Goal: Task Accomplishment & Management: Use online tool/utility

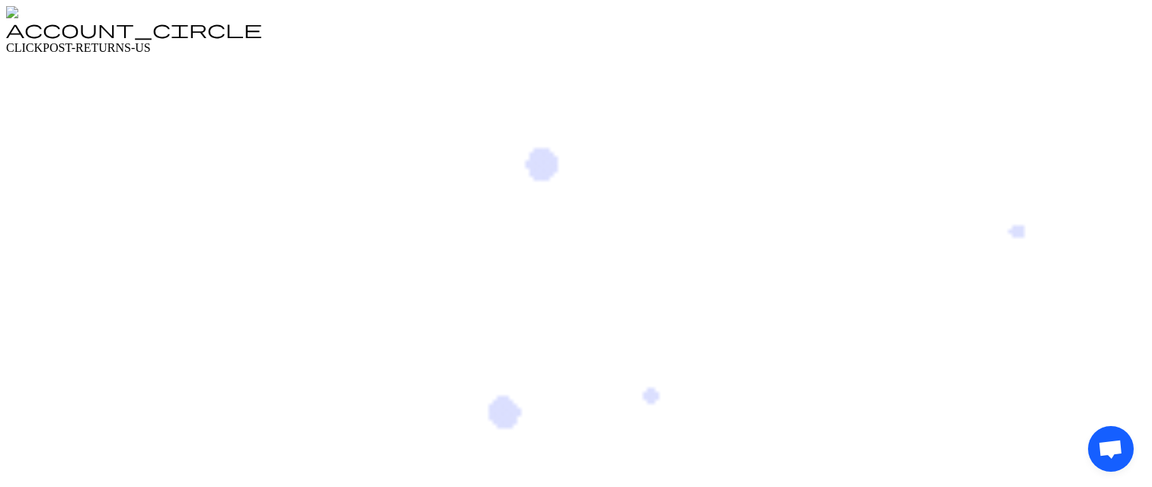
drag, startPoint x: 1105, startPoint y: 430, endPoint x: 971, endPoint y: 363, distance: 150.0
drag, startPoint x: 1111, startPoint y: 436, endPoint x: 785, endPoint y: 354, distance: 336.4
drag, startPoint x: 1104, startPoint y: 431, endPoint x: 1039, endPoint y: 316, distance: 132.4
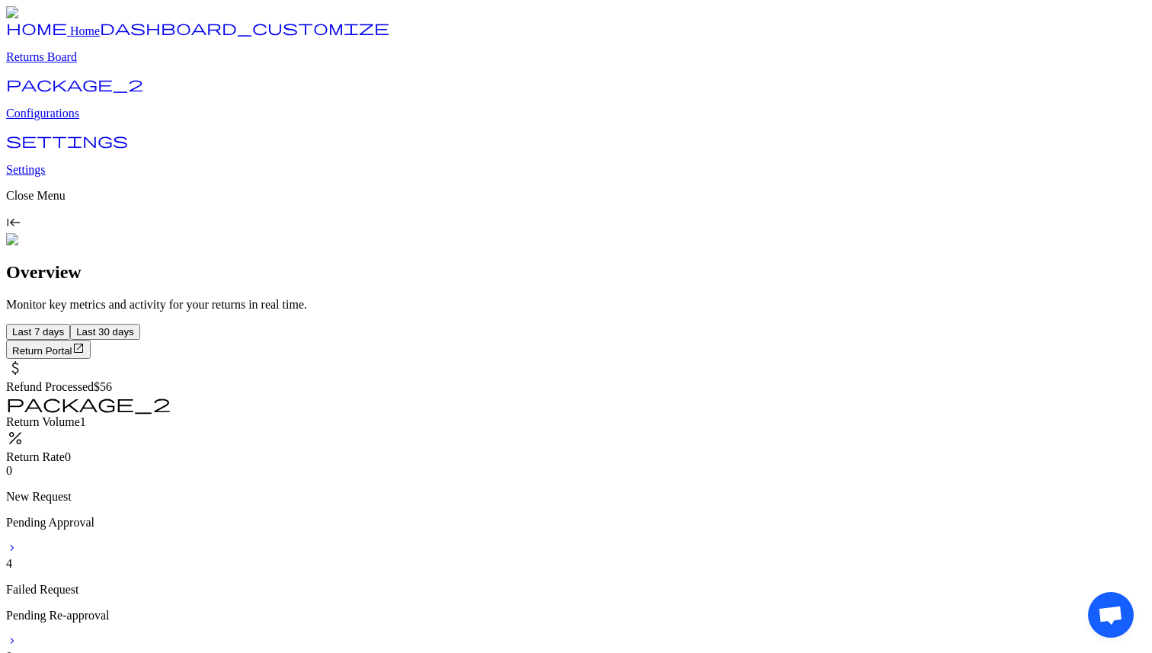
drag, startPoint x: 1109, startPoint y: 598, endPoint x: 766, endPoint y: 503, distance: 356.0
drag, startPoint x: 1110, startPoint y: 595, endPoint x: 1037, endPoint y: 525, distance: 100.8
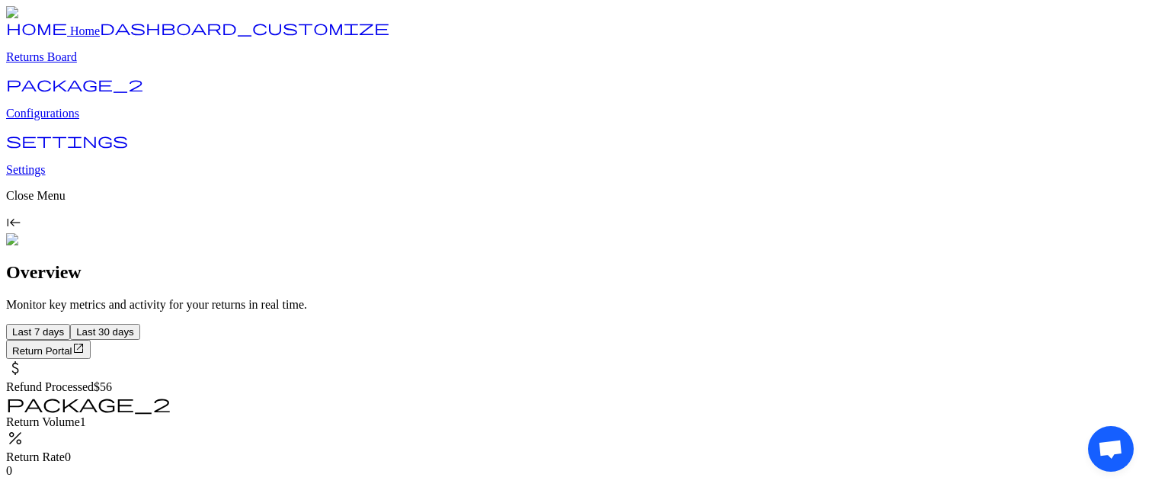
drag, startPoint x: 1114, startPoint y: 433, endPoint x: 1030, endPoint y: 358, distance: 111.7
drag, startPoint x: 1113, startPoint y: 429, endPoint x: 1023, endPoint y: 348, distance: 121.4
drag, startPoint x: 1107, startPoint y: 432, endPoint x: 918, endPoint y: 311, distance: 225.2
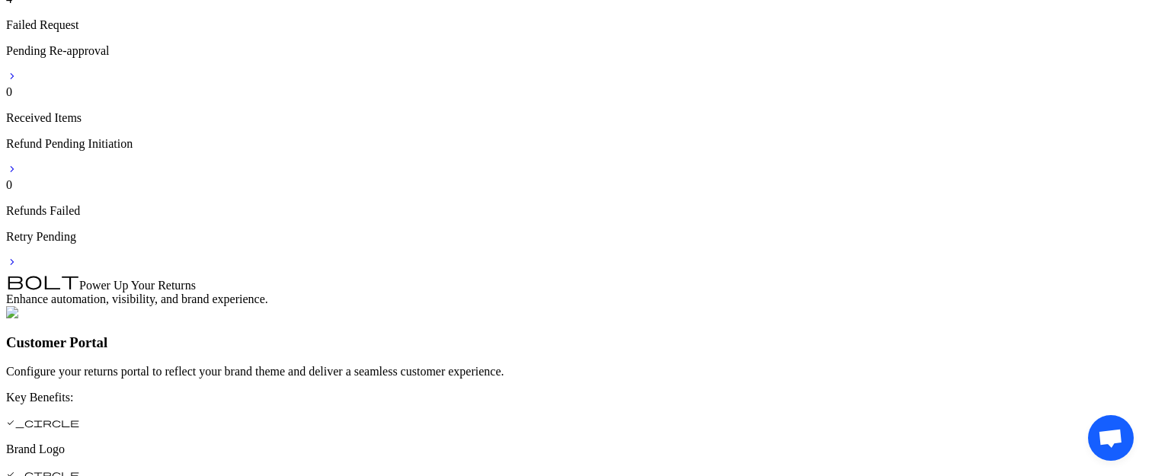
scroll to position [836, 0]
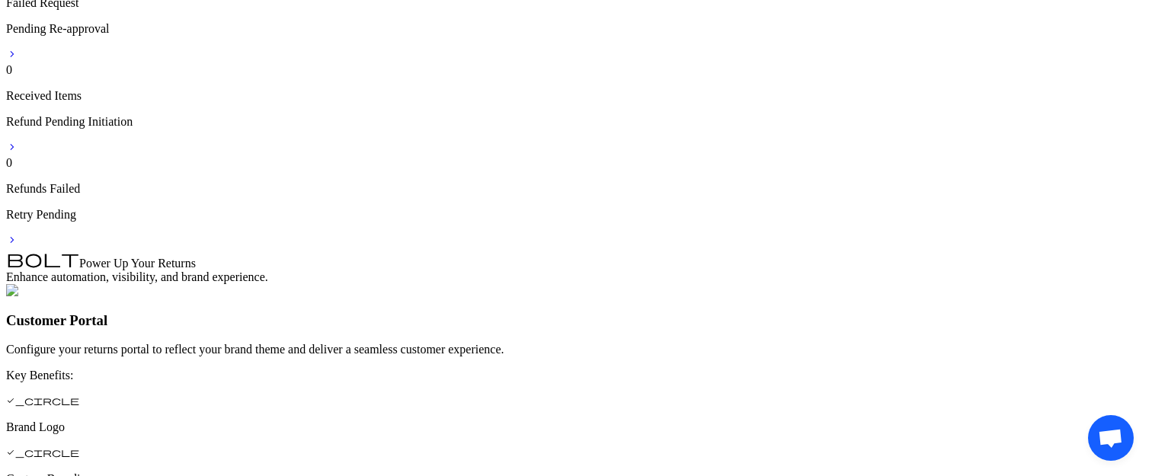
click at [1104, 426] on span "Open chat" at bounding box center [1111, 438] width 46 height 46
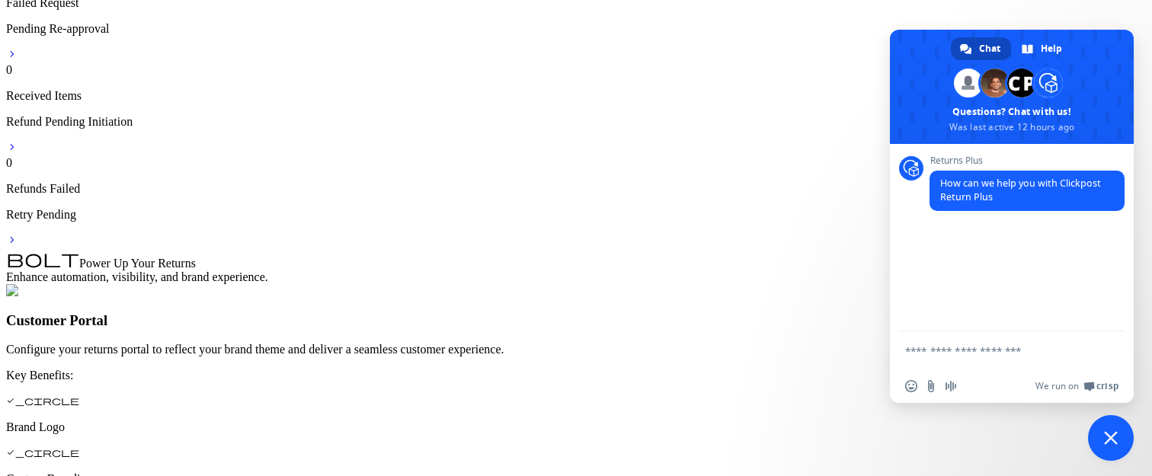
click at [1104, 426] on span "Close chat" at bounding box center [1111, 438] width 46 height 46
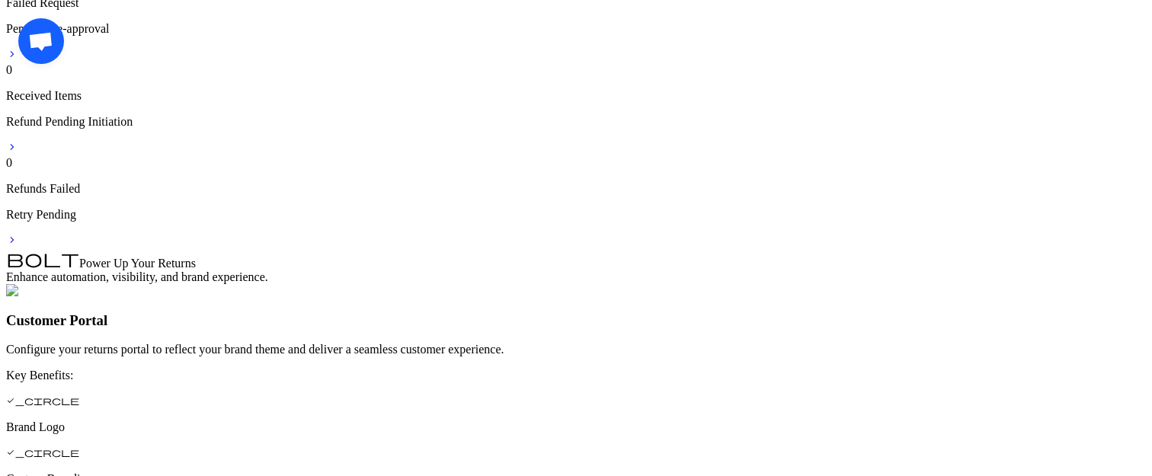
drag, startPoint x: 44, startPoint y: 53, endPoint x: 192, endPoint y: 72, distance: 149.0
drag, startPoint x: 1107, startPoint y: 418, endPoint x: 1075, endPoint y: 345, distance: 79.5
drag, startPoint x: 41, startPoint y: 51, endPoint x: 8, endPoint y: 176, distance: 129.4
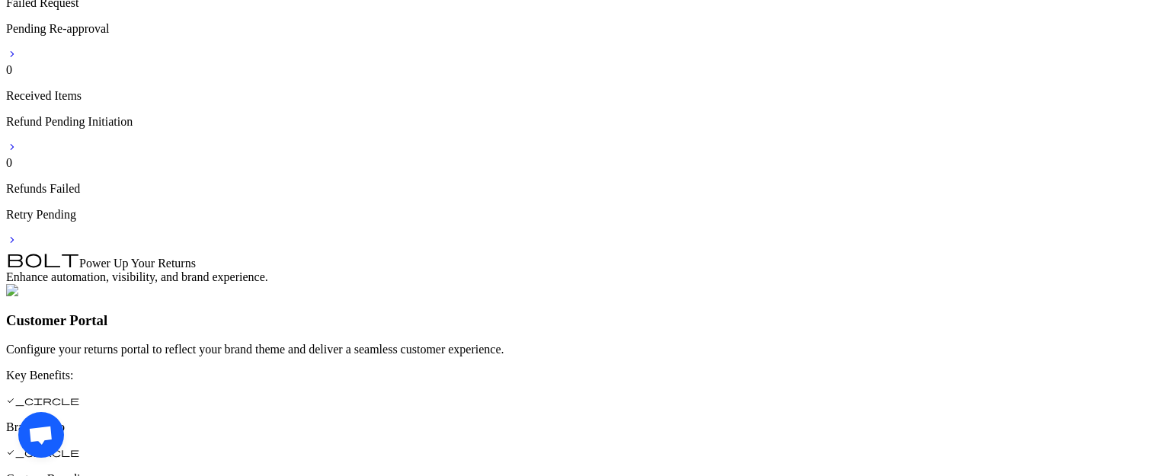
drag, startPoint x: 37, startPoint y: 420, endPoint x: 182, endPoint y: 364, distance: 155.4
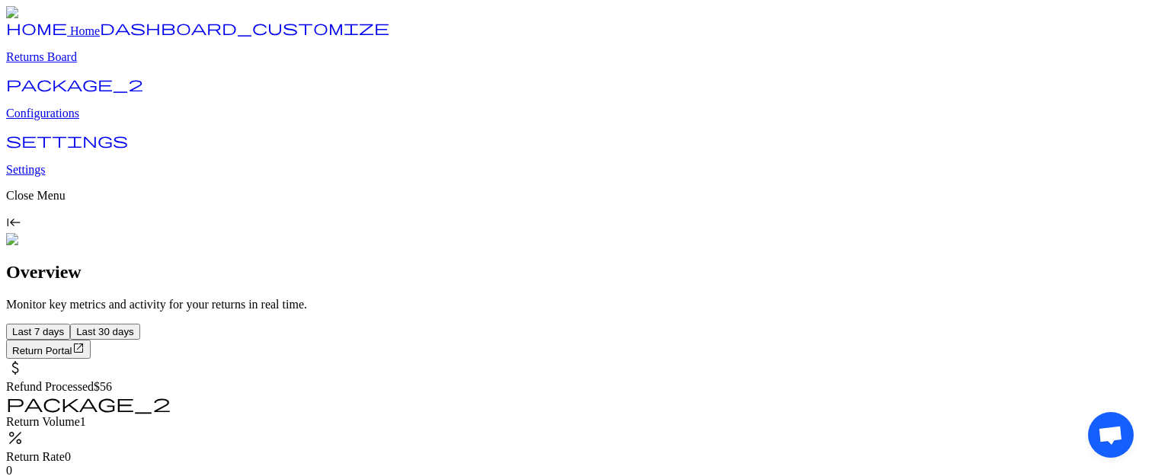
drag, startPoint x: 1113, startPoint y: 415, endPoint x: 967, endPoint y: 306, distance: 181.9
drag, startPoint x: 44, startPoint y: 55, endPoint x: 123, endPoint y: 277, distance: 235.5
click at [1088, 412] on div "Open chat" at bounding box center [1111, 435] width 46 height 46
drag, startPoint x: 1108, startPoint y: 420, endPoint x: 857, endPoint y: 329, distance: 267.6
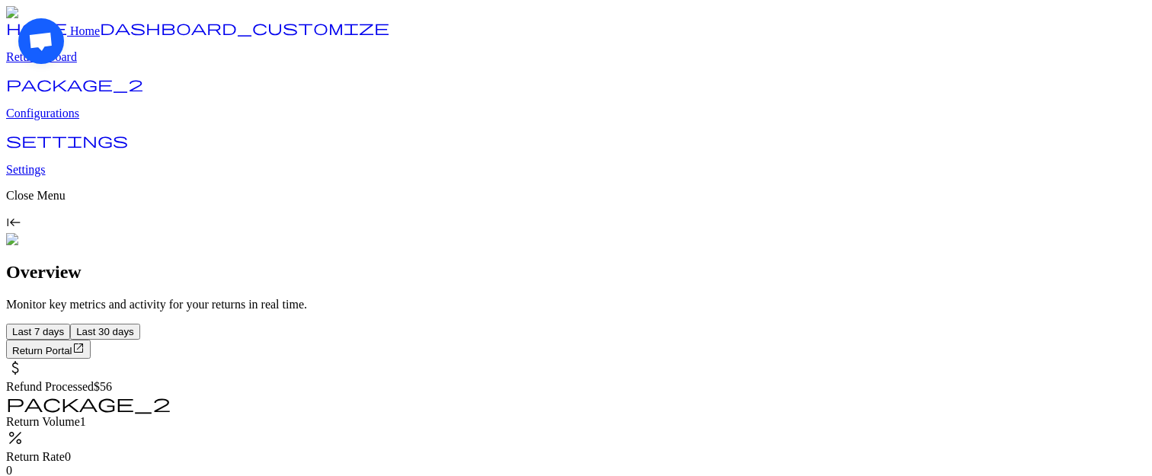
drag, startPoint x: 43, startPoint y: 55, endPoint x: 30, endPoint y: 269, distance: 214.6
click at [30, 412] on div "Open chat" at bounding box center [576, 435] width 1116 height 46
drag, startPoint x: 41, startPoint y: 421, endPoint x: 284, endPoint y: 420, distance: 242.4
click at [1088, 420] on div "Open chat" at bounding box center [1111, 239] width 46 height 443
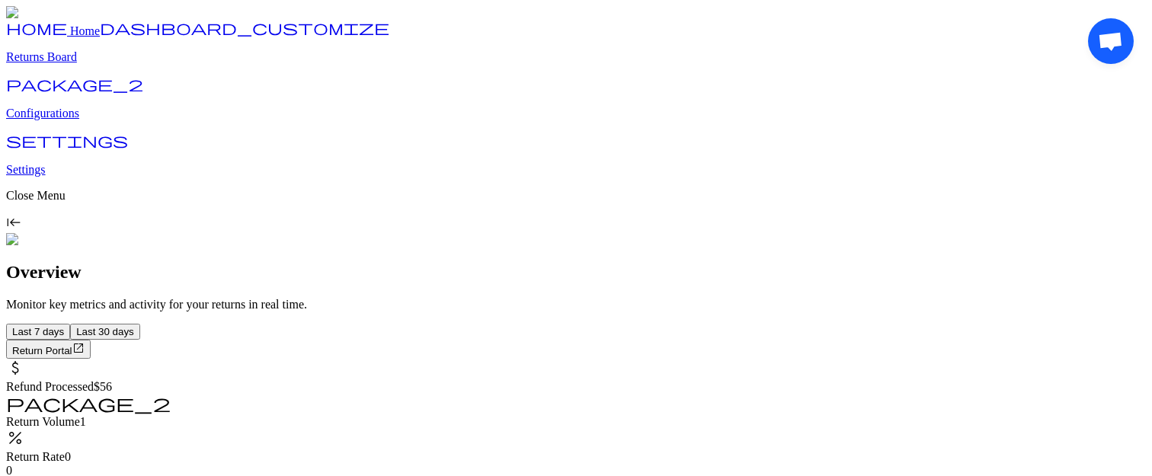
drag, startPoint x: 1106, startPoint y: 51, endPoint x: 1143, endPoint y: 196, distance: 149.6
drag, startPoint x: 1107, startPoint y: 415, endPoint x: 1018, endPoint y: 282, distance: 160.9
drag, startPoint x: 42, startPoint y: 58, endPoint x: 272, endPoint y: 91, distance: 232.5
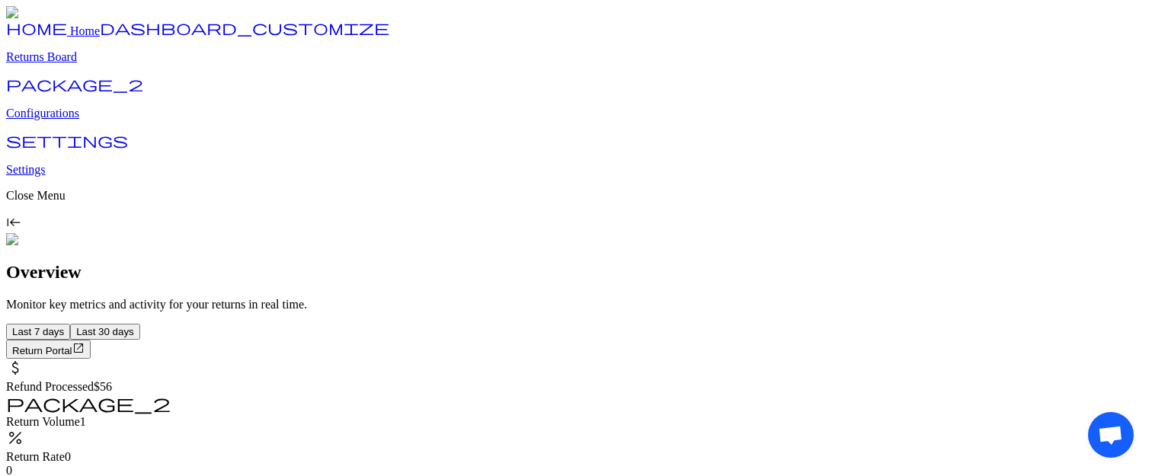
click at [1088, 412] on div "Open chat" at bounding box center [1111, 435] width 46 height 46
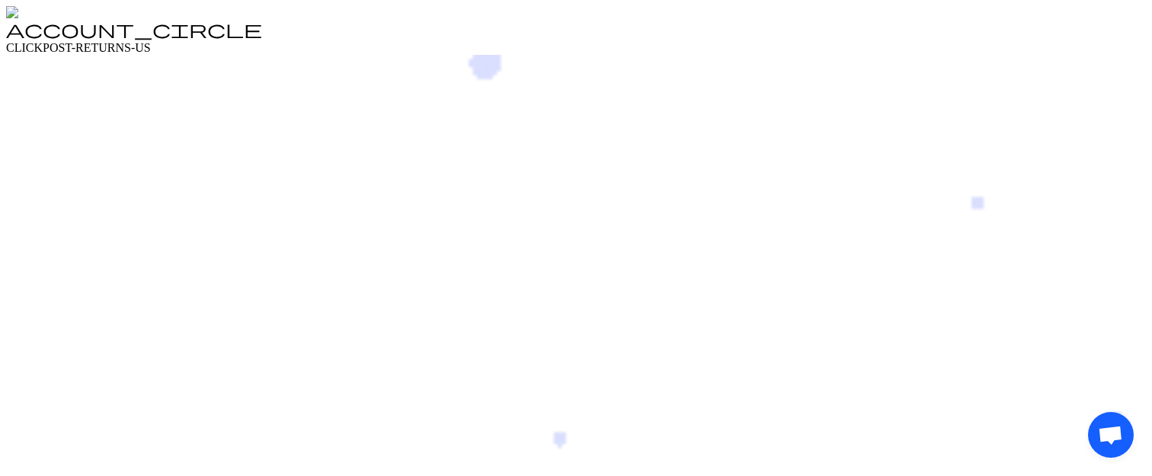
drag, startPoint x: 1109, startPoint y: 415, endPoint x: 942, endPoint y: 376, distance: 171.4
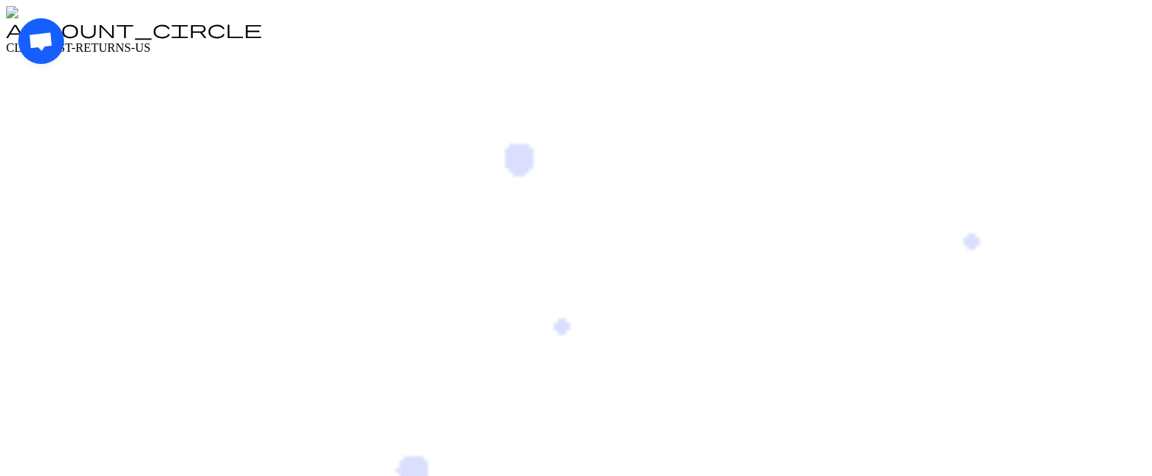
drag, startPoint x: 40, startPoint y: 52, endPoint x: 0, endPoint y: 186, distance: 139.9
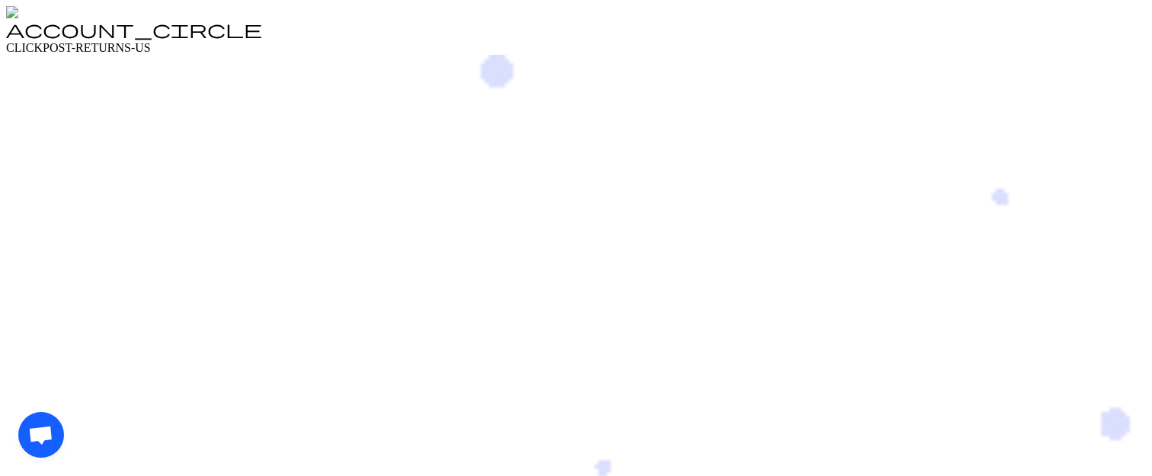
drag, startPoint x: 44, startPoint y: 413, endPoint x: 192, endPoint y: 380, distance: 151.6
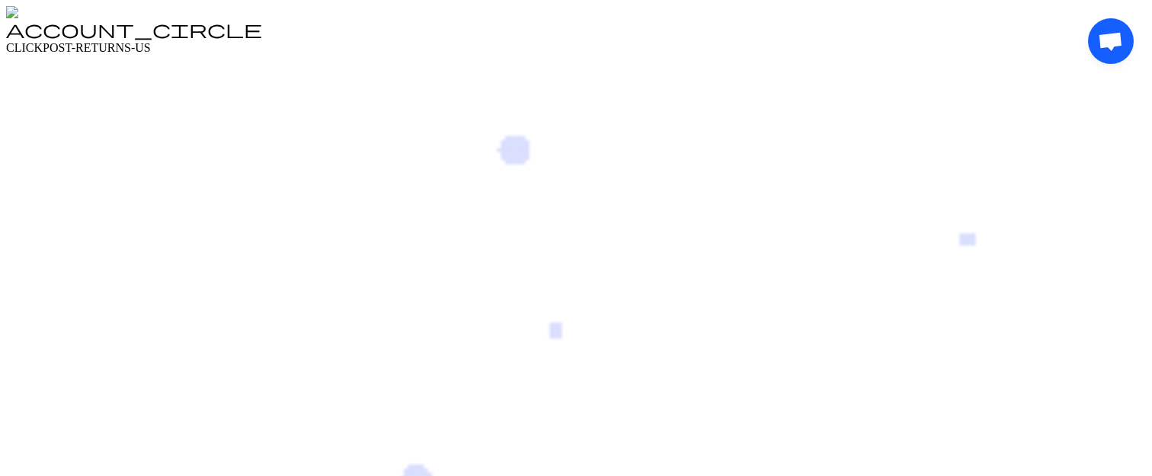
drag, startPoint x: 1111, startPoint y: 54, endPoint x: 1130, endPoint y: 165, distance: 112.0
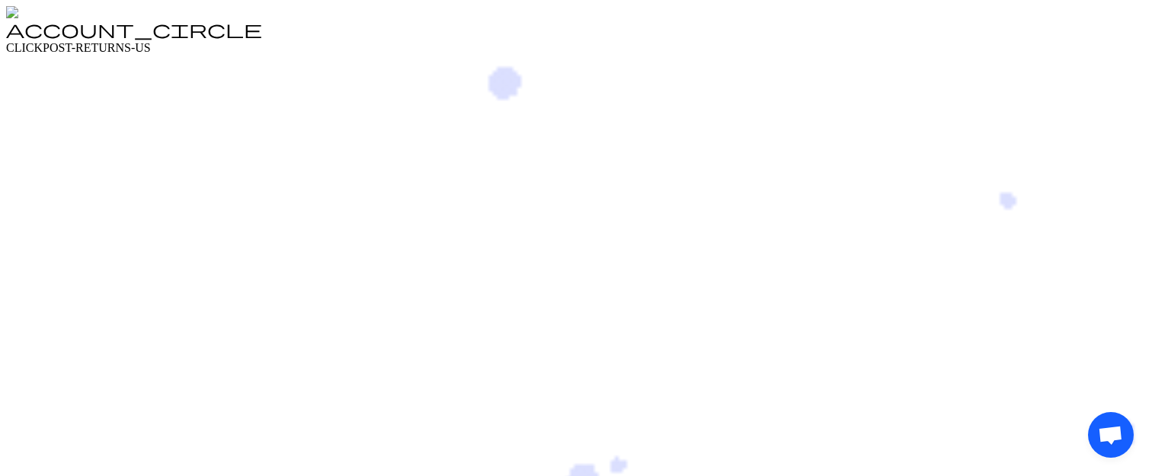
click at [1130, 412] on div "Open chat" at bounding box center [1111, 435] width 46 height 46
drag, startPoint x: 1114, startPoint y: 420, endPoint x: 976, endPoint y: 357, distance: 152.1
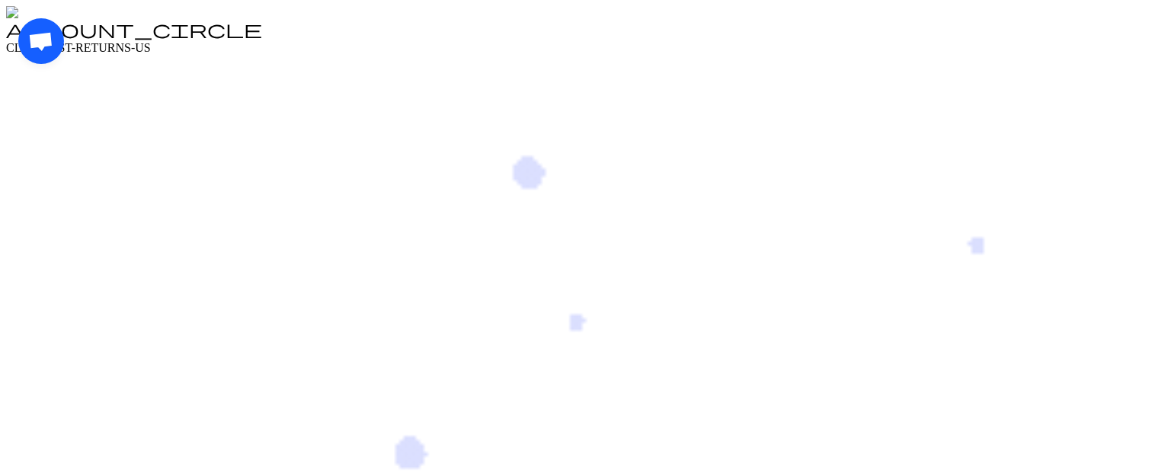
drag, startPoint x: 45, startPoint y: 60, endPoint x: 9, endPoint y: 210, distance: 154.4
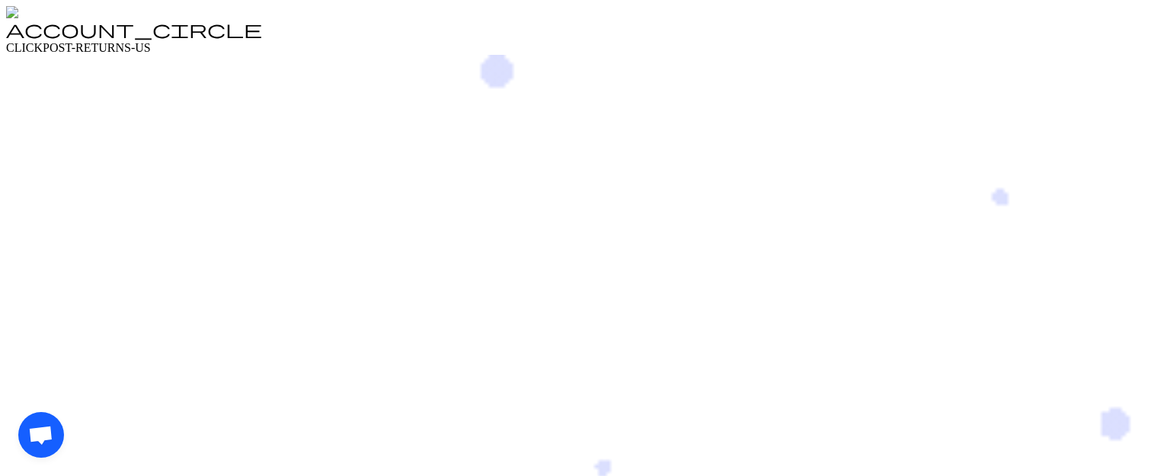
drag, startPoint x: 46, startPoint y: 418, endPoint x: 169, endPoint y: 379, distance: 129.0
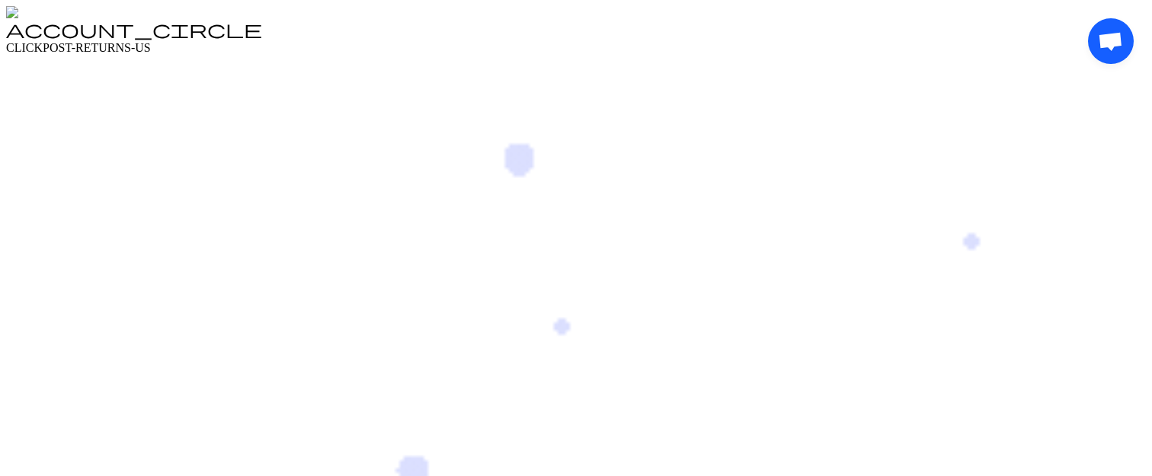
drag, startPoint x: 1104, startPoint y: 56, endPoint x: 1113, endPoint y: 143, distance: 88.1
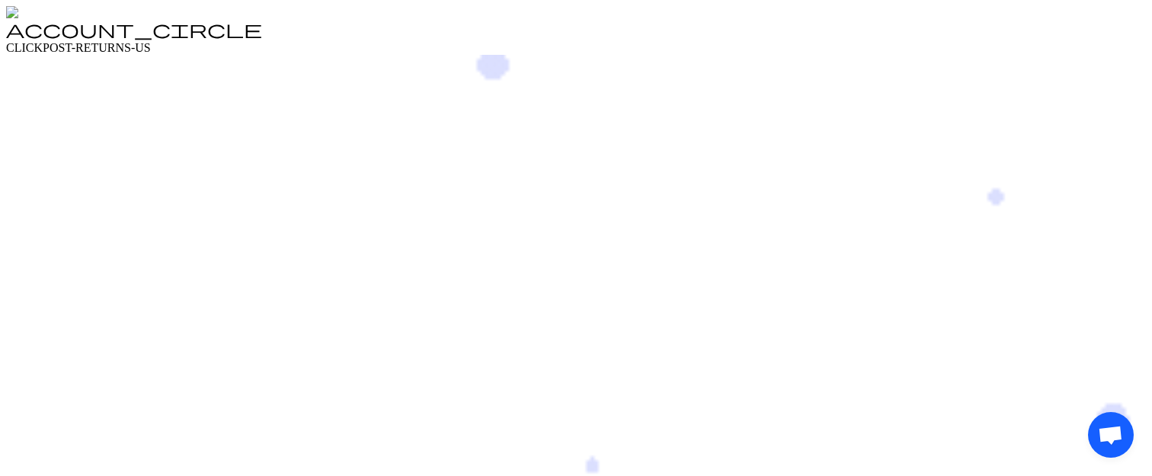
click at [1113, 412] on div "Open chat" at bounding box center [1111, 435] width 46 height 46
drag, startPoint x: 1117, startPoint y: 419, endPoint x: 999, endPoint y: 360, distance: 132.3
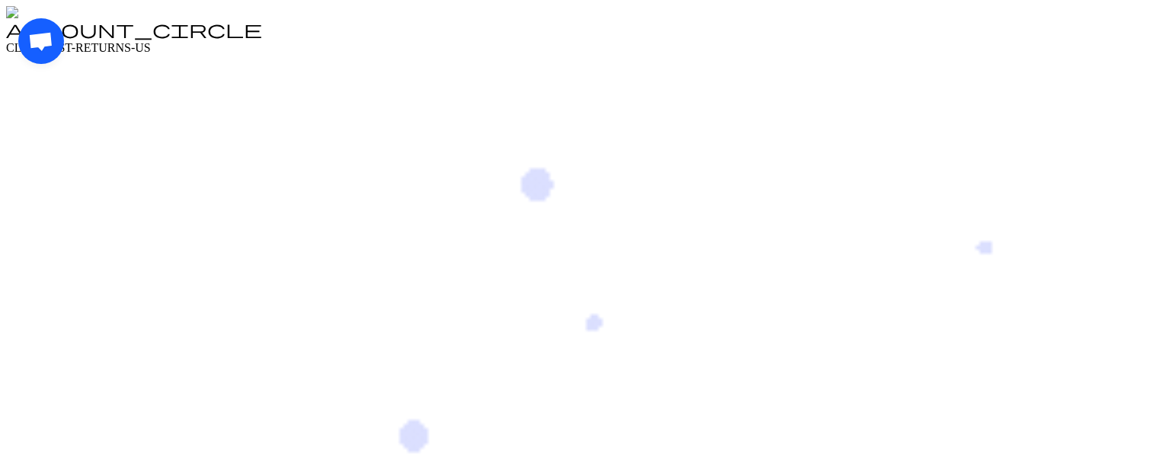
drag, startPoint x: 46, startPoint y: 53, endPoint x: 213, endPoint y: 163, distance: 199.8
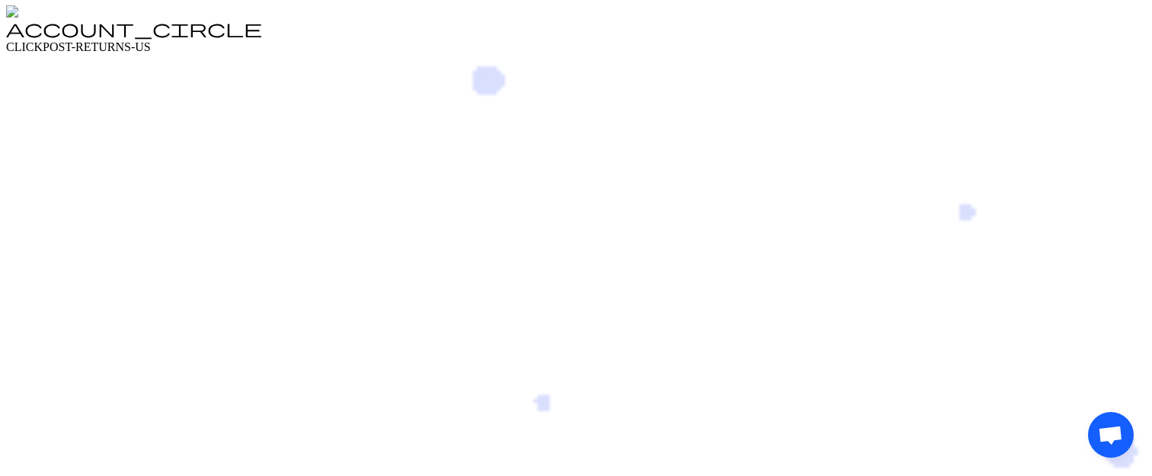
click at [1088, 412] on div "Open chat" at bounding box center [1111, 435] width 46 height 46
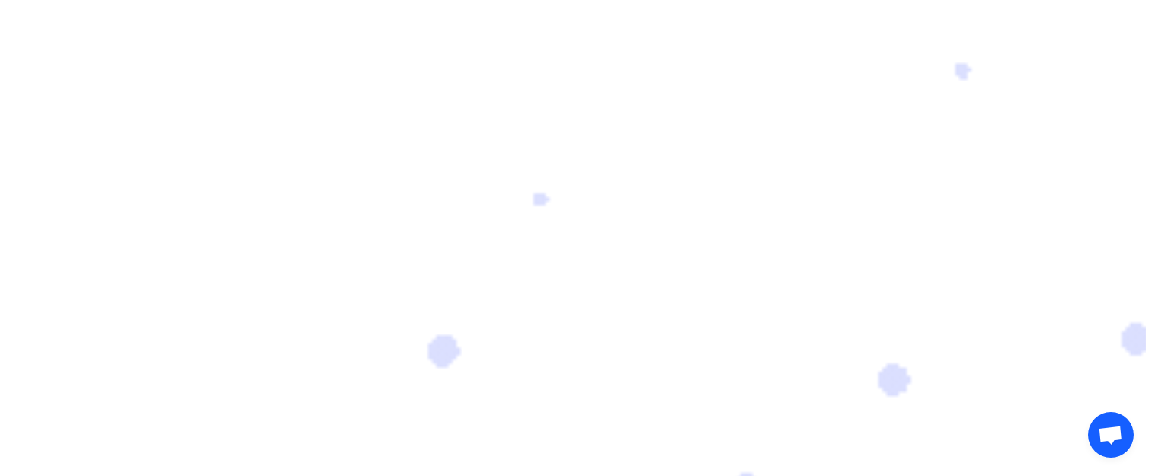
scroll to position [0, 0]
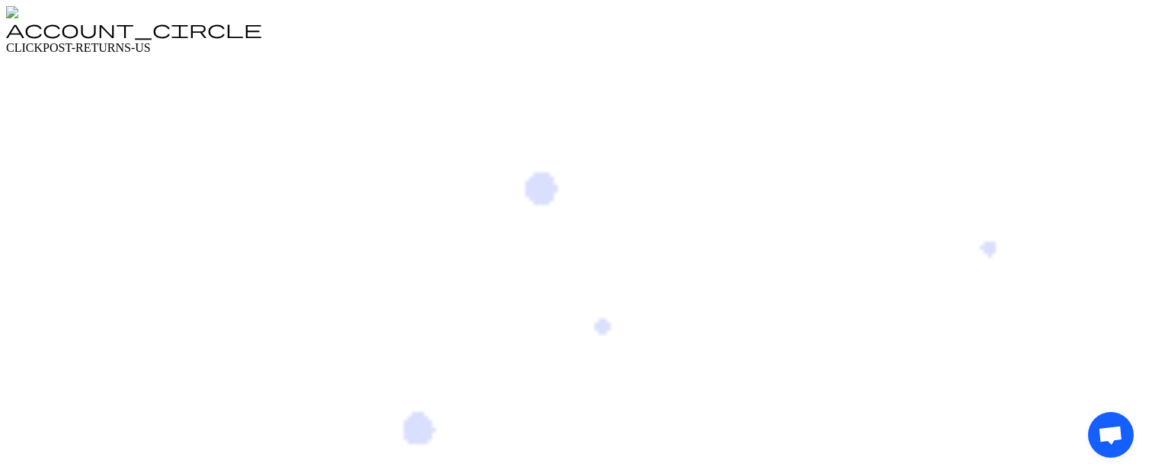
drag, startPoint x: 1113, startPoint y: 417, endPoint x: 950, endPoint y: 329, distance: 184.5
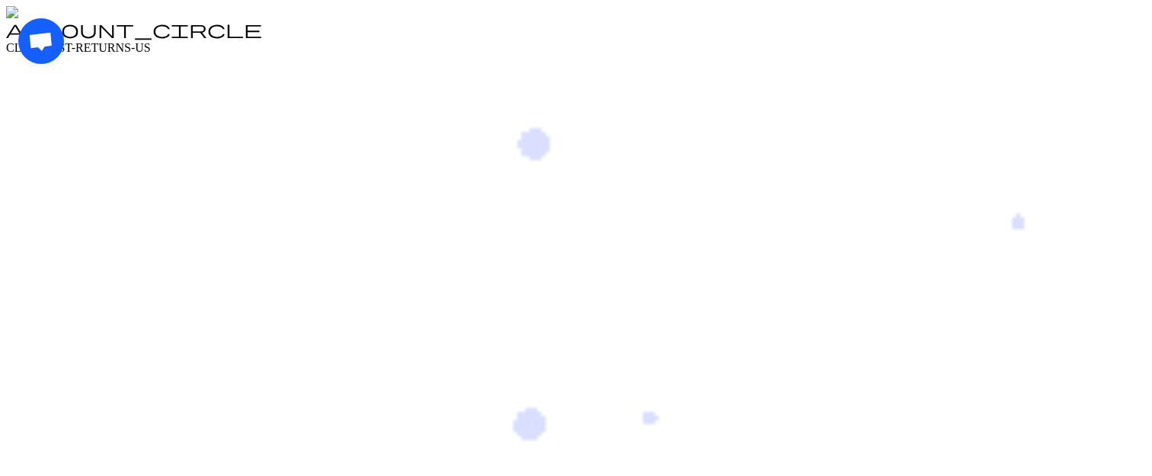
drag, startPoint x: 40, startPoint y: 59, endPoint x: 9, endPoint y: 138, distance: 84.2
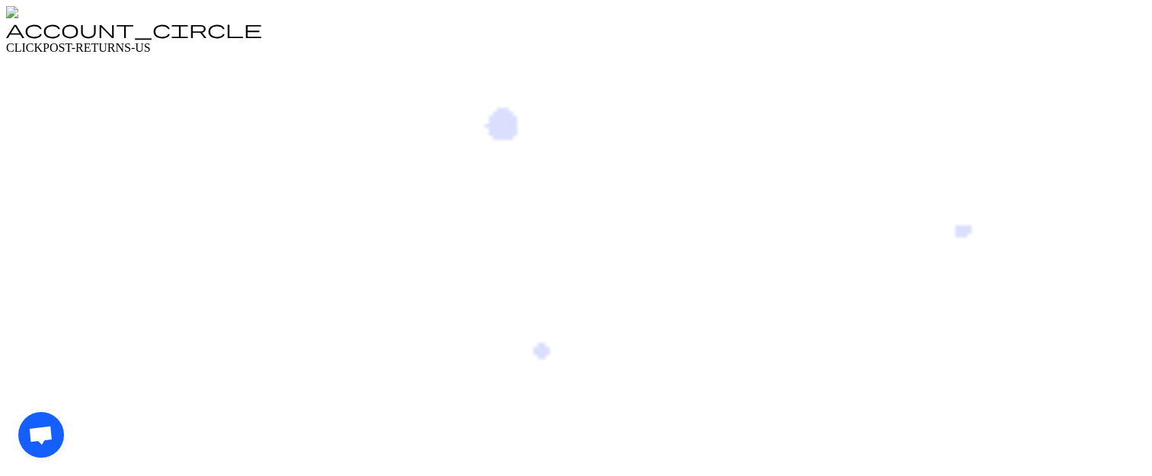
drag, startPoint x: 57, startPoint y: 447, endPoint x: 200, endPoint y: 447, distance: 143.3
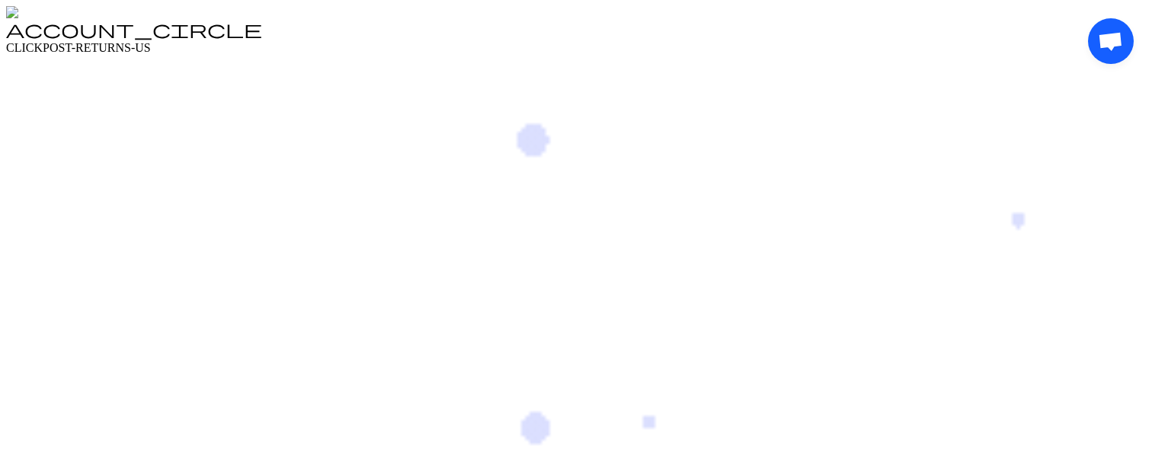
click at [1088, 447] on div "Open chat" at bounding box center [1111, 239] width 46 height 443
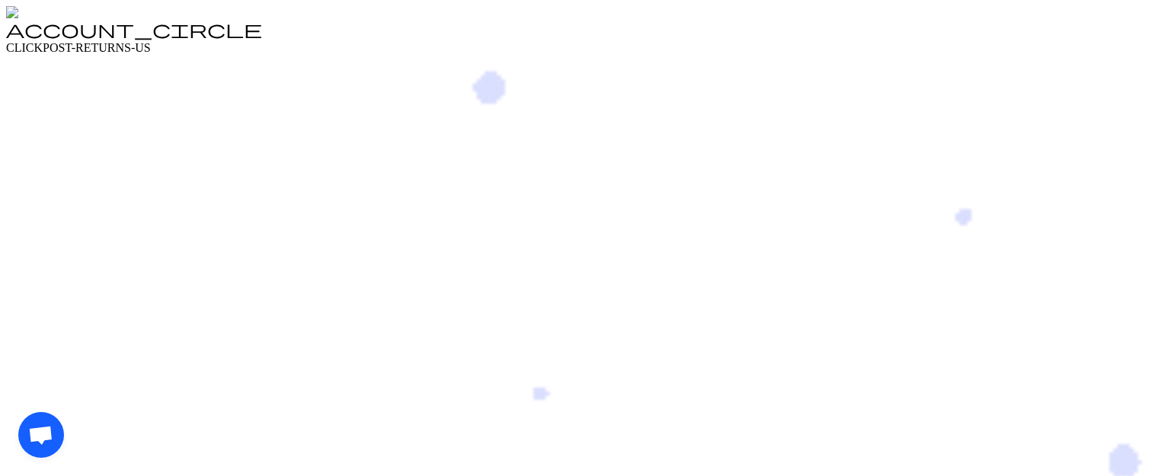
click at [53, 426] on span "Open chat" at bounding box center [40, 436] width 25 height 21
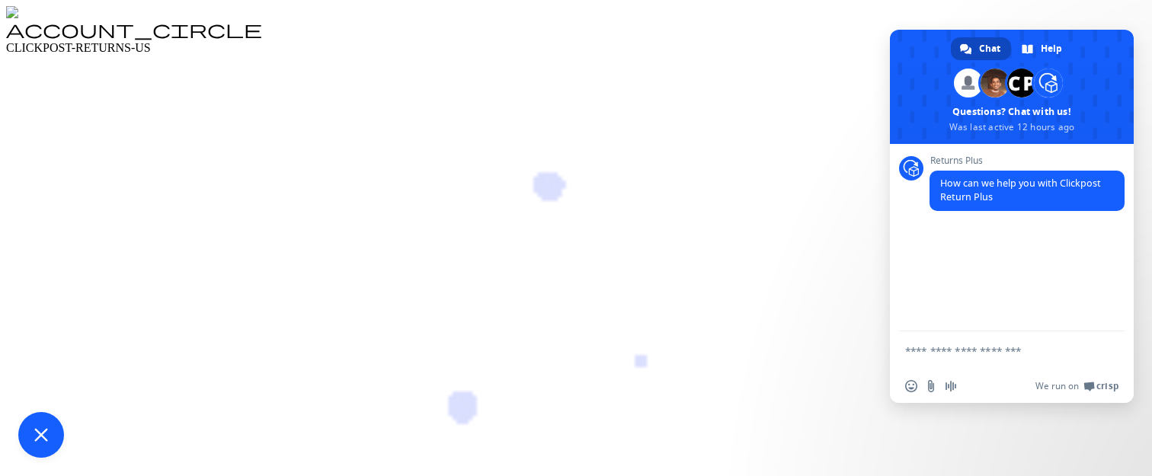
click at [947, 11] on header "account_circle CLICKPOST-RETURNS-US" at bounding box center [576, 30] width 1140 height 49
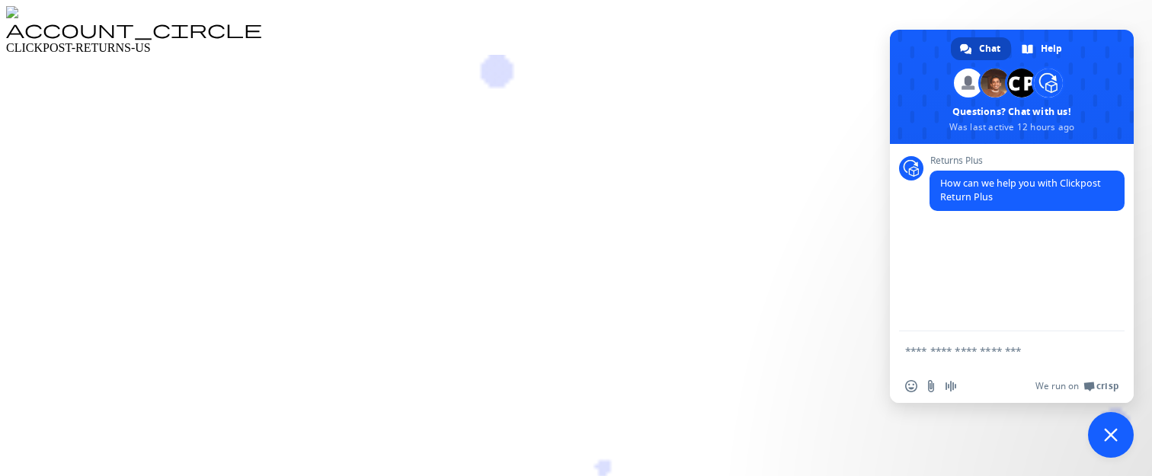
click at [1104, 436] on span "Close chat" at bounding box center [1111, 435] width 14 height 14
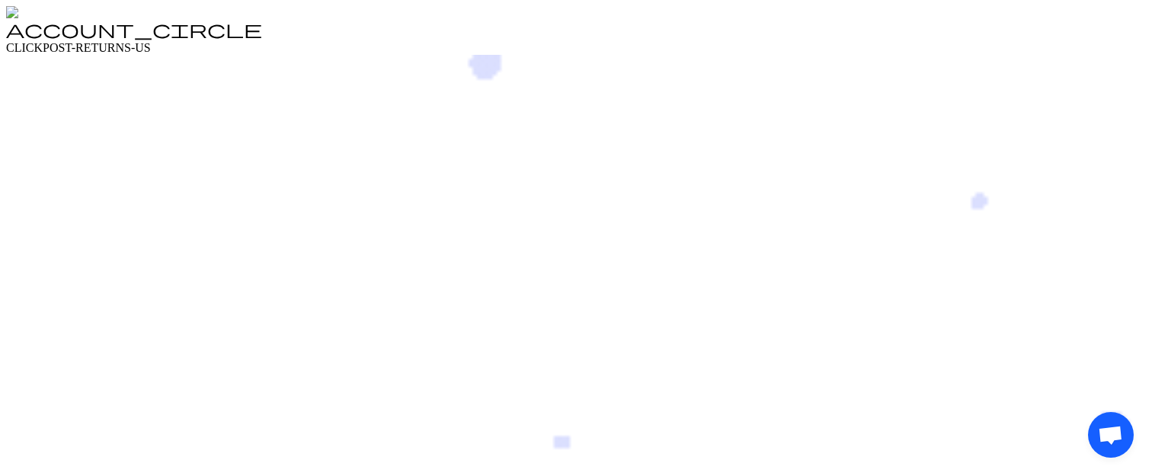
drag, startPoint x: 1113, startPoint y: 420, endPoint x: 1093, endPoint y: 346, distance: 76.5
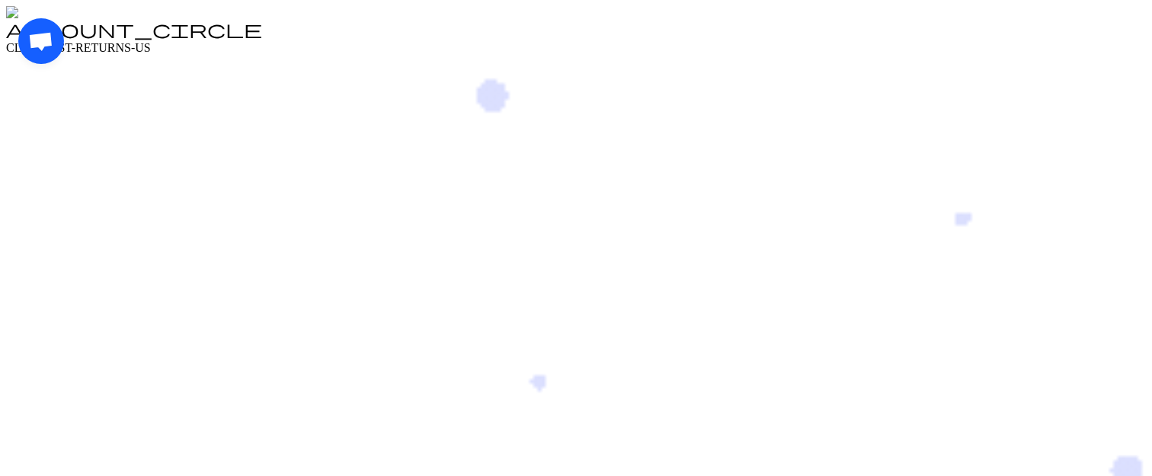
drag, startPoint x: 53, startPoint y: 55, endPoint x: 245, endPoint y: 158, distance: 217.9
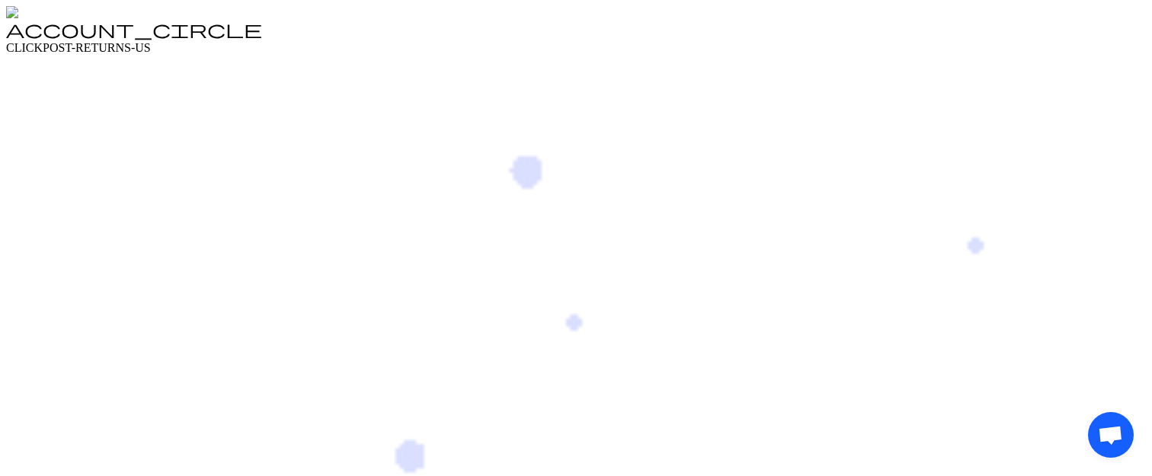
click at [1088, 412] on div "Open chat" at bounding box center [1111, 435] width 46 height 46
drag, startPoint x: 1104, startPoint y: 420, endPoint x: 990, endPoint y: 337, distance: 141.3
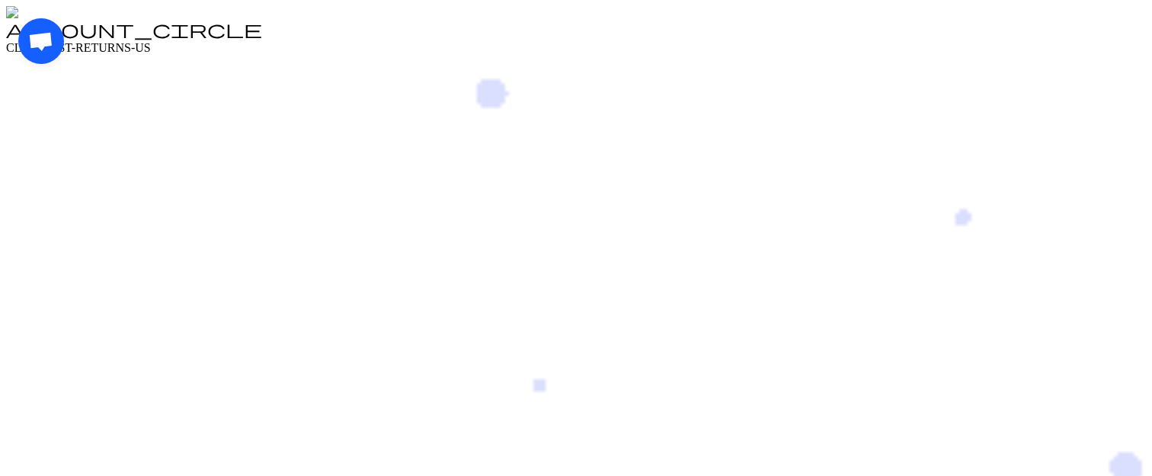
drag, startPoint x: 43, startPoint y: 61, endPoint x: 34, endPoint y: 139, distance: 79.1
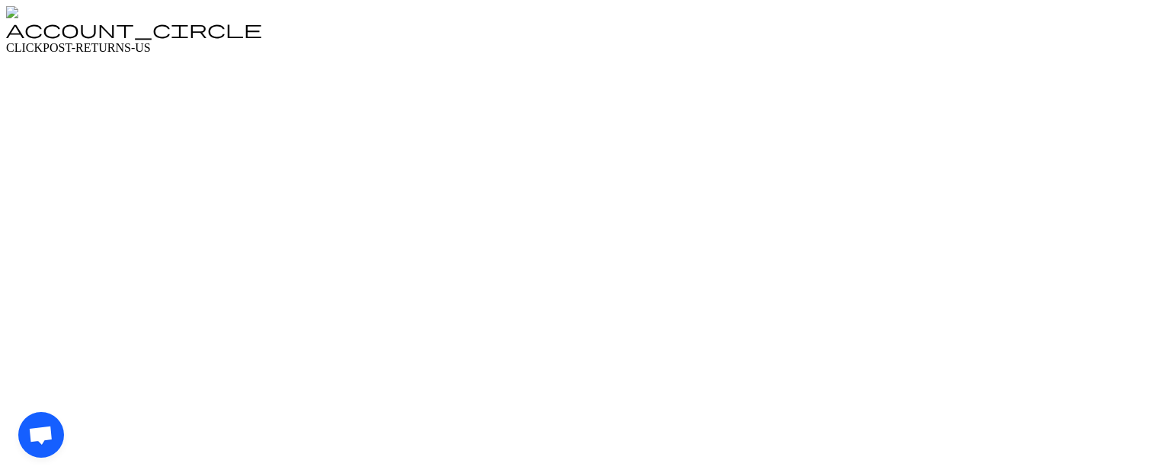
drag, startPoint x: 34, startPoint y: 413, endPoint x: 122, endPoint y: 396, distance: 89.4
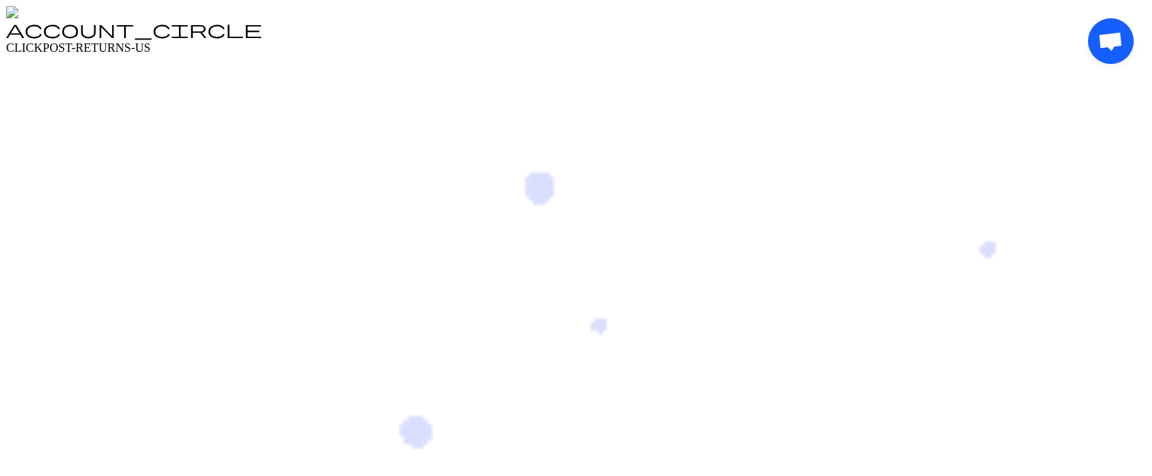
drag, startPoint x: 1115, startPoint y: 59, endPoint x: 1146, endPoint y: 239, distance: 181.8
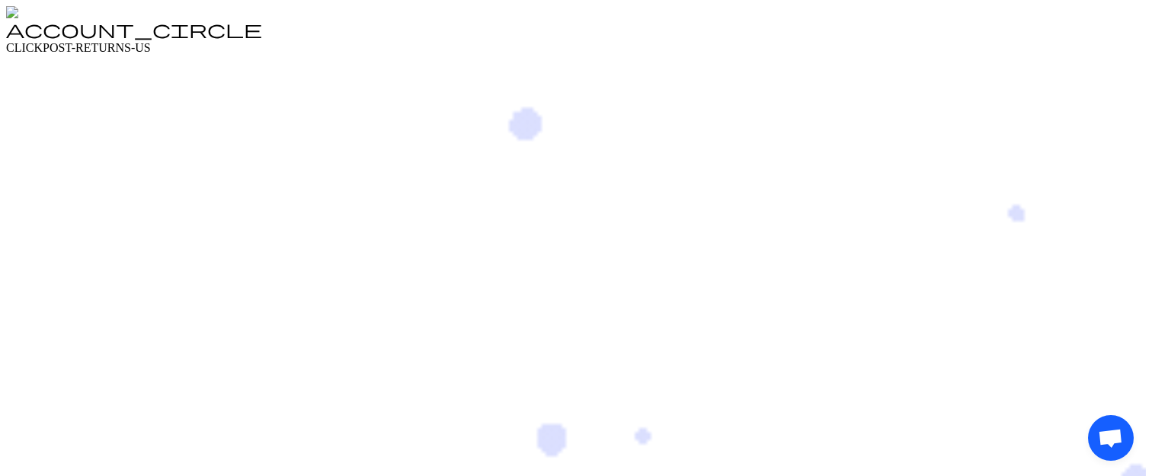
drag, startPoint x: 1110, startPoint y: 417, endPoint x: 974, endPoint y: 370, distance: 144.4
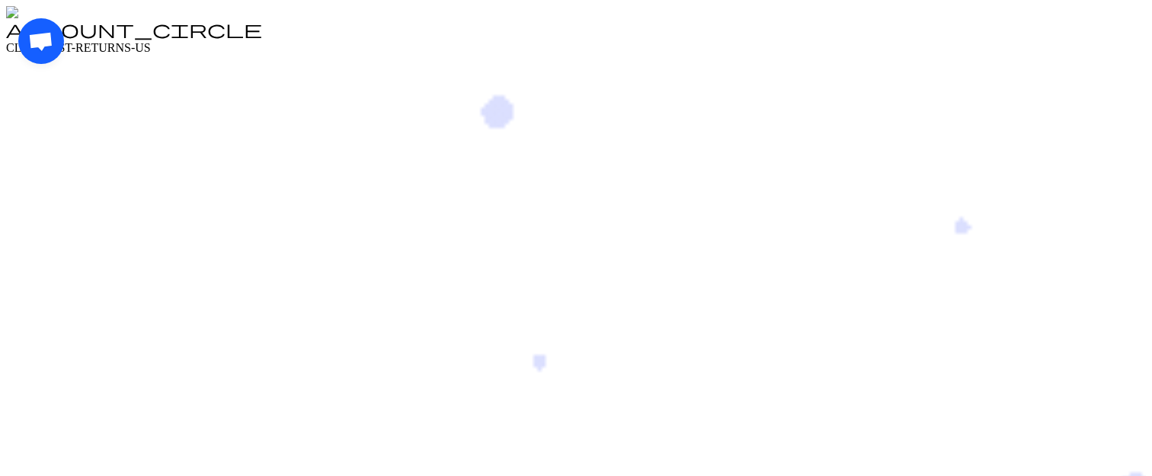
drag, startPoint x: 43, startPoint y: 56, endPoint x: 24, endPoint y: 146, distance: 92.1
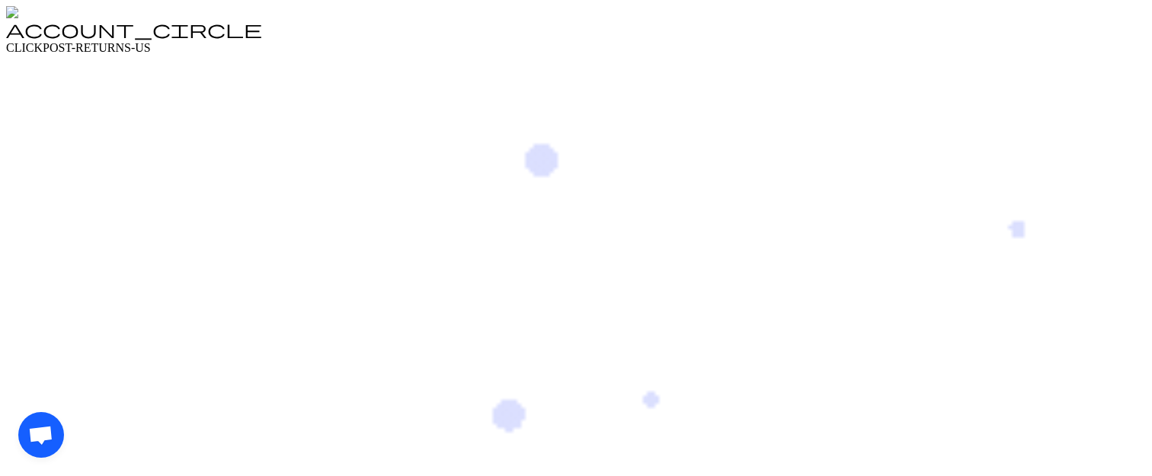
drag, startPoint x: 45, startPoint y: 416, endPoint x: 290, endPoint y: 463, distance: 249.8
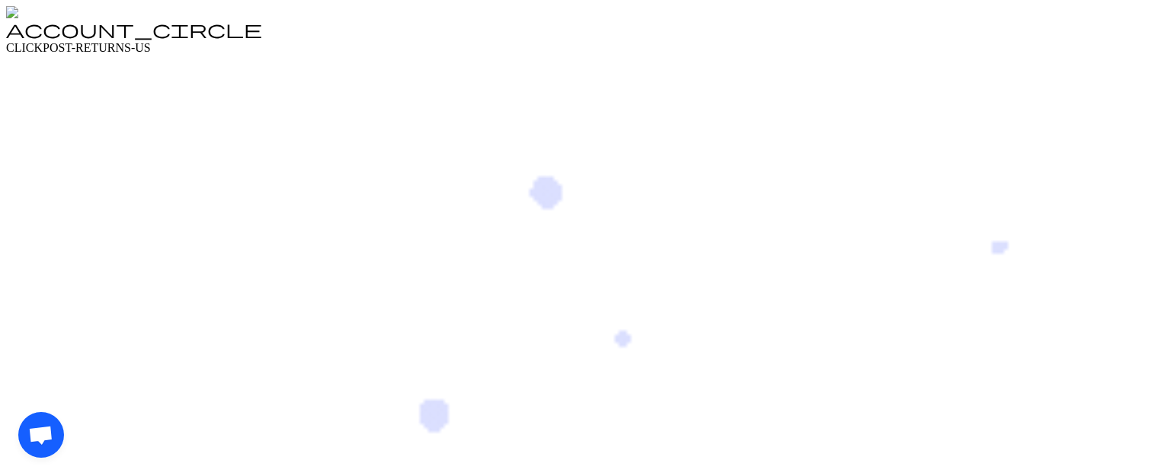
click at [53, 429] on span "Open chat" at bounding box center [40, 436] width 25 height 21
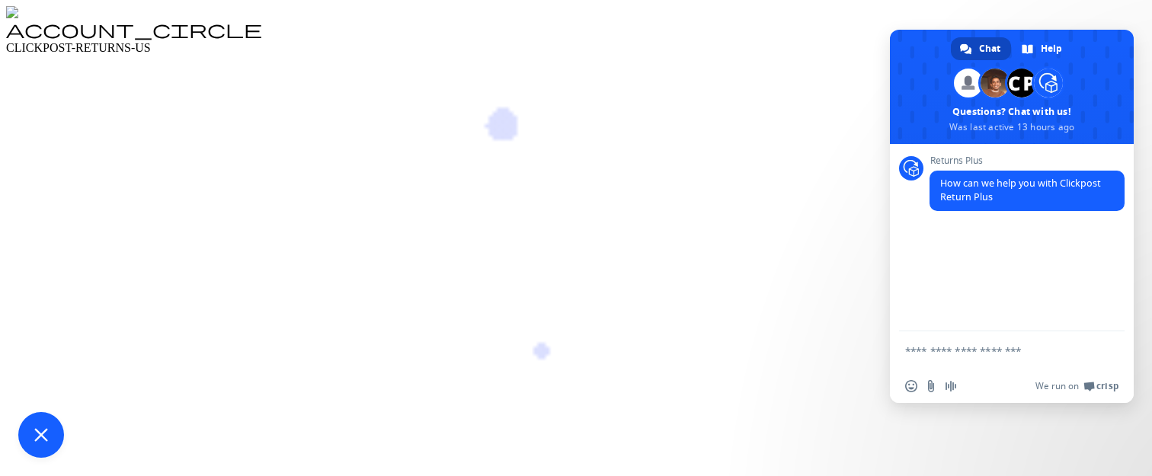
click at [1104, 429] on div "Close chat" at bounding box center [576, 435] width 1116 height 46
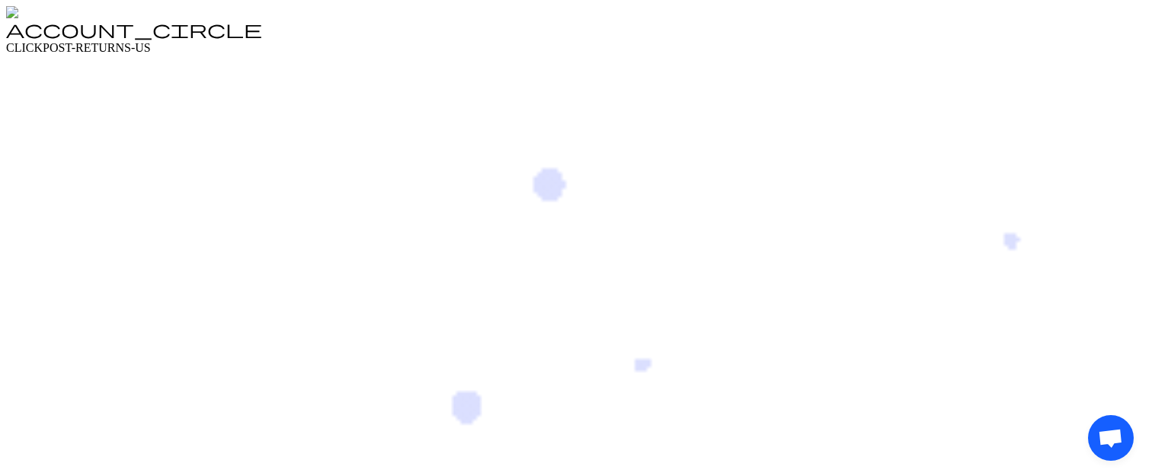
click at [1088, 425] on span "Open chat" at bounding box center [1111, 438] width 46 height 46
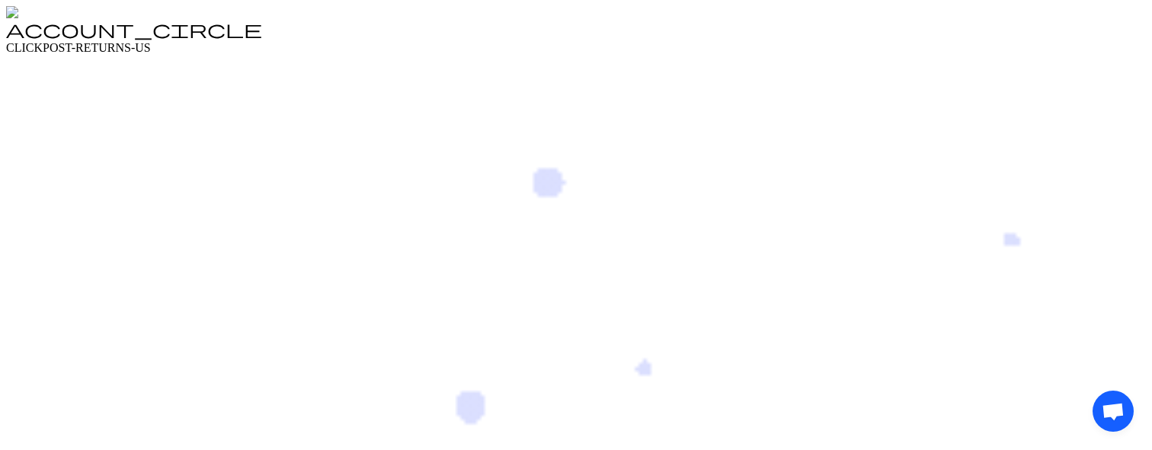
drag, startPoint x: 1108, startPoint y: 396, endPoint x: 955, endPoint y: 351, distance: 159.4
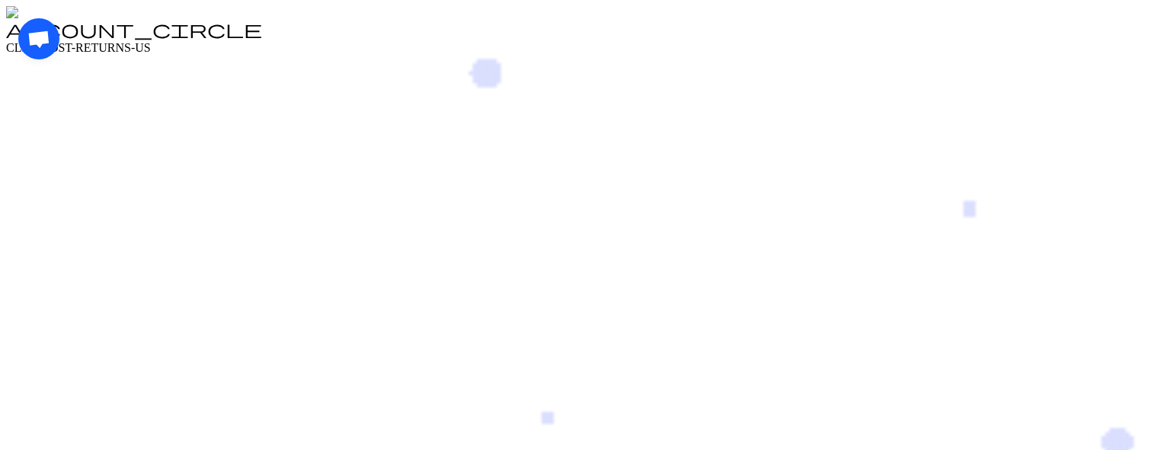
drag, startPoint x: 43, startPoint y: 56, endPoint x: 30, endPoint y: 175, distance: 119.7
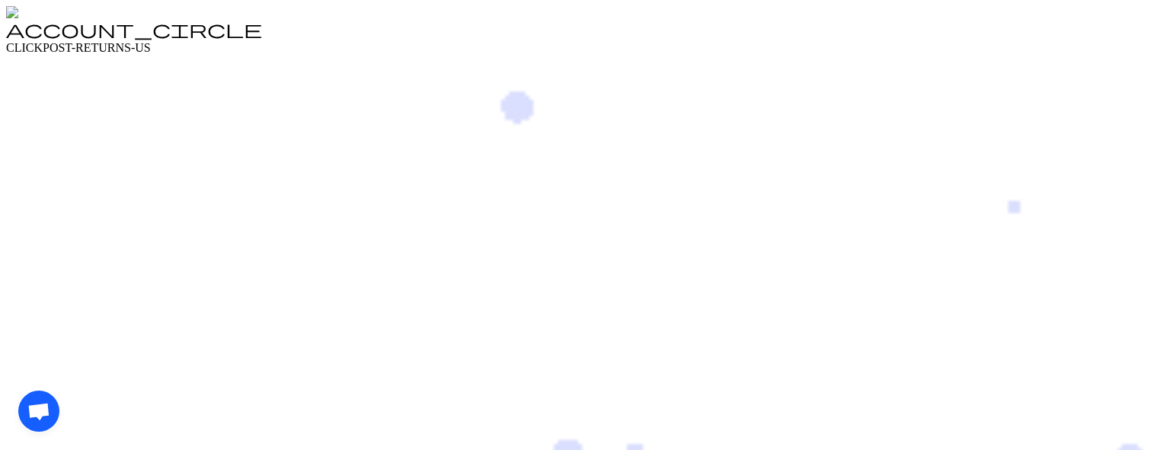
drag, startPoint x: 45, startPoint y: 427, endPoint x: 237, endPoint y: 478, distance: 198.7
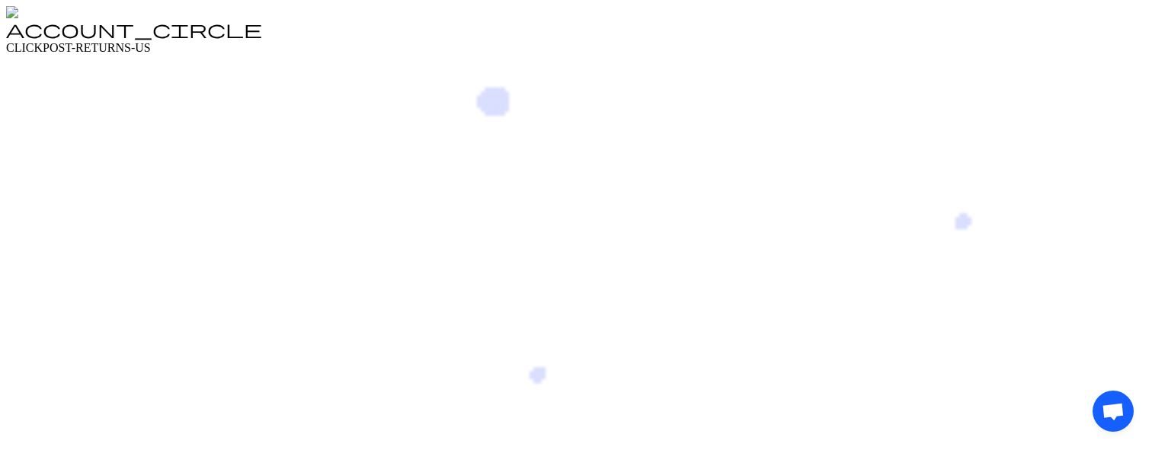
drag, startPoint x: 1108, startPoint y: 393, endPoint x: 1077, endPoint y: 276, distance: 121.5
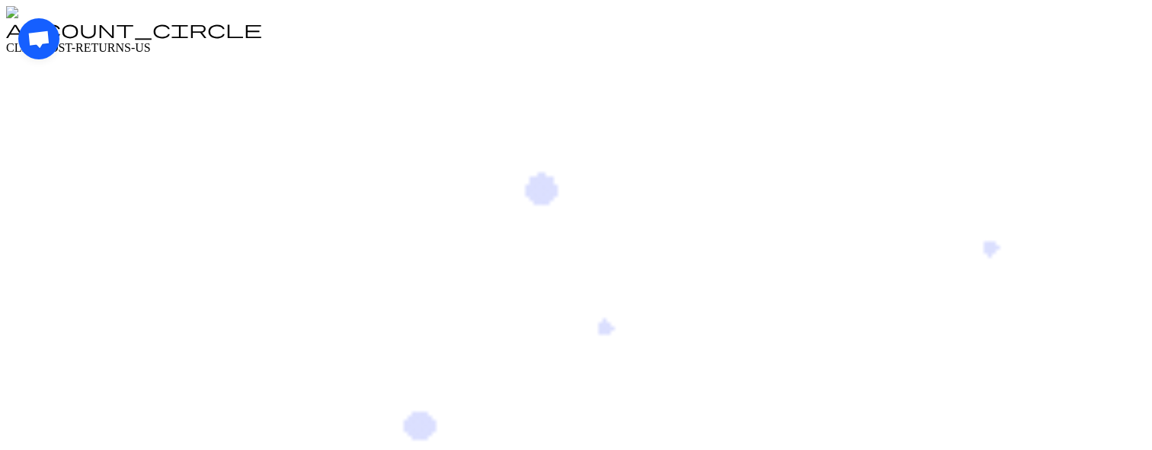
drag, startPoint x: 46, startPoint y: 51, endPoint x: 393, endPoint y: 165, distance: 365.2
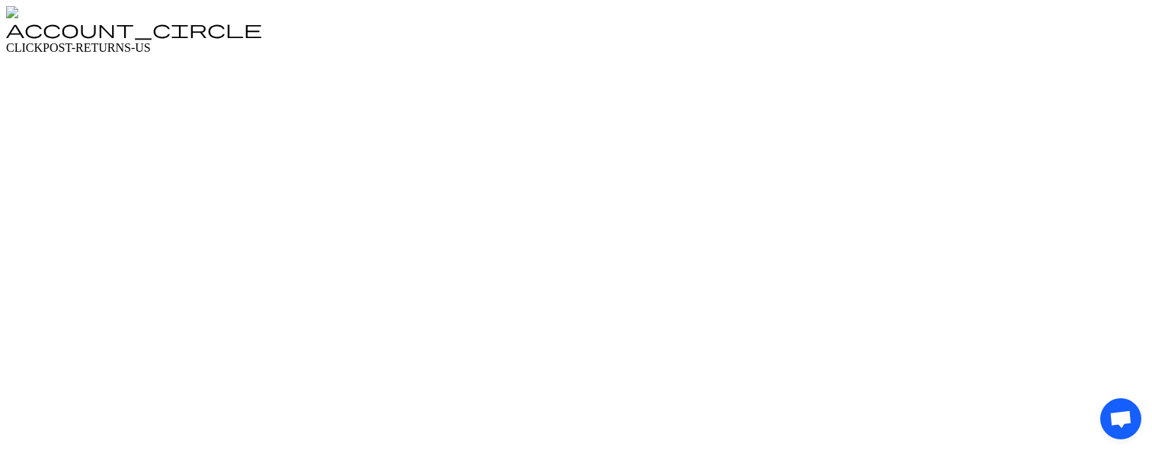
click at [1101, 277] on div "Open chat" at bounding box center [1121, 419] width 41 height 41
click at [51, 50] on span "Open chat" at bounding box center [39, 40] width 24 height 20
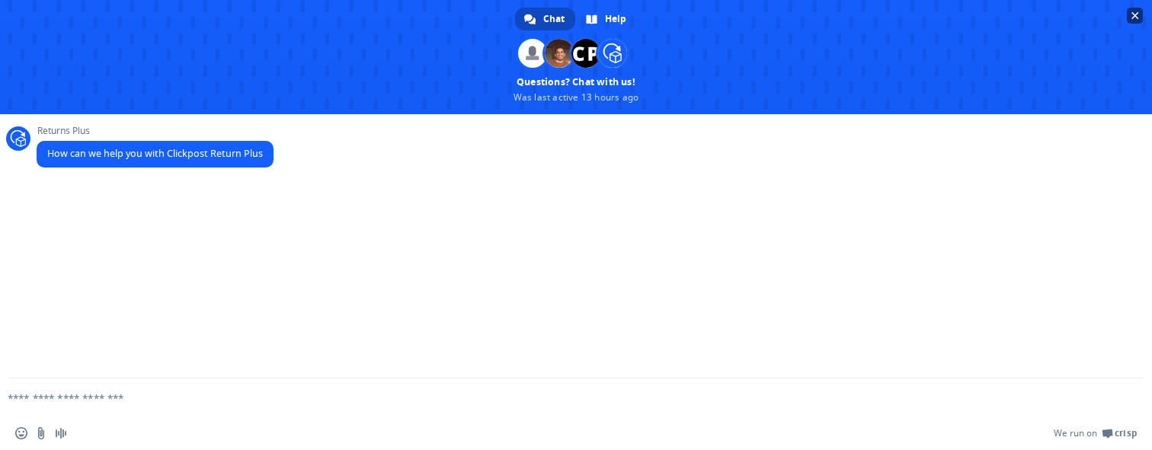
click at [1142, 19] on span "Close chat" at bounding box center [1135, 16] width 16 height 16
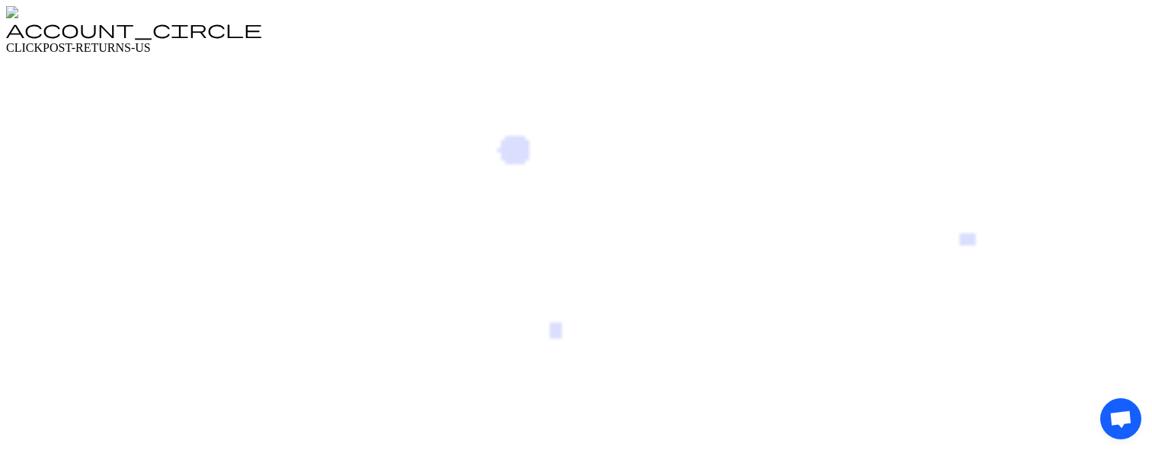
click at [1109, 277] on span "Open chat" at bounding box center [1121, 421] width 24 height 20
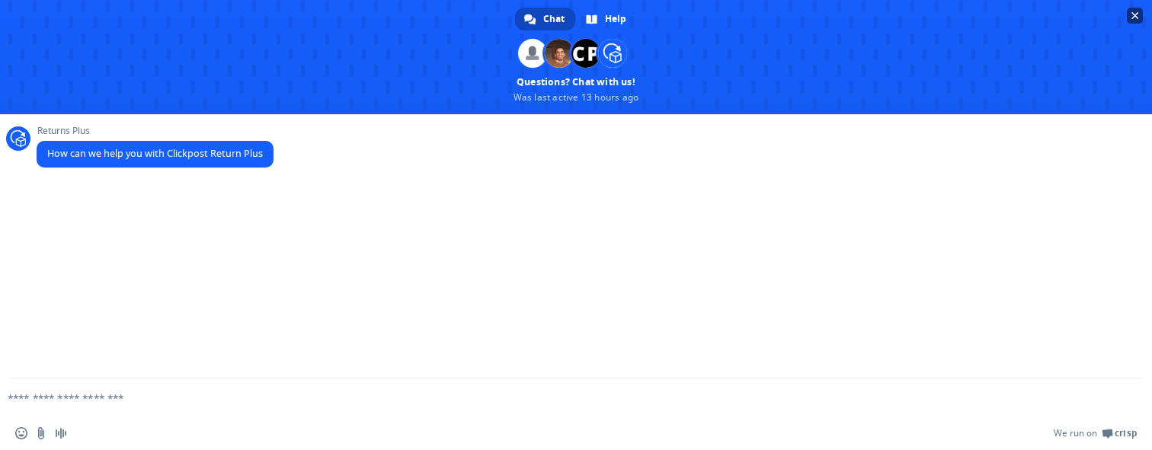
click at [1137, 15] on span "Close chat" at bounding box center [1136, 16] width 8 height 8
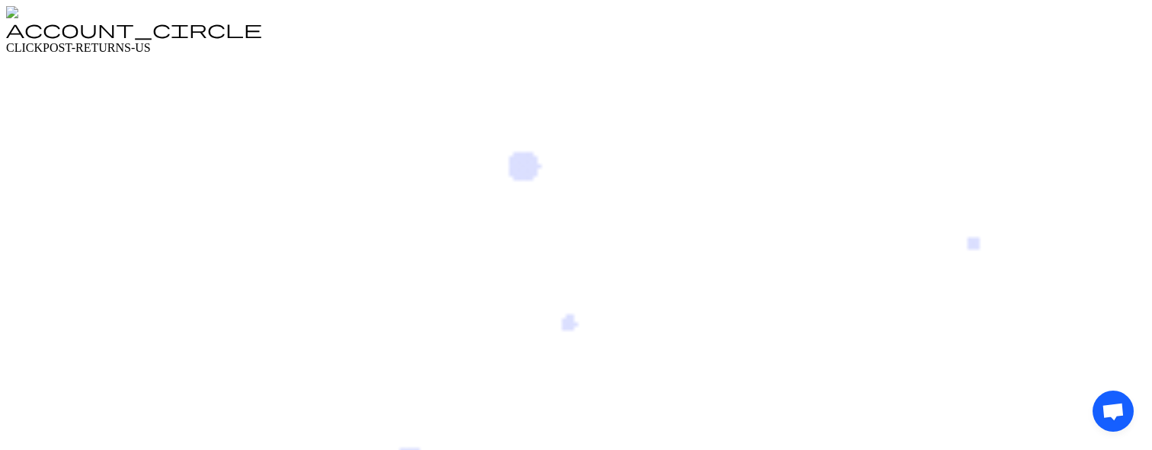
drag, startPoint x: 1110, startPoint y: 394, endPoint x: 1069, endPoint y: 285, distance: 116.2
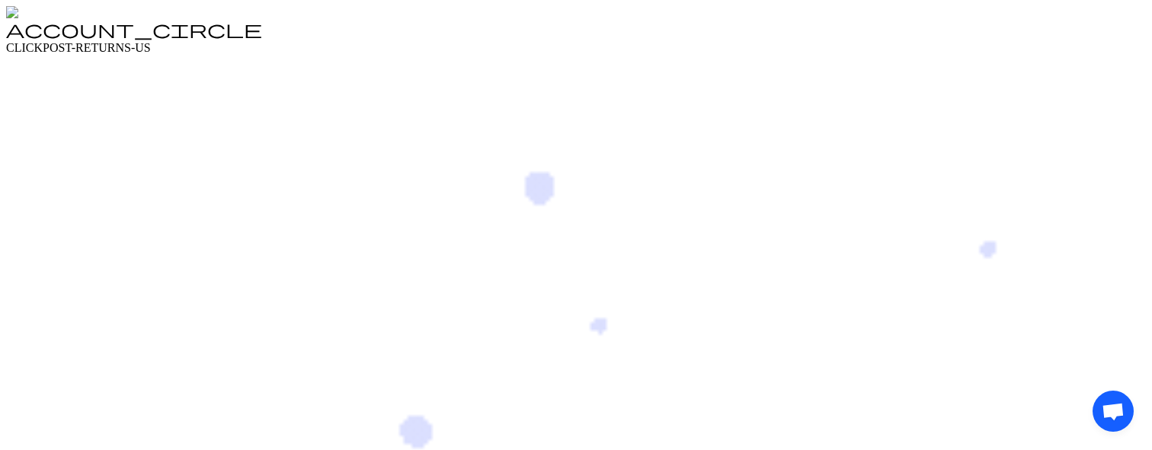
click at [1101, 277] on span "Open chat" at bounding box center [1113, 413] width 24 height 20
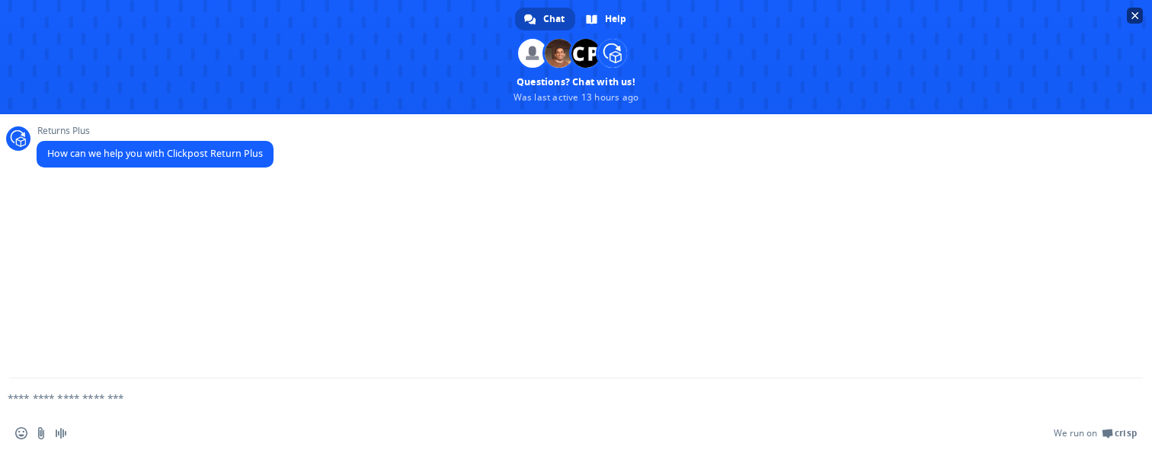
click at [1142, 19] on span "Close chat" at bounding box center [1135, 16] width 16 height 16
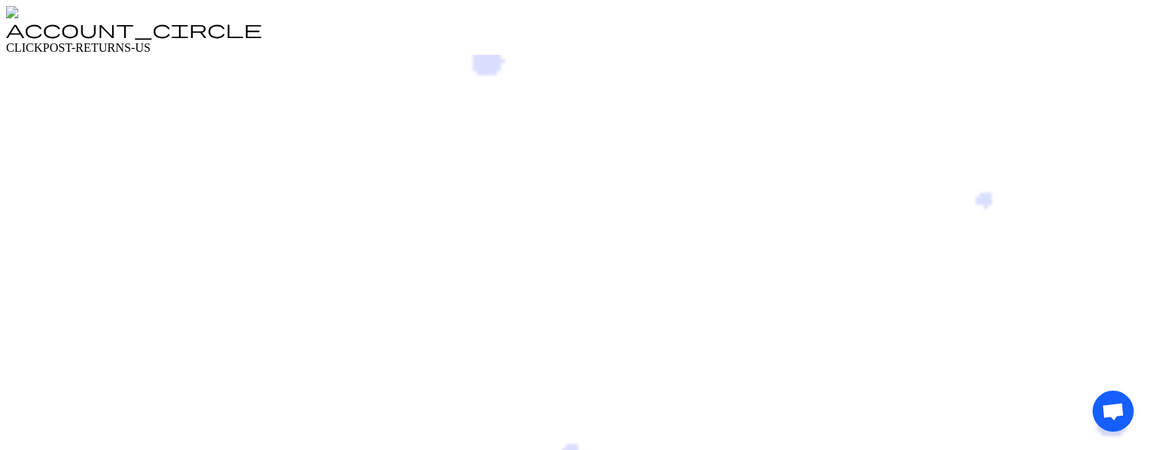
drag, startPoint x: 1103, startPoint y: 393, endPoint x: 830, endPoint y: 241, distance: 312.6
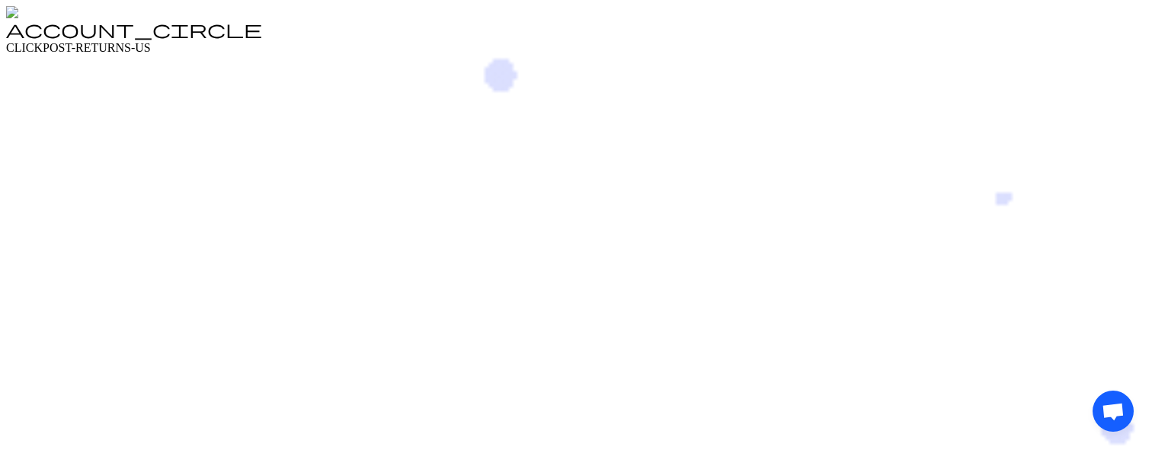
click at [1101, 277] on span "Open chat" at bounding box center [1113, 413] width 24 height 20
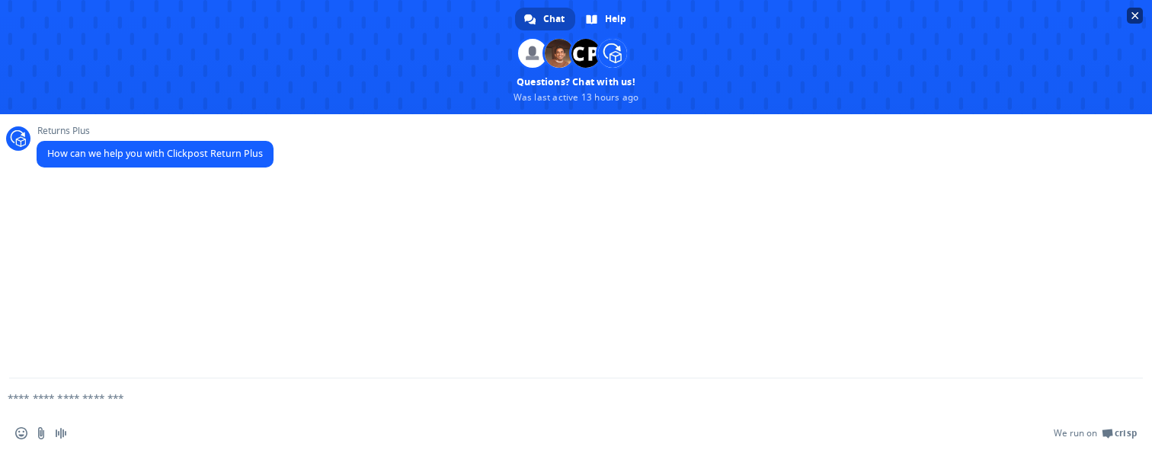
click at [1134, 16] on span "Close chat" at bounding box center [1136, 16] width 8 height 8
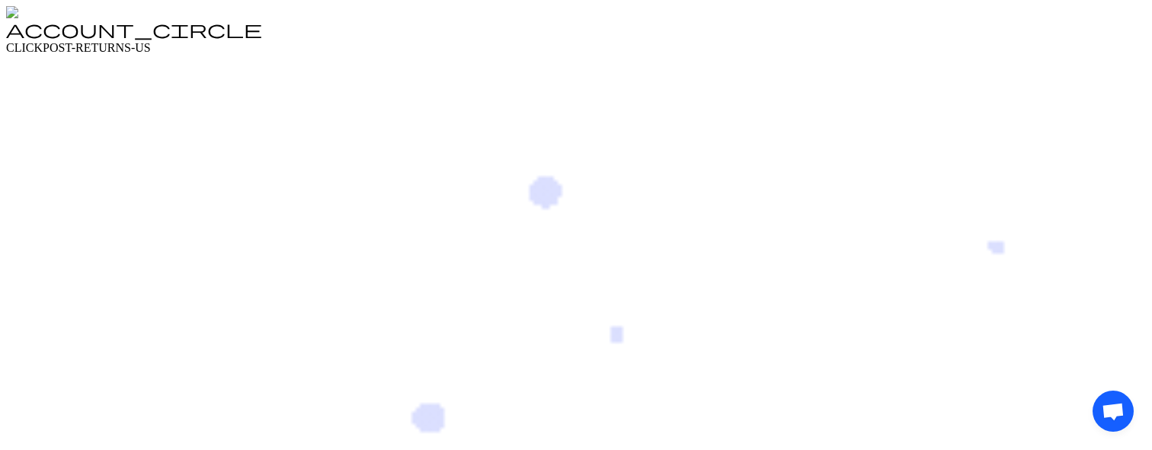
drag, startPoint x: 1080, startPoint y: 392, endPoint x: 866, endPoint y: 332, distance: 222.3
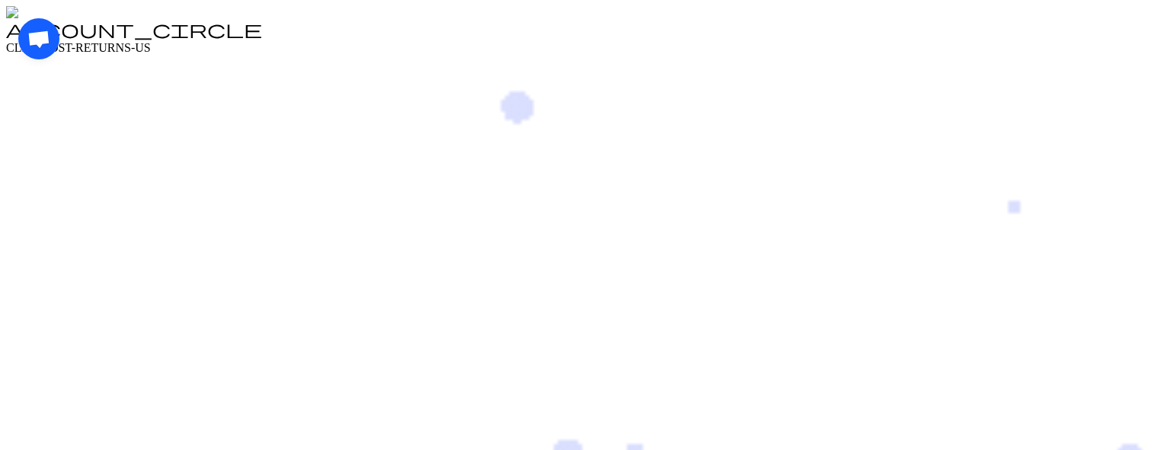
drag, startPoint x: 42, startPoint y: 48, endPoint x: 44, endPoint y: 168, distance: 120.4
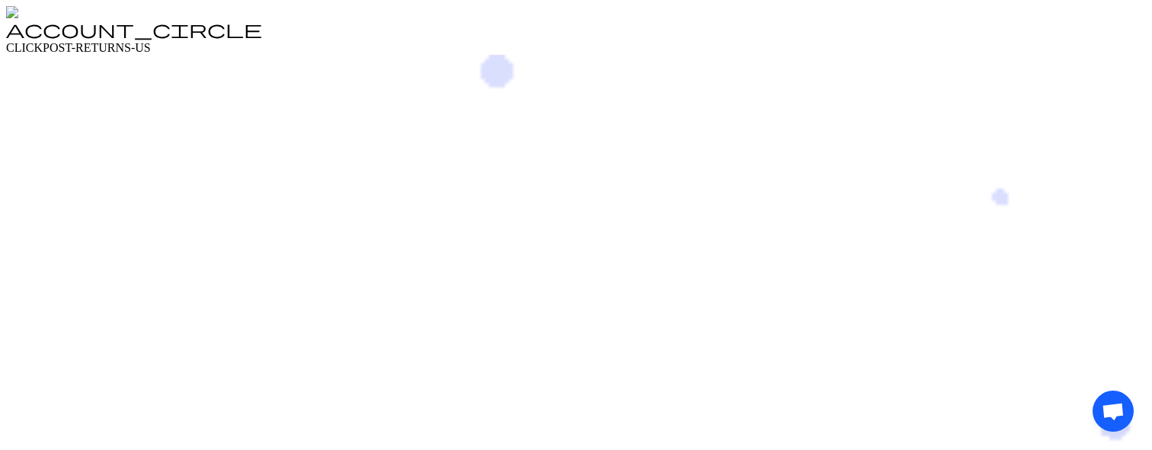
click at [1093, 277] on div "Open chat" at bounding box center [1113, 411] width 41 height 41
drag, startPoint x: 1107, startPoint y: 398, endPoint x: 731, endPoint y: 439, distance: 378.8
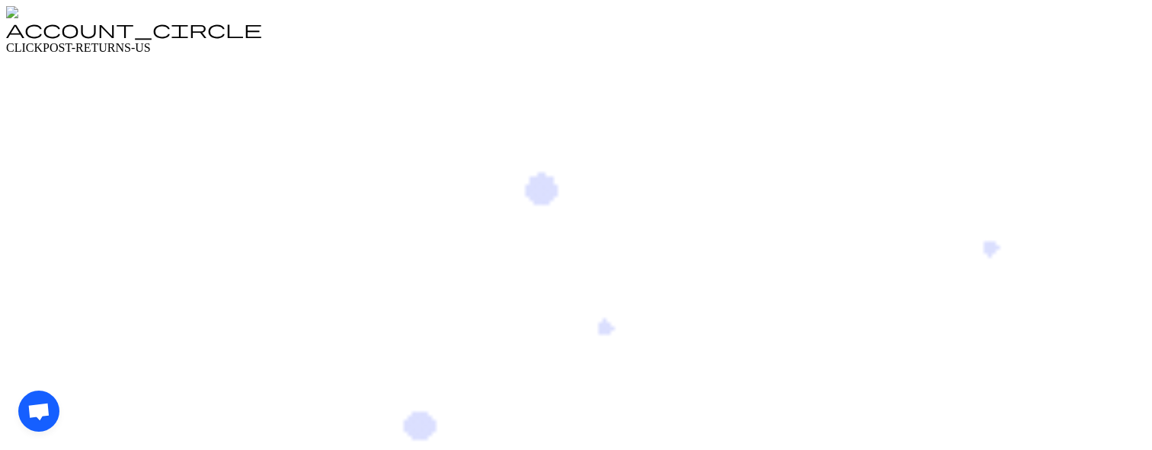
click at [40, 277] on span "Open chat" at bounding box center [39, 413] width 24 height 20
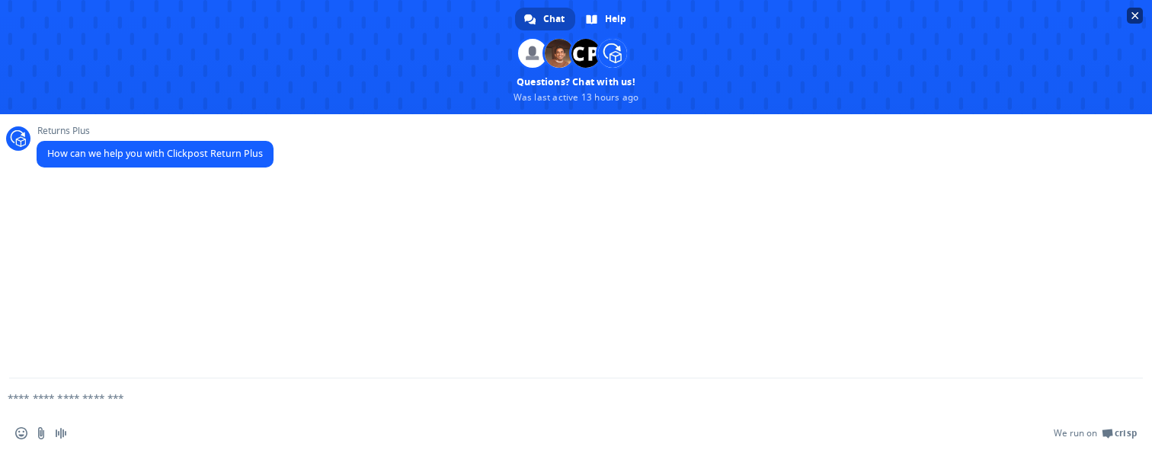
click at [1136, 13] on span "Close chat" at bounding box center [1136, 16] width 8 height 8
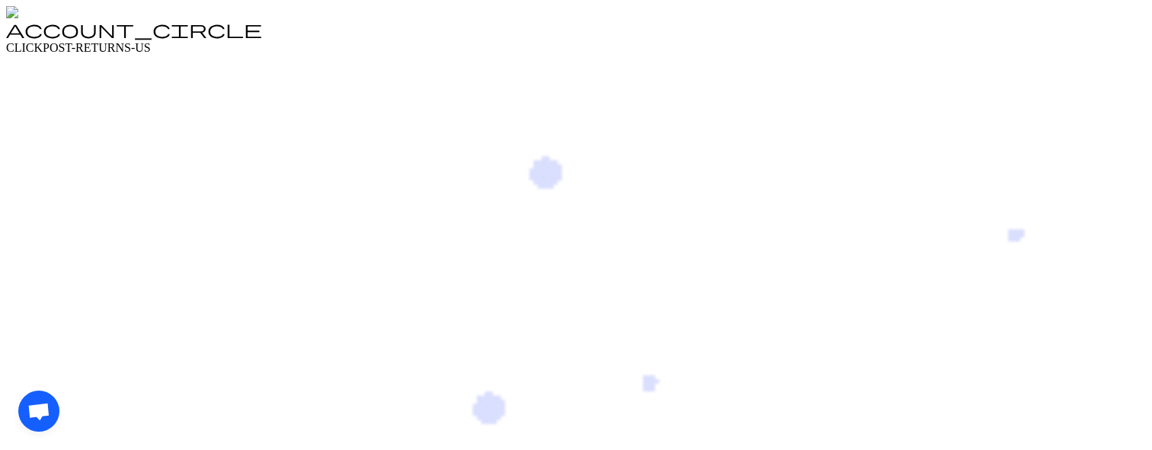
click at [51, 277] on span "Open chat" at bounding box center [39, 413] width 24 height 20
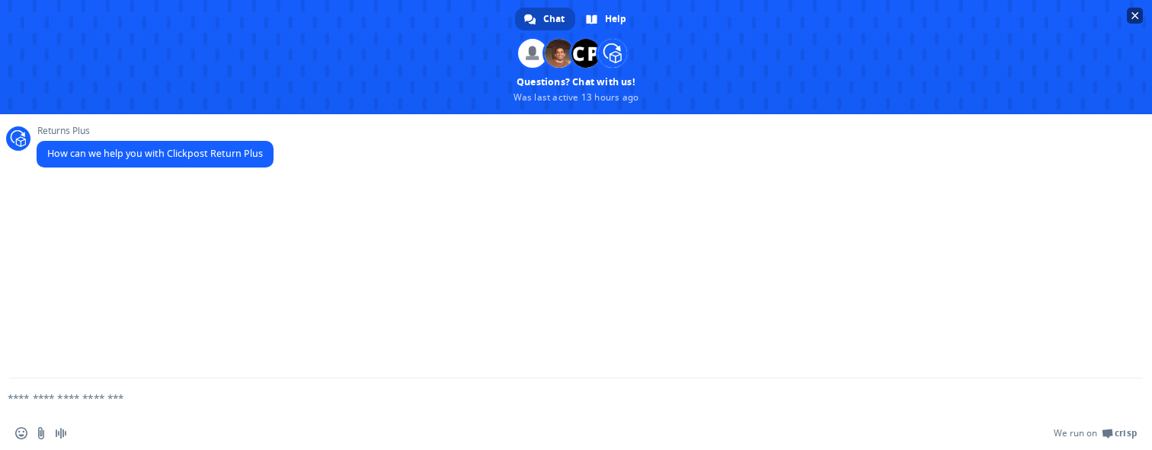
click at [1135, 17] on span "Close chat" at bounding box center [1136, 16] width 8 height 8
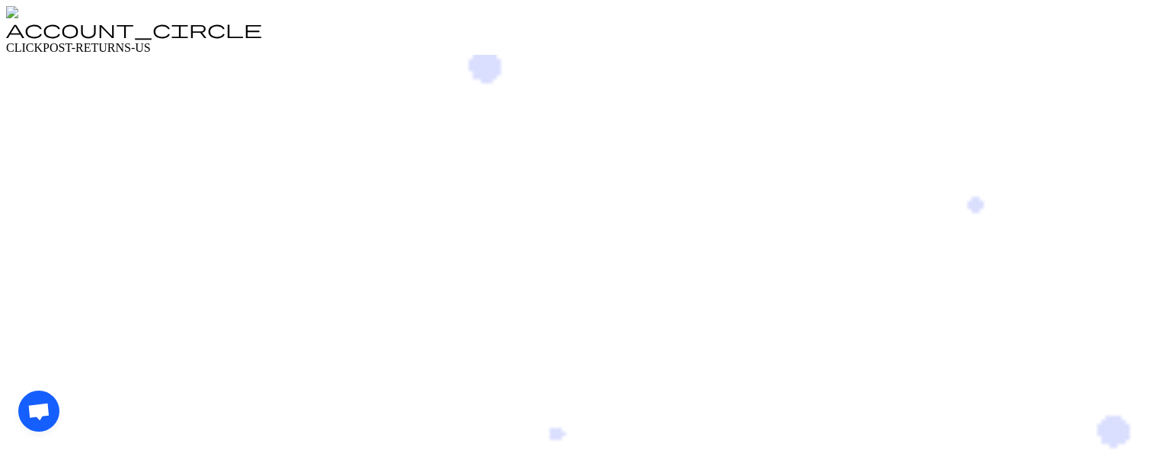
drag, startPoint x: 37, startPoint y: 421, endPoint x: 294, endPoint y: 540, distance: 282.7
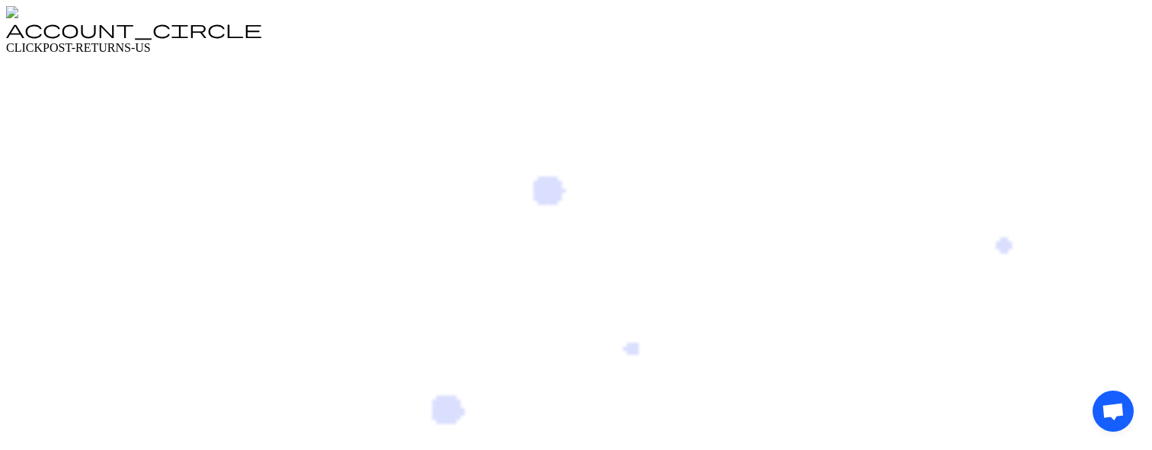
drag, startPoint x: 1103, startPoint y: 423, endPoint x: 921, endPoint y: 437, distance: 181.9
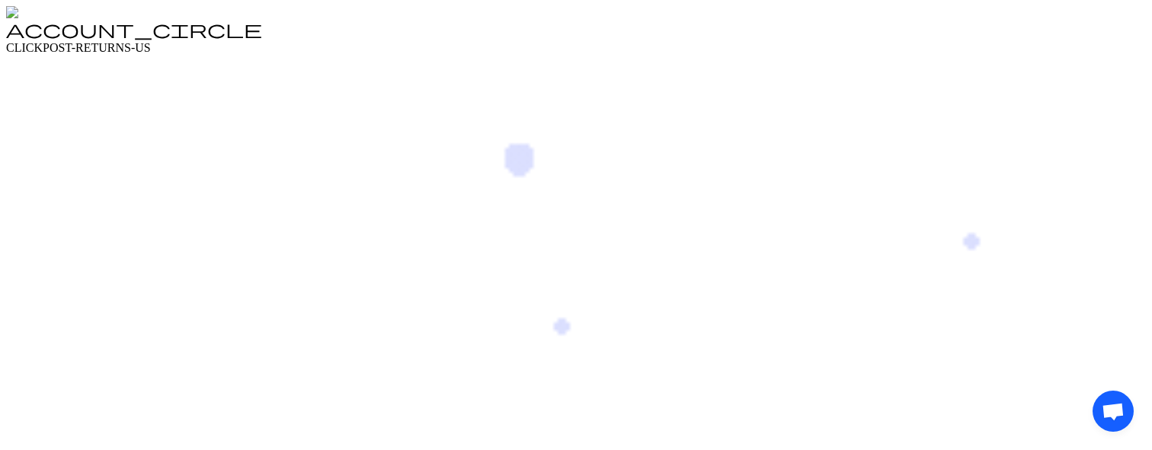
click at [1101, 277] on span "Open chat" at bounding box center [1113, 413] width 24 height 20
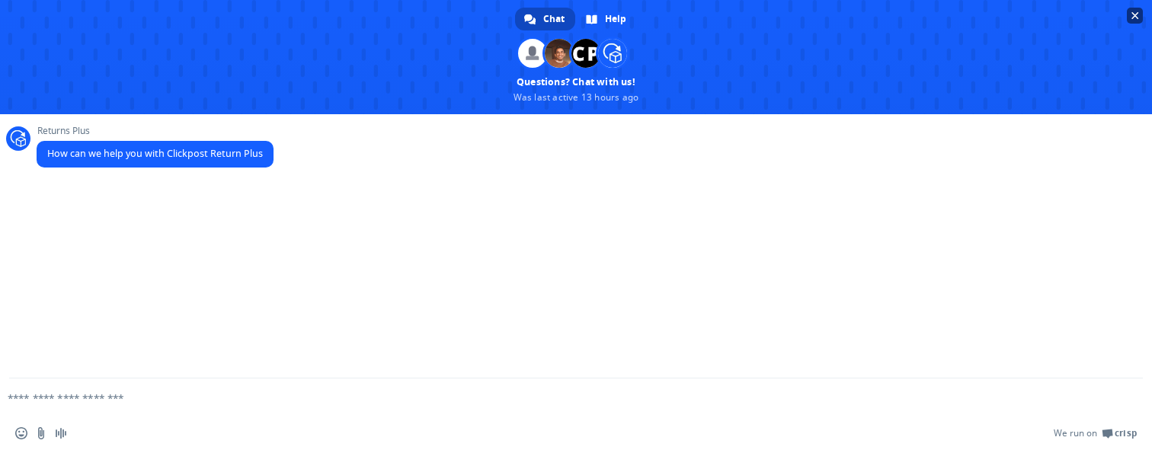
click at [1133, 18] on span "Close chat" at bounding box center [1136, 16] width 8 height 8
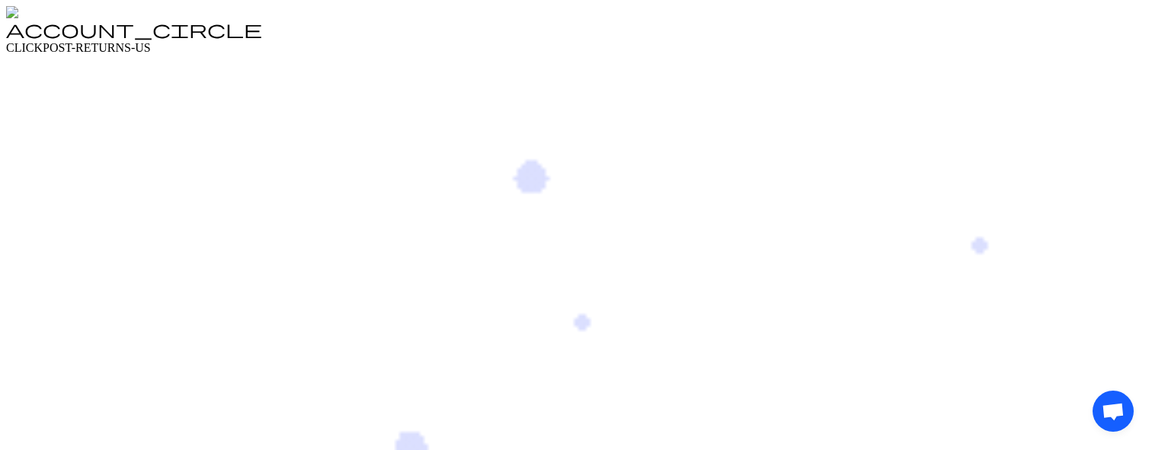
drag, startPoint x: 1117, startPoint y: 397, endPoint x: 811, endPoint y: 386, distance: 305.8
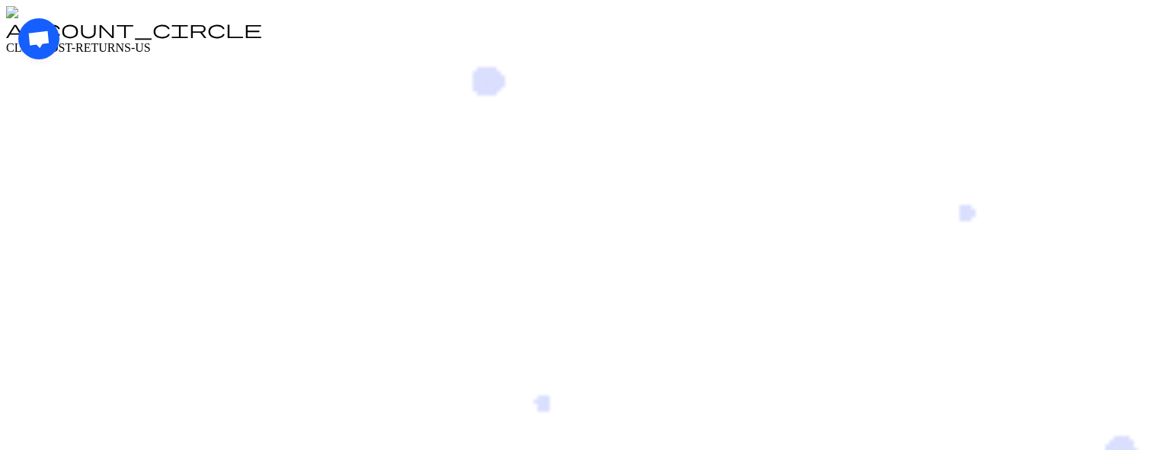
drag, startPoint x: 43, startPoint y: 50, endPoint x: 11, endPoint y: 235, distance: 187.1
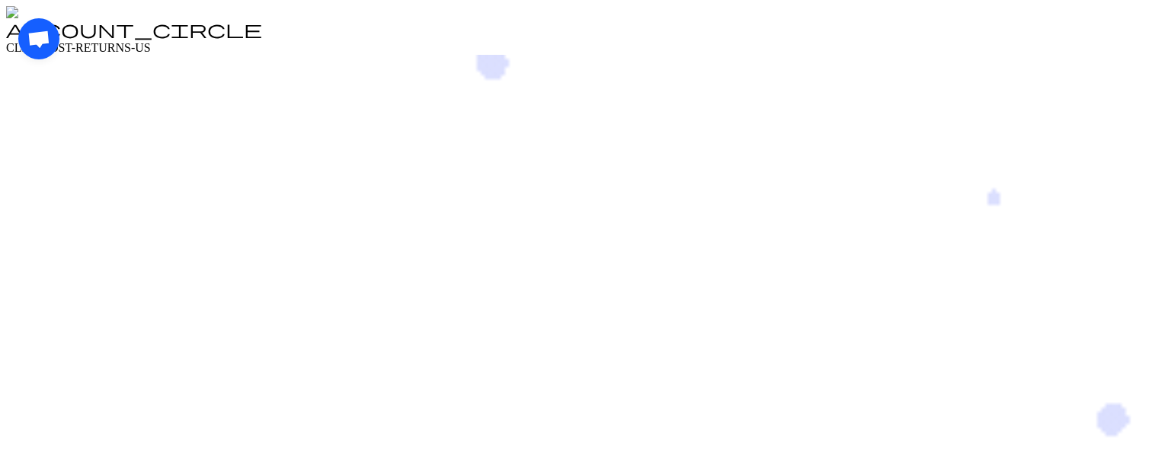
click at [36, 50] on span "Open chat" at bounding box center [39, 40] width 24 height 20
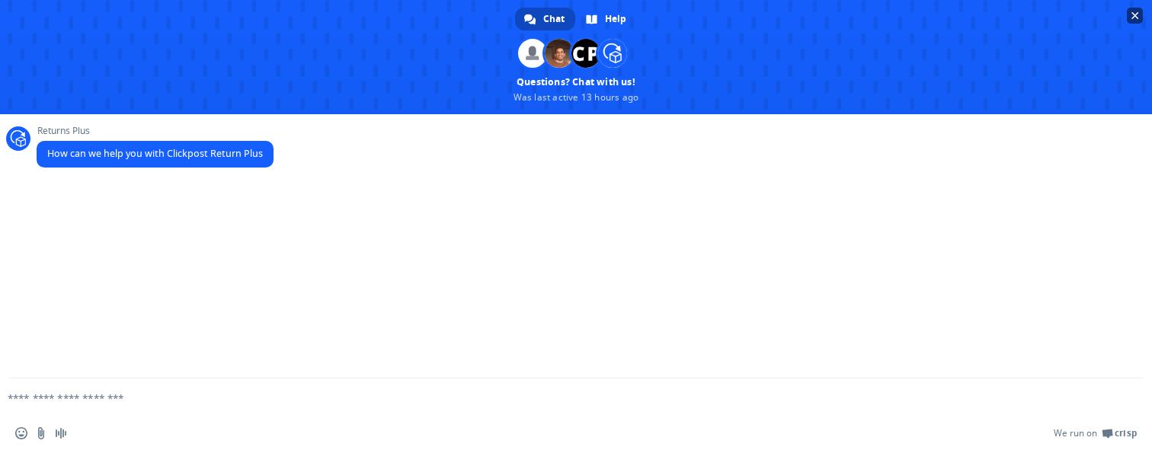
click at [1139, 23] on span "Close chat" at bounding box center [1135, 16] width 16 height 16
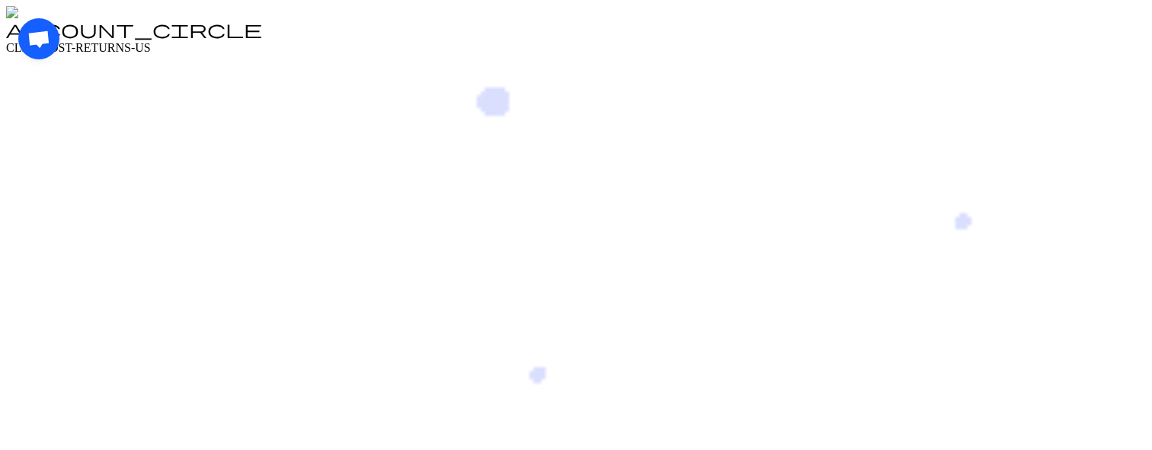
click at [38, 35] on span "Open chat" at bounding box center [39, 40] width 24 height 20
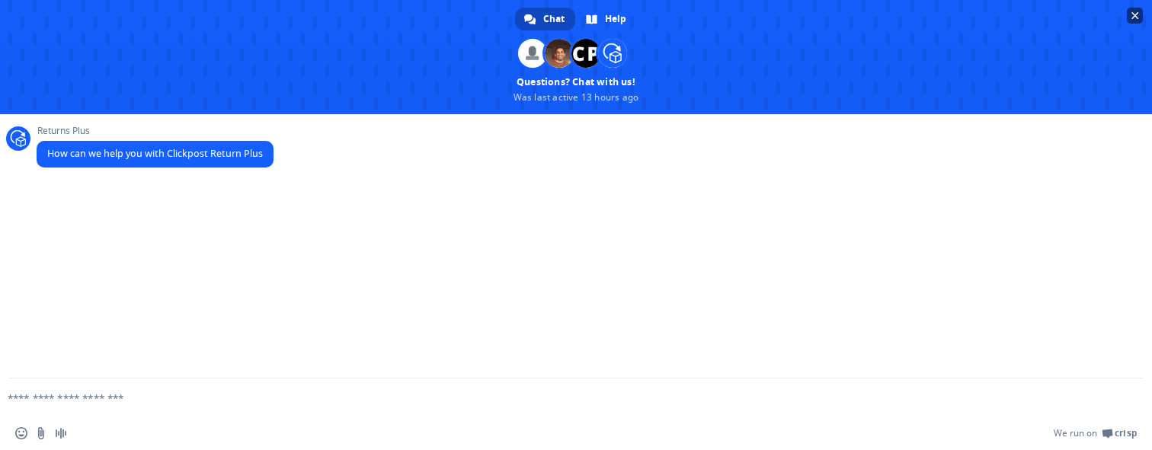
click at [1135, 21] on span "Close chat" at bounding box center [1135, 16] width 16 height 16
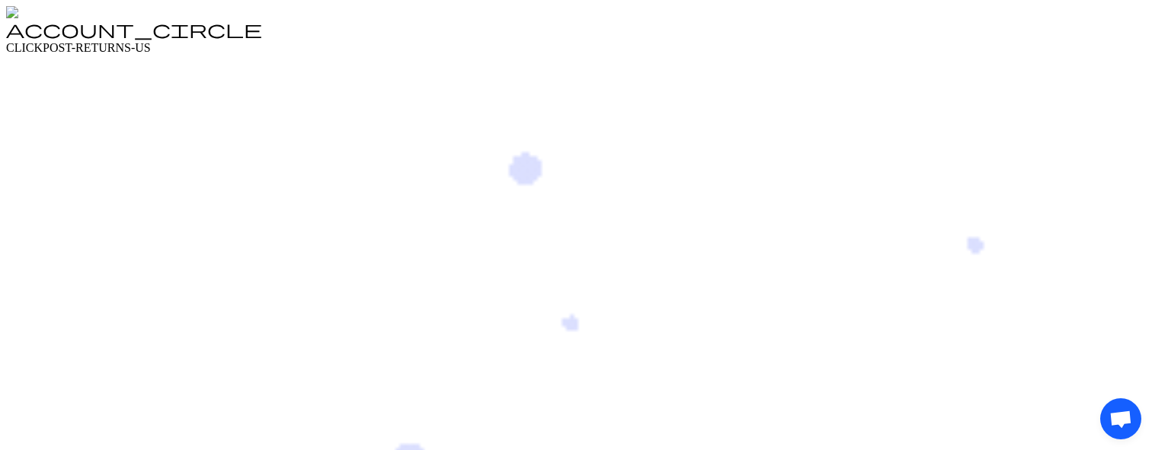
click at [1109, 277] on span "Open chat" at bounding box center [1121, 421] width 24 height 20
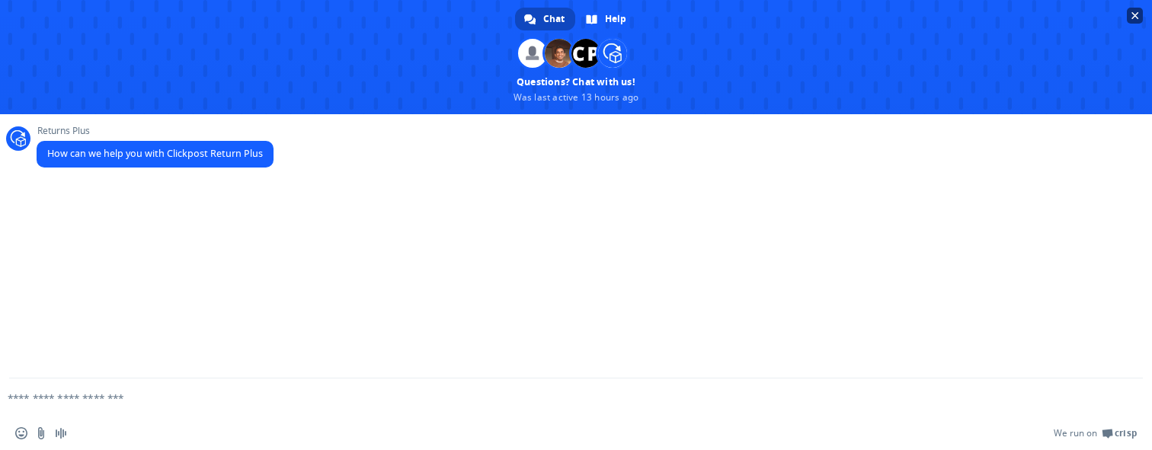
click at [1132, 18] on span "Close chat" at bounding box center [1136, 16] width 8 height 8
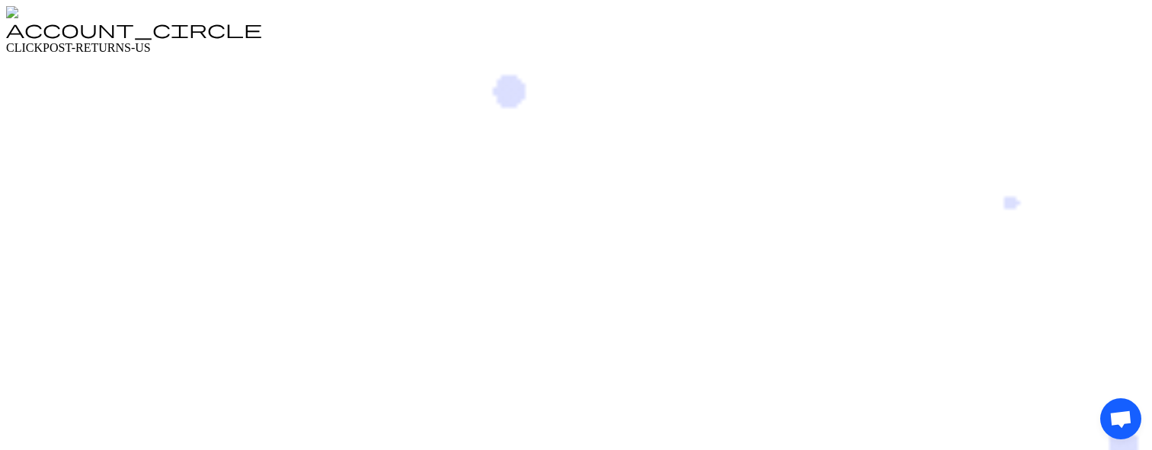
click at [1109, 277] on span "Open chat" at bounding box center [1121, 421] width 24 height 20
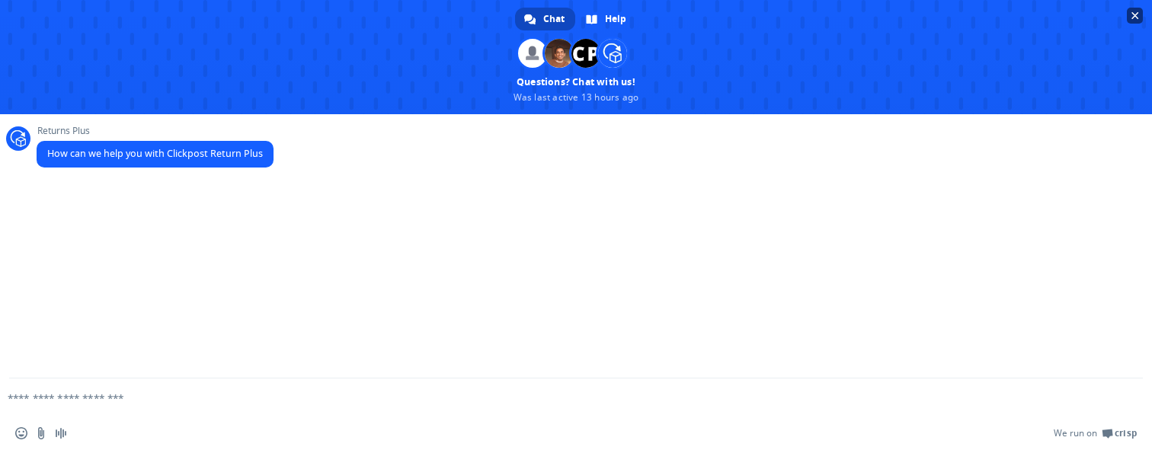
click at [1137, 19] on span "Close chat" at bounding box center [1135, 16] width 16 height 16
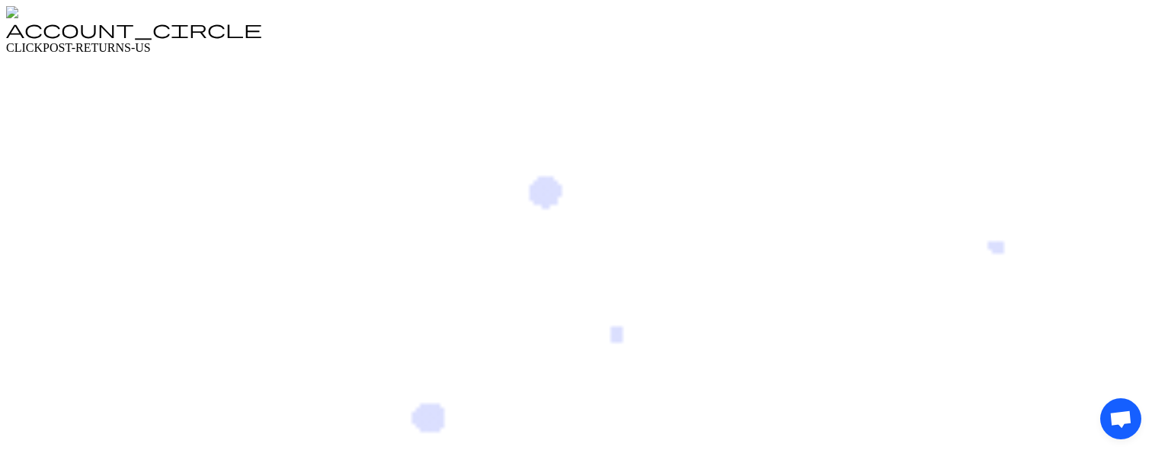
click at [1109, 277] on span "Open chat" at bounding box center [1121, 421] width 24 height 20
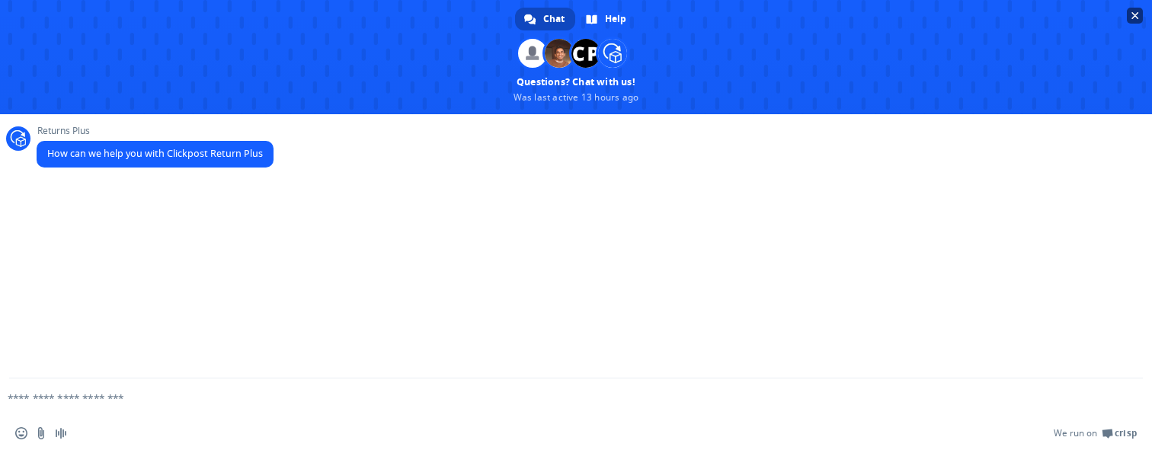
click at [1143, 19] on span "Close chat" at bounding box center [1135, 16] width 16 height 16
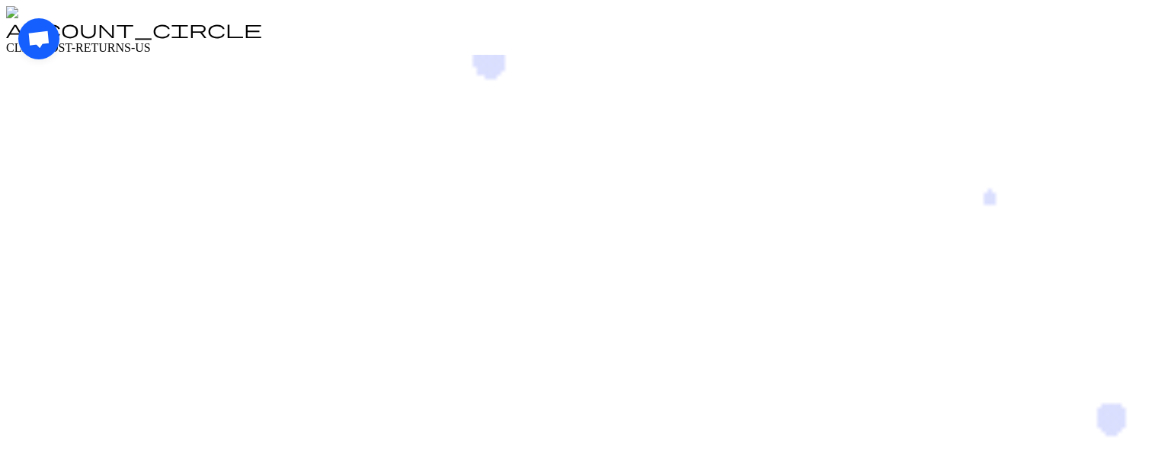
drag, startPoint x: 41, startPoint y: 56, endPoint x: 286, endPoint y: 107, distance: 249.9
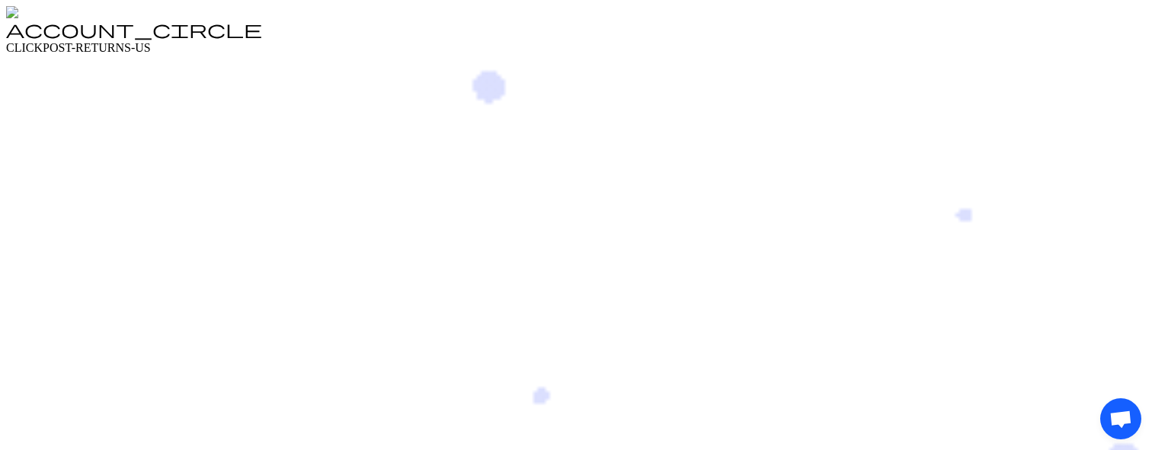
click at [1101, 277] on div "Open chat" at bounding box center [1121, 419] width 41 height 41
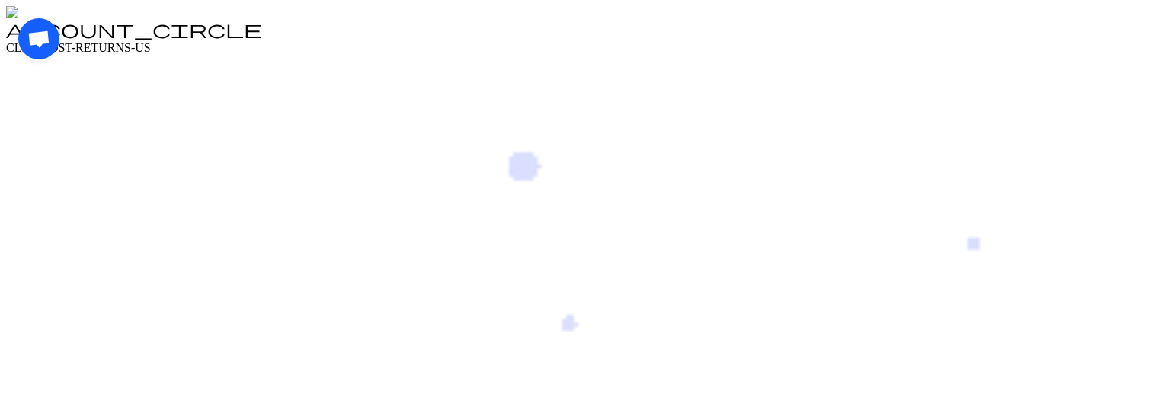
click at [51, 50] on span "Open chat" at bounding box center [39, 40] width 24 height 20
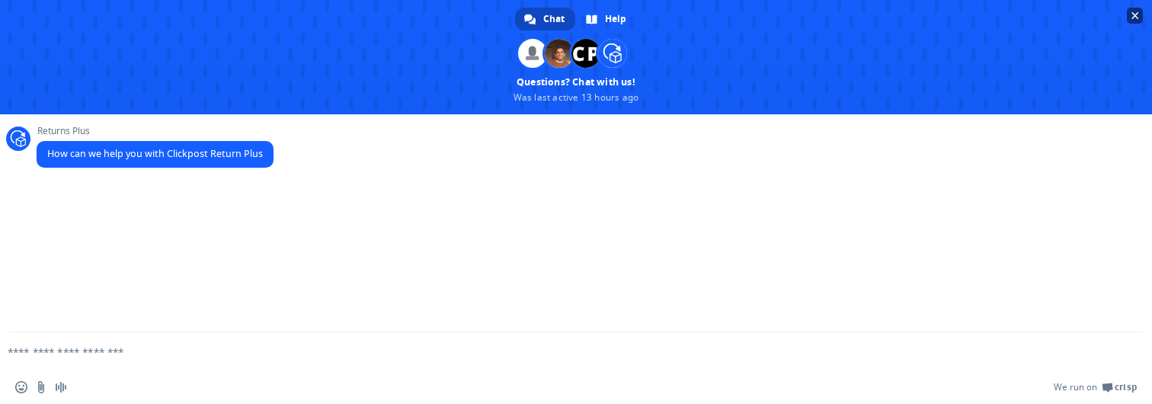
click at [1139, 14] on span "Close chat" at bounding box center [1135, 16] width 16 height 16
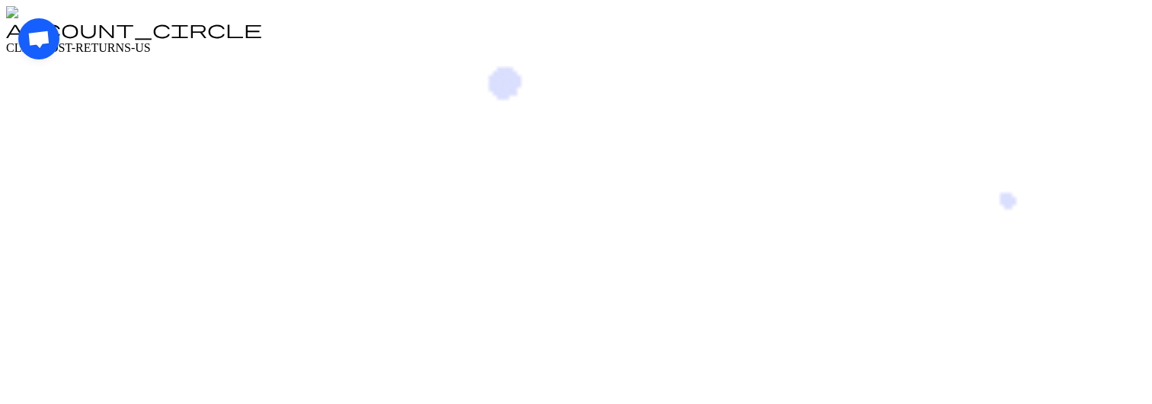
drag, startPoint x: 38, startPoint y: 57, endPoint x: 40, endPoint y: 186, distance: 128.8
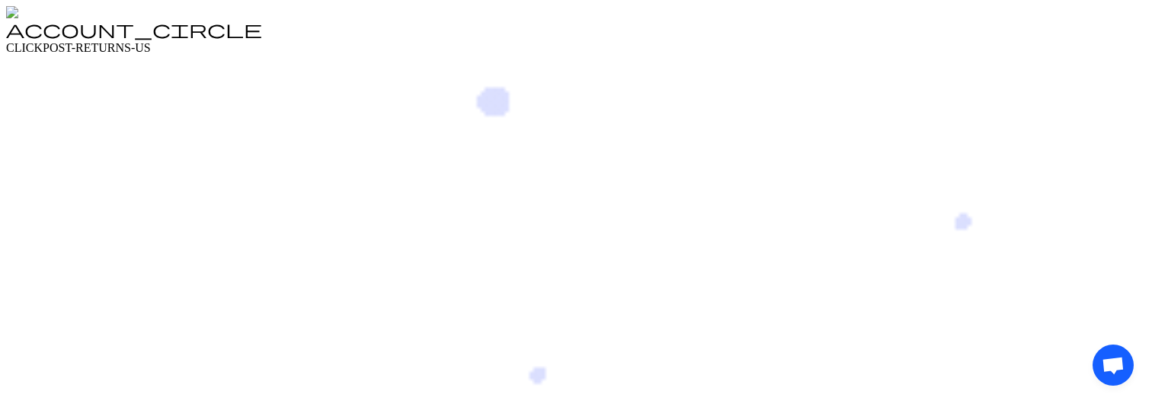
click at [1093, 345] on div "Open chat" at bounding box center [1113, 365] width 41 height 41
drag, startPoint x: 1107, startPoint y: 373, endPoint x: 1070, endPoint y: 376, distance: 36.7
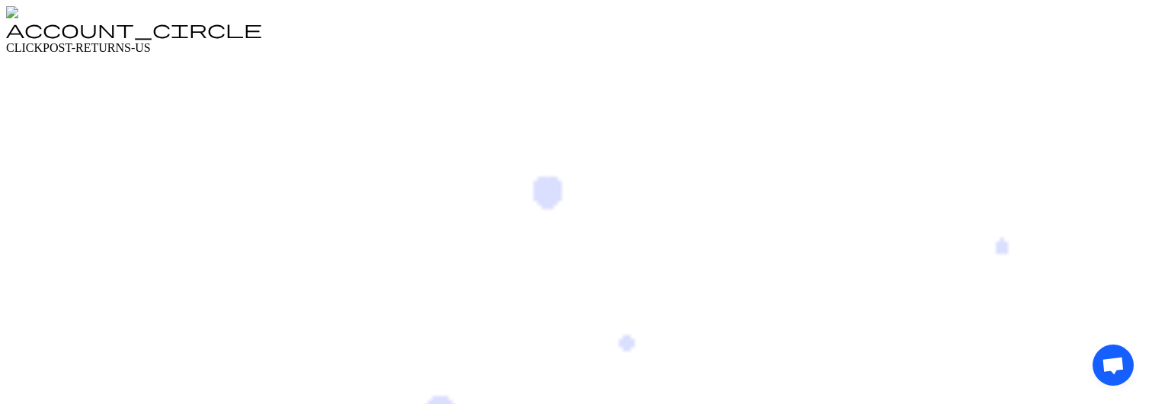
click at [1101, 367] on span "Open chat" at bounding box center [1113, 367] width 24 height 20
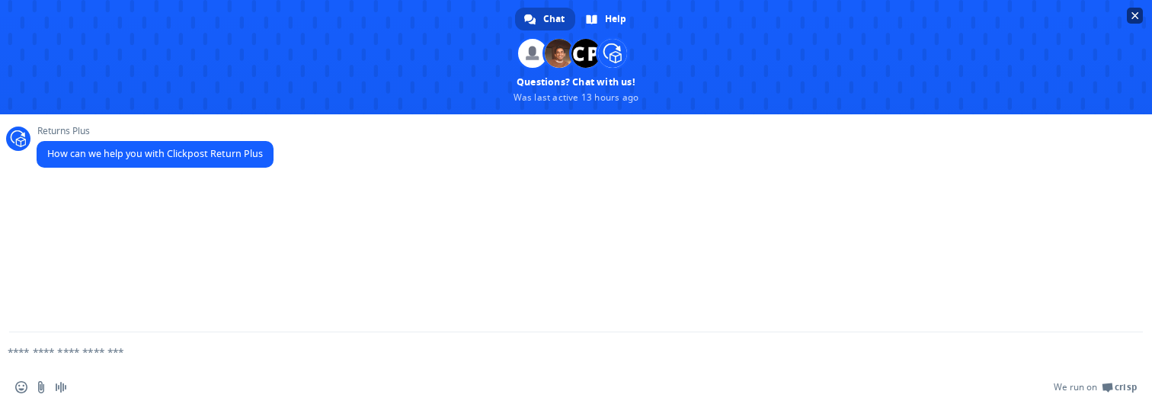
click at [1129, 23] on span "Close chat" at bounding box center [1135, 16] width 16 height 16
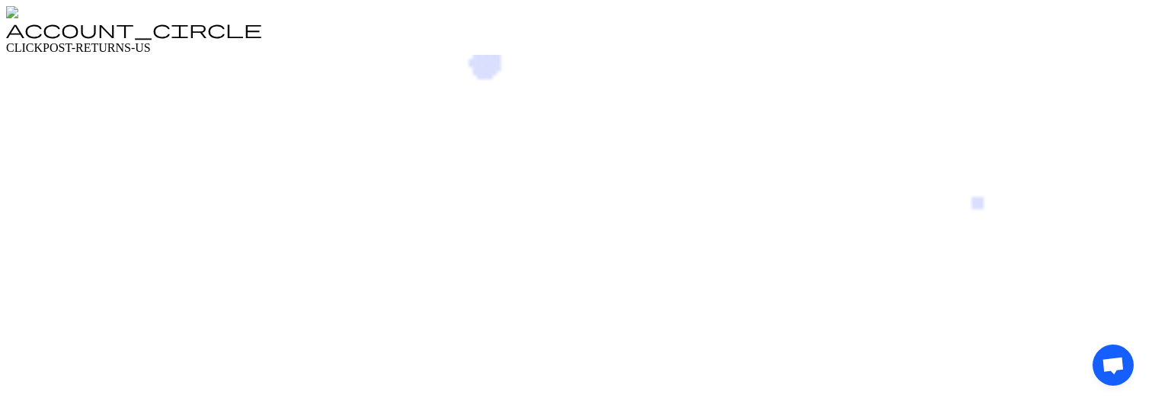
click at [1116, 367] on span "Open chat" at bounding box center [1113, 367] width 24 height 20
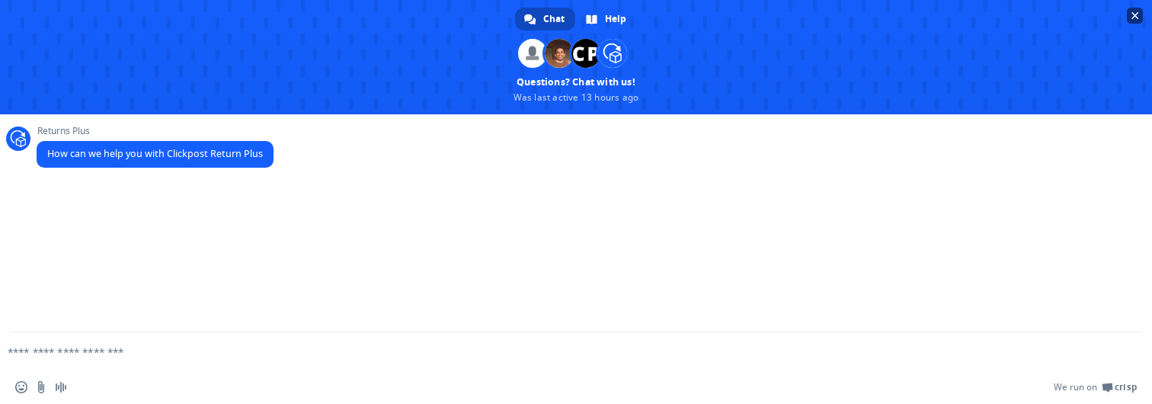
click at [1138, 16] on span "Close chat" at bounding box center [1136, 16] width 8 height 8
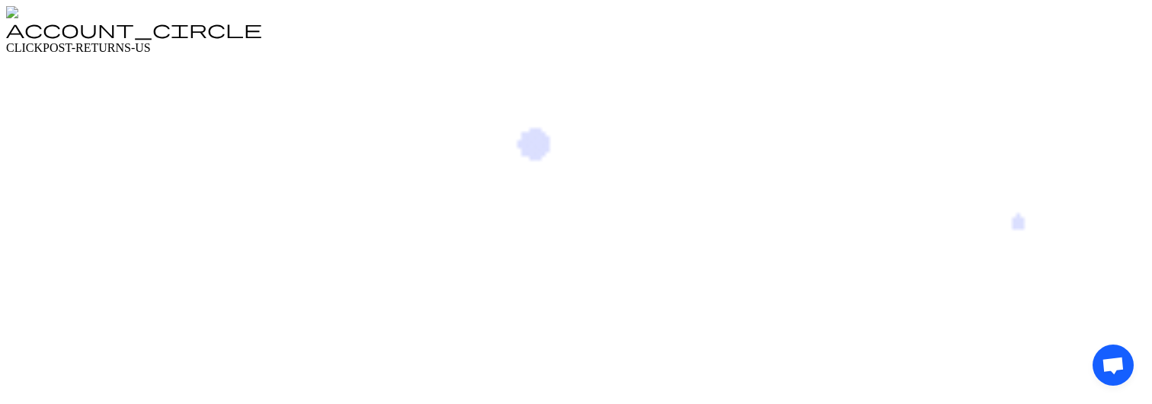
drag, startPoint x: 1107, startPoint y: 352, endPoint x: 1009, endPoint y: 359, distance: 98.6
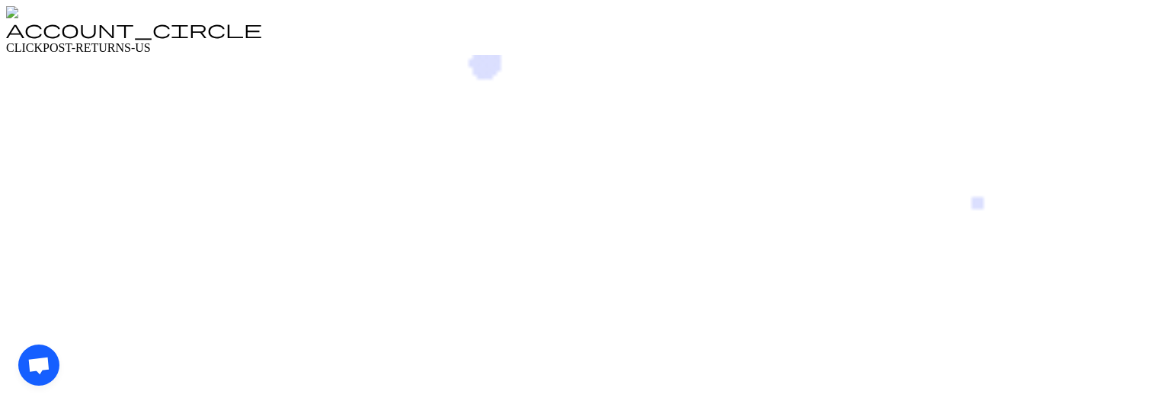
drag, startPoint x: 50, startPoint y: 379, endPoint x: 207, endPoint y: 384, distance: 157.9
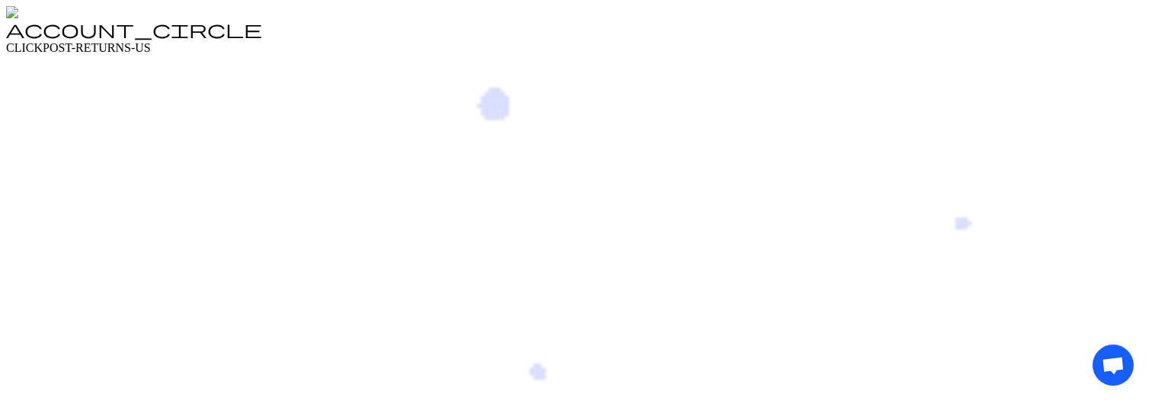
drag, startPoint x: 1118, startPoint y: 351, endPoint x: 955, endPoint y: 224, distance: 206.9
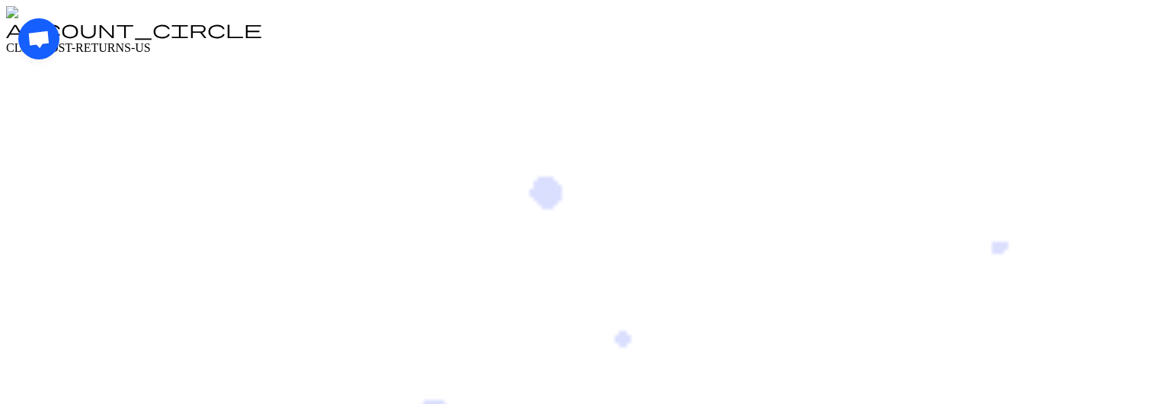
click at [37, 43] on span "Open chat" at bounding box center [39, 40] width 24 height 20
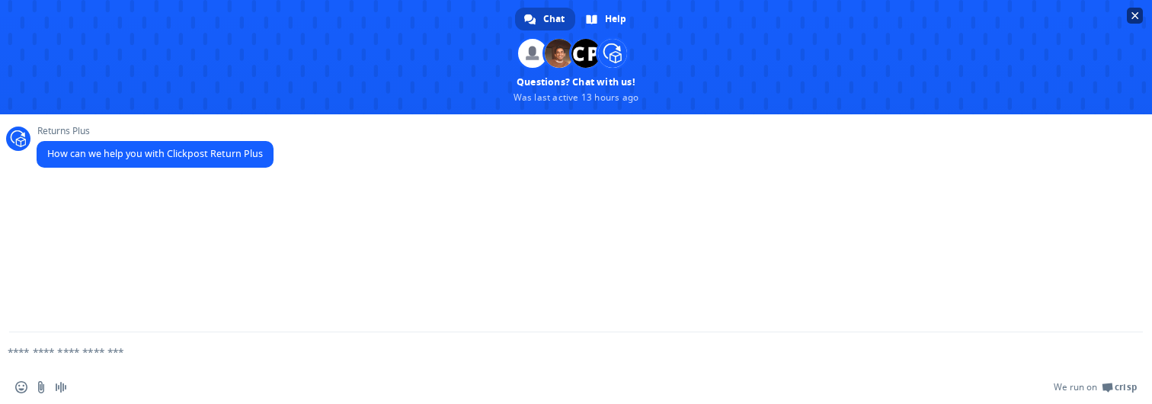
click at [1140, 14] on span "Close chat" at bounding box center [1135, 16] width 16 height 16
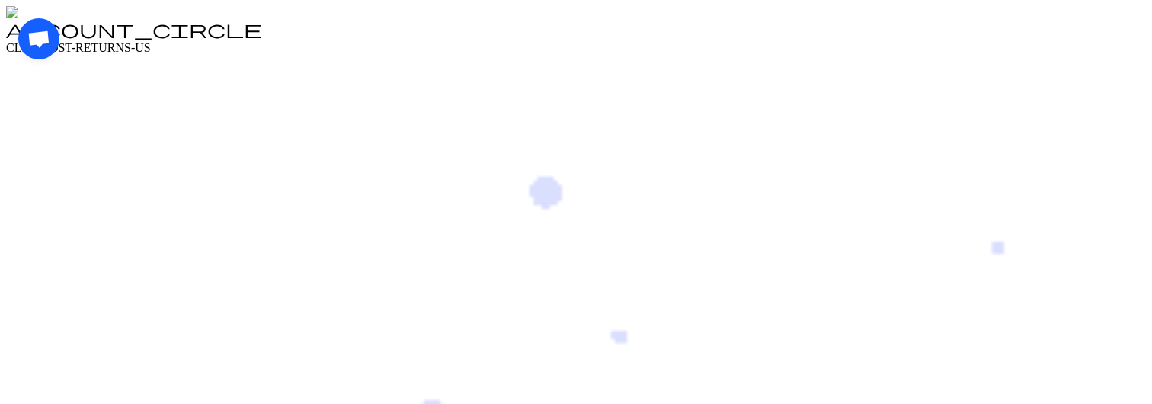
drag, startPoint x: 46, startPoint y: 51, endPoint x: 314, endPoint y: 14, distance: 270.8
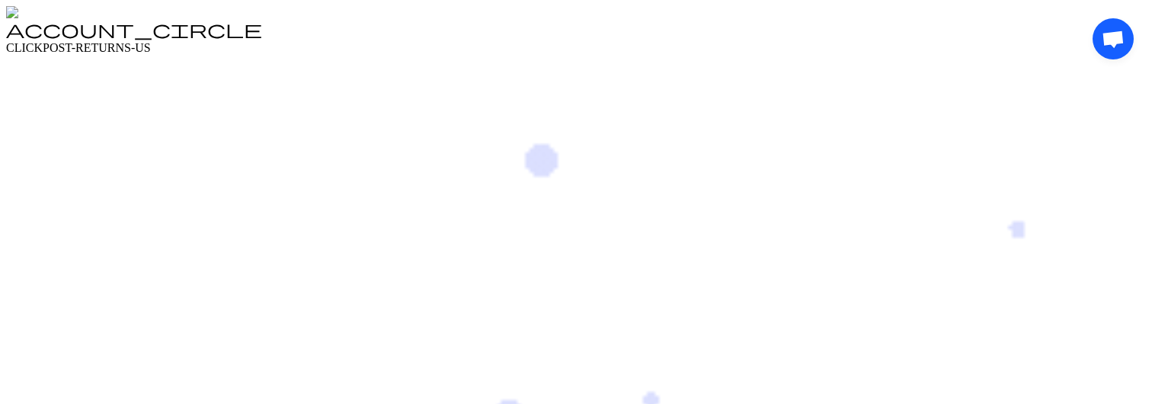
drag, startPoint x: 1119, startPoint y: 53, endPoint x: 1152, endPoint y: 236, distance: 185.8
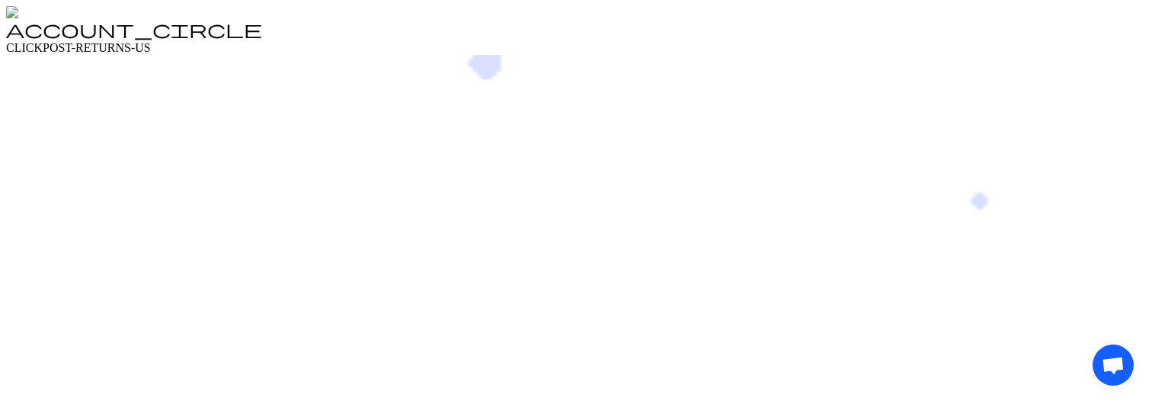
drag, startPoint x: 1117, startPoint y: 378, endPoint x: 952, endPoint y: 364, distance: 165.2
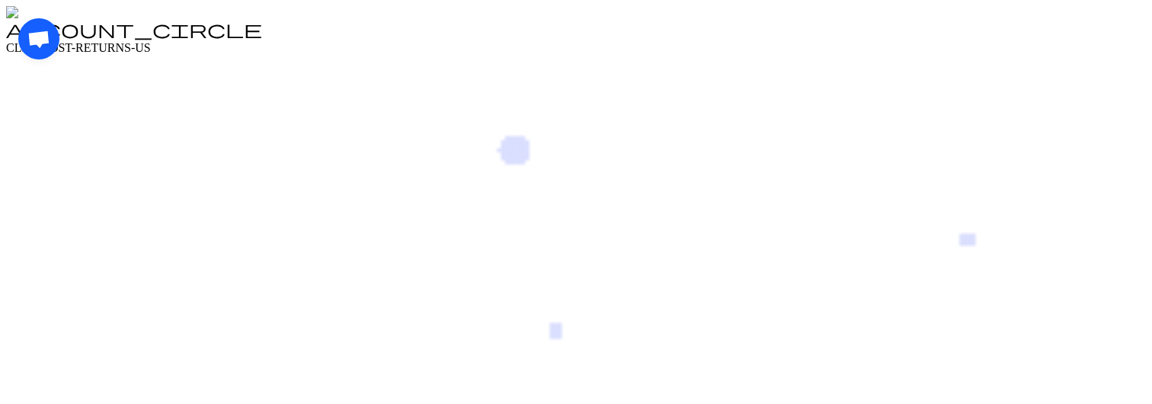
click at [37, 48] on span "Open chat" at bounding box center [39, 40] width 24 height 20
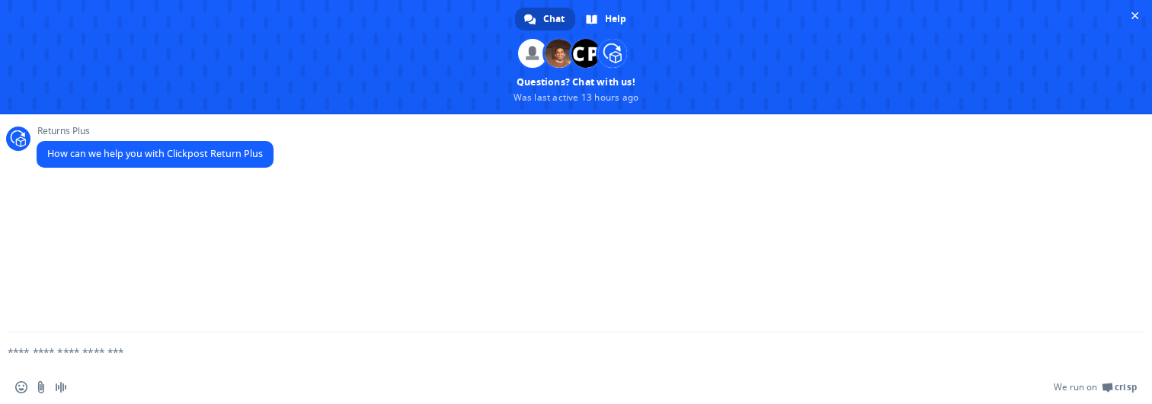
scroll to position [230, 0]
click at [1138, 24] on span at bounding box center [576, 57] width 1152 height 114
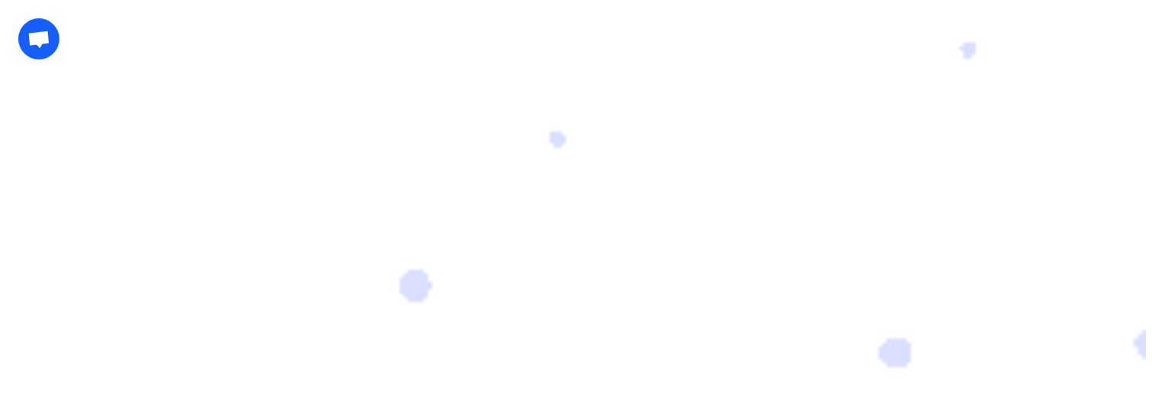
scroll to position [0, 0]
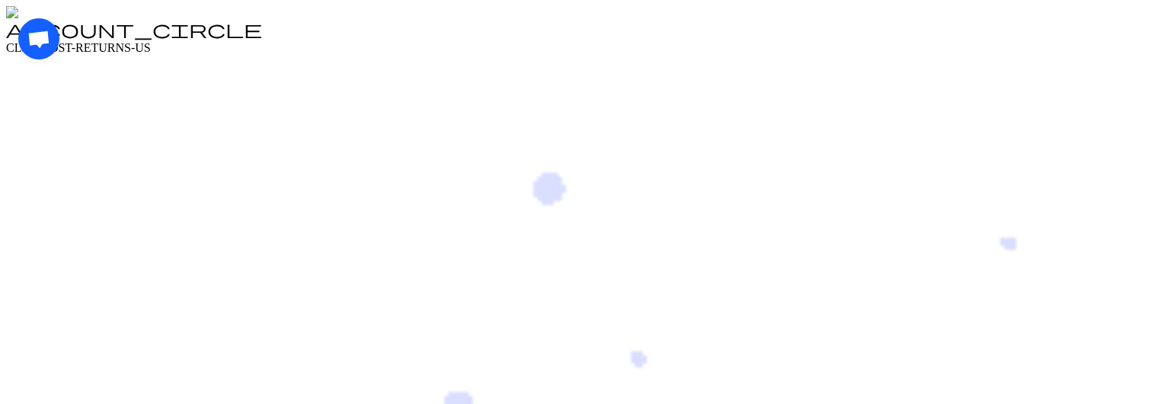
drag, startPoint x: 41, startPoint y: 57, endPoint x: 40, endPoint y: 161, distance: 103.7
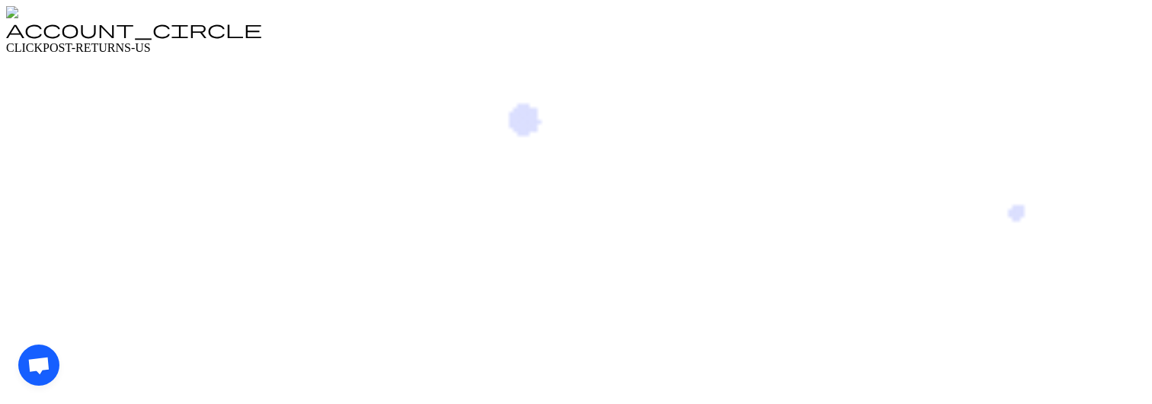
click at [40, 345] on div "Open chat" at bounding box center [579, 365] width 1123 height 41
drag, startPoint x: 38, startPoint y: 381, endPoint x: 145, endPoint y: 388, distance: 106.9
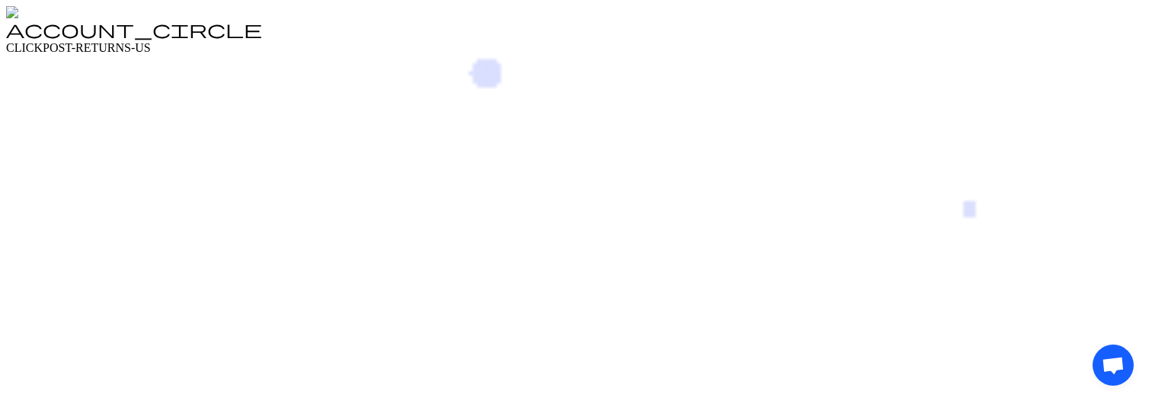
drag, startPoint x: 1118, startPoint y: 349, endPoint x: 1118, endPoint y: 276, distance: 73.2
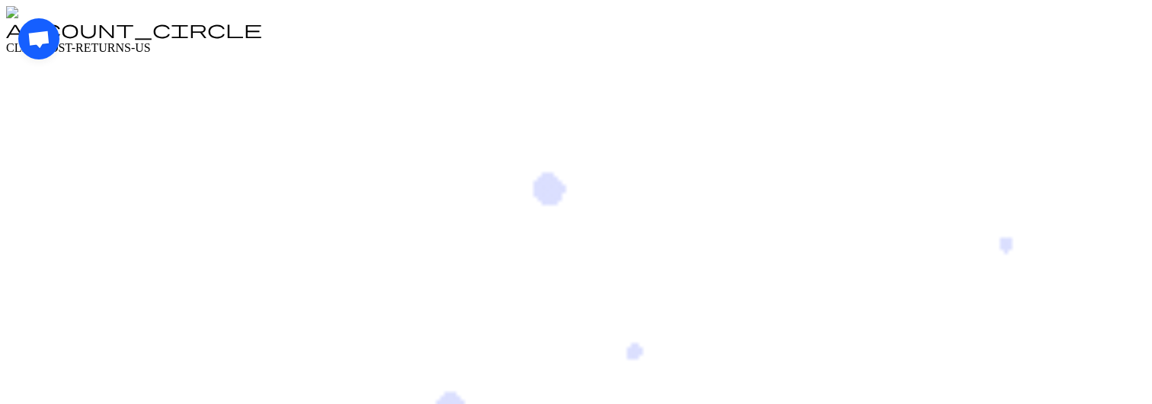
drag, startPoint x: 37, startPoint y: 56, endPoint x: 168, endPoint y: 58, distance: 130.4
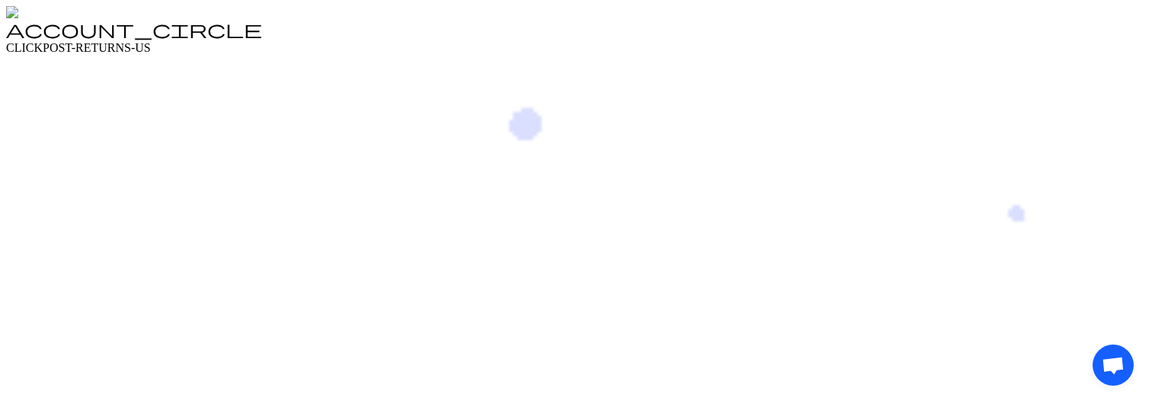
drag, startPoint x: 1108, startPoint y: 345, endPoint x: 1127, endPoint y: 196, distance: 150.5
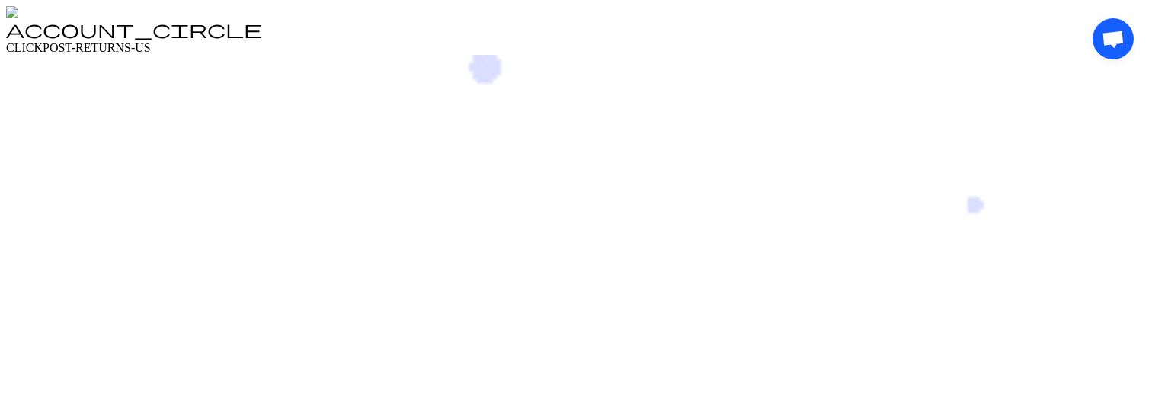
drag, startPoint x: 1108, startPoint y: 49, endPoint x: 948, endPoint y: 98, distance: 167.6
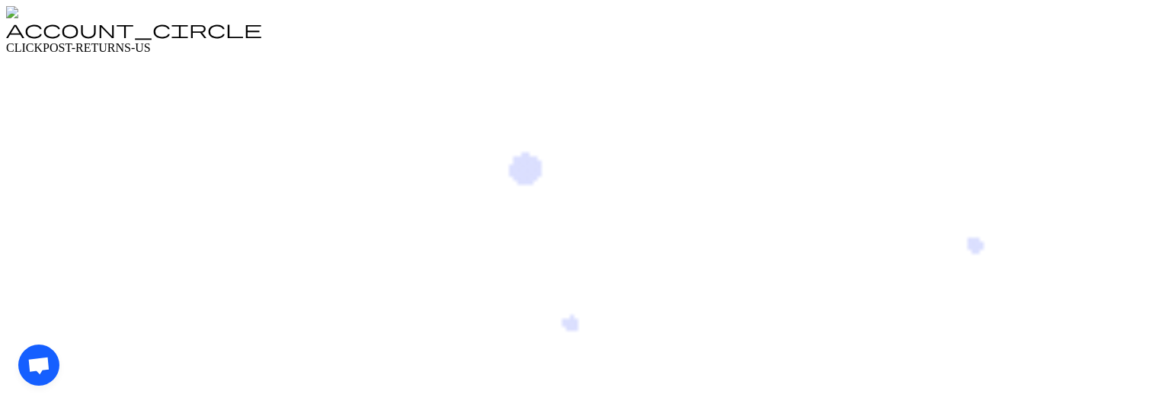
drag, startPoint x: 37, startPoint y: 380, endPoint x: 309, endPoint y: 369, distance: 272.3
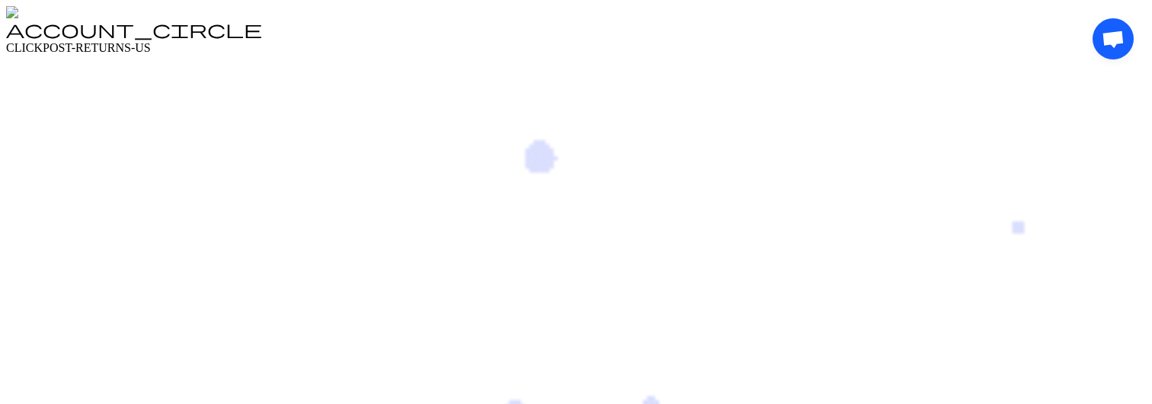
click at [1093, 369] on div "Open chat" at bounding box center [1113, 205] width 41 height 375
drag, startPoint x: 1115, startPoint y: 53, endPoint x: 1152, endPoint y: 194, distance: 146.4
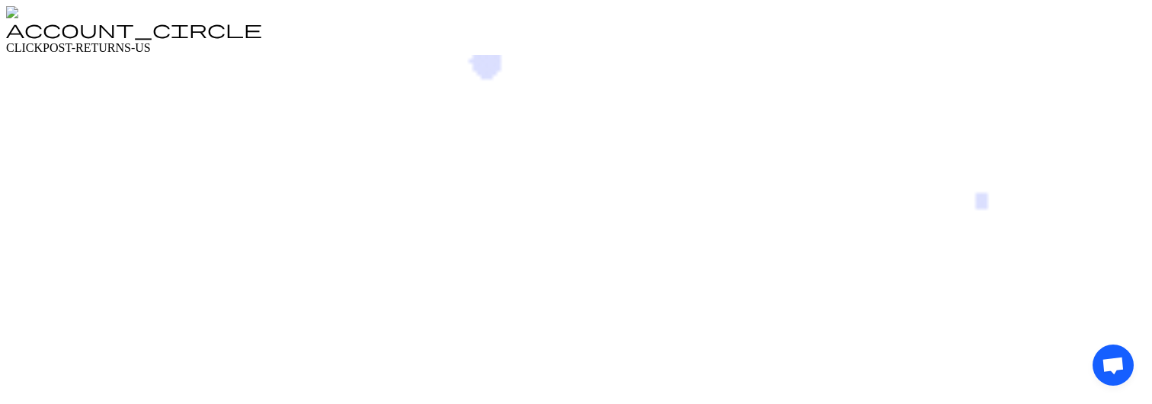
drag, startPoint x: 1117, startPoint y: 346, endPoint x: 1117, endPoint y: 285, distance: 61.0
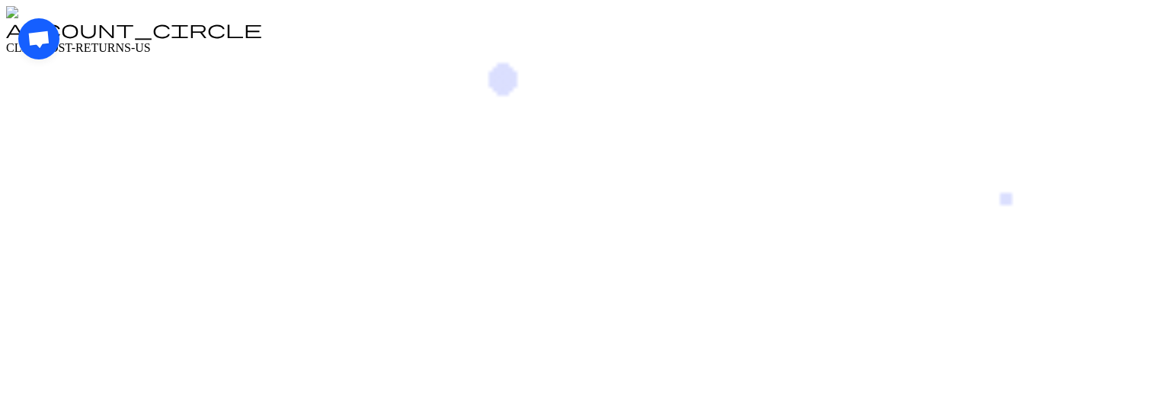
click at [41, 55] on span "Open chat" at bounding box center [38, 38] width 41 height 41
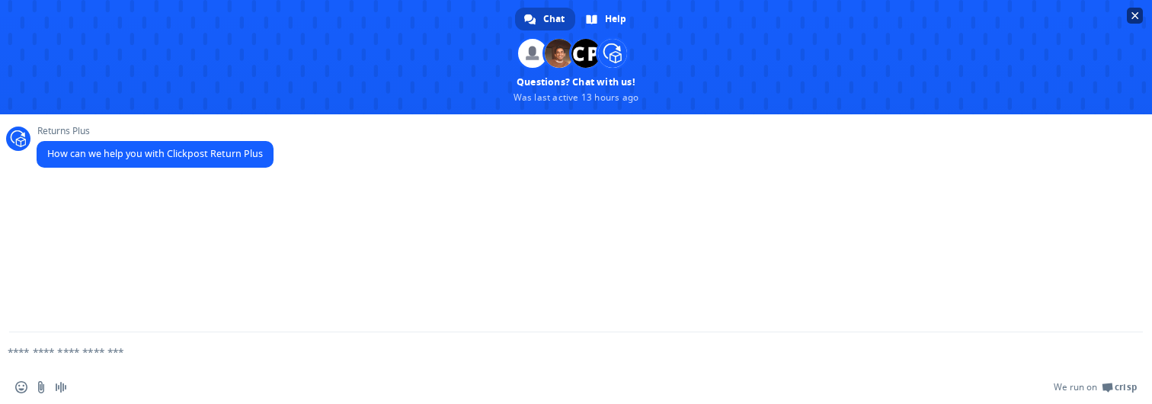
click at [1132, 10] on span "Close chat" at bounding box center [1135, 16] width 16 height 16
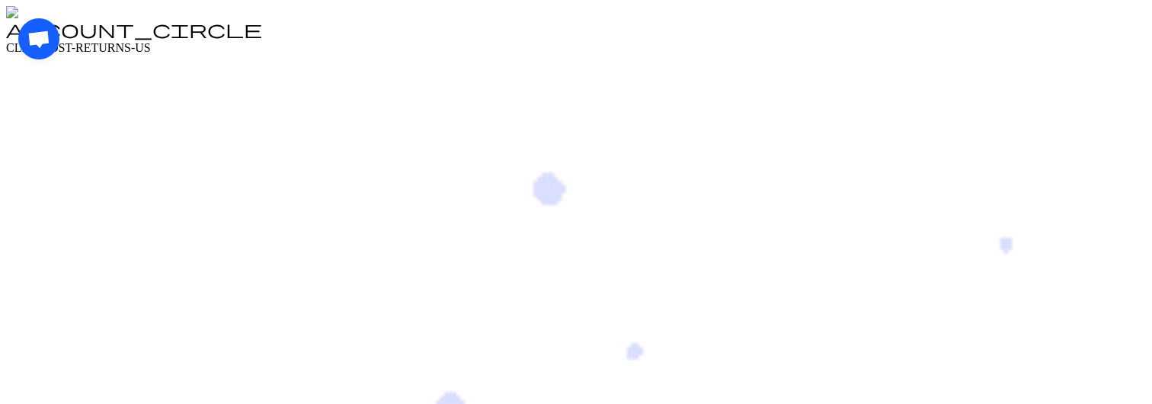
drag, startPoint x: 44, startPoint y: 53, endPoint x: 34, endPoint y: 191, distance: 138.4
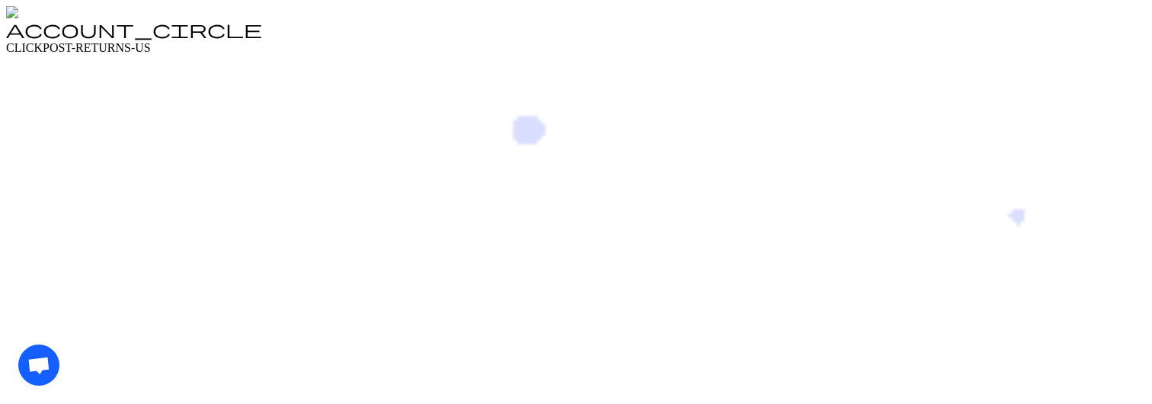
click at [34, 345] on div "Open chat" at bounding box center [579, 365] width 1123 height 41
click at [35, 361] on span "Open chat" at bounding box center [39, 367] width 24 height 20
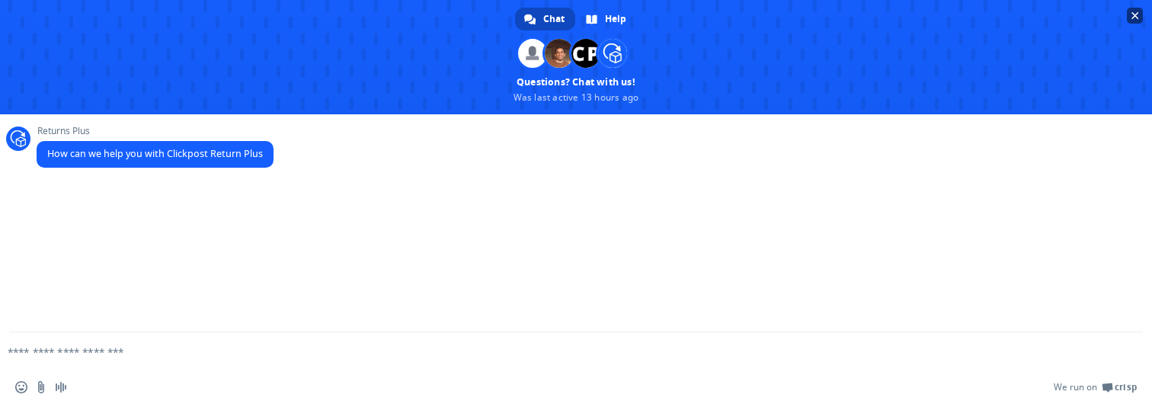
click at [1138, 19] on span "Close chat" at bounding box center [1136, 16] width 8 height 8
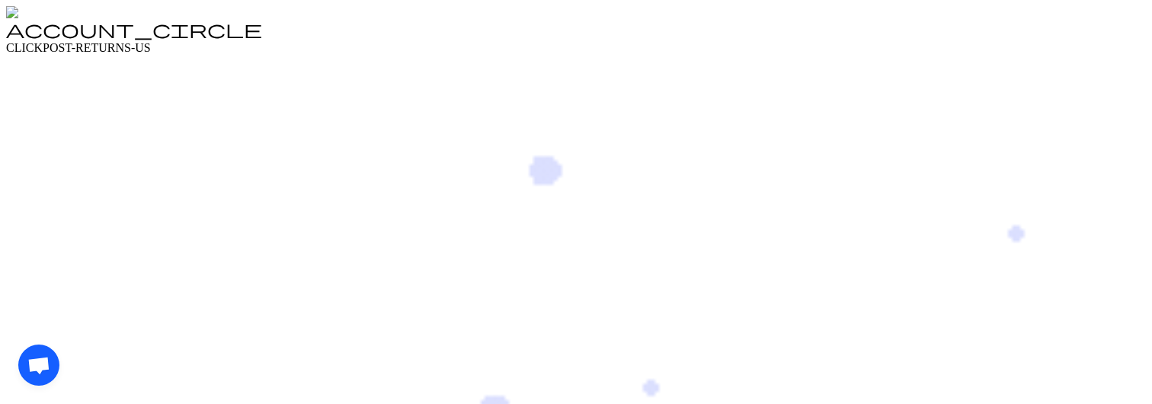
drag, startPoint x: 39, startPoint y: 376, endPoint x: 139, endPoint y: 376, distance: 100.6
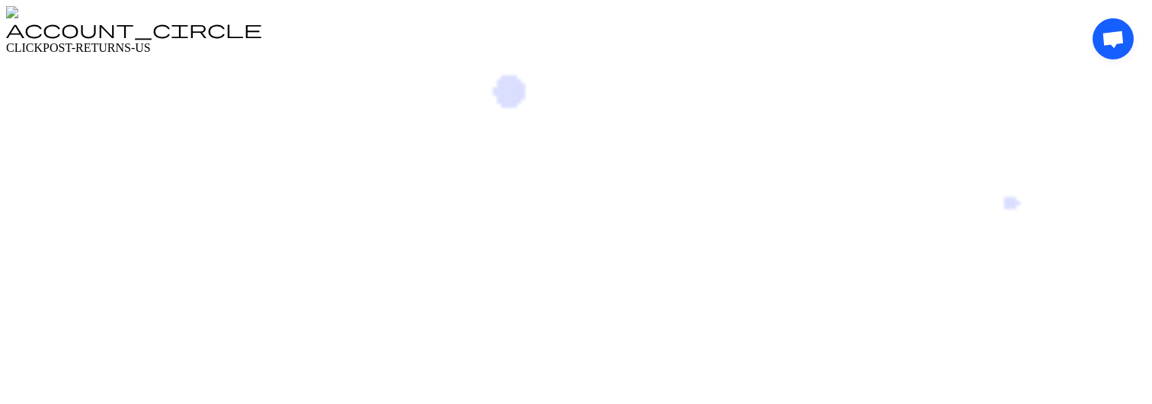
click at [1093, 376] on div "Open chat" at bounding box center [1113, 205] width 41 height 375
drag, startPoint x: 1107, startPoint y: 47, endPoint x: 1121, endPoint y: 120, distance: 73.8
click at [1121, 120] on div "Open chat" at bounding box center [1113, 205] width 41 height 375
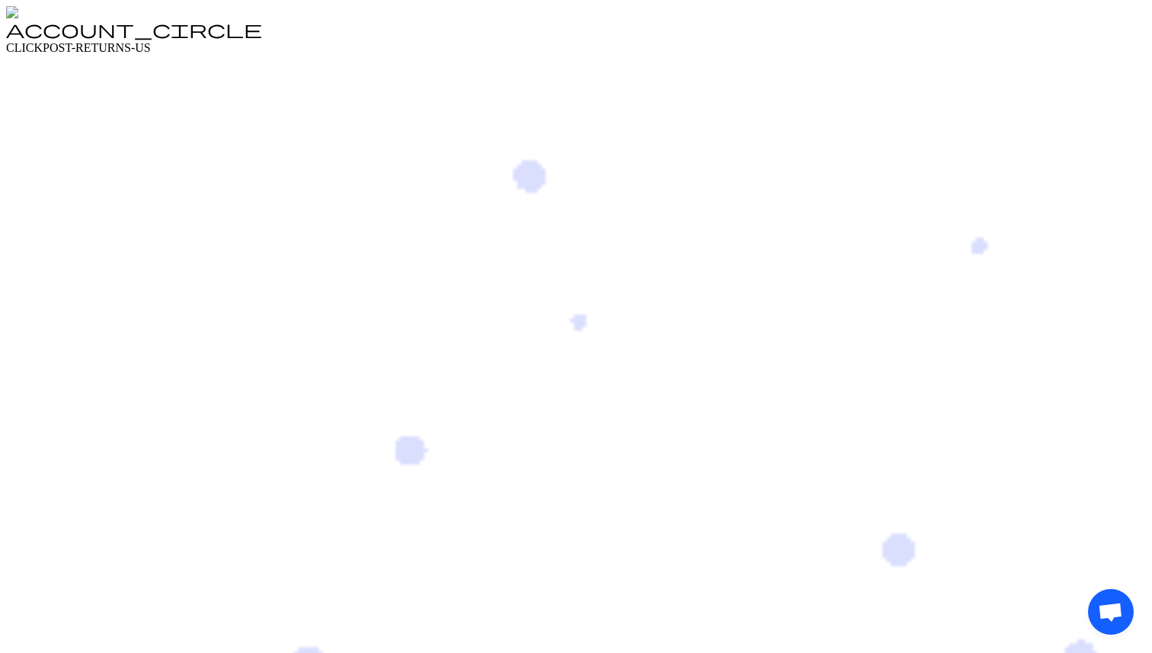
click at [1060, 20] on div "account_circle CLICKPOST-RETURNS-US" at bounding box center [576, 37] width 1140 height 35
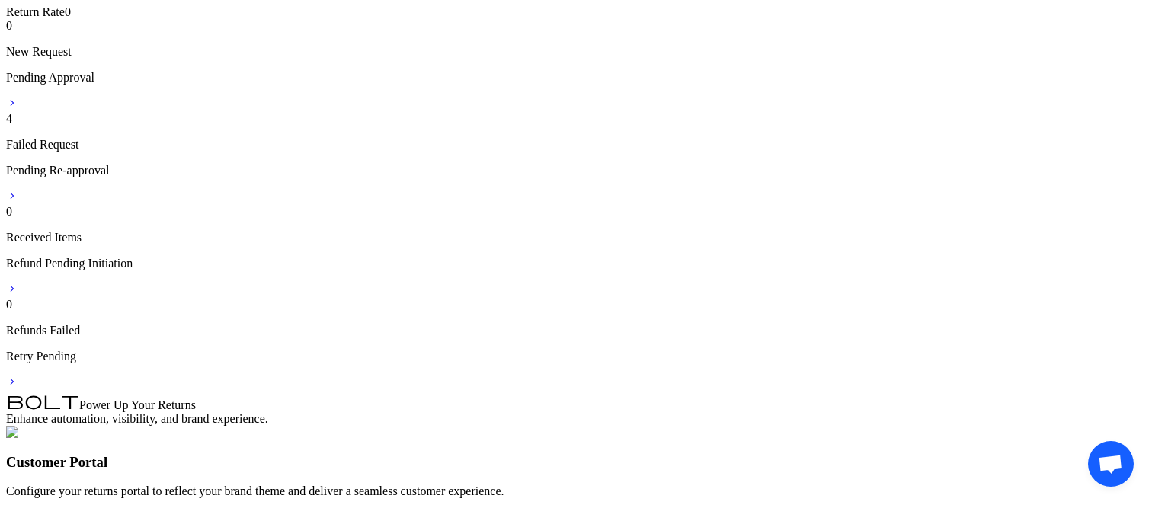
scroll to position [447, 0]
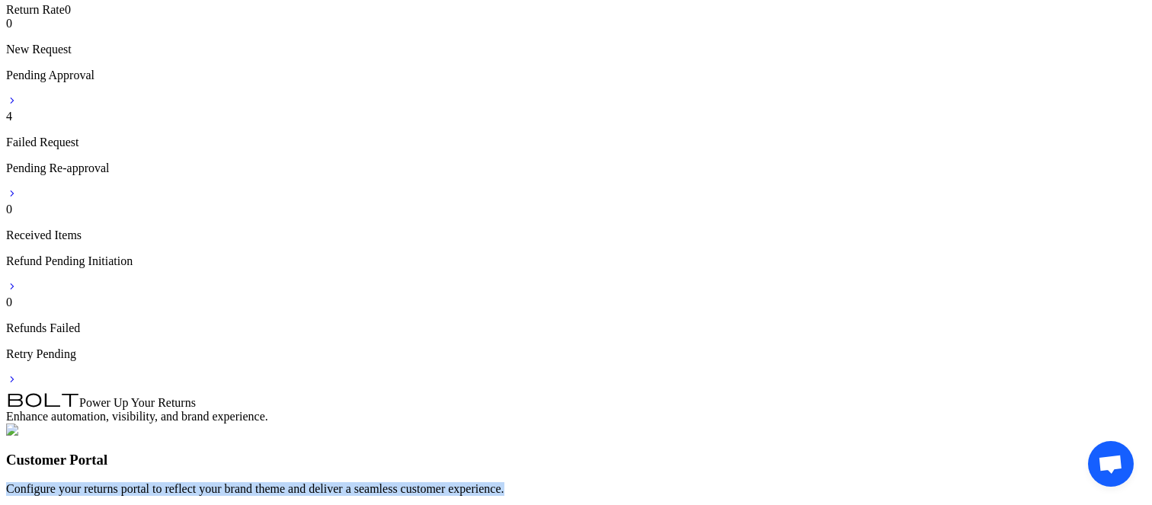
drag, startPoint x: 460, startPoint y: 319, endPoint x: 401, endPoint y: 300, distance: 62.4
click at [401, 302] on p "Configure your returns portal to reflect your brand theme and deliver a seamles…" at bounding box center [576, 489] width 1140 height 14
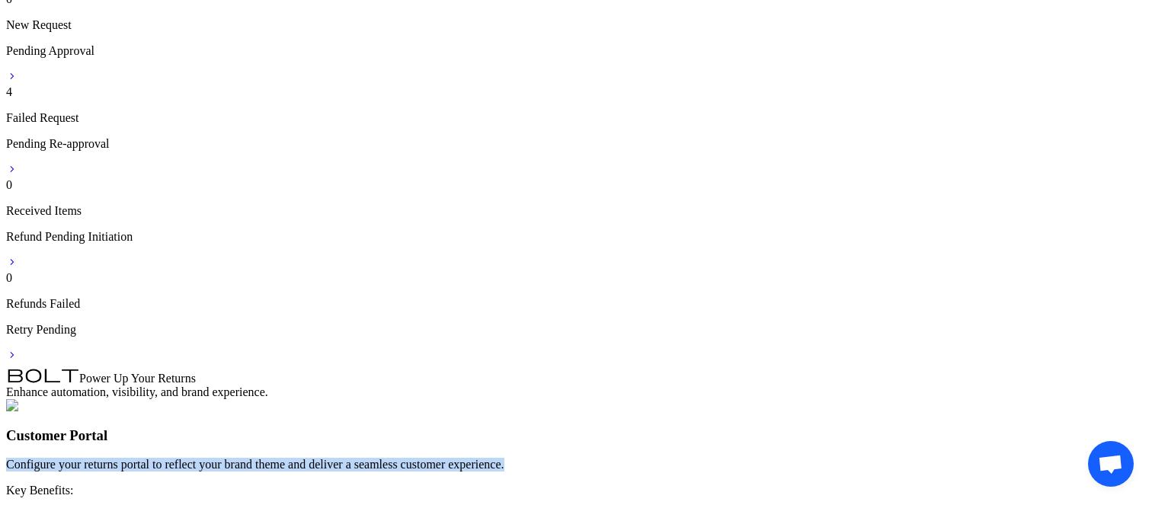
scroll to position [473, 0]
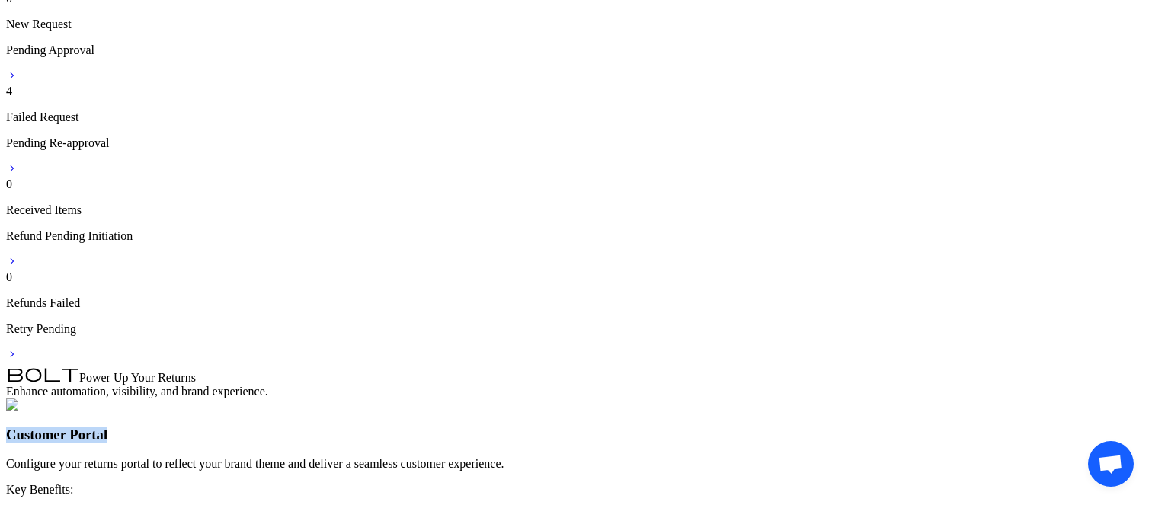
drag, startPoint x: 402, startPoint y: 255, endPoint x: 516, endPoint y: 251, distance: 114.4
click at [516, 302] on h3 "Customer Portal" at bounding box center [576, 435] width 1140 height 17
click at [539, 302] on h3 "Customer Portal" at bounding box center [576, 435] width 1140 height 17
drag, startPoint x: 512, startPoint y: 257, endPoint x: 383, endPoint y: 257, distance: 129.6
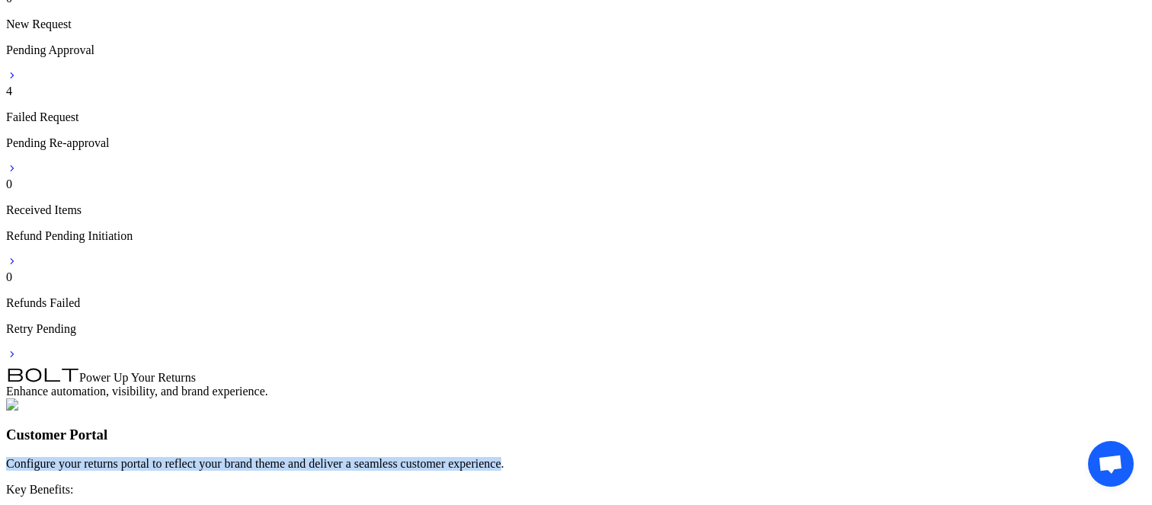
drag, startPoint x: 400, startPoint y: 276, endPoint x: 455, endPoint y: 288, distance: 56.2
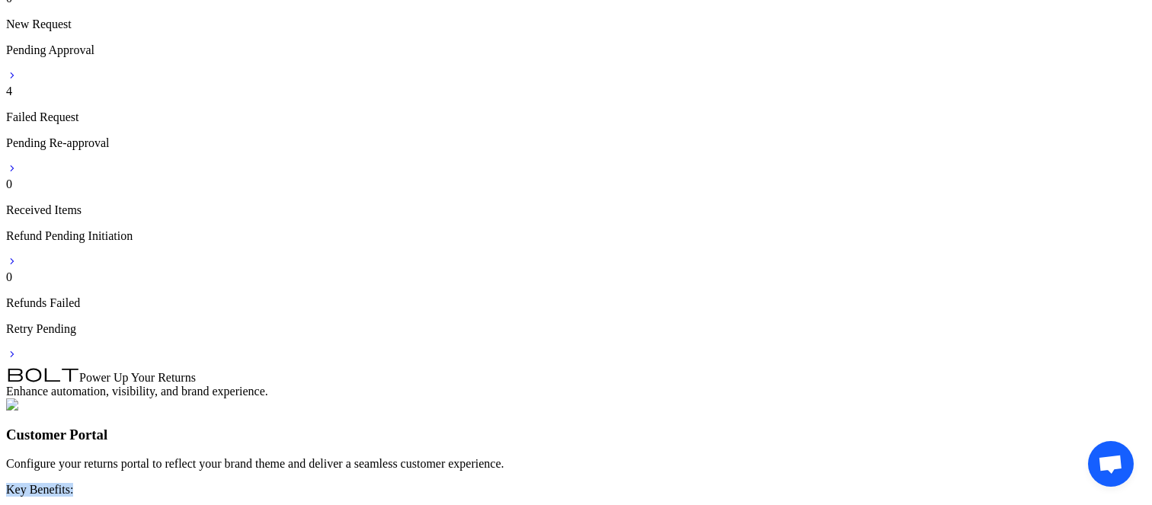
drag, startPoint x: 459, startPoint y: 326, endPoint x: 398, endPoint y: 323, distance: 61.1
drag, startPoint x: 400, startPoint y: 342, endPoint x: 758, endPoint y: 359, distance: 358.6
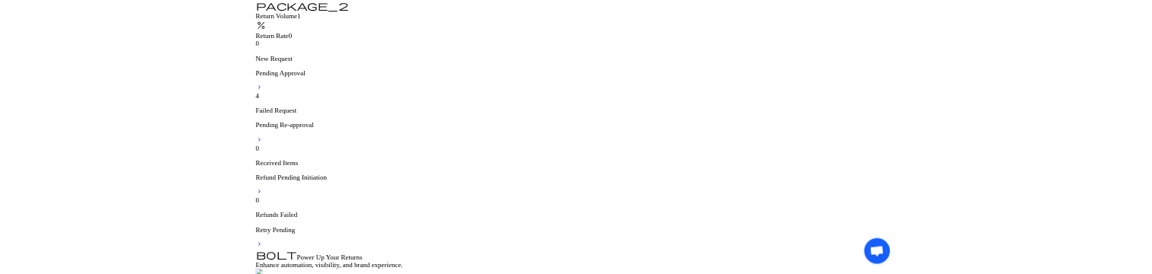
scroll to position [0, 0]
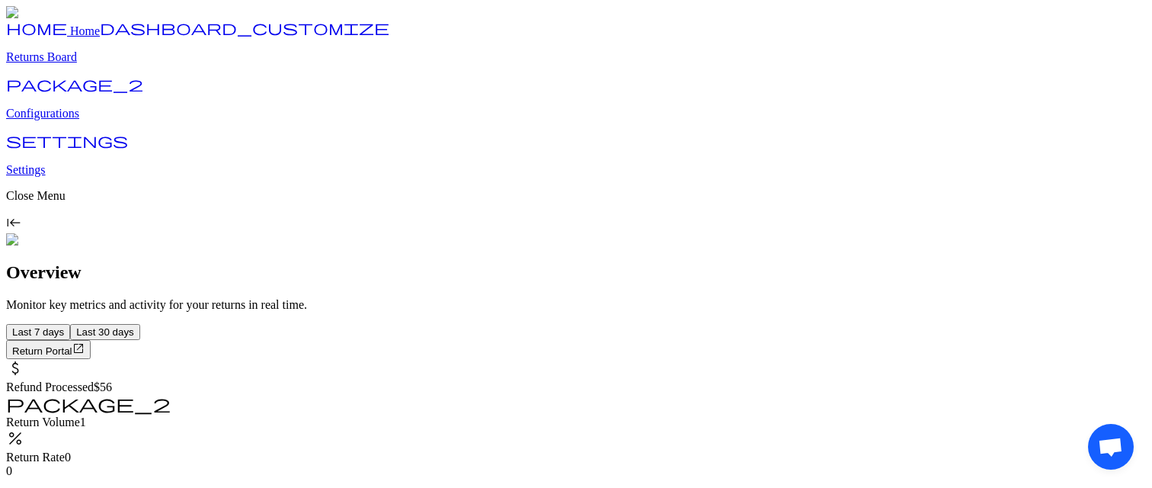
click at [78, 64] on p "Returns Board" at bounding box center [576, 57] width 1140 height 14
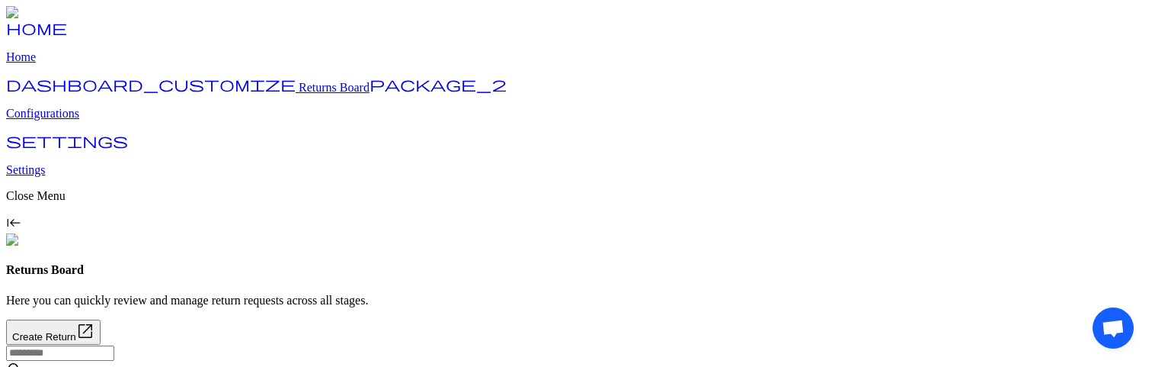
scroll to position [82, 0]
drag, startPoint x: 1115, startPoint y: 311, endPoint x: 941, endPoint y: 312, distance: 173.8
click at [1098, 302] on div "Open chat" at bounding box center [579, 327] width 1123 height 41
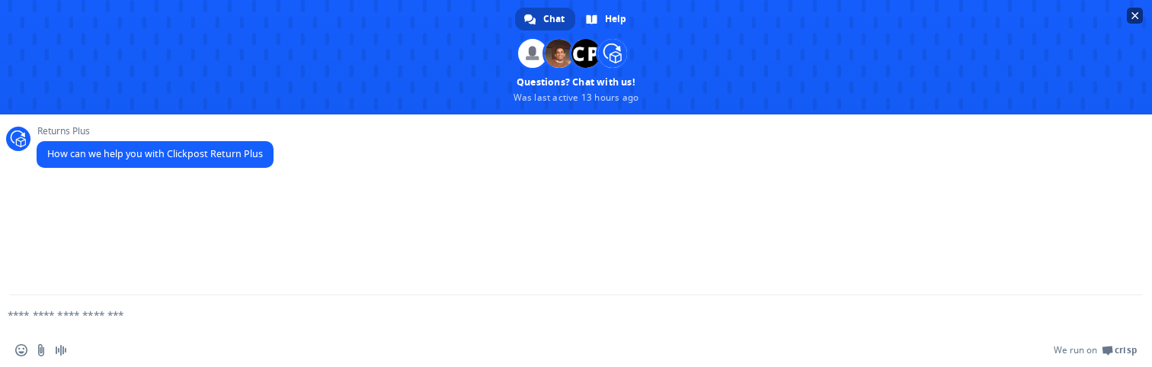
click at [1135, 14] on span "Close chat" at bounding box center [1136, 16] width 8 height 8
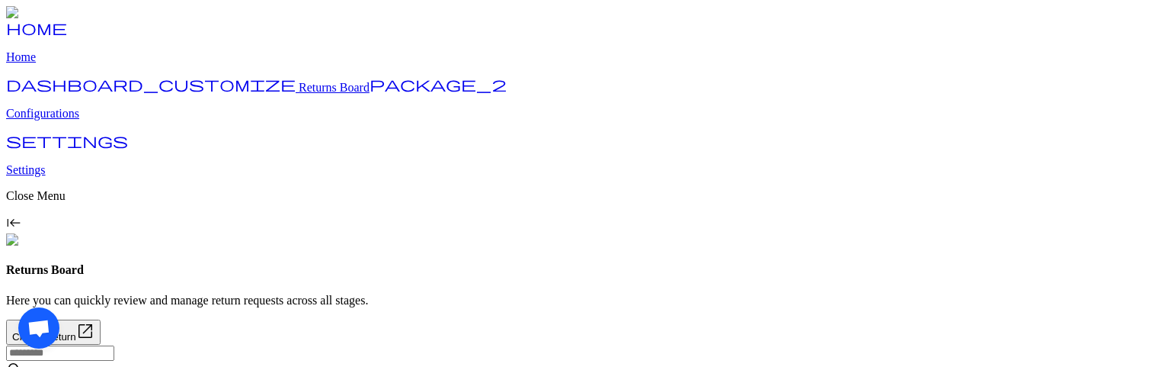
click at [1106, 302] on div "Open chat" at bounding box center [579, 327] width 1123 height 41
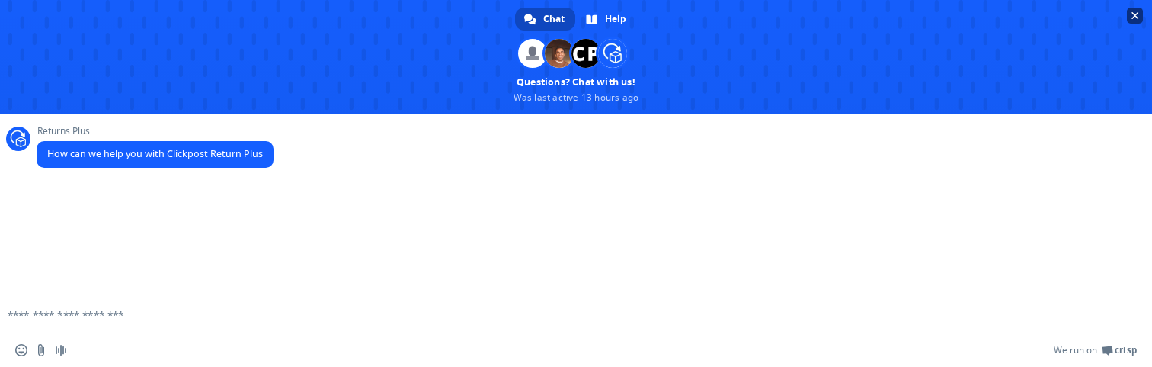
click at [1134, 19] on span "Close chat" at bounding box center [1135, 16] width 16 height 16
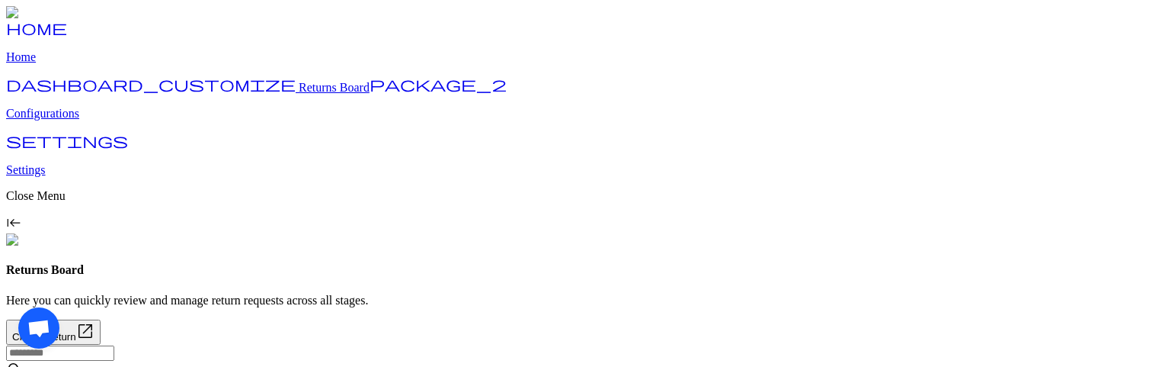
click at [1107, 302] on div "Open chat" at bounding box center [579, 327] width 1123 height 41
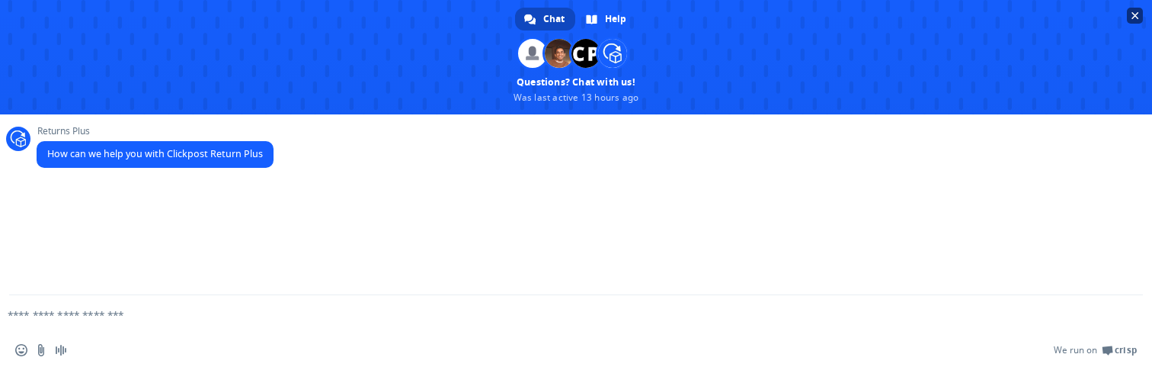
click at [1135, 20] on span "Close chat" at bounding box center [1135, 16] width 16 height 16
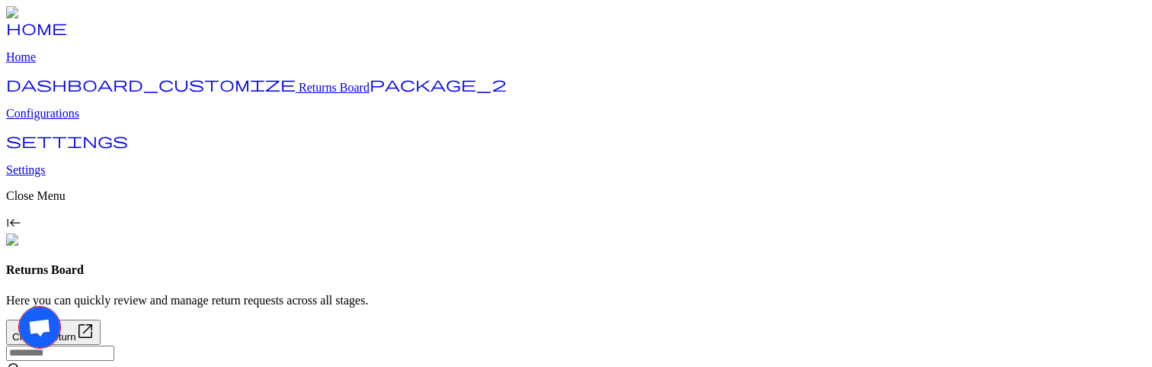
click at [42, 302] on span "Open chat" at bounding box center [39, 329] width 24 height 20
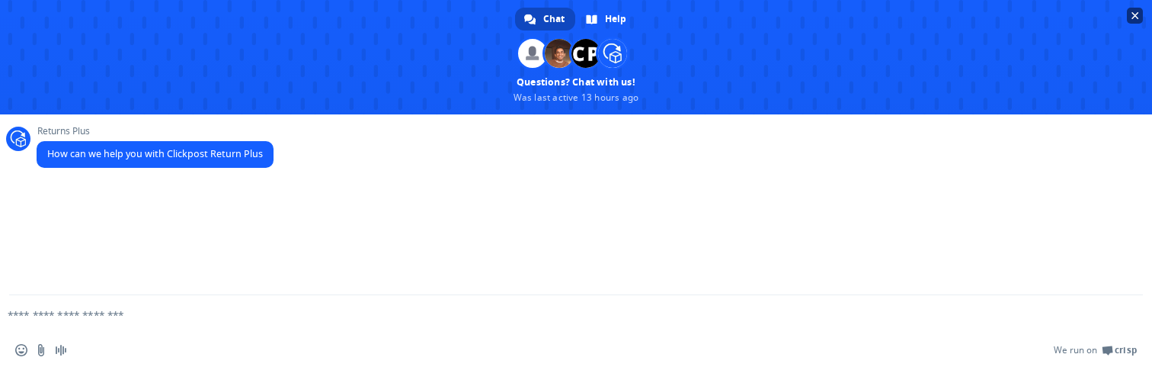
click at [1134, 18] on span "Close chat" at bounding box center [1136, 16] width 8 height 8
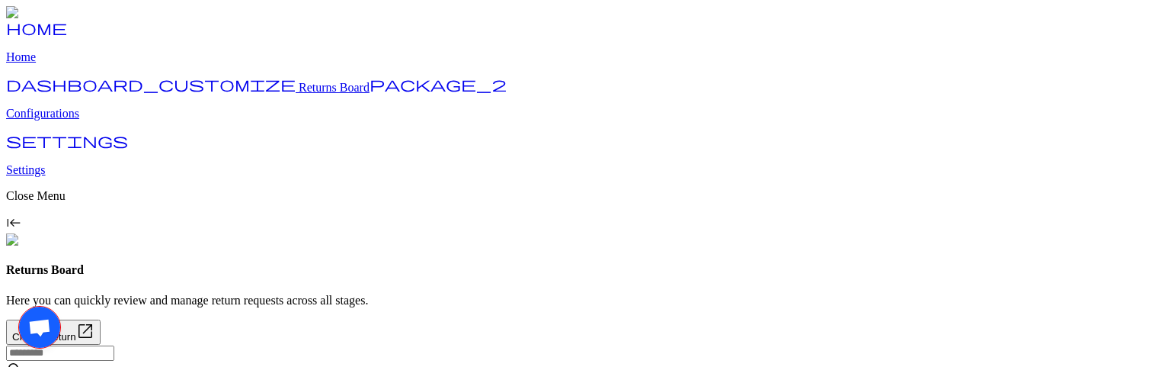
drag, startPoint x: 52, startPoint y: 338, endPoint x: 248, endPoint y: 341, distance: 196.7
drag, startPoint x: 1117, startPoint y: 342, endPoint x: 914, endPoint y: 364, distance: 203.9
click at [36, 302] on span "Open chat" at bounding box center [39, 329] width 24 height 20
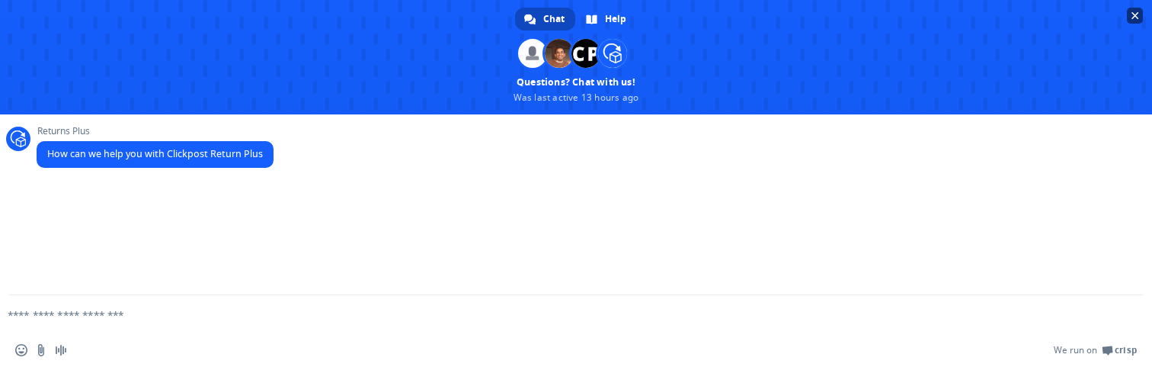
click at [1140, 9] on span "Close chat" at bounding box center [1135, 16] width 16 height 16
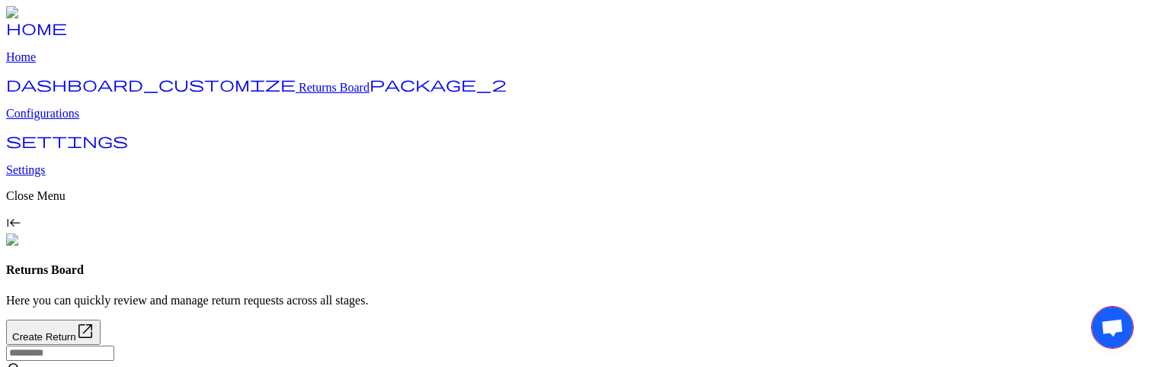
drag, startPoint x: 1111, startPoint y: 345, endPoint x: 999, endPoint y: 334, distance: 112.6
drag, startPoint x: 51, startPoint y: 47, endPoint x: 227, endPoint y: 148, distance: 202.8
click at [227, 148] on div "Open chat" at bounding box center [579, 187] width 1123 height 338
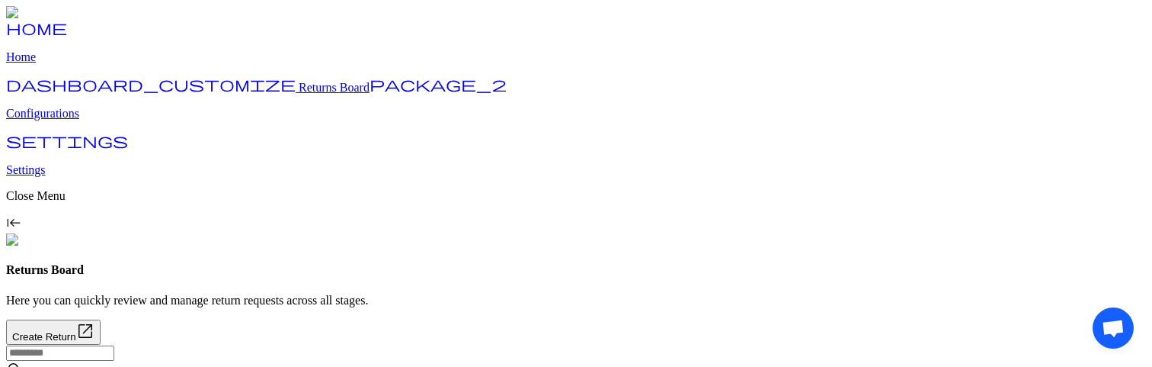
drag, startPoint x: 1112, startPoint y: 319, endPoint x: 738, endPoint y: 169, distance: 402.9
click at [413, 343] on div "Open chat" at bounding box center [579, 187] width 1123 height 338
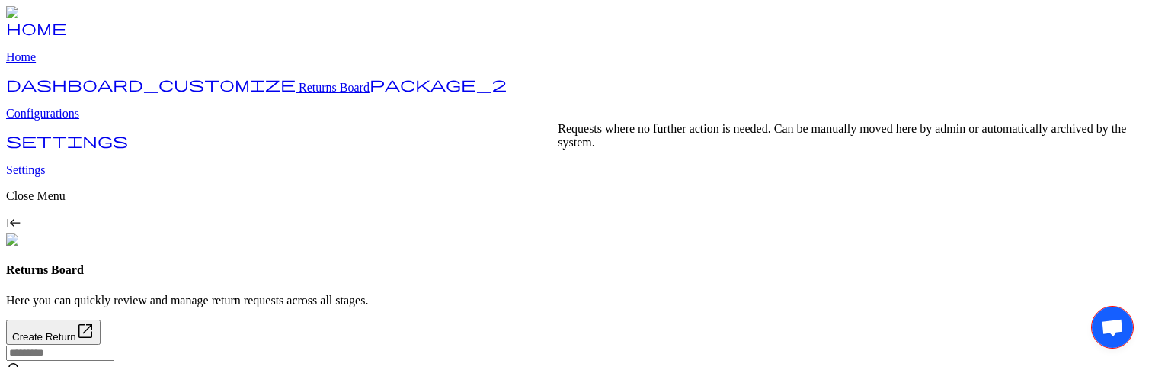
scroll to position [82, 0]
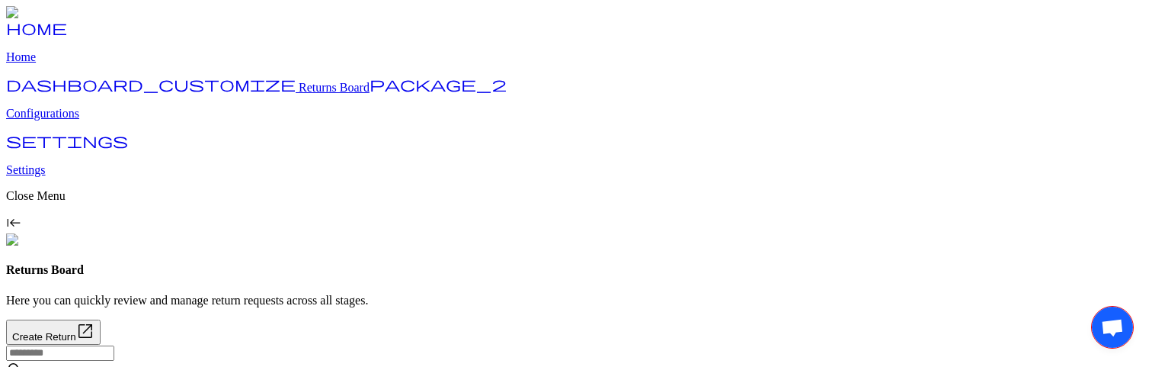
drag, startPoint x: 986, startPoint y: 313, endPoint x: 891, endPoint y: 313, distance: 94.5
click at [264, 324] on div "Open chat" at bounding box center [579, 187] width 1123 height 338
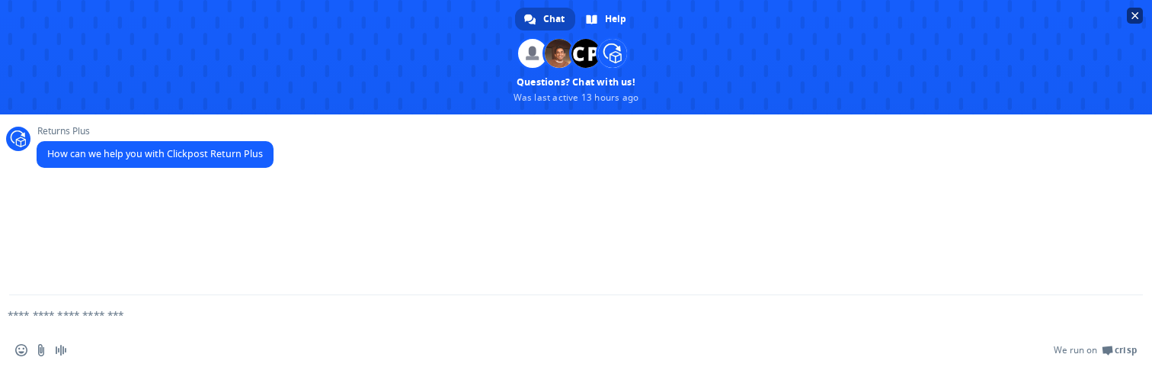
click at [1136, 15] on span "Close chat" at bounding box center [1136, 16] width 8 height 8
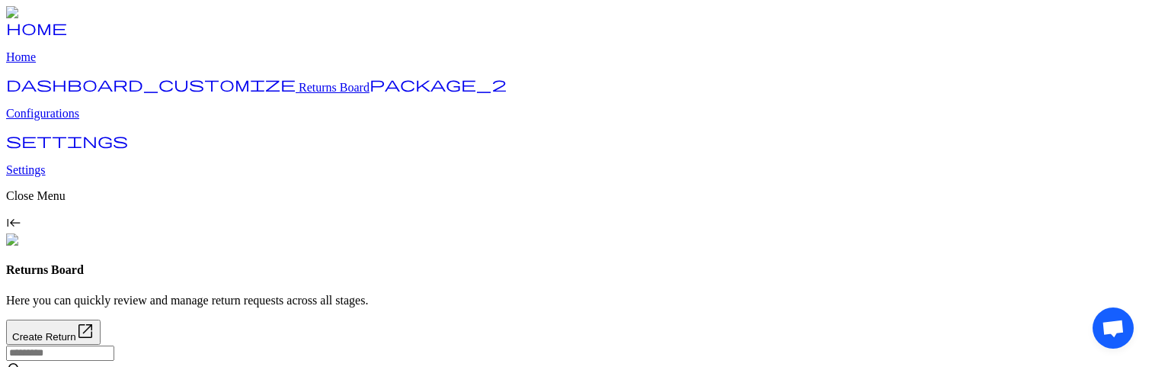
drag, startPoint x: 1050, startPoint y: 312, endPoint x: 946, endPoint y: 283, distance: 108.4
drag, startPoint x: 1102, startPoint y: 309, endPoint x: 941, endPoint y: 263, distance: 167.9
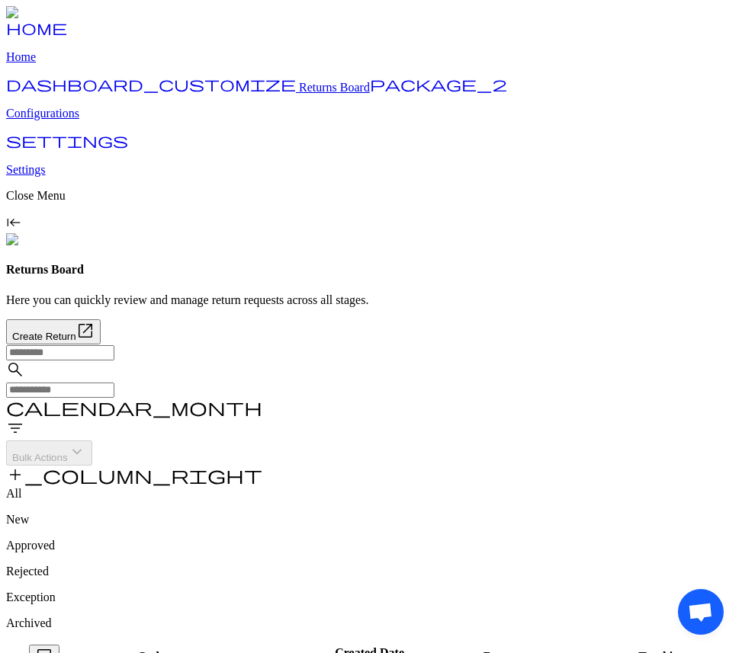
scroll to position [34, 0]
drag, startPoint x: 700, startPoint y: 595, endPoint x: 357, endPoint y: 556, distance: 345.3
click at [357, 366] on body "home Home dashboard_customize Returns Board package_2 Configurations settings S…" at bounding box center [370, 605] width 729 height 1198
drag, startPoint x: 704, startPoint y: 596, endPoint x: 633, endPoint y: 593, distance: 70.9
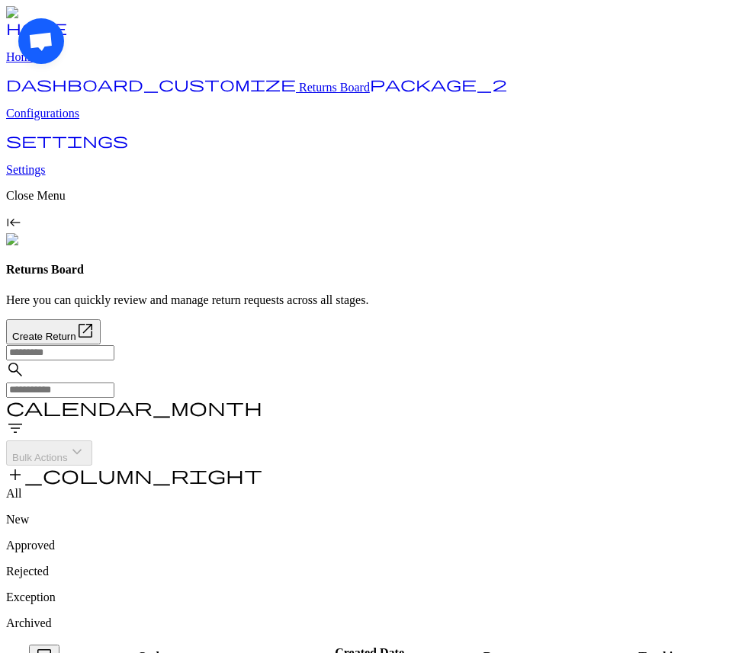
click at [633, 593] on body "home Home dashboard_customize Returns Board package_2 Configurations settings S…" at bounding box center [370, 605] width 729 height 1198
click at [44, 53] on span "Open chat" at bounding box center [40, 42] width 25 height 21
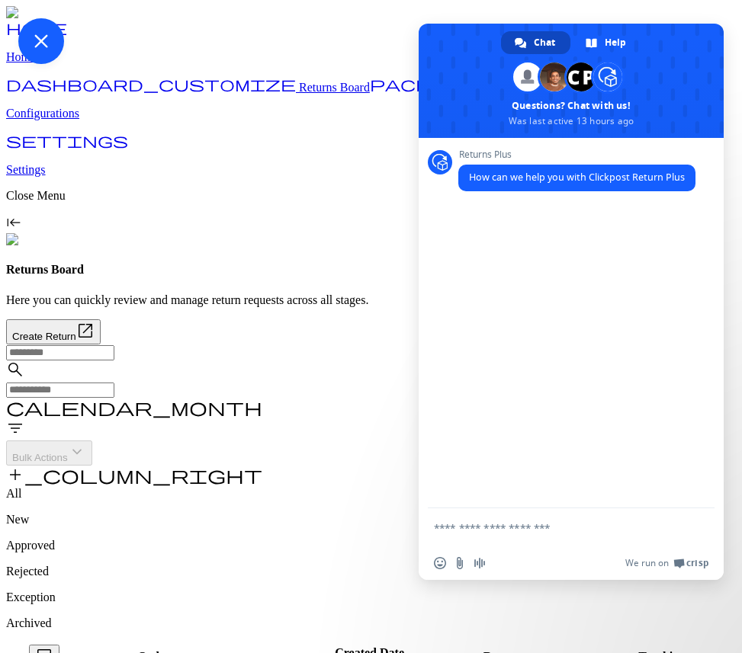
click at [660, 72] on span at bounding box center [570, 81] width 305 height 114
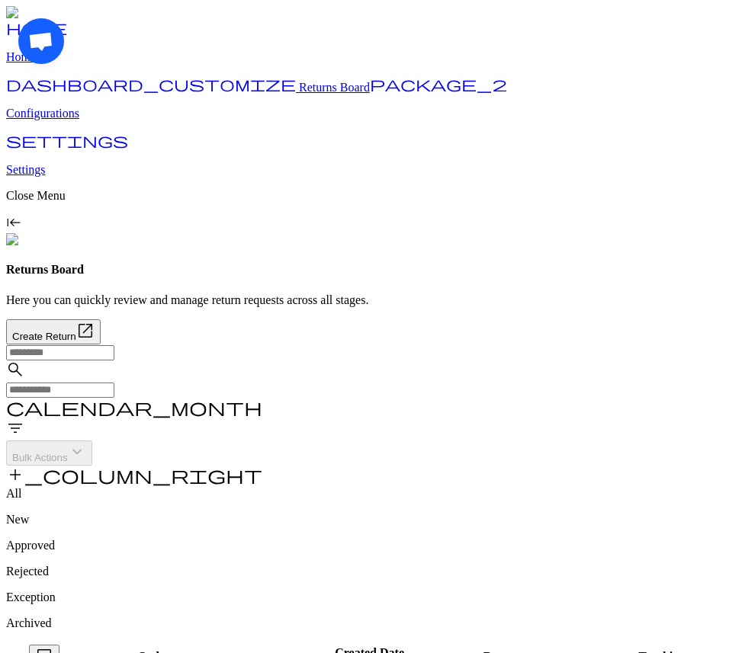
drag, startPoint x: 36, startPoint y: 55, endPoint x: 14, endPoint y: 207, distance: 153.9
click at [14, 207] on body "home Home dashboard_customize Returns Board package_2 Configurations settings S…" at bounding box center [370, 605] width 729 height 1198
click at [45, 604] on span "Open chat" at bounding box center [40, 613] width 25 height 21
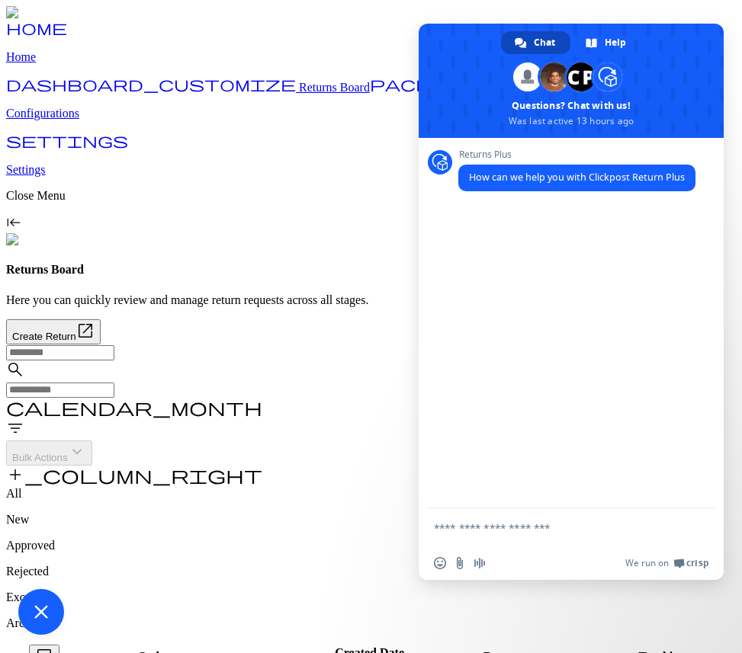
click at [171, 650] on span "Order ID" at bounding box center [154, 663] width 33 height 27
click at [46, 613] on span "Close chat" at bounding box center [41, 612] width 14 height 14
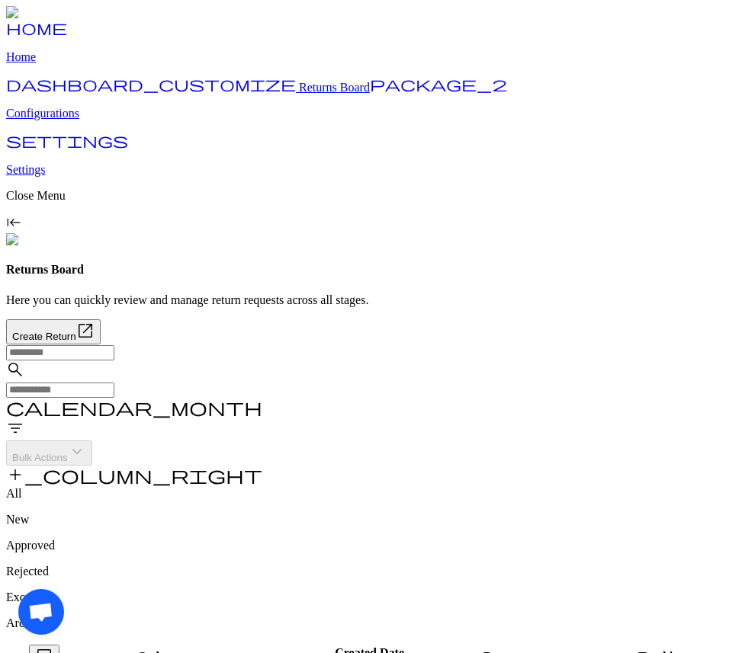
scroll to position [0, 0]
click at [24, 419] on span "filter_list" at bounding box center [15, 428] width 18 height 18
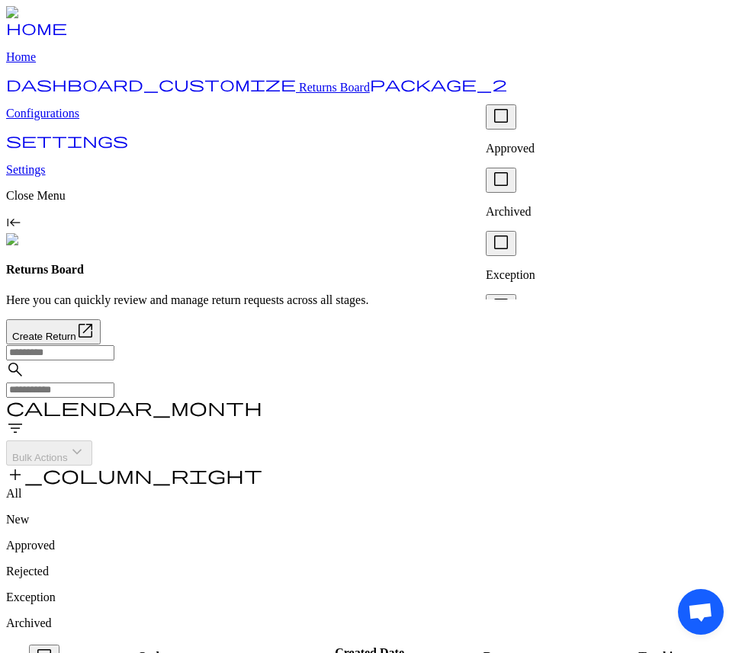
click at [508, 124] on span "check_box_outline_blank" at bounding box center [501, 116] width 18 height 18
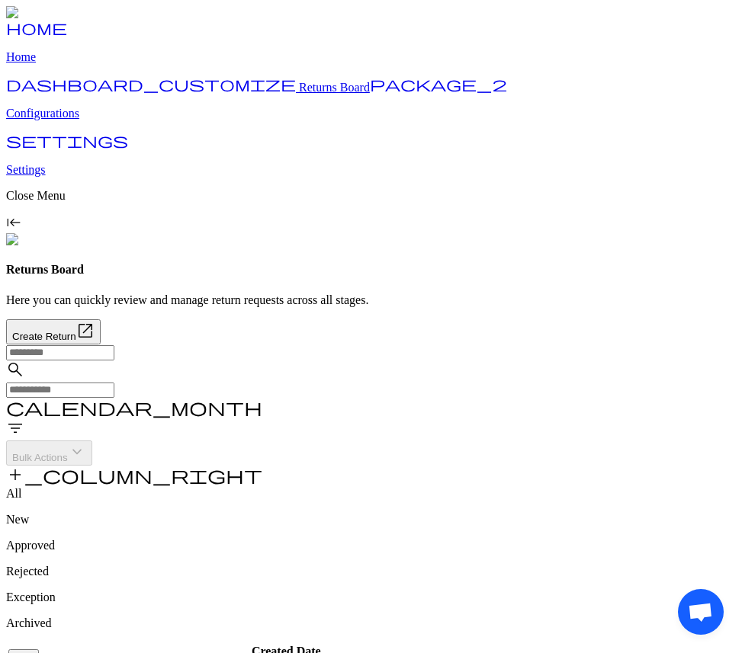
click at [24, 419] on span "filter_list" at bounding box center [15, 428] width 18 height 18
click at [502, 263] on div "Returns Board" at bounding box center [370, 270] width 729 height 14
click at [24, 419] on span "filter_list" at bounding box center [15, 428] width 18 height 18
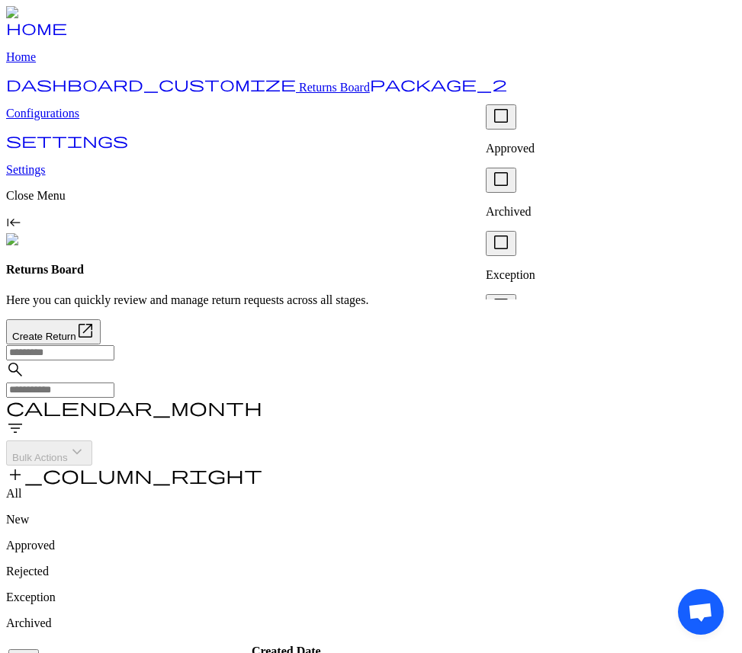
click at [510, 125] on span "check_box_outline_blank" at bounding box center [501, 116] width 18 height 18
click at [508, 173] on span "check_box_outline_blank" at bounding box center [501, 179] width 18 height 18
click at [505, 233] on span "check_box_outline_blank" at bounding box center [501, 242] width 18 height 18
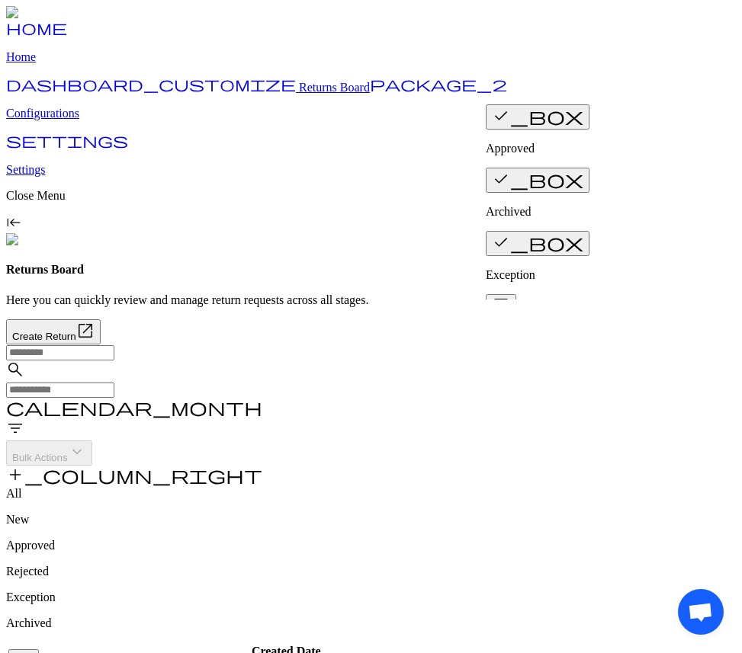
click at [507, 296] on span "check_box_outline_blank" at bounding box center [501, 305] width 18 height 18
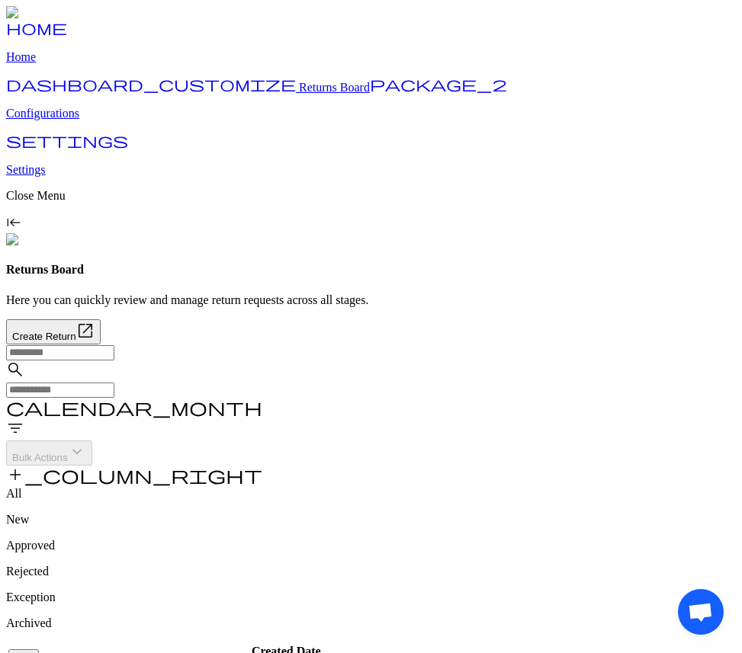
click at [509, 181] on span "check_box_outline_blank" at bounding box center [501, 172] width 18 height 18
click at [508, 226] on span "check_box_outline_blank" at bounding box center [501, 235] width 18 height 18
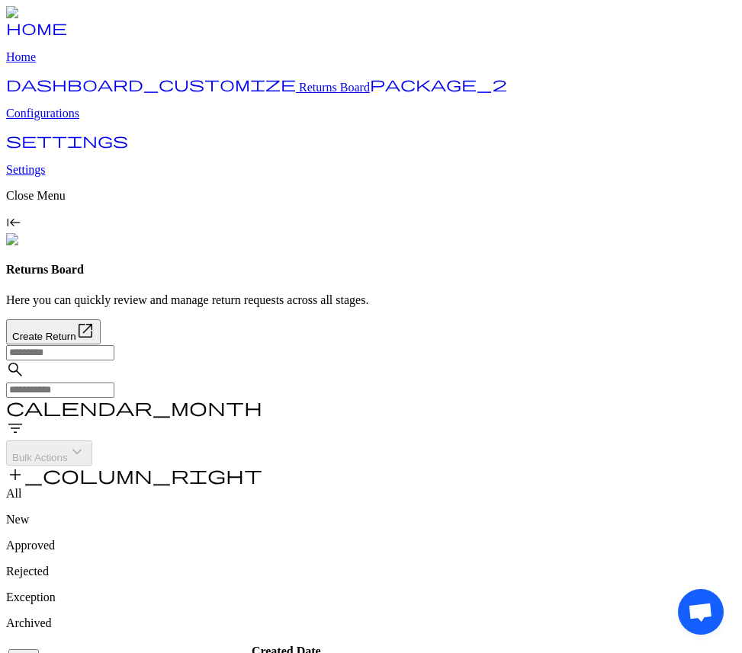
click at [508, 238] on span "check_box_outline_blank" at bounding box center [501, 229] width 18 height 18
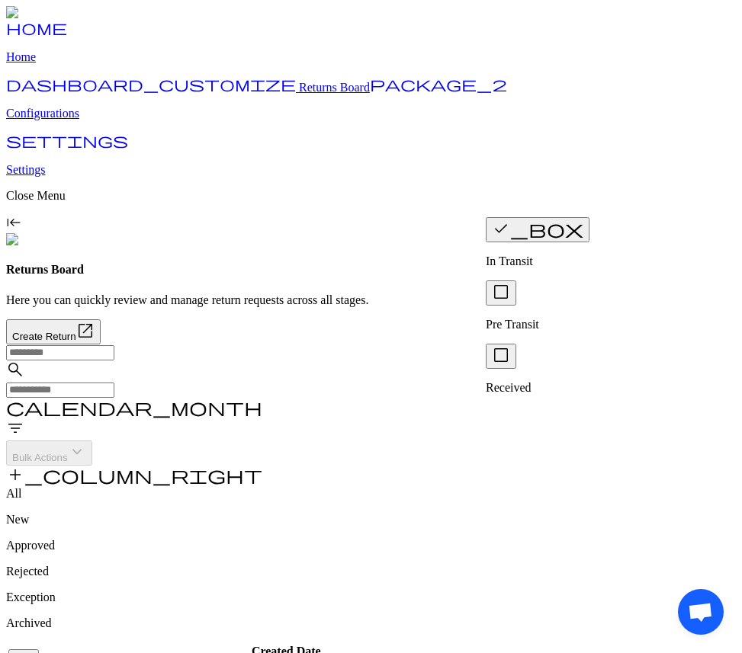
click at [507, 285] on span "check_box_outline_blank" at bounding box center [501, 292] width 18 height 18
click at [505, 346] on span "check_box_outline_blank" at bounding box center [501, 355] width 18 height 18
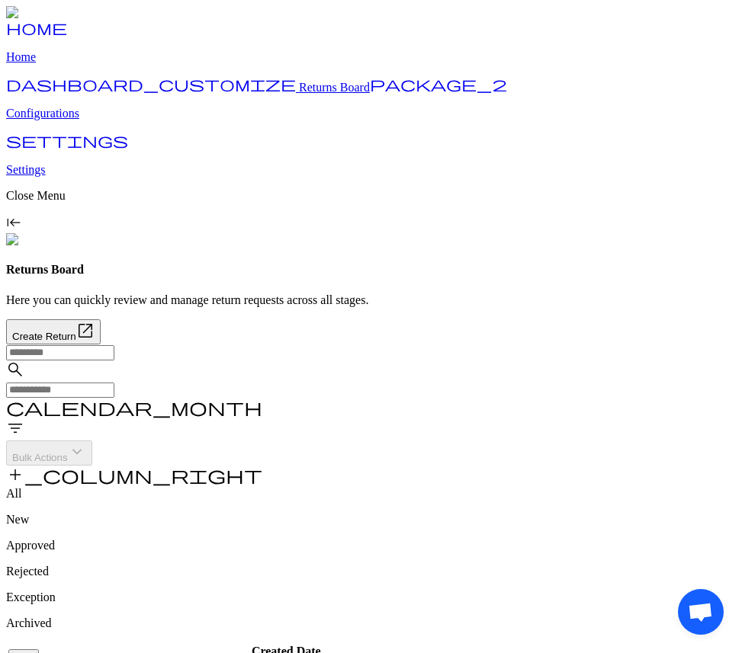
drag, startPoint x: 682, startPoint y: 591, endPoint x: 435, endPoint y: 508, distance: 260.5
click at [435, 508] on body "home Home dashboard_customize Returns Board package_2 Configurations settings S…" at bounding box center [370, 578] width 729 height 1144
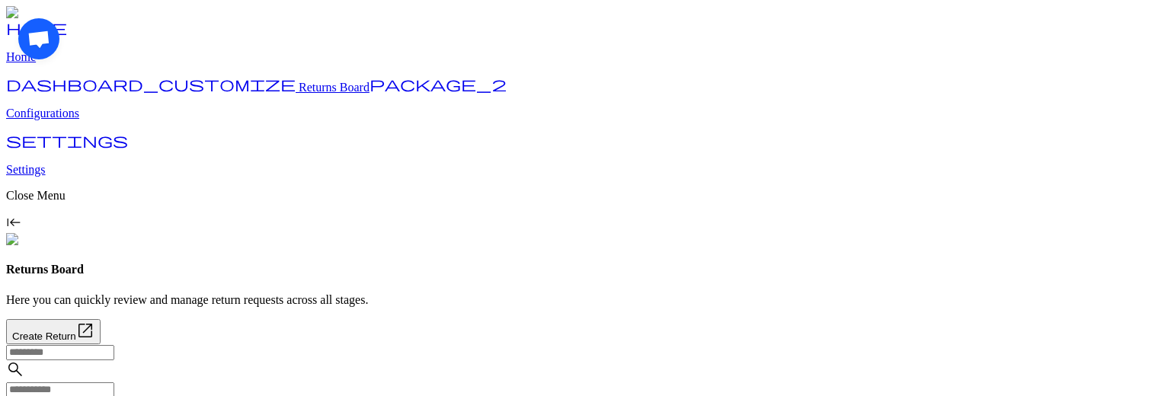
click at [607, 127] on div "Open chat" at bounding box center [579, 201] width 1123 height 367
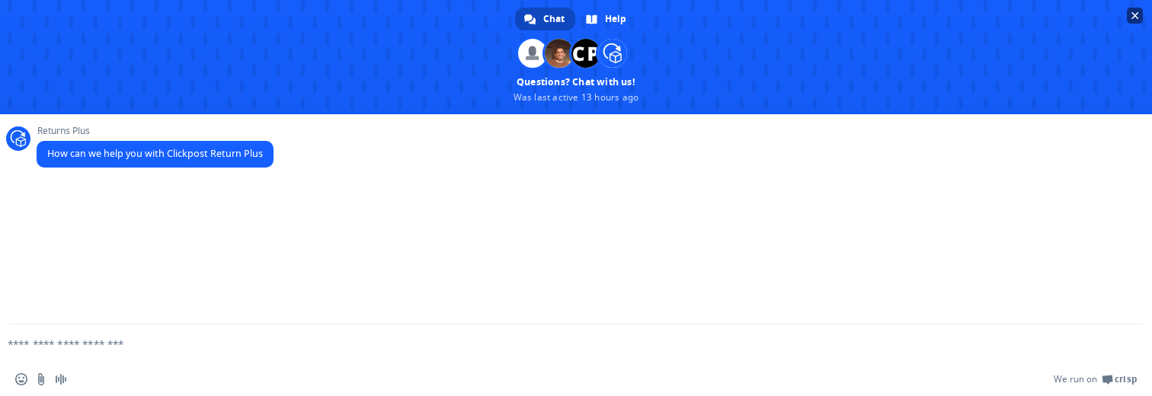
click at [741, 19] on span "Close chat" at bounding box center [1135, 16] width 16 height 16
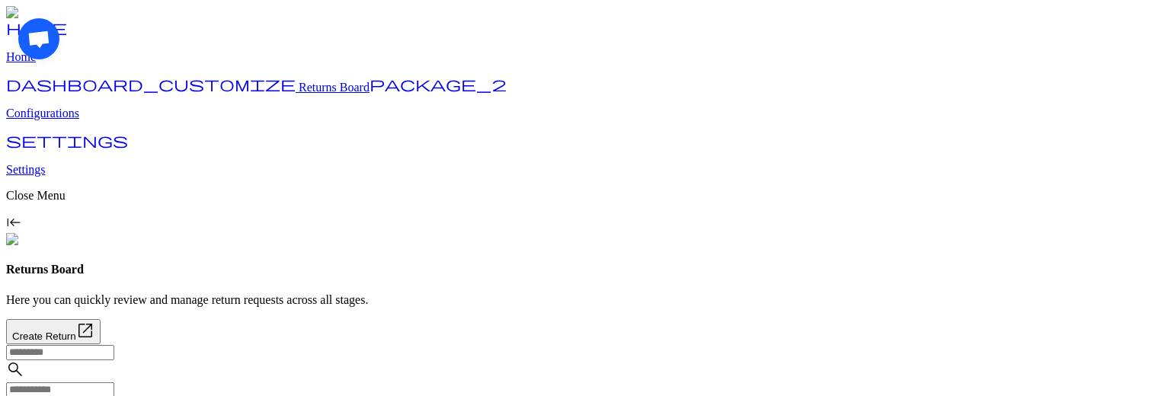
click at [617, 138] on div "Open chat" at bounding box center [579, 201] width 1123 height 367
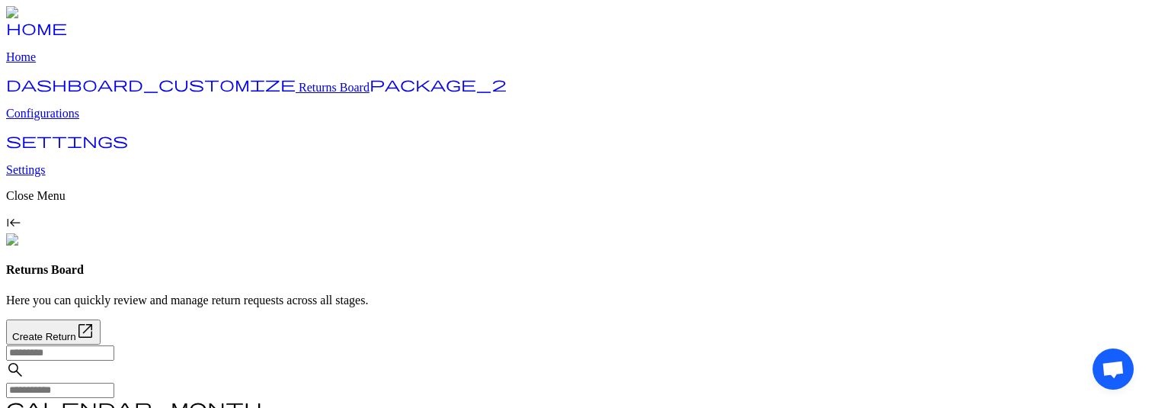
scroll to position [82, 0]
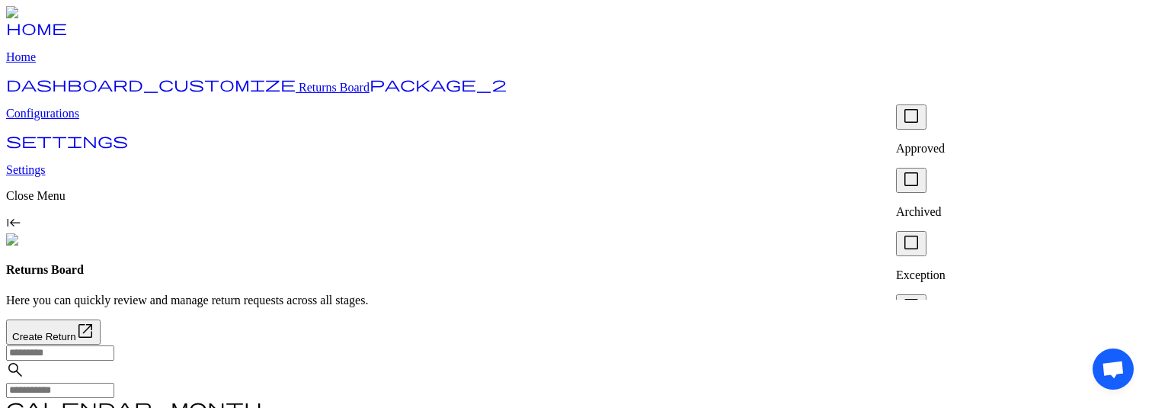
click at [915, 125] on span "check_box_outline_blank" at bounding box center [911, 116] width 18 height 18
click at [916, 170] on span "check_box_outline_blank" at bounding box center [911, 179] width 18 height 18
click at [915, 233] on span "check_box_outline_blank" at bounding box center [911, 242] width 18 height 18
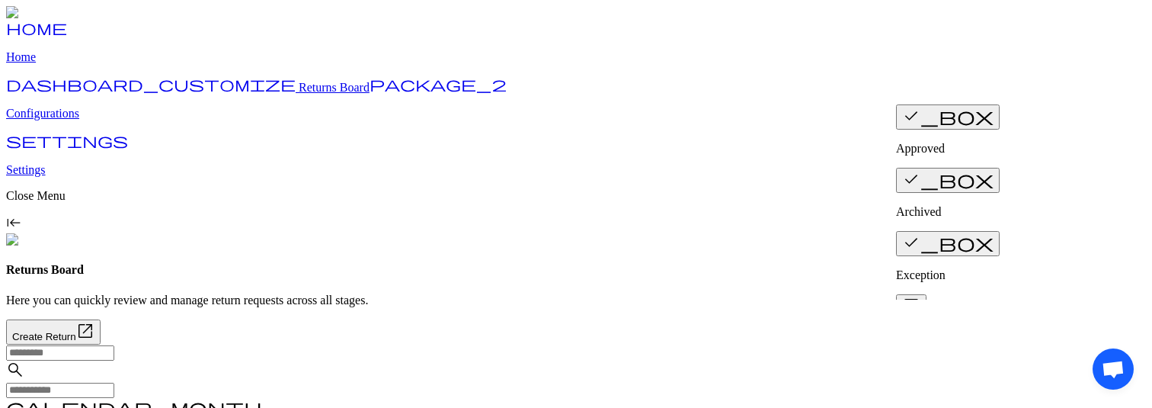
click at [915, 296] on span "check_box_outline_blank" at bounding box center [911, 305] width 18 height 18
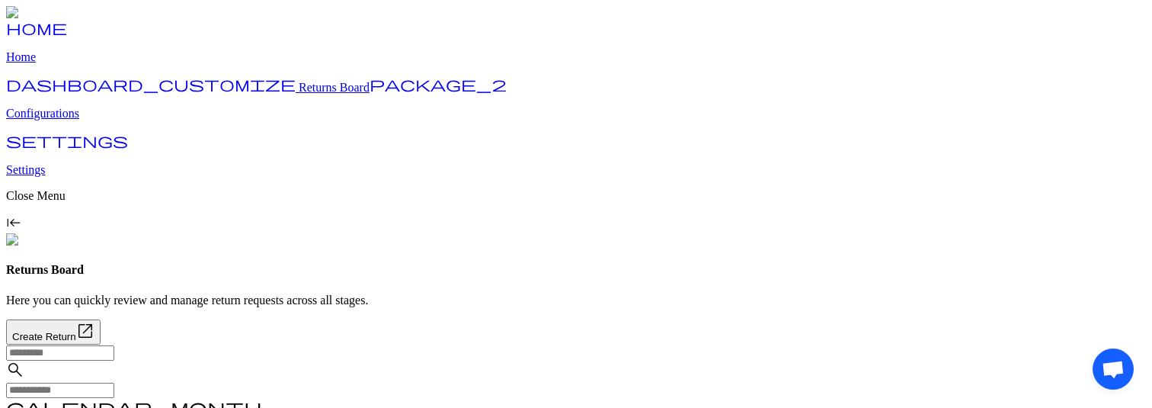
click at [919, 181] on span "check_box_outline_blank" at bounding box center [911, 172] width 18 height 18
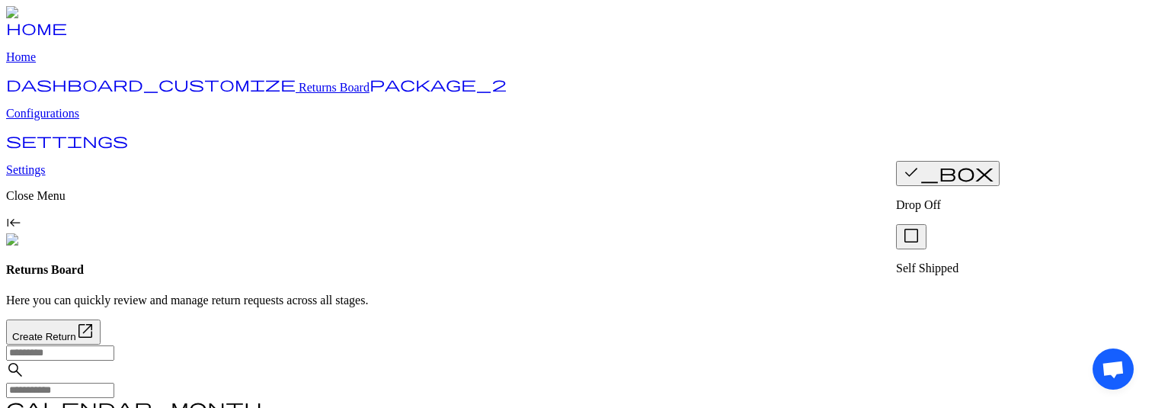
click at [915, 226] on span "check_box_outline_blank" at bounding box center [911, 235] width 18 height 18
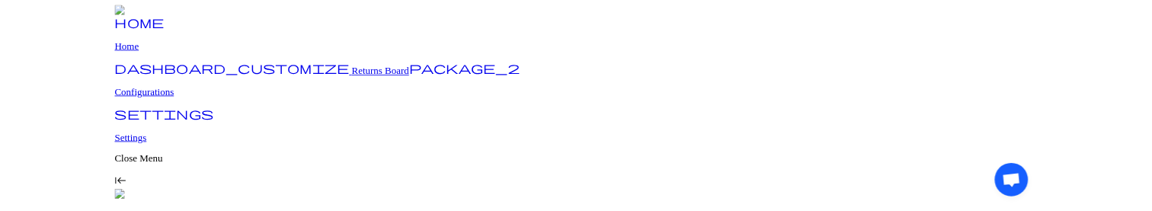
scroll to position [59, 0]
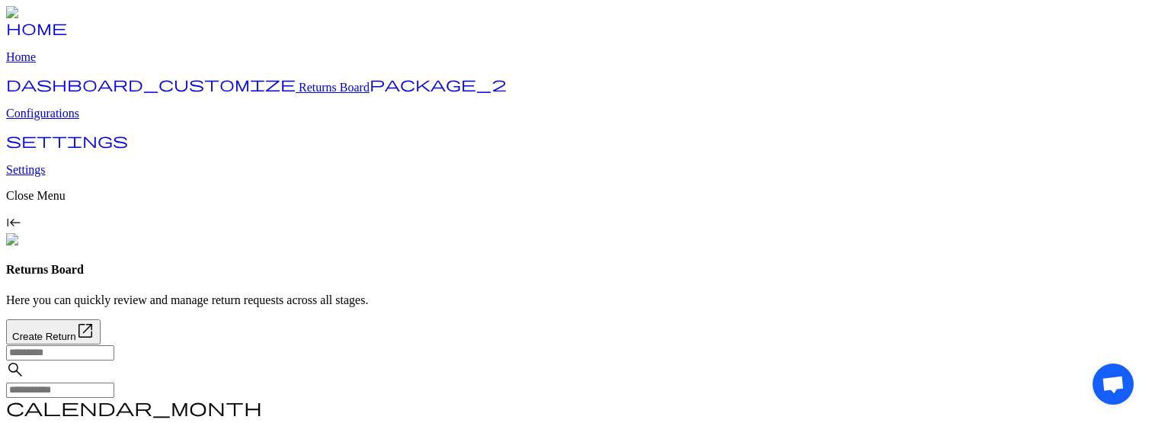
click at [24, 210] on span "filter_list" at bounding box center [15, 428] width 18 height 18
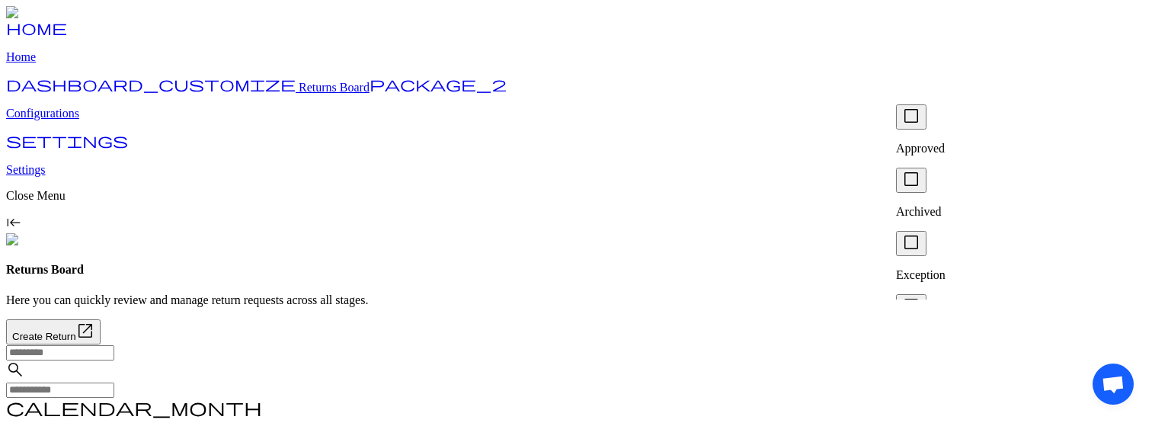
click at [915, 124] on span "check_box_outline_blank" at bounding box center [911, 116] width 18 height 18
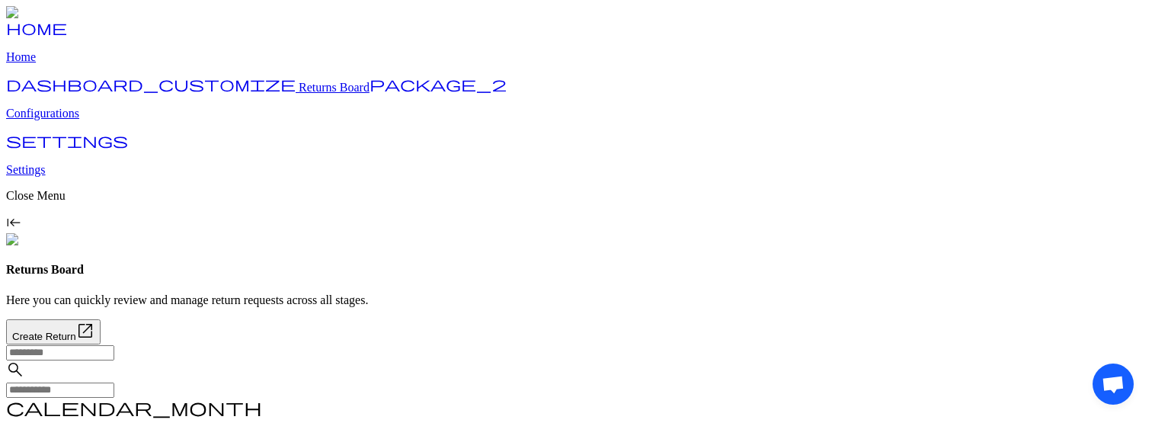
click at [24, 210] on span "filter_list" at bounding box center [15, 428] width 18 height 18
click at [44, 20] on img at bounding box center [25, 13] width 38 height 14
click at [114, 210] on input "text" at bounding box center [60, 352] width 108 height 15
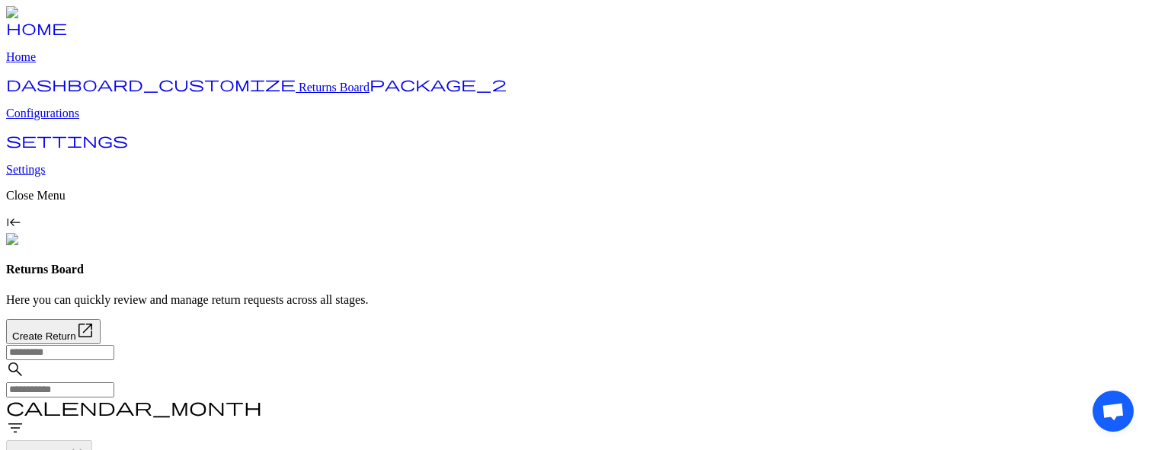
click at [114, 210] on input "text" at bounding box center [60, 352] width 108 height 15
click at [762, 210] on div "search calendar_month filter_list Bulk Actions keyboard_arrow_down add_column_r…" at bounding box center [576, 416] width 1140 height 143
drag, startPoint x: 358, startPoint y: 303, endPoint x: 245, endPoint y: 303, distance: 113.6
copy p "RE65000621759485862"
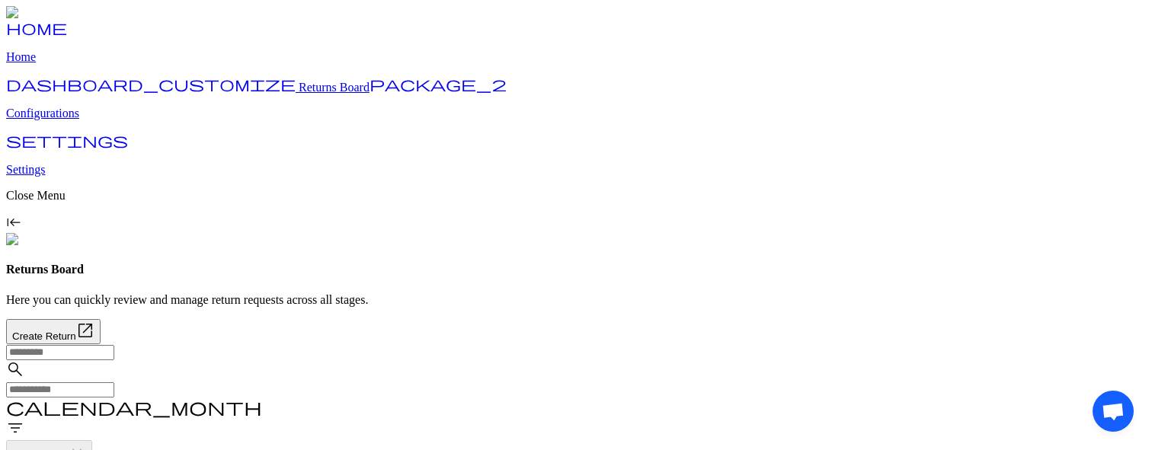
click at [114, 345] on input "text" at bounding box center [60, 352] width 108 height 15
paste input "**********"
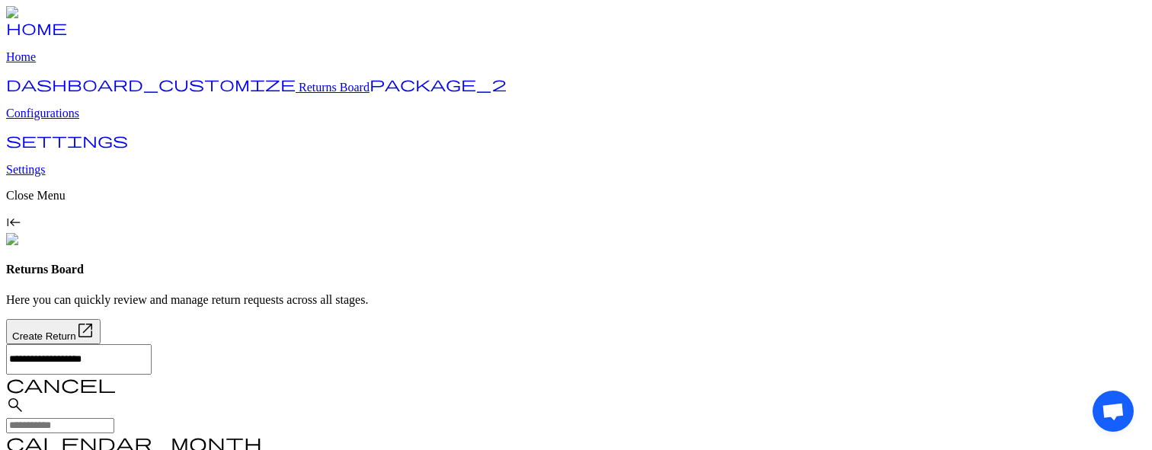
type input "**********"
click at [116, 375] on span "cancel" at bounding box center [61, 384] width 110 height 18
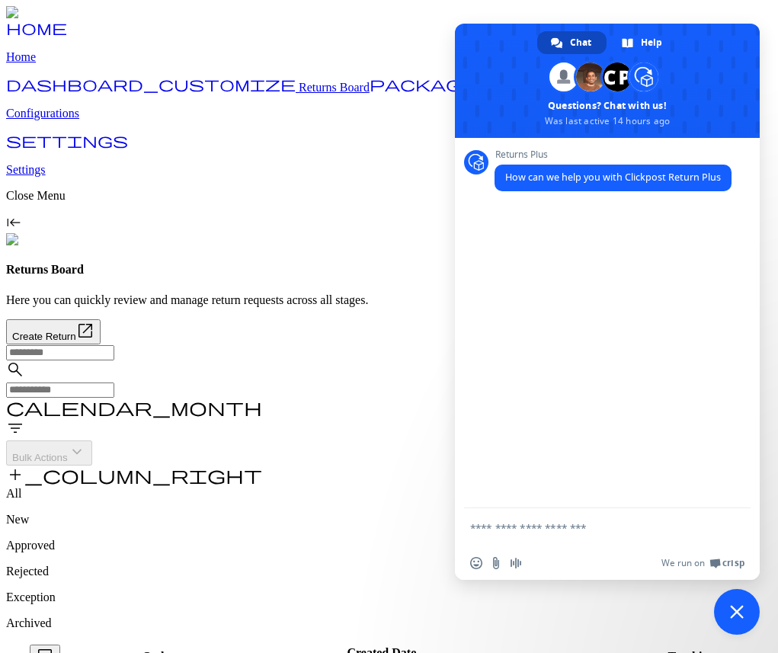
click at [736, 607] on span "Close chat" at bounding box center [737, 612] width 14 height 14
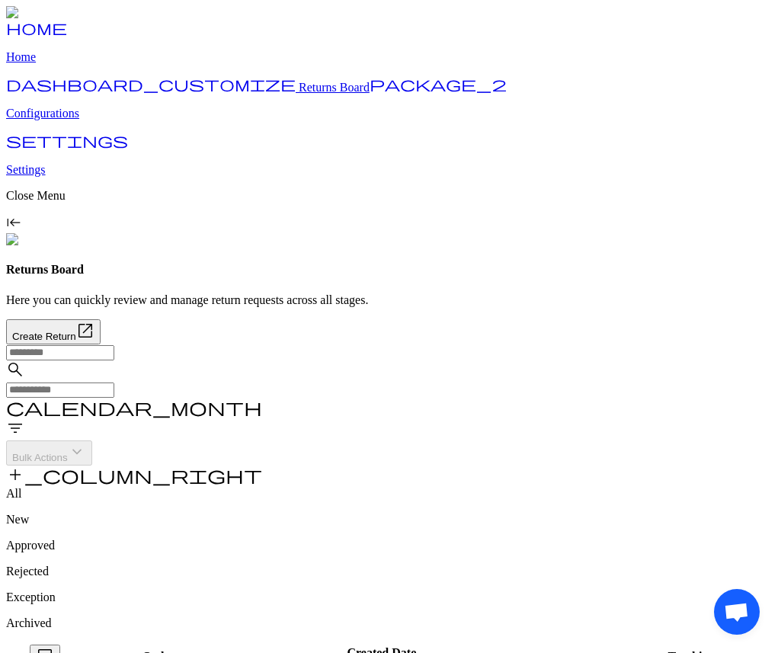
drag, startPoint x: 730, startPoint y: 592, endPoint x: 662, endPoint y: 453, distance: 154.4
click at [662, 453] on body "home Home dashboard_customize Returns Board package_2 Configurations settings S…" at bounding box center [389, 605] width 766 height 1198
click at [614, 141] on div "Open chat" at bounding box center [389, 328] width 742 height 620
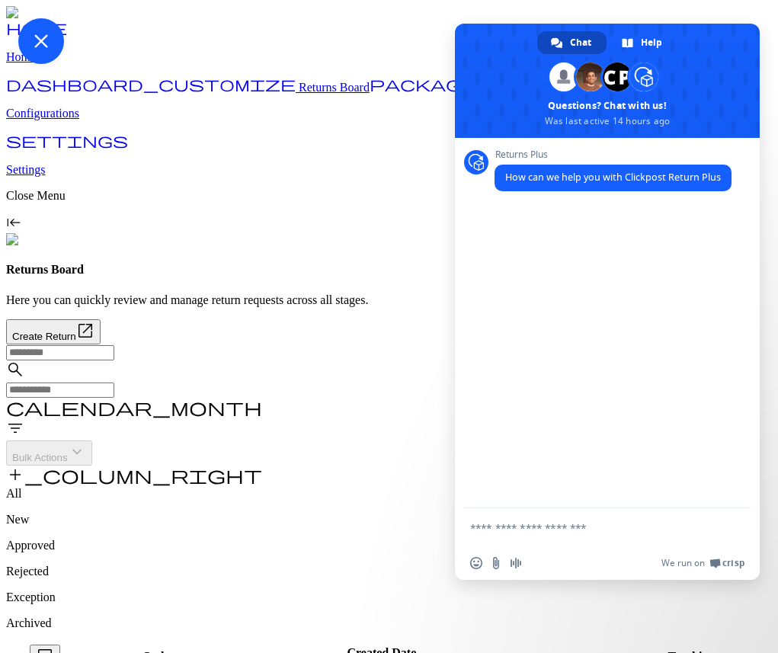
click at [614, 141] on div "Close chat" at bounding box center [389, 328] width 742 height 620
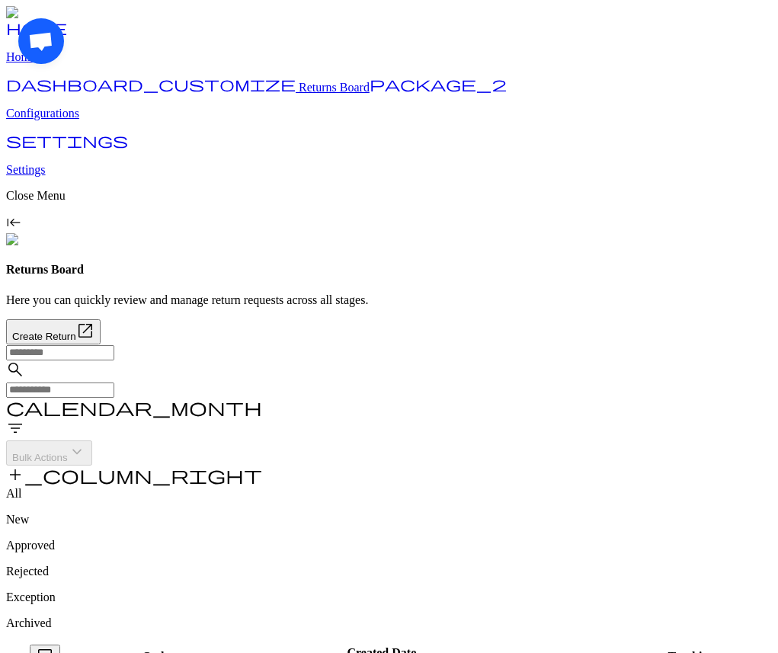
click at [503, 152] on div "Open chat" at bounding box center [389, 328] width 742 height 620
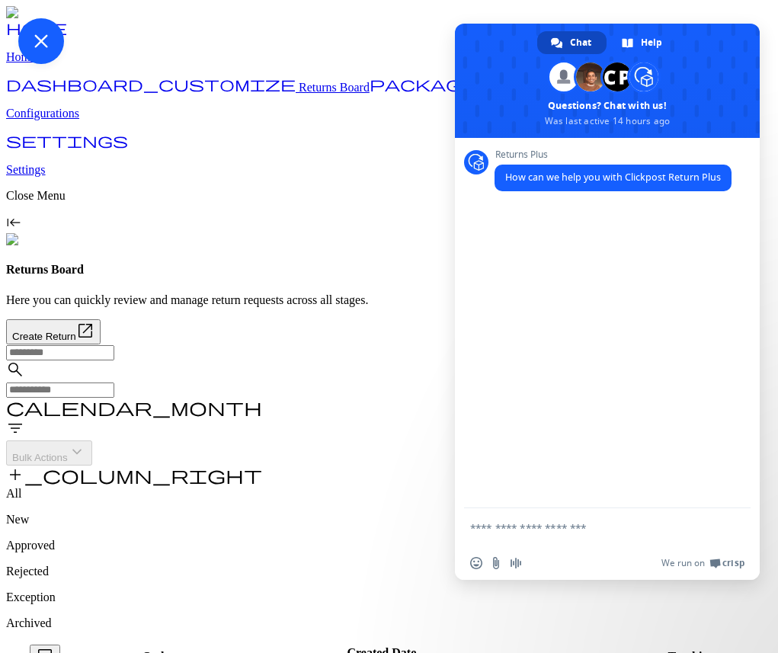
click at [370, 192] on div "Close chat" at bounding box center [389, 328] width 742 height 620
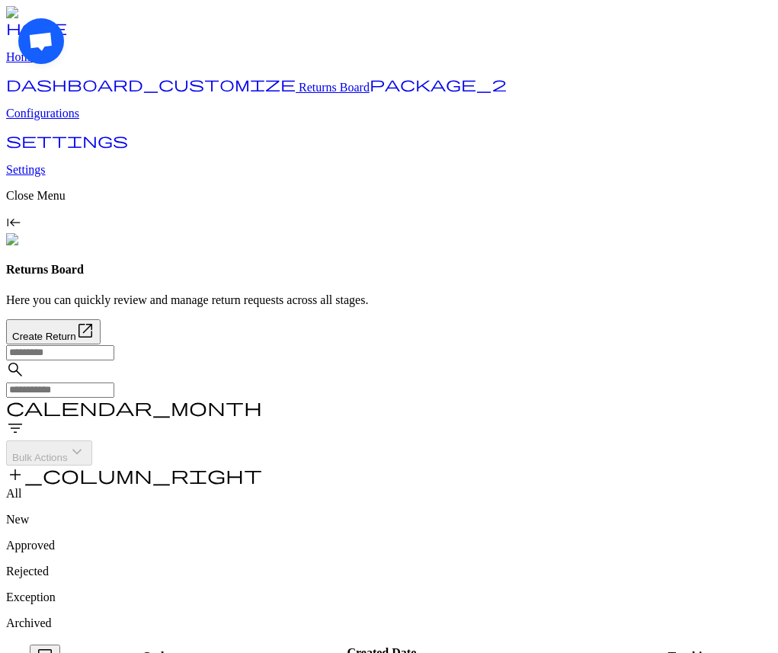
click at [286, 191] on div "Open chat" at bounding box center [389, 328] width 742 height 620
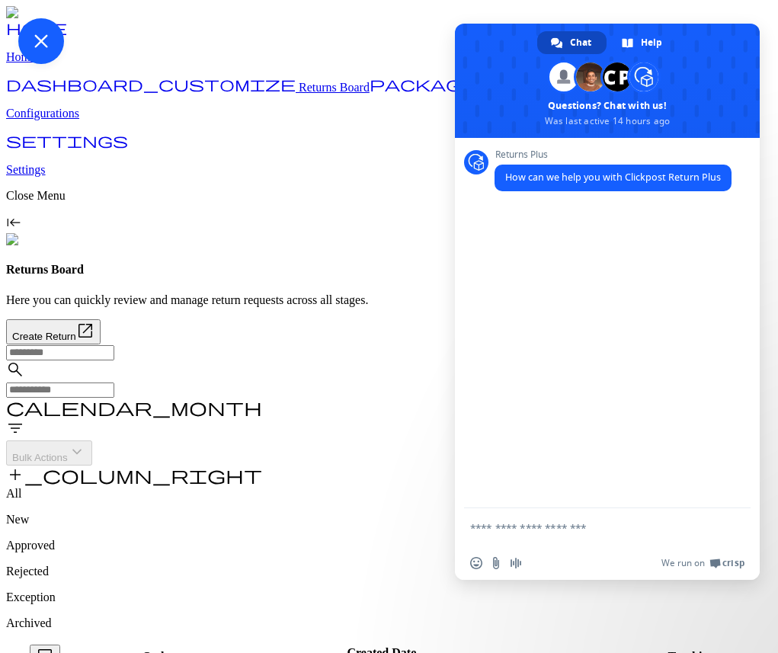
click at [286, 191] on div "Close chat" at bounding box center [389, 328] width 742 height 620
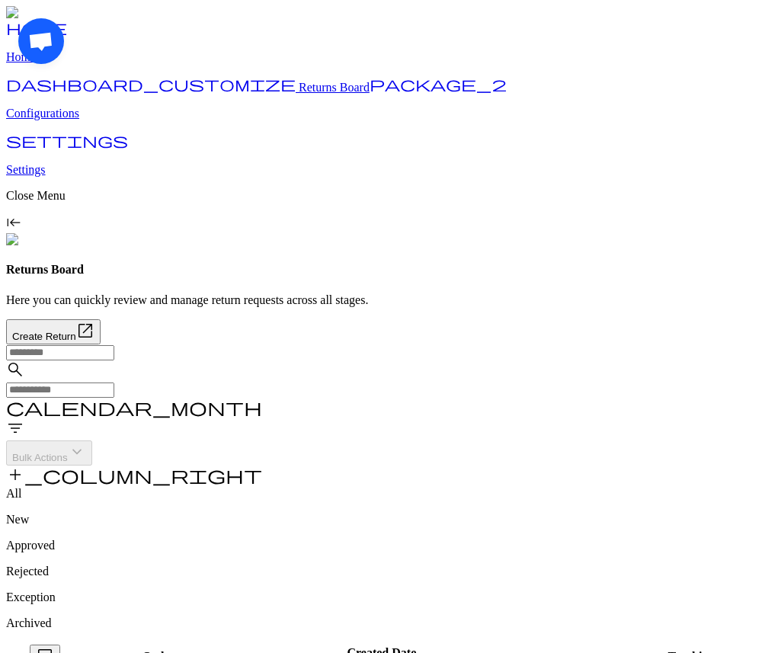
click at [154, 290] on div "Open chat" at bounding box center [389, 328] width 742 height 620
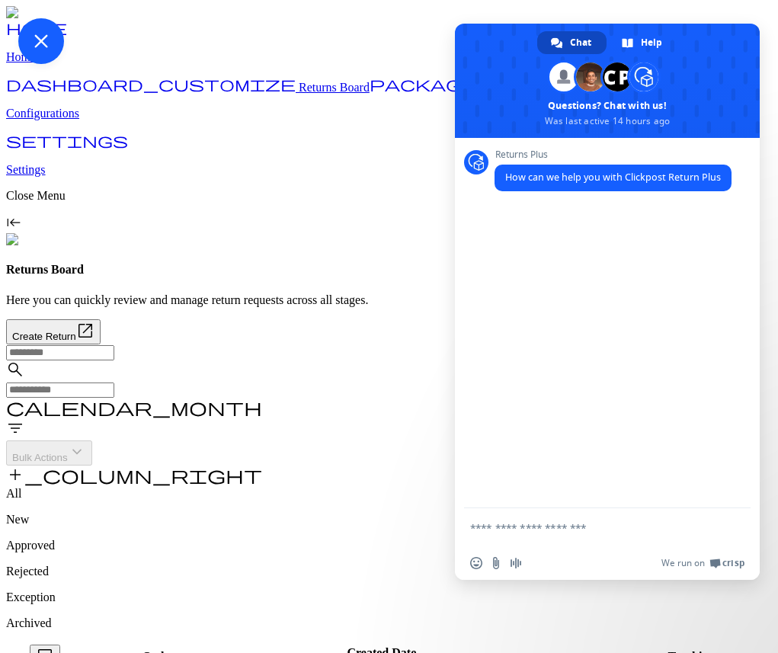
click at [319, 302] on div "Close chat" at bounding box center [389, 328] width 742 height 620
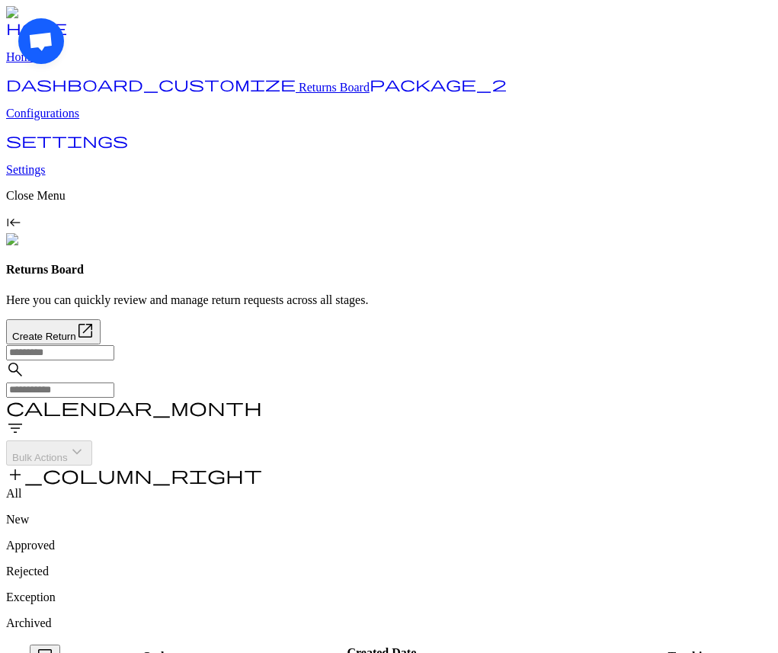
click at [153, 375] on div "Open chat" at bounding box center [389, 328] width 742 height 620
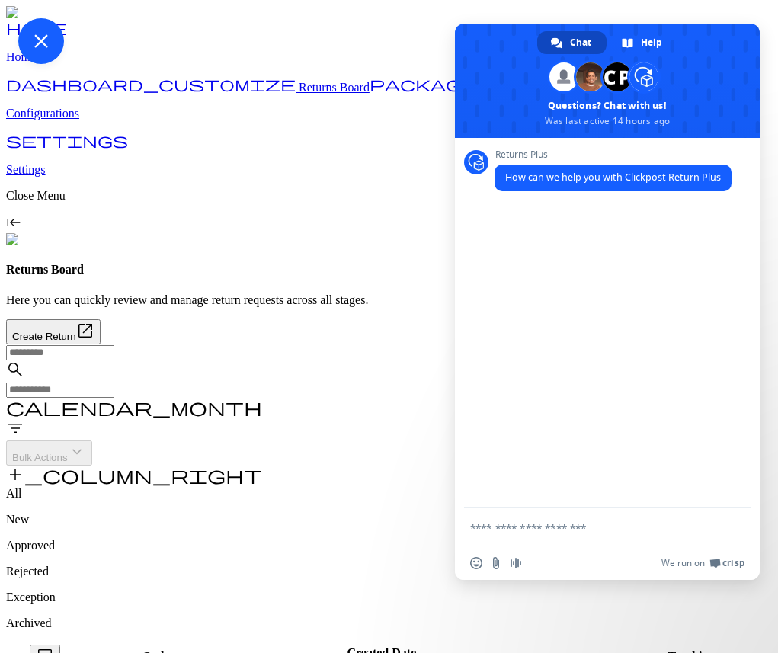
click at [353, 402] on div "Close chat" at bounding box center [389, 328] width 742 height 620
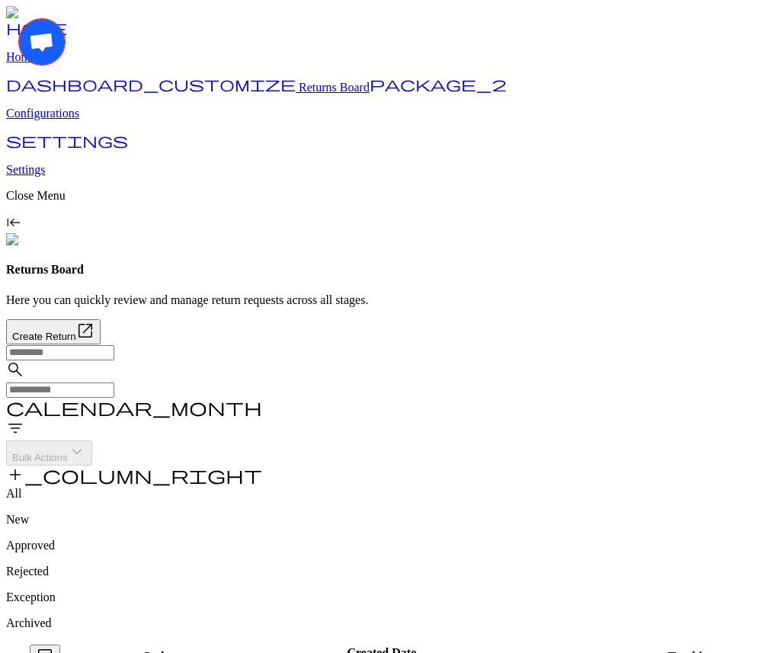
click at [24, 419] on span "filter_list" at bounding box center [15, 428] width 18 height 18
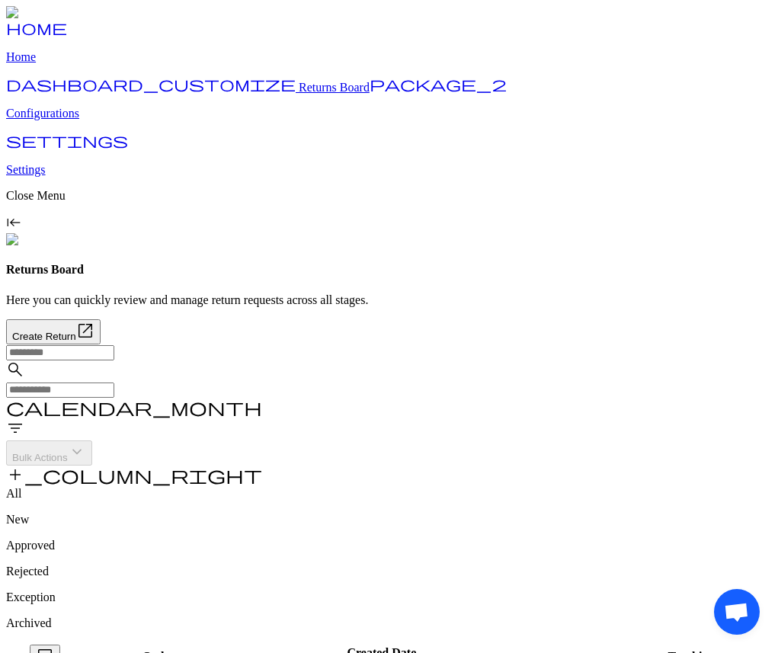
drag, startPoint x: 734, startPoint y: 595, endPoint x: 466, endPoint y: 415, distance: 323.4
click at [466, 415] on body "home Home dashboard_customize Returns Board package_2 Configurations settings S…" at bounding box center [389, 605] width 766 height 1198
click at [607, 133] on div "Open chat" at bounding box center [389, 328] width 742 height 620
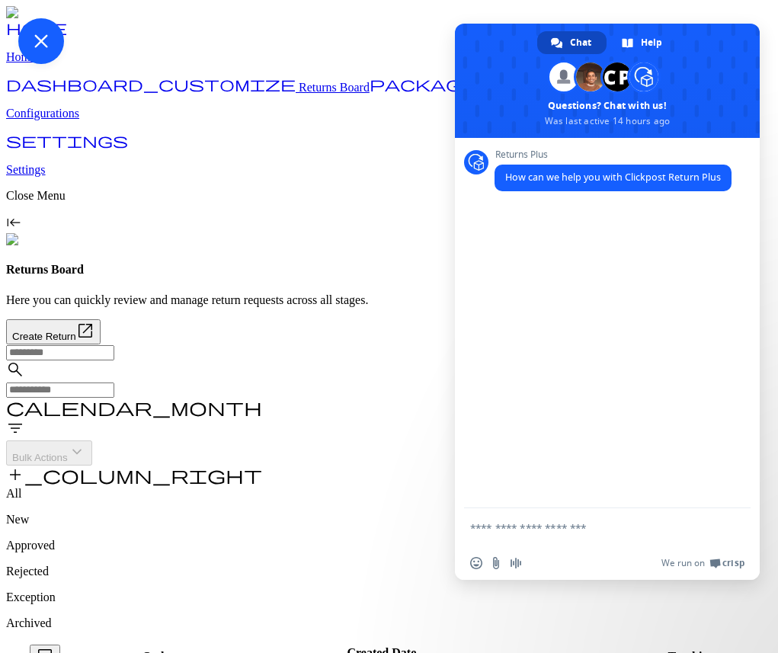
click at [346, 171] on div "Close chat" at bounding box center [389, 328] width 742 height 620
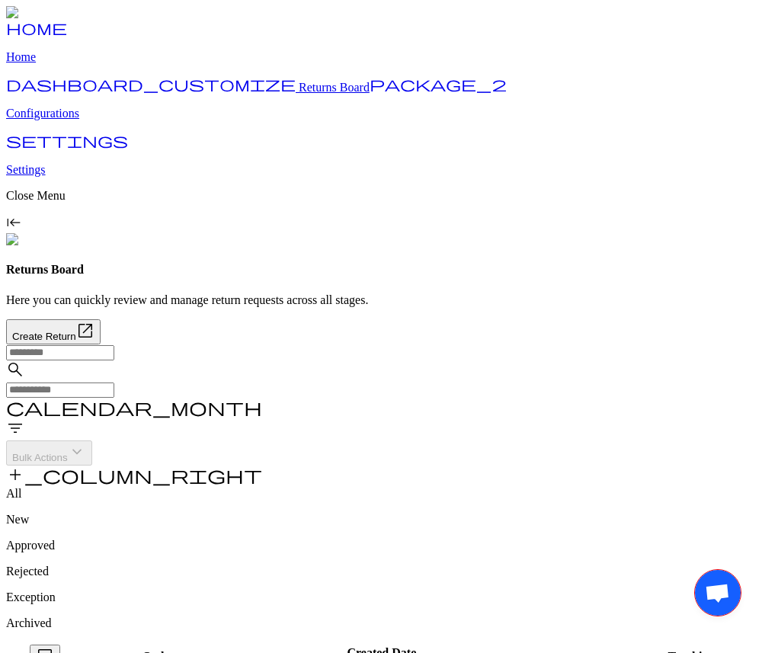
click at [710, 592] on span "Open chat" at bounding box center [717, 594] width 25 height 21
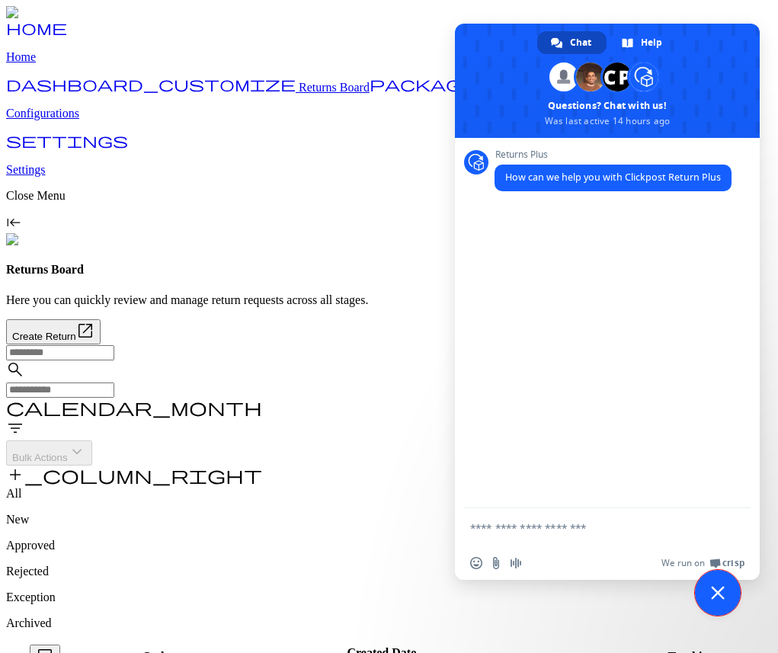
click at [710, 592] on span "Close chat" at bounding box center [718, 593] width 46 height 46
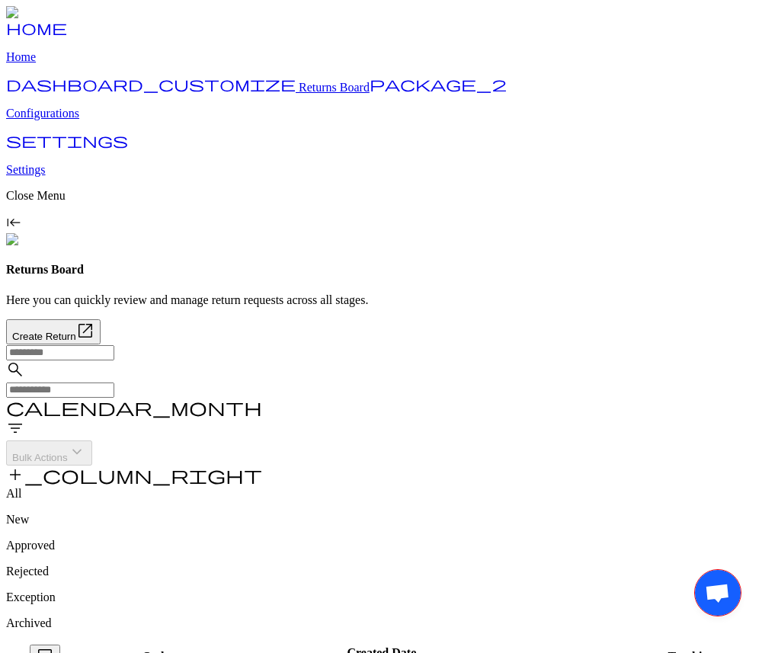
click at [24, 419] on span "filter_list" at bounding box center [15, 428] width 18 height 18
drag, startPoint x: 719, startPoint y: 582, endPoint x: 599, endPoint y: 535, distance: 129.4
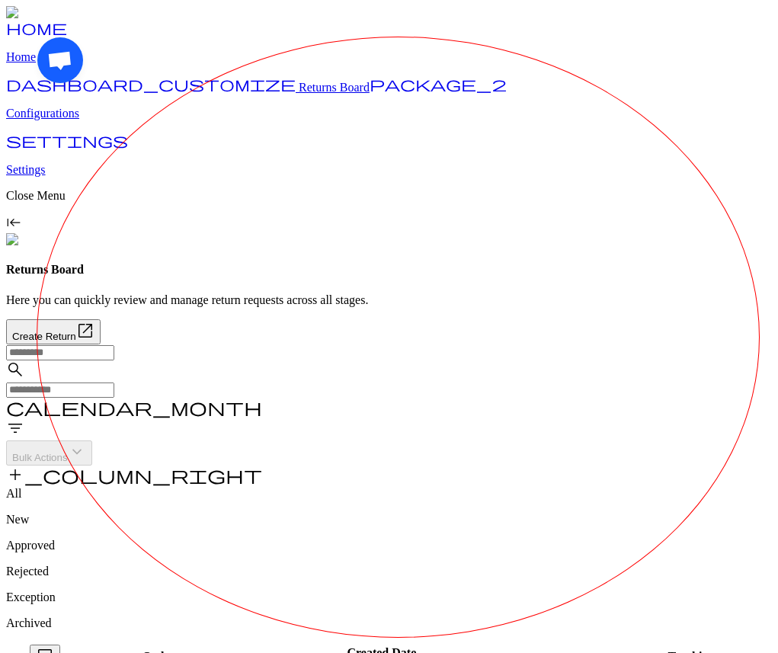
click at [599, 535] on body "home Home dashboard_customize Returns Board package_2 Configurations settings S…" at bounding box center [389, 605] width 766 height 1198
click at [658, 263] on div "Returns Board Here you can quickly review and manage return requests across all…" at bounding box center [389, 303] width 766 height 81
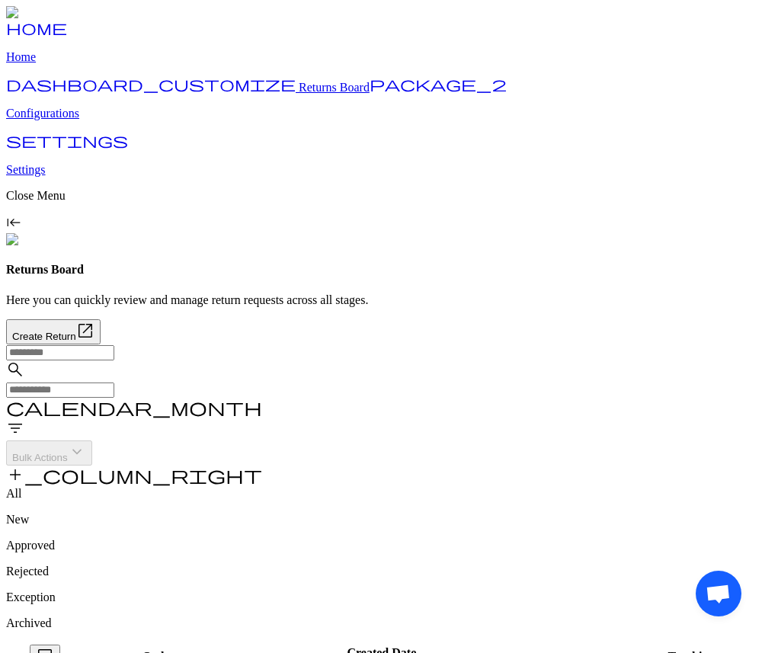
drag, startPoint x: 720, startPoint y: 581, endPoint x: 556, endPoint y: 436, distance: 218.7
click at [556, 436] on body "home Home dashboard_customize Returns Board package_2 Configurations settings S…" at bounding box center [389, 605] width 766 height 1198
click at [609, 136] on div "Open chat" at bounding box center [398, 337] width 723 height 601
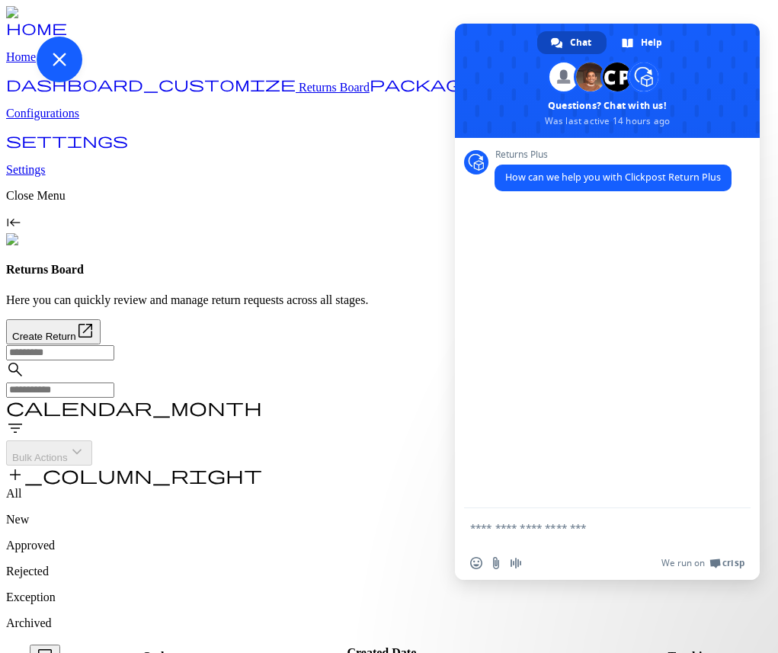
click at [609, 136] on div "Close chat" at bounding box center [398, 337] width 723 height 601
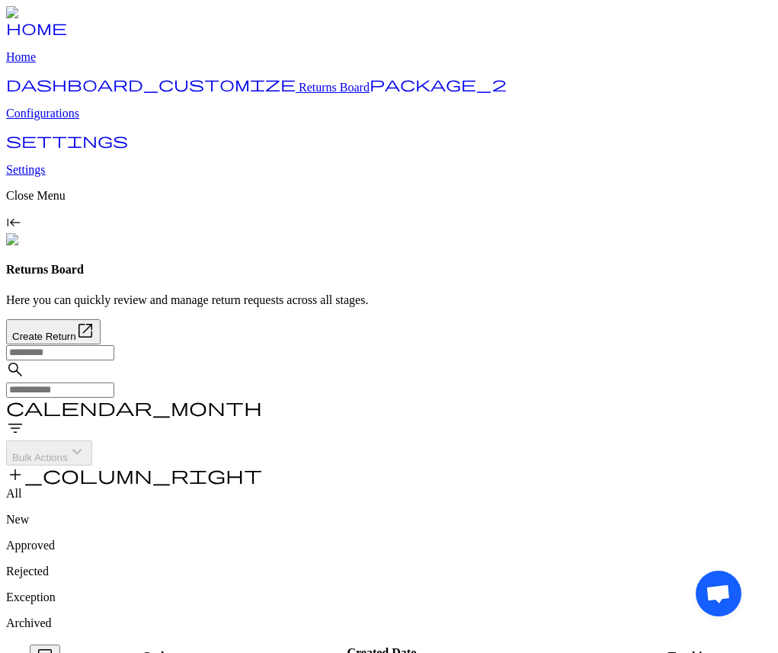
drag, startPoint x: 716, startPoint y: 574, endPoint x: 565, endPoint y: 518, distance: 161.1
click at [565, 518] on body "home Home dashboard_customize Returns Board package_2 Configurations settings S…" at bounding box center [389, 605] width 766 height 1198
click at [607, 128] on div "Open chat" at bounding box center [398, 337] width 723 height 601
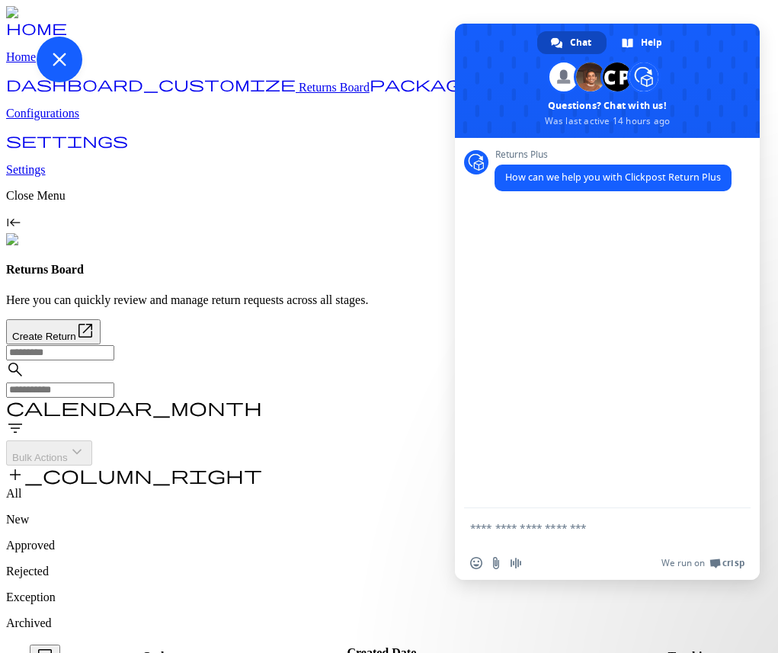
click at [372, 190] on div "Close chat" at bounding box center [398, 337] width 723 height 601
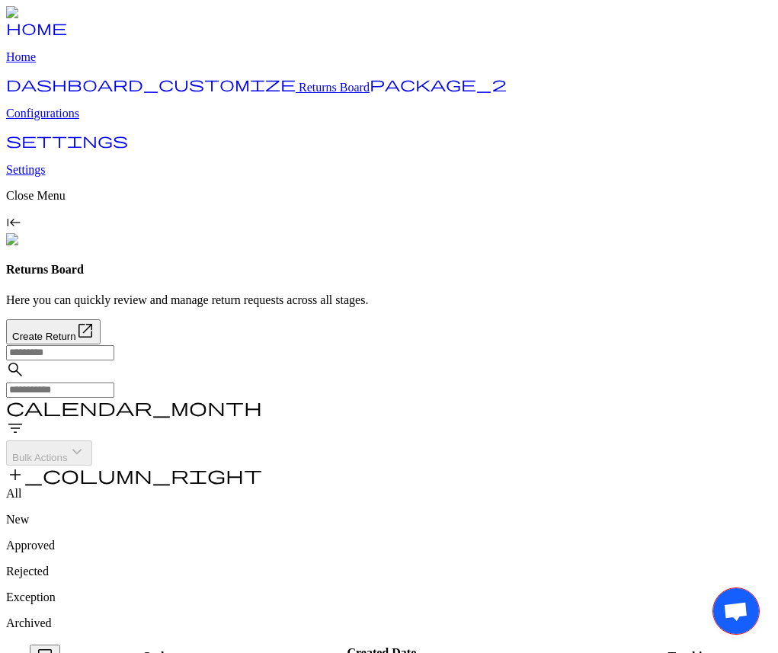
drag, startPoint x: 736, startPoint y: 590, endPoint x: 587, endPoint y: 557, distance: 152.9
click at [587, 557] on body "home Home dashboard_customize Returns Board package_2 Configurations settings S…" at bounding box center [389, 605] width 766 height 1198
click at [24, 419] on span "filter_list" at bounding box center [15, 428] width 18 height 18
drag, startPoint x: 40, startPoint y: 57, endPoint x: 35, endPoint y: 168, distance: 111.4
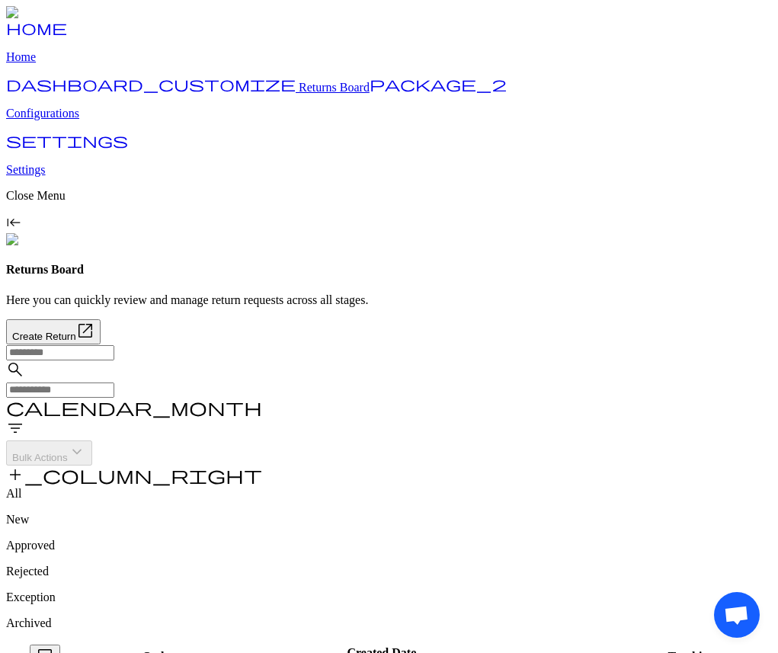
click at [35, 168] on body "home Home dashboard_customize Returns Board package_2 Configurations settings S…" at bounding box center [389, 605] width 766 height 1198
click at [24, 419] on span "filter_list" at bounding box center [15, 428] width 18 height 18
drag, startPoint x: 37, startPoint y: 595, endPoint x: 119, endPoint y: 484, distance: 137.3
click at [119, 484] on body "home Home dashboard_customize Returns Board package_2 Configurations settings S…" at bounding box center [389, 605] width 766 height 1198
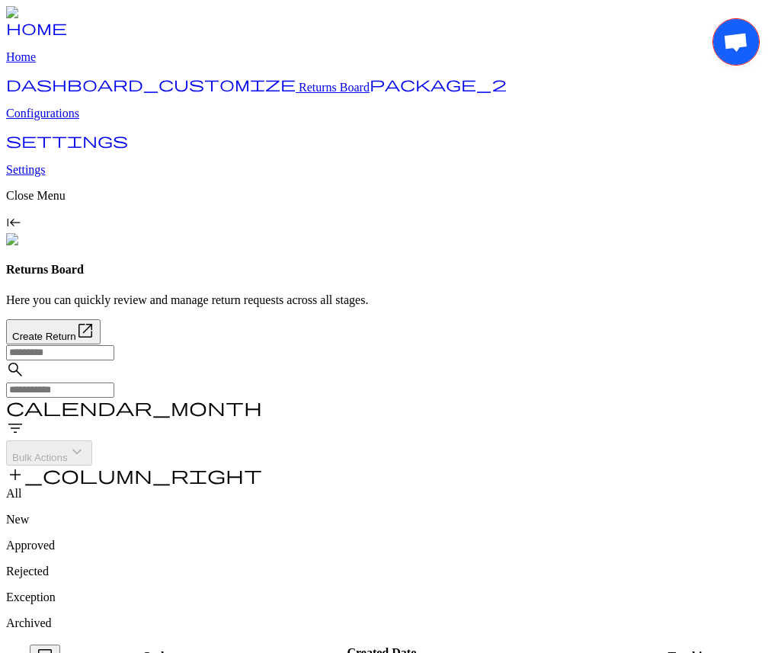
drag, startPoint x: 732, startPoint y: 58, endPoint x: 705, endPoint y: 210, distance: 154.1
click at [705, 210] on body "home Home dashboard_customize Returns Board package_2 Configurations settings S…" at bounding box center [389, 605] width 766 height 1198
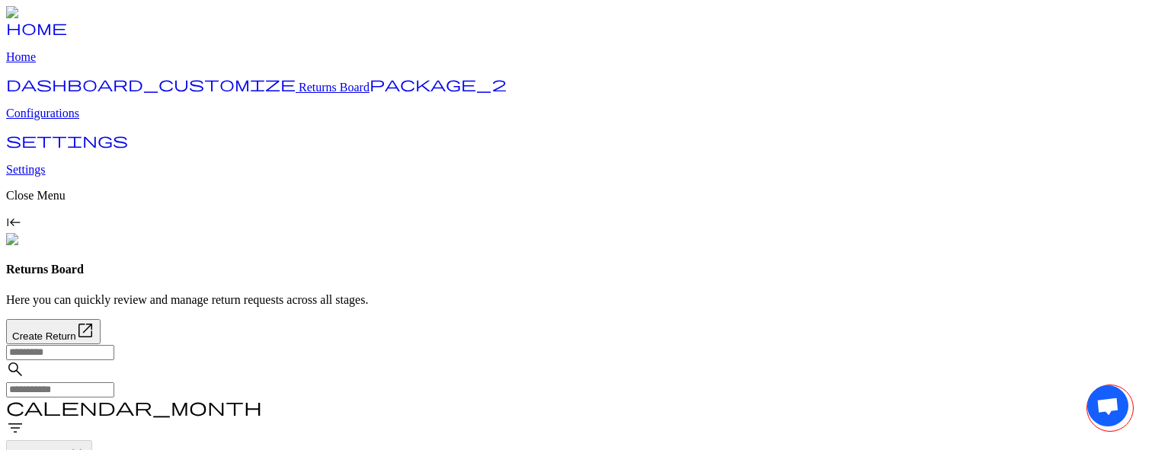
click at [24, 419] on span "filter_list" at bounding box center [15, 428] width 18 height 18
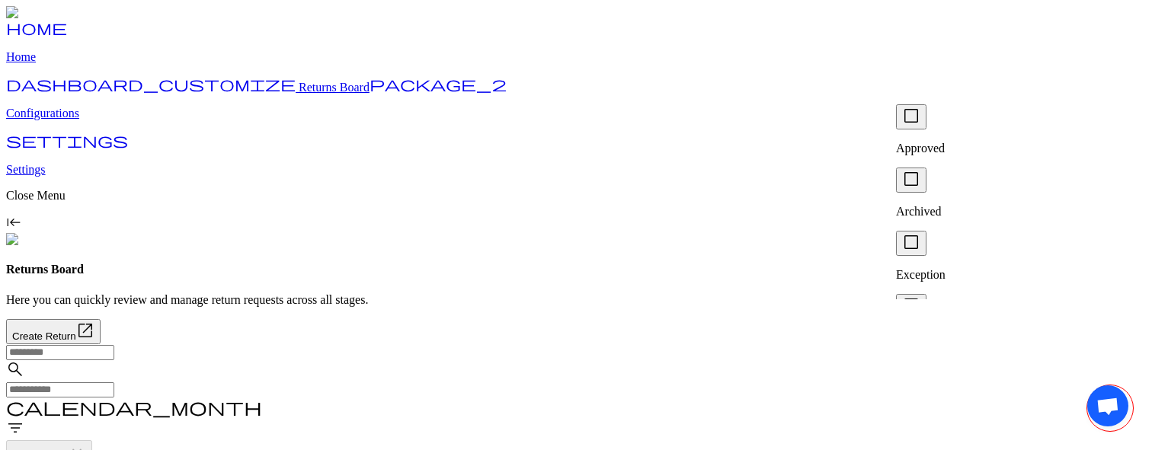
click at [918, 125] on span "check_box_outline_blank" at bounding box center [911, 116] width 18 height 18
click at [917, 170] on span "check_box_outline_blank" at bounding box center [911, 179] width 18 height 18
click at [918, 233] on span "check_box_outline_blank" at bounding box center [911, 242] width 18 height 18
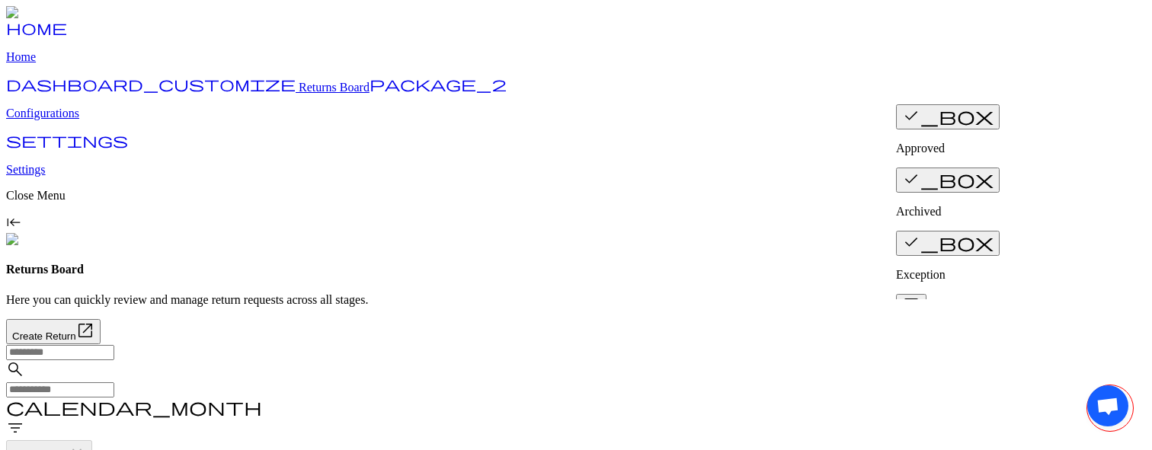
click at [917, 296] on span "check_box_outline_blank" at bounding box center [911, 305] width 18 height 18
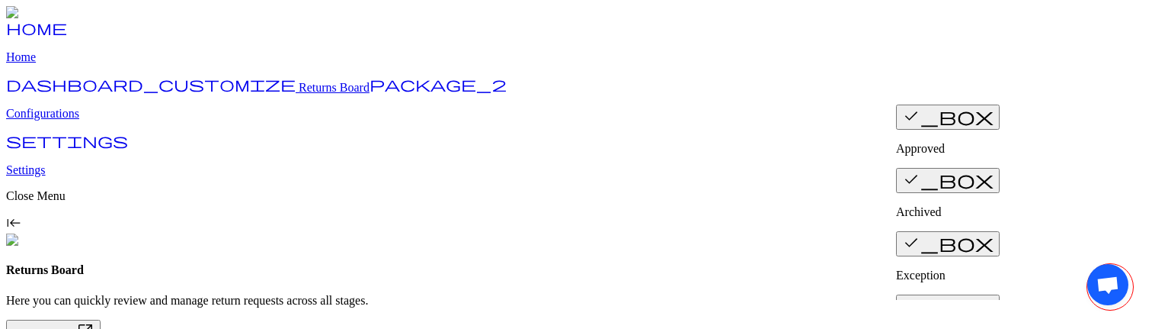
click at [918, 296] on span "check_box" at bounding box center [947, 305] width 91 height 18
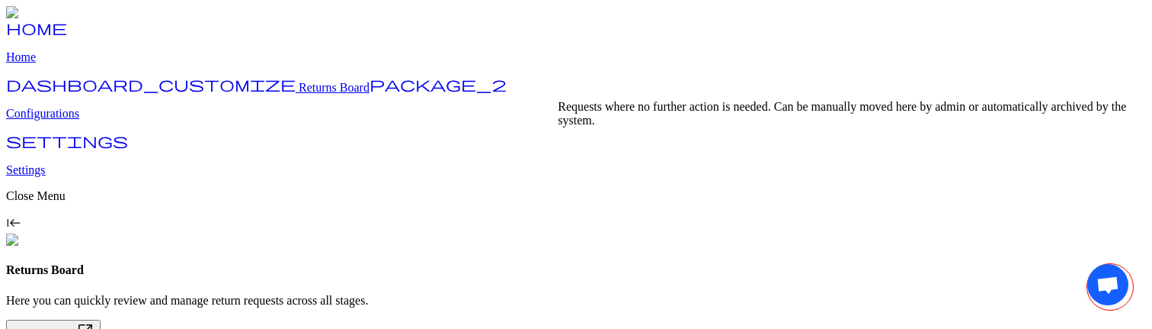
scroll to position [14, 0]
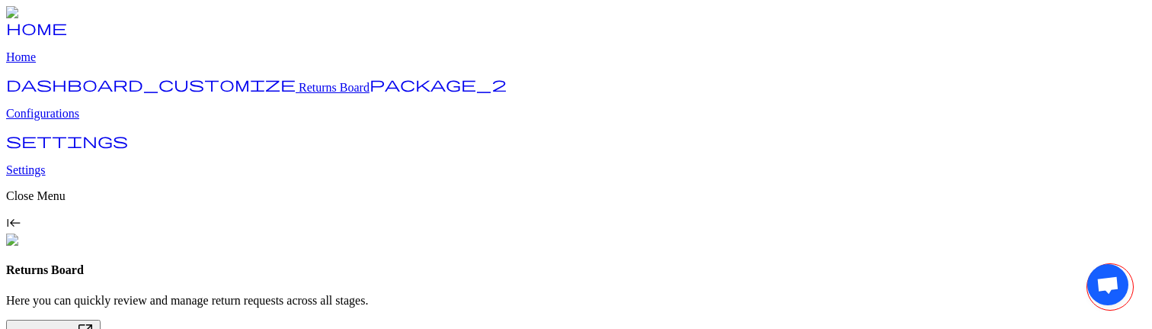
scroll to position [22, 0]
click at [337, 263] on div "Returns Board Here you can quickly review and manage return requests across all…" at bounding box center [576, 303] width 1140 height 81
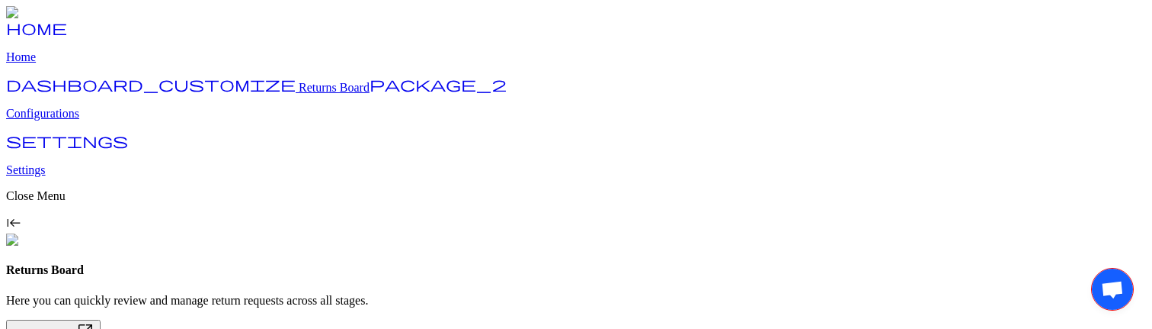
scroll to position [82, 0]
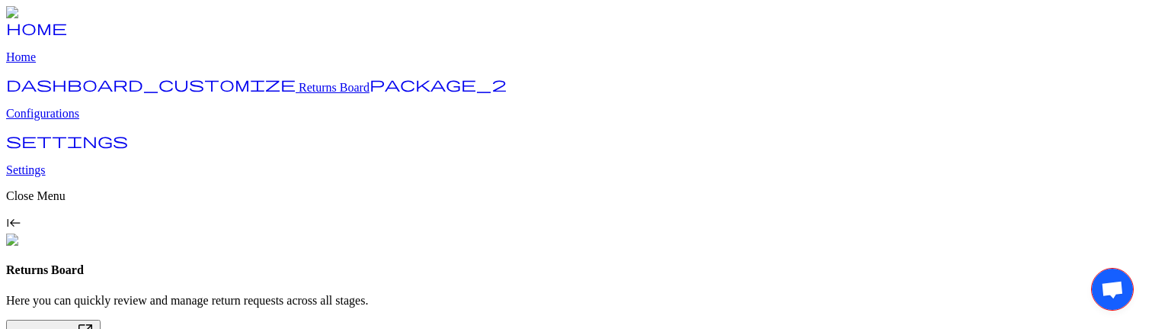
scroll to position [22, 0]
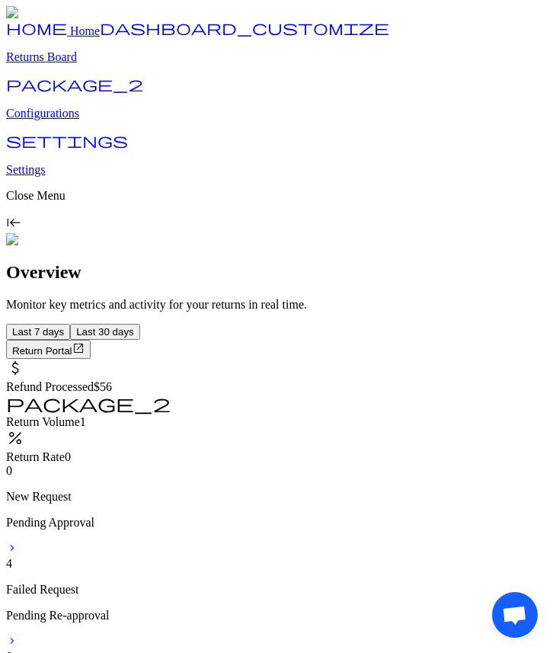
click at [69, 64] on p "Returns Board" at bounding box center [278, 57] width 544 height 14
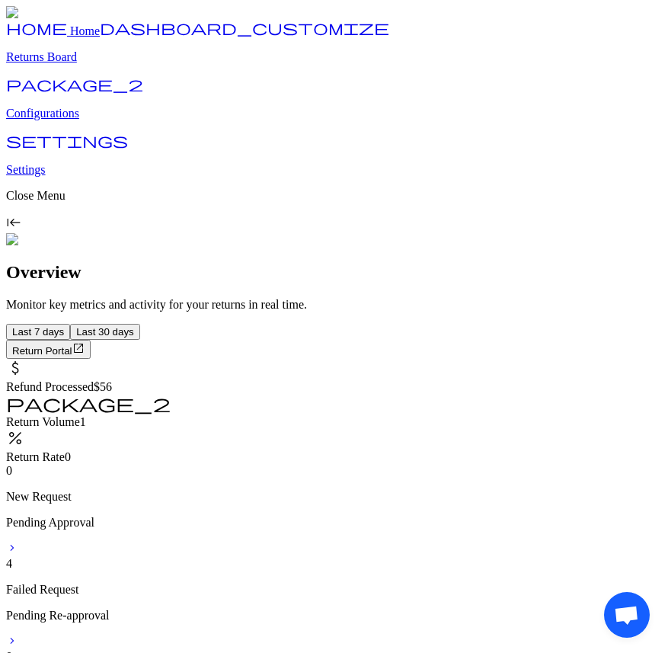
click at [80, 64] on p "Returns Board" at bounding box center [334, 57] width 656 height 14
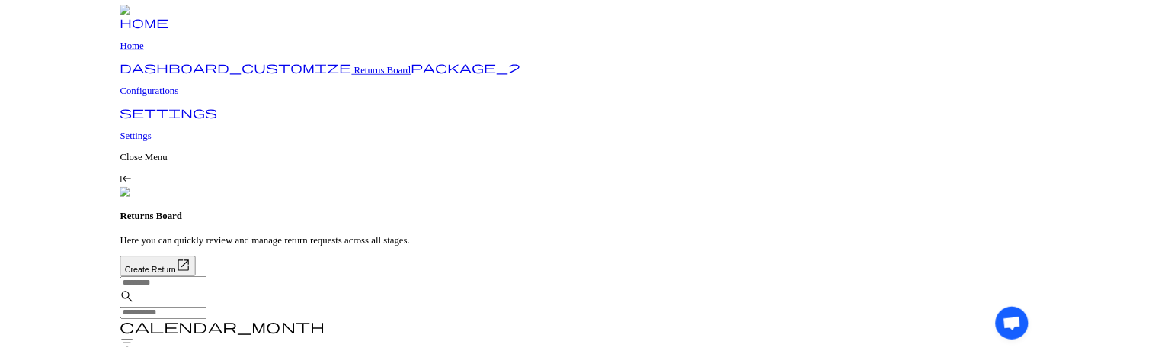
scroll to position [82, 0]
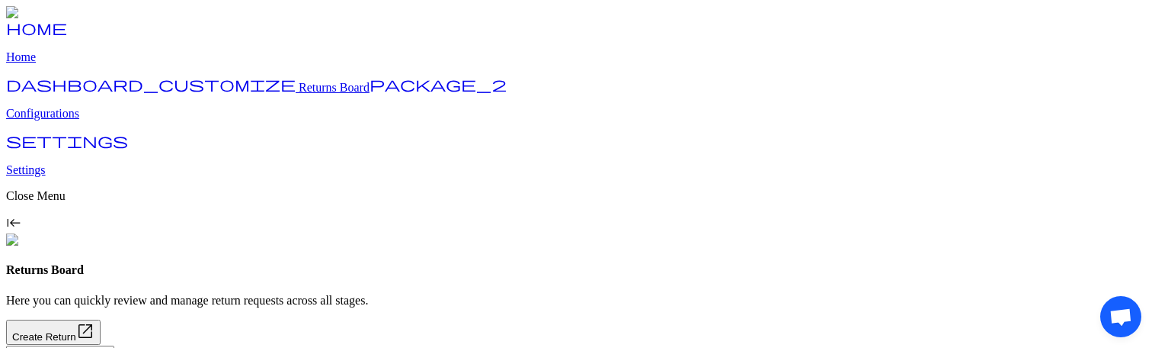
scroll to position [24, 0]
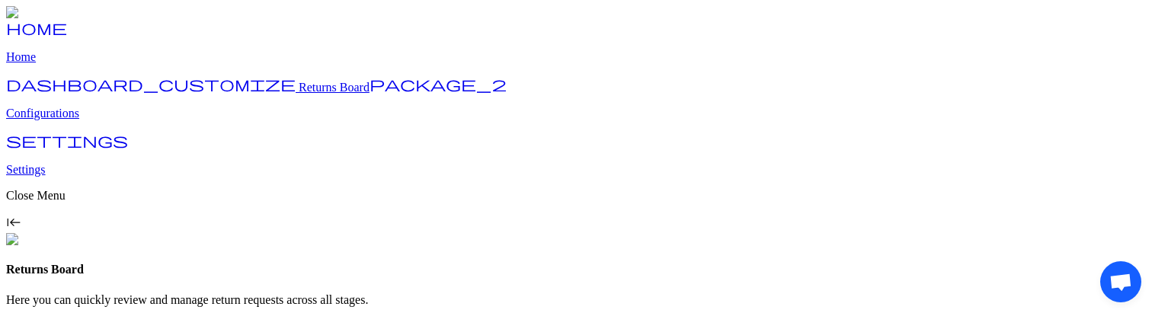
scroll to position [37, 0]
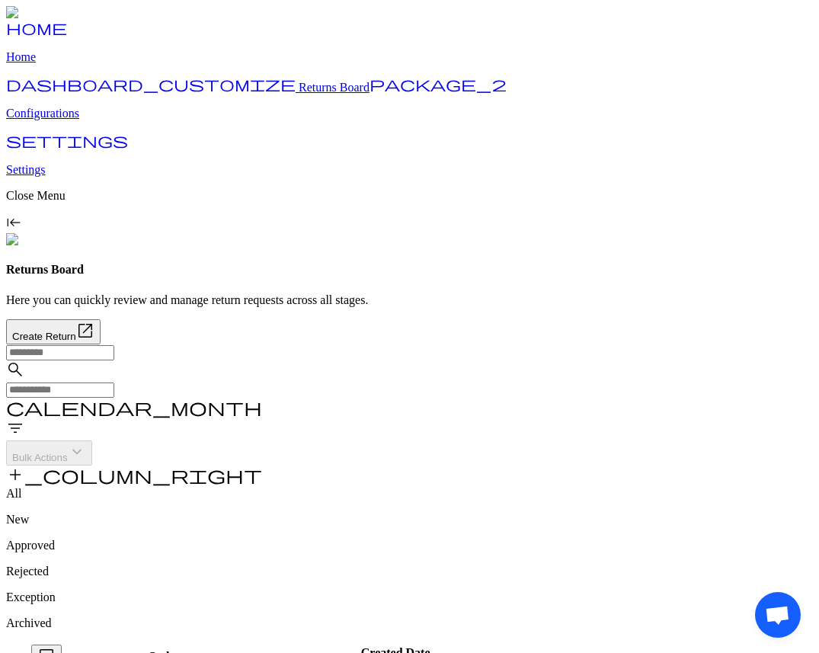
click at [24, 341] on span "filter_list" at bounding box center [15, 428] width 18 height 18
click at [581, 125] on span "check_box_outline_blank" at bounding box center [578, 116] width 18 height 18
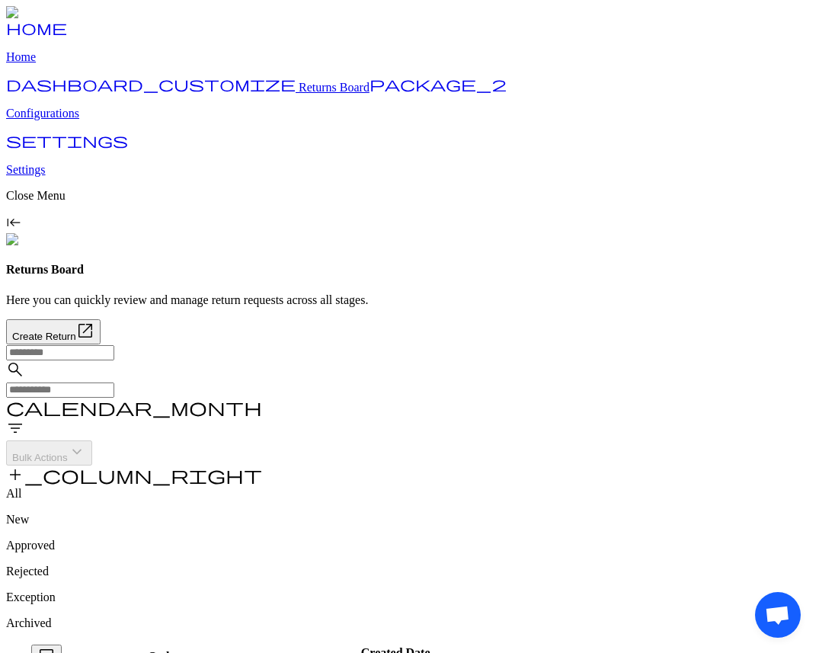
click at [66, 64] on p "Home" at bounding box center [409, 57] width 807 height 14
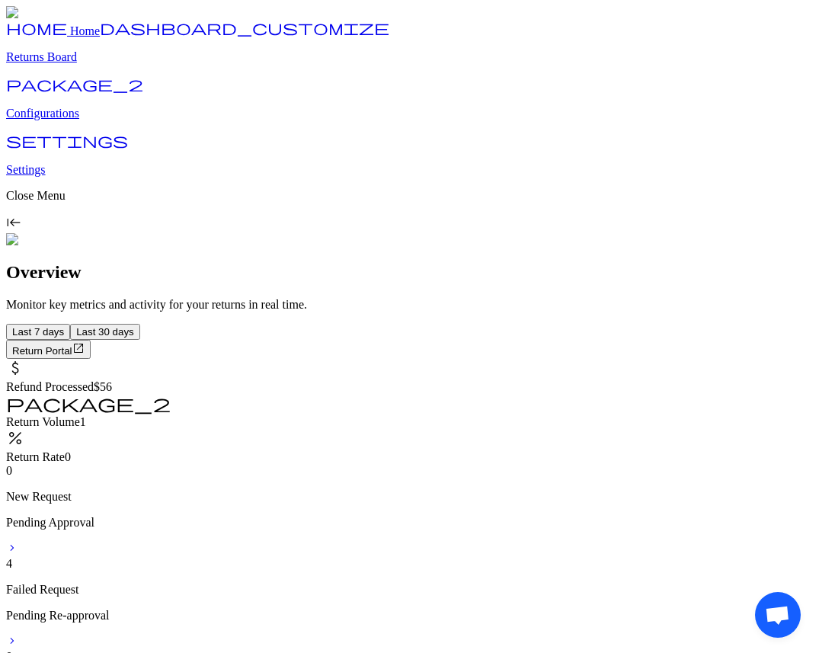
click at [140, 324] on button "Last 30 days" at bounding box center [105, 332] width 70 height 16
click at [64, 326] on span "Last 7 days" at bounding box center [38, 331] width 52 height 11
click at [134, 326] on span "Last 30 days" at bounding box center [105, 331] width 58 height 11
click at [64, 326] on span "Last 7 days" at bounding box center [38, 331] width 52 height 11
click at [134, 326] on span "Last 30 days" at bounding box center [105, 331] width 58 height 11
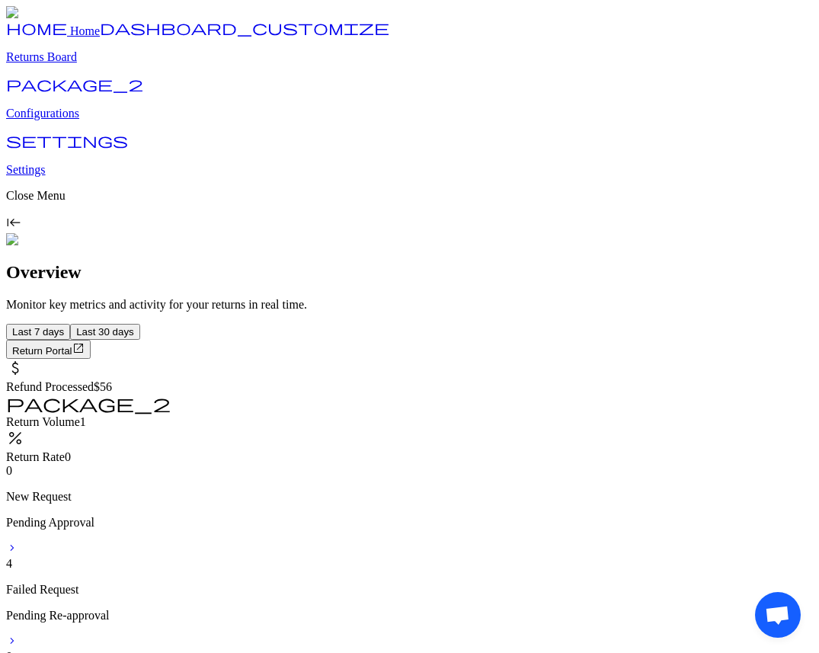
click at [64, 326] on span "Last 7 days" at bounding box center [38, 331] width 52 height 11
click at [134, 326] on span "Last 30 days" at bounding box center [105, 331] width 58 height 11
click at [64, 326] on span "Last 7 days" at bounding box center [38, 331] width 52 height 11
click at [134, 326] on span "Last 30 days" at bounding box center [105, 331] width 58 height 11
click at [64, 326] on span "Last 7 days" at bounding box center [38, 331] width 52 height 11
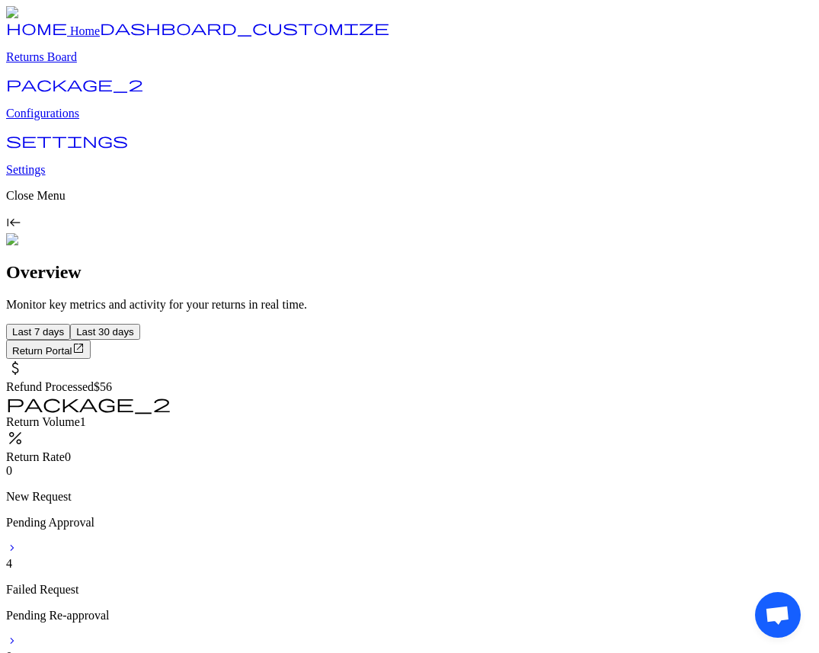
click at [134, 326] on span "Last 30 days" at bounding box center [105, 331] width 58 height 11
click at [64, 326] on span "Last 7 days" at bounding box center [38, 331] width 52 height 11
click at [134, 326] on span "Last 30 days" at bounding box center [105, 331] width 58 height 11
click at [64, 326] on span "Last 7 days" at bounding box center [38, 331] width 52 height 11
click at [134, 326] on span "Last 30 days" at bounding box center [105, 331] width 58 height 11
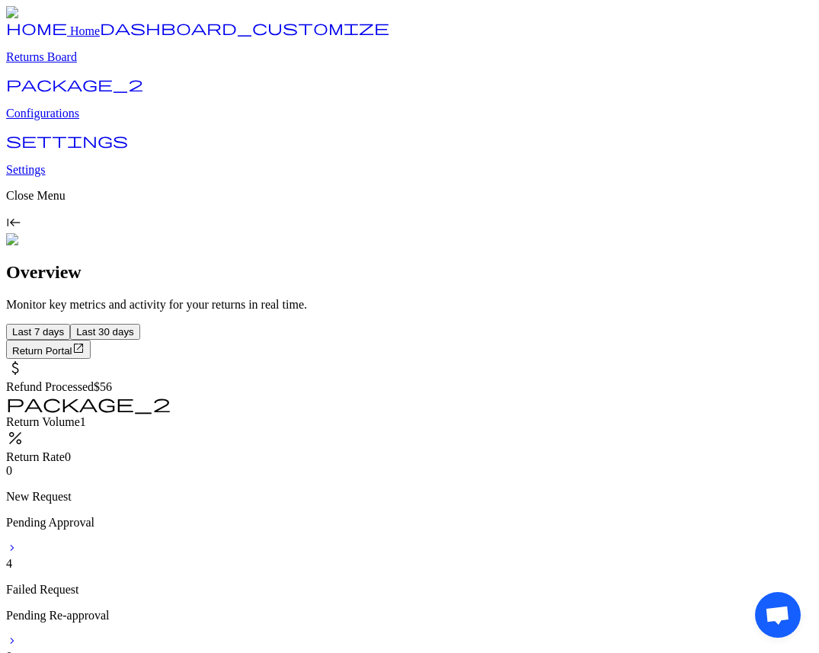
click at [64, 326] on span "Last 7 days" at bounding box center [38, 331] width 52 height 11
click at [134, 326] on span "Last 30 days" at bounding box center [105, 331] width 58 height 11
click at [95, 64] on p "Returns Board" at bounding box center [409, 57] width 807 height 14
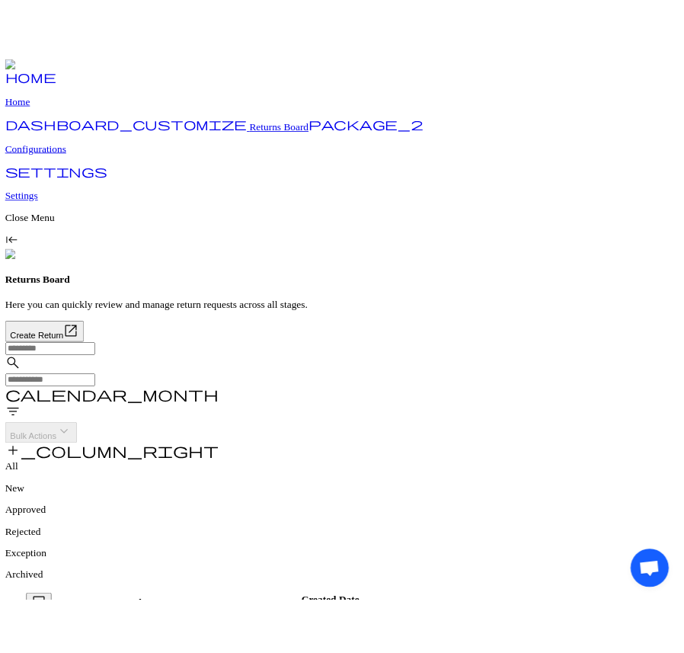
scroll to position [0, 247]
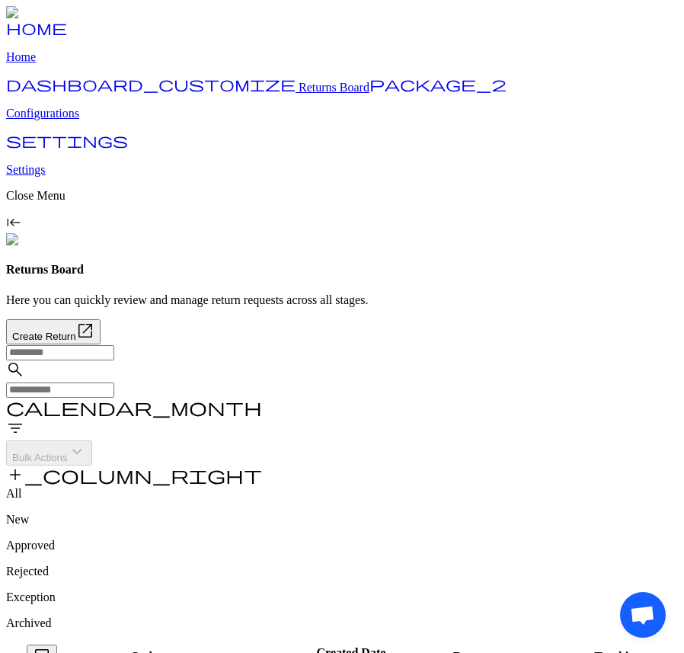
click at [24, 419] on span "filter_list" at bounding box center [15, 428] width 18 height 18
click at [451, 125] on span "check_box_outline_blank" at bounding box center [443, 116] width 18 height 18
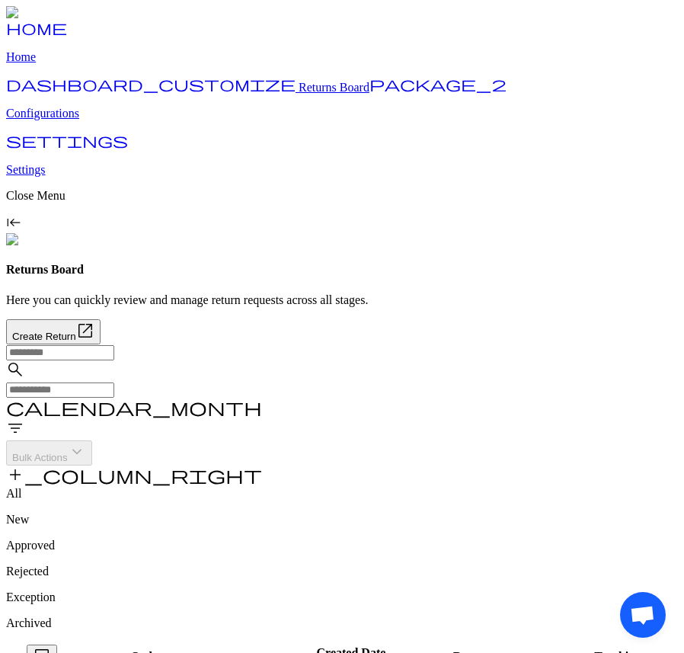
scroll to position [49, 0]
click at [24, 419] on span "filter_list" at bounding box center [15, 428] width 18 height 18
click at [450, 125] on span "check_box_outline_blank" at bounding box center [443, 116] width 18 height 18
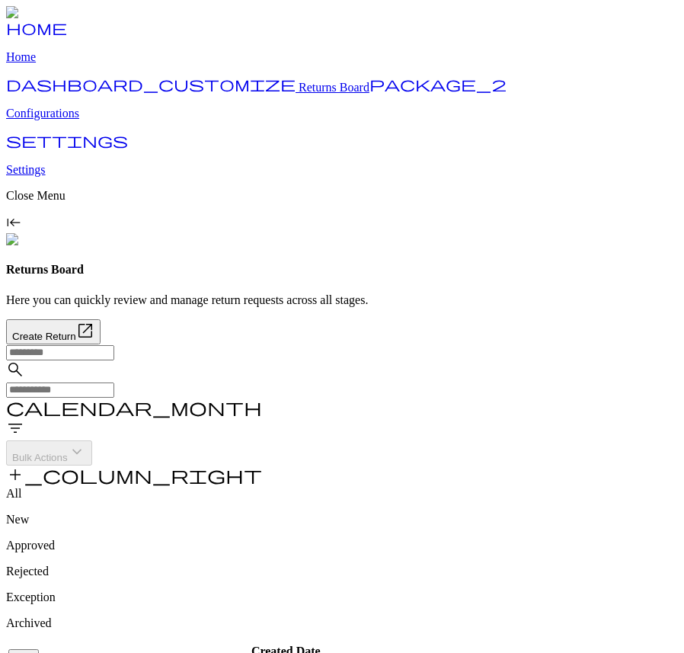
click at [381, 263] on div "Returns Board Here you can quickly review and manage return requests across all…" at bounding box center [342, 303] width 672 height 81
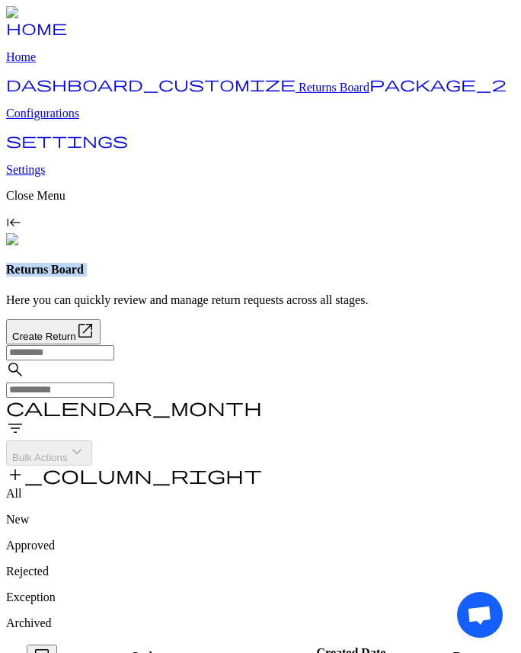
click at [24, 419] on span "filter_list" at bounding box center [15, 428] width 18 height 18
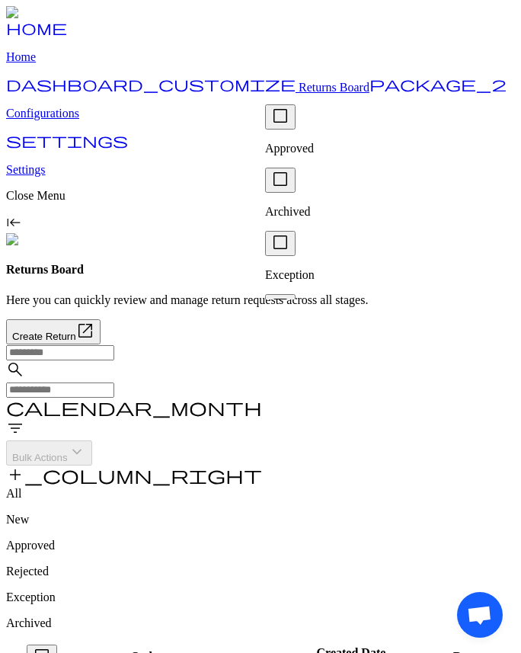
click at [306, 142] on p "Approved" at bounding box center [387, 149] width 244 height 14
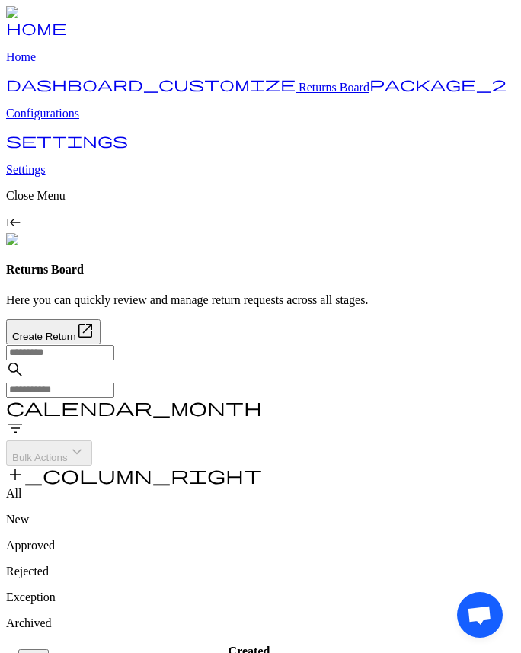
click at [300, 263] on div "Returns Board Here you can quickly review and manage return requests across all…" at bounding box center [260, 303] width 509 height 81
click at [24, 419] on span "filter_list" at bounding box center [15, 428] width 18 height 18
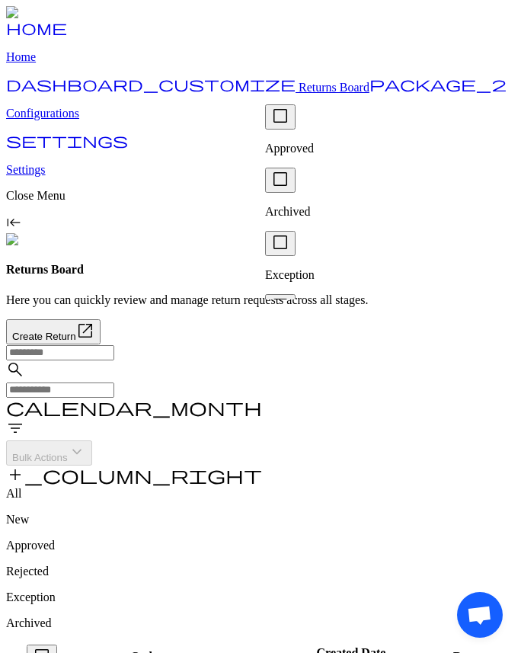
click at [289, 125] on span "check_box_outline_blank" at bounding box center [280, 116] width 18 height 18
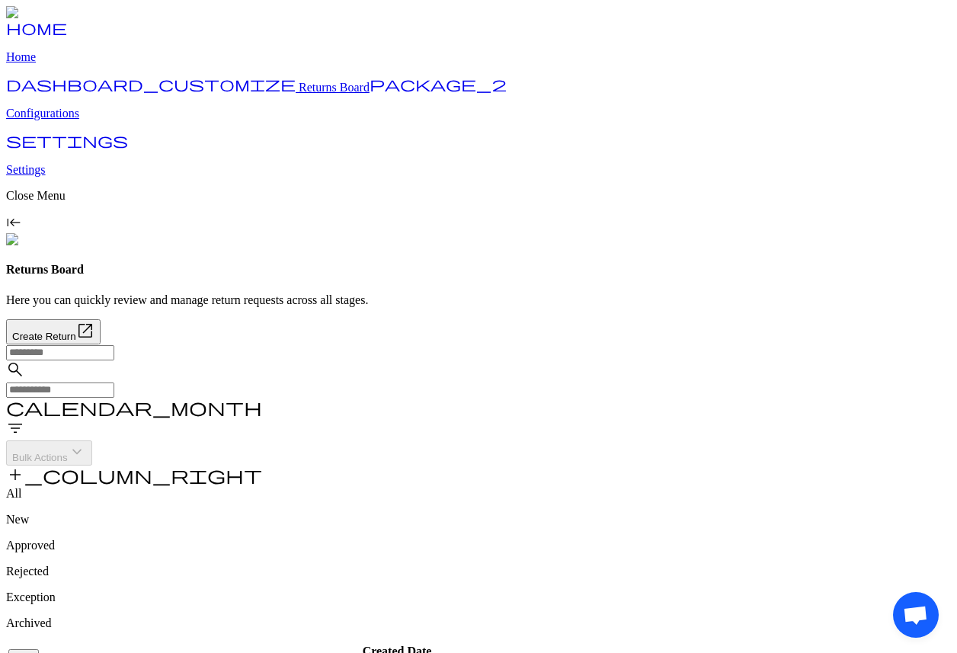
click at [521, 441] on div "Bulk Actions keyboard_arrow_down" at bounding box center [478, 453] width 945 height 25
click at [24, 419] on span "filter_list" at bounding box center [15, 428] width 18 height 18
drag, startPoint x: 752, startPoint y: 27, endPoint x: 700, endPoint y: 25, distance: 52.6
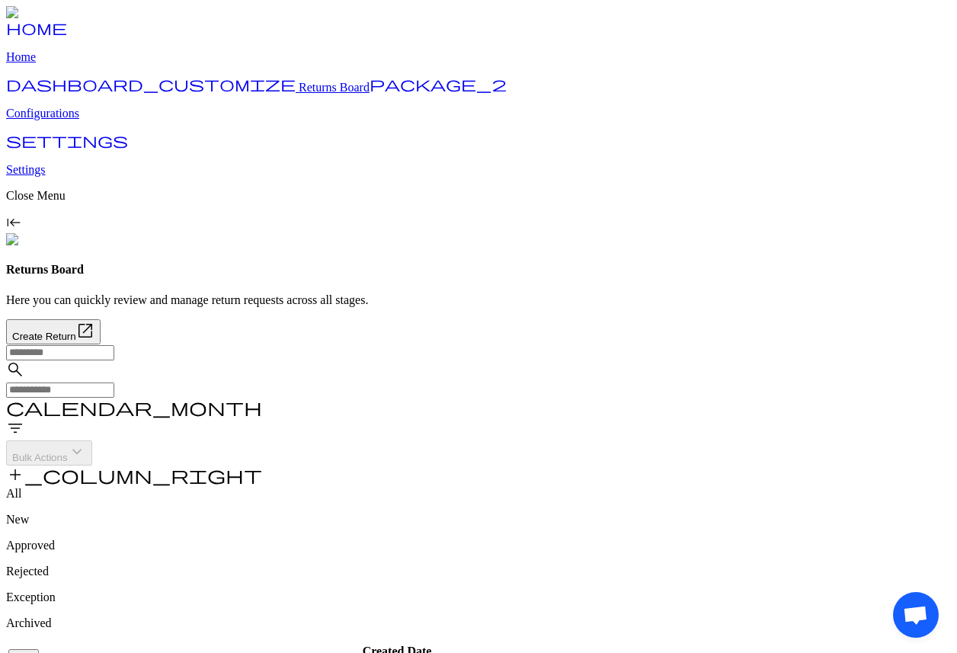
copy h5 "Filters"
drag, startPoint x: 776, startPoint y: 177, endPoint x: 704, endPoint y: 171, distance: 71.8
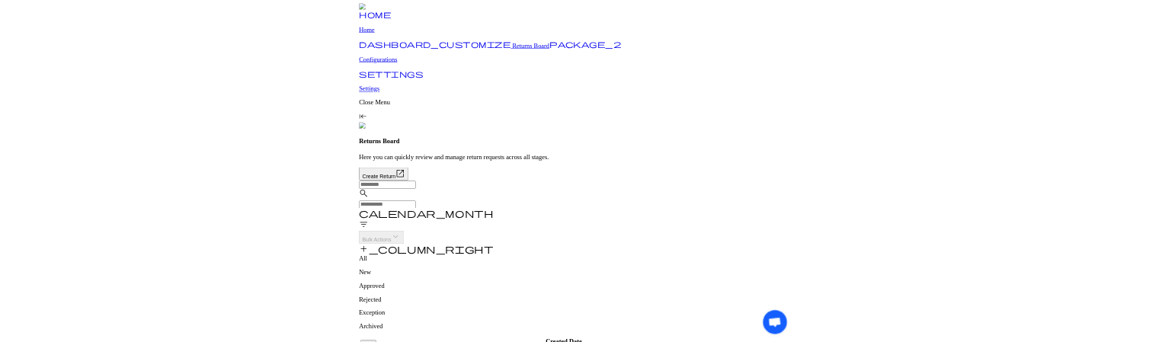
scroll to position [0, 225]
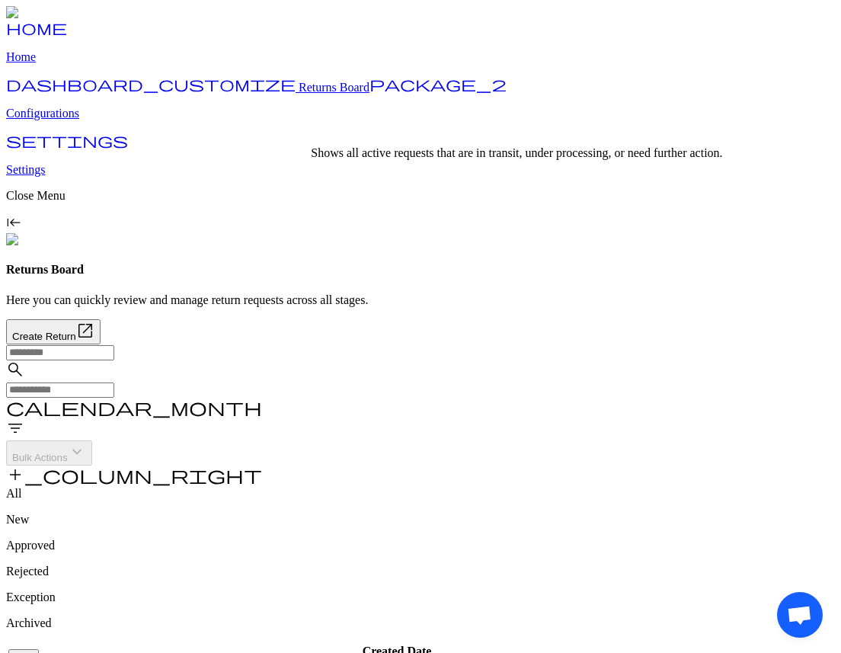
click at [404, 539] on p "Approved" at bounding box center [420, 546] width 829 height 14
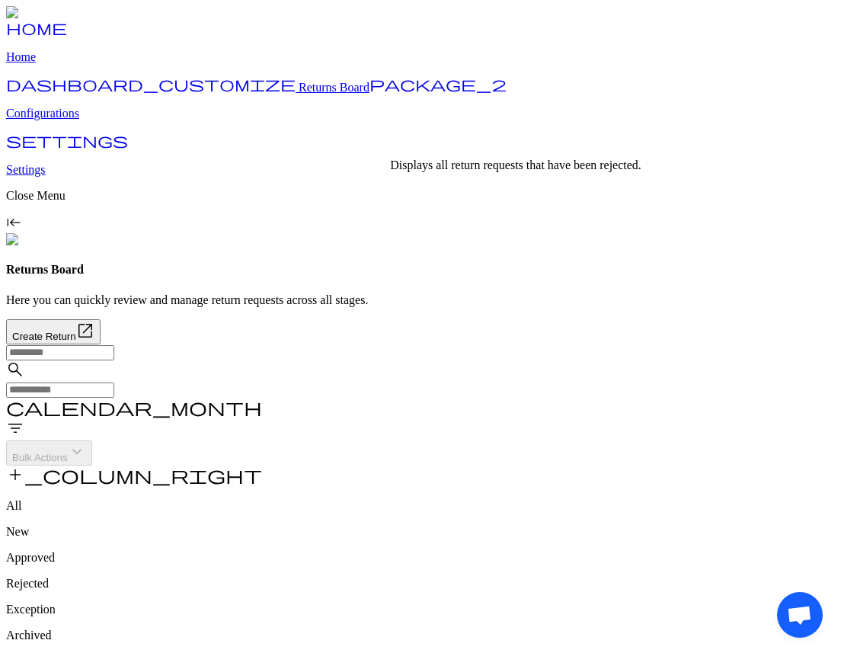
click at [457, 577] on p "Rejected" at bounding box center [420, 584] width 829 height 14
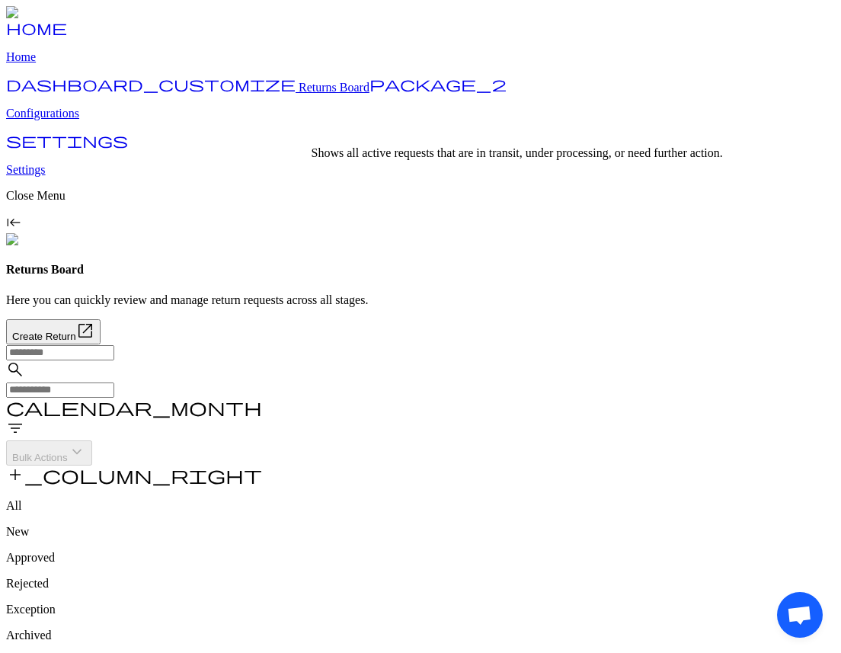
click at [377, 551] on p "Approved" at bounding box center [420, 558] width 829 height 14
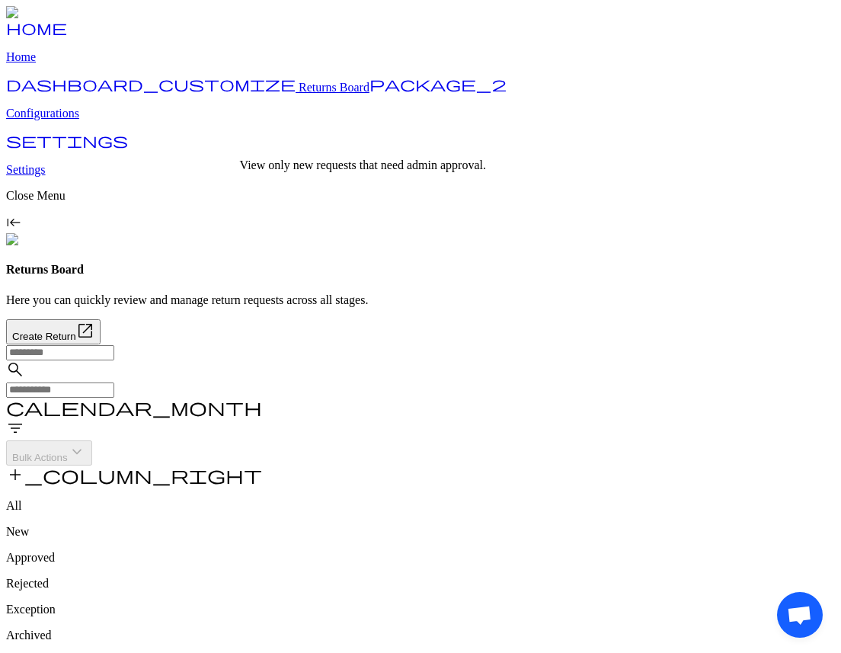
click at [308, 525] on p "New" at bounding box center [420, 532] width 829 height 14
click at [255, 499] on div "All" at bounding box center [420, 506] width 829 height 14
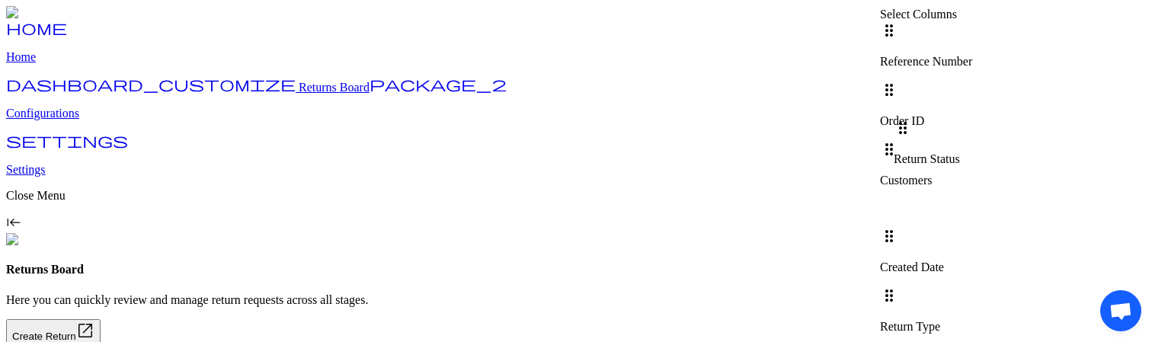
drag, startPoint x: 946, startPoint y: 168, endPoint x: 947, endPoint y: 130, distance: 38.1
click at [947, 130] on div "drag_indicator Reference Number drag_indicator Order ID drag_indicator Customer…" at bounding box center [971, 243] width 183 height 444
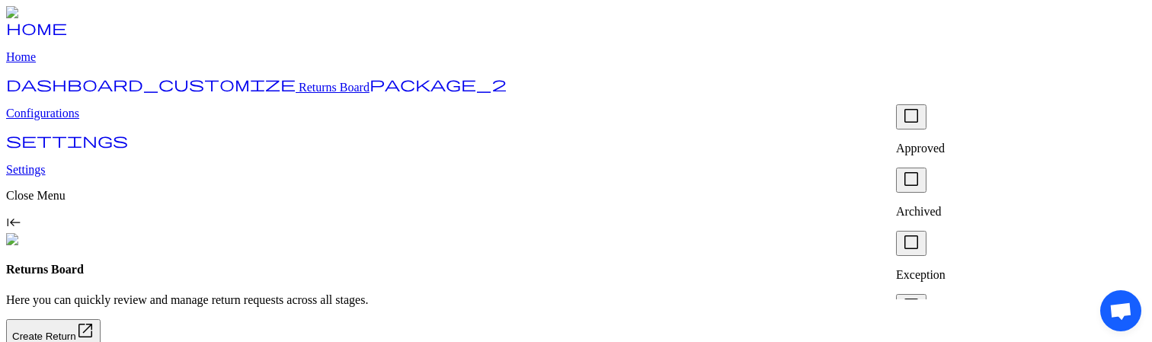
click at [917, 170] on span "check_box_outline_blank" at bounding box center [911, 179] width 18 height 18
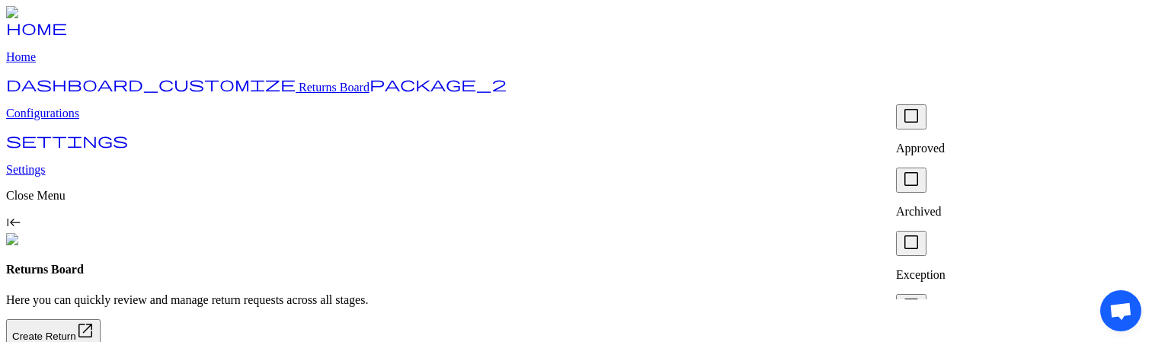
click at [944, 142] on p "Approved" at bounding box center [1018, 149] width 244 height 14
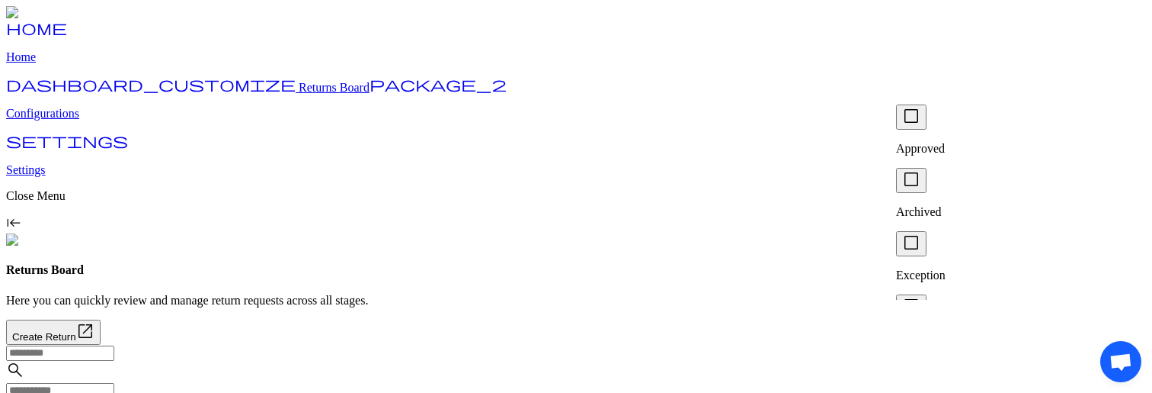
click at [920, 125] on span "check_box_outline_blank" at bounding box center [911, 116] width 18 height 18
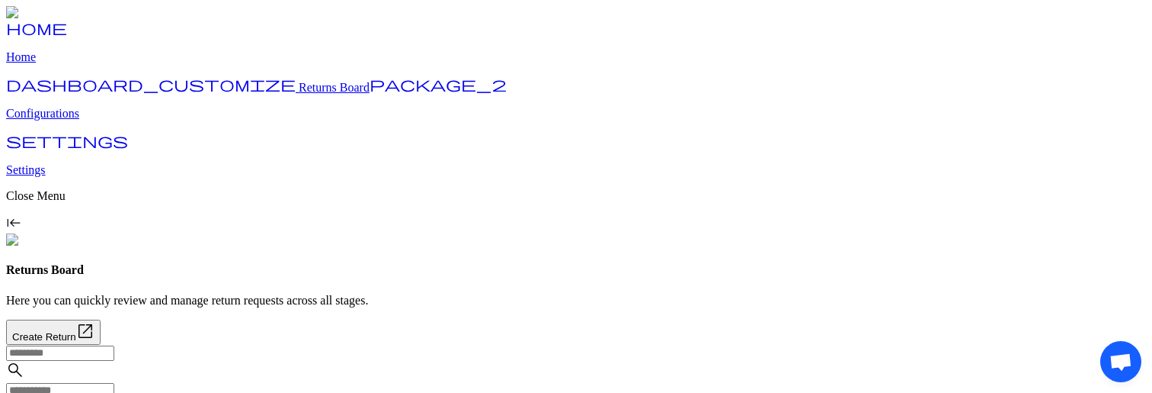
click at [975, 198] on p "Drop Off" at bounding box center [1018, 205] width 244 height 14
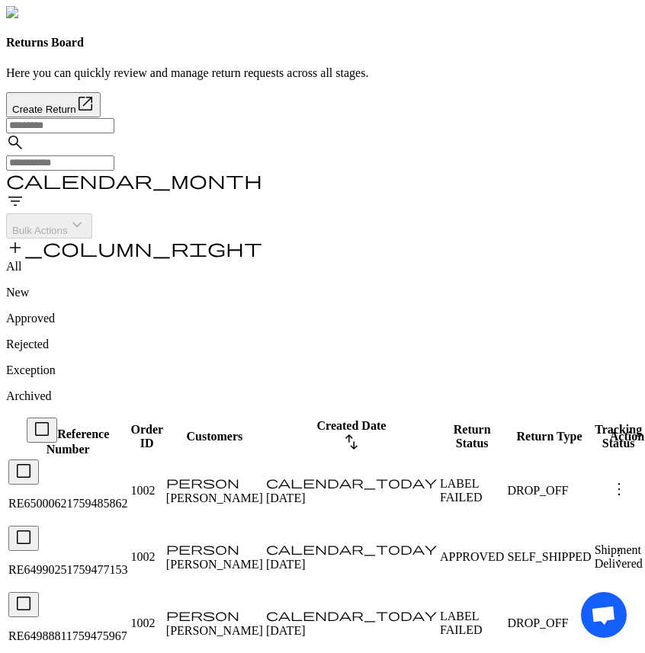
click at [24, 192] on span "filter_list" at bounding box center [15, 201] width 18 height 18
click at [411, 170] on span "check_box_outline_blank" at bounding box center [404, 179] width 18 height 18
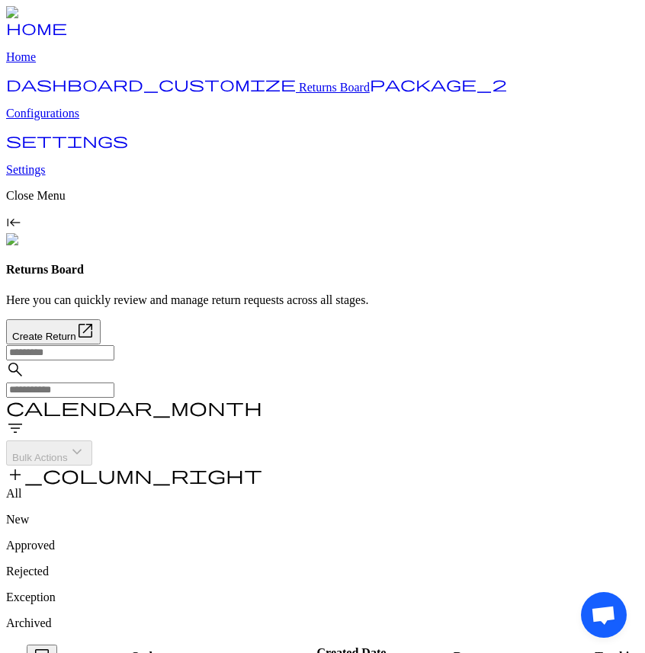
click at [24, 419] on span "filter_list" at bounding box center [15, 428] width 18 height 18
click at [407, 125] on span "check_box_outline_blank" at bounding box center [404, 116] width 18 height 18
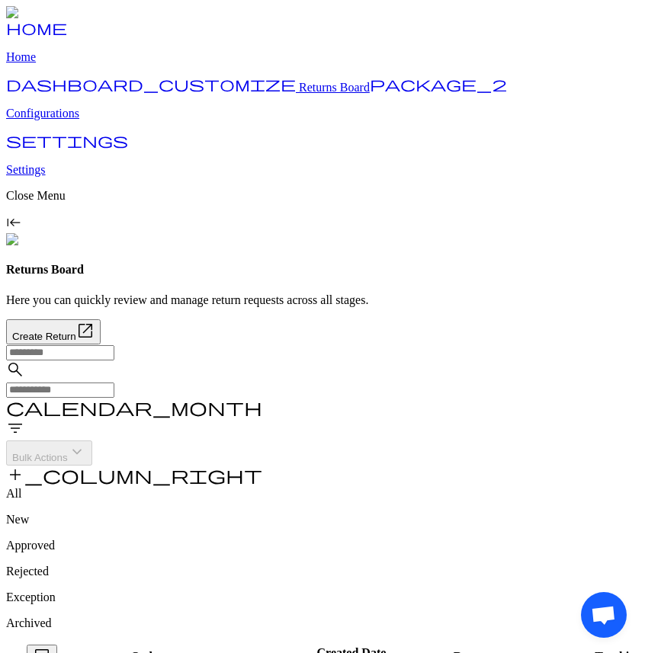
click at [24, 419] on span "filter_list" at bounding box center [15, 428] width 18 height 18
click at [420, 133] on div "check_box_outline_blank Approved" at bounding box center [511, 129] width 244 height 51
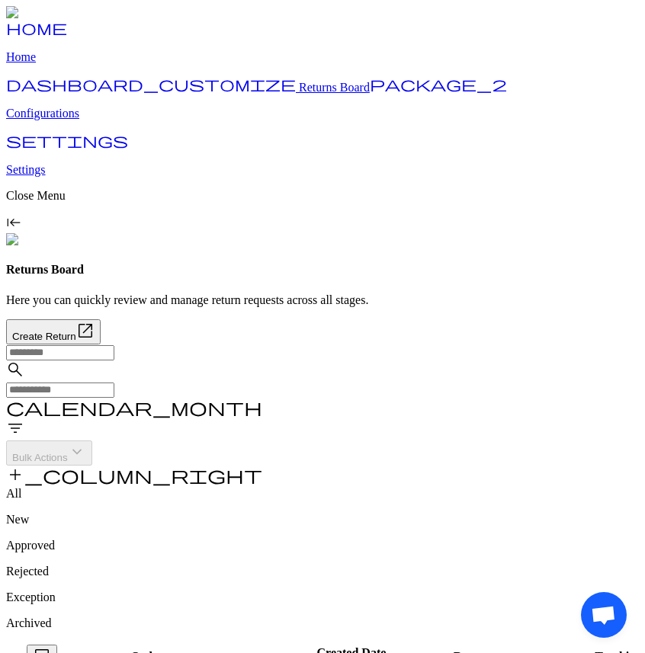
click at [24, 419] on span "filter_list" at bounding box center [15, 428] width 18 height 18
click at [412, 125] on span "check_box_outline_blank" at bounding box center [404, 116] width 18 height 18
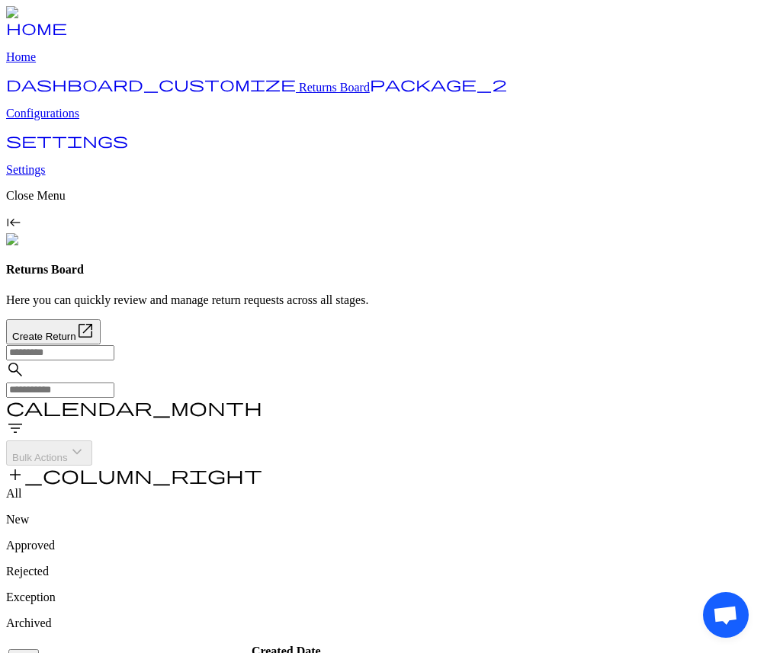
click at [24, 419] on span "filter_list" at bounding box center [15, 428] width 18 height 18
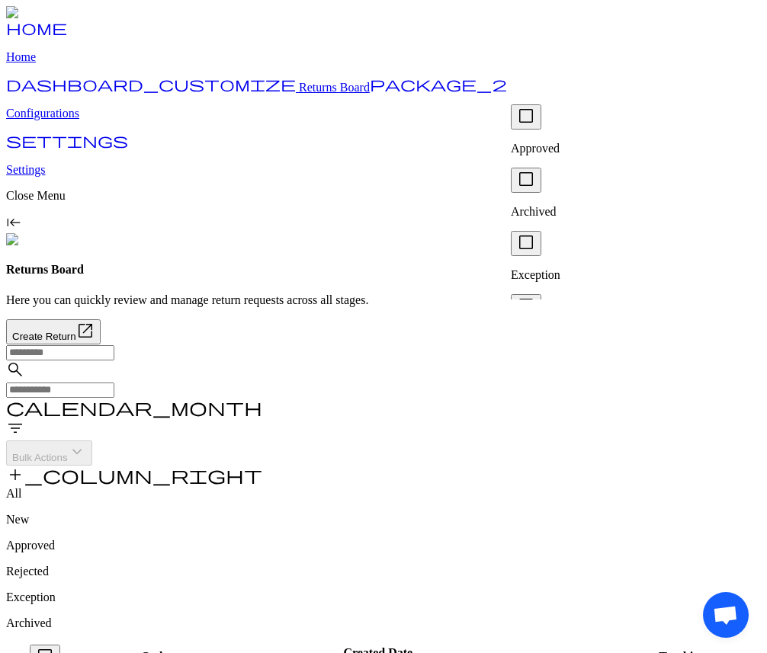
click at [534, 125] on span "check_box_outline_blank" at bounding box center [526, 116] width 18 height 18
click at [24, 419] on span "filter_list" at bounding box center [15, 428] width 18 height 18
click at [535, 125] on span "check_box_outline_blank" at bounding box center [526, 116] width 18 height 18
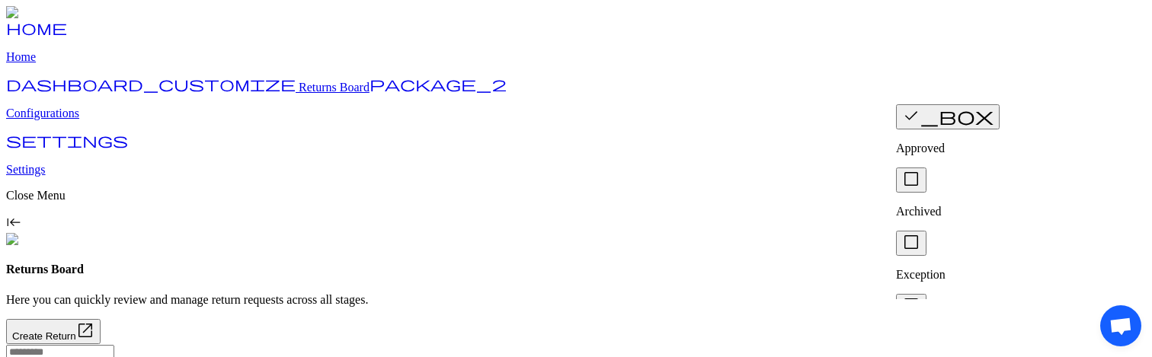
click at [766, 171] on span "check_box_outline_blank" at bounding box center [911, 179] width 18 height 18
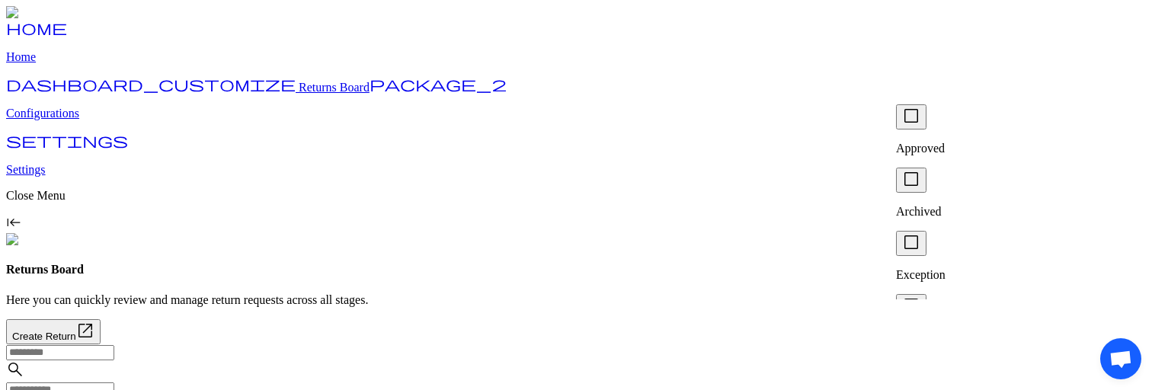
click at [918, 125] on span "check_box_outline_blank" at bounding box center [911, 116] width 18 height 18
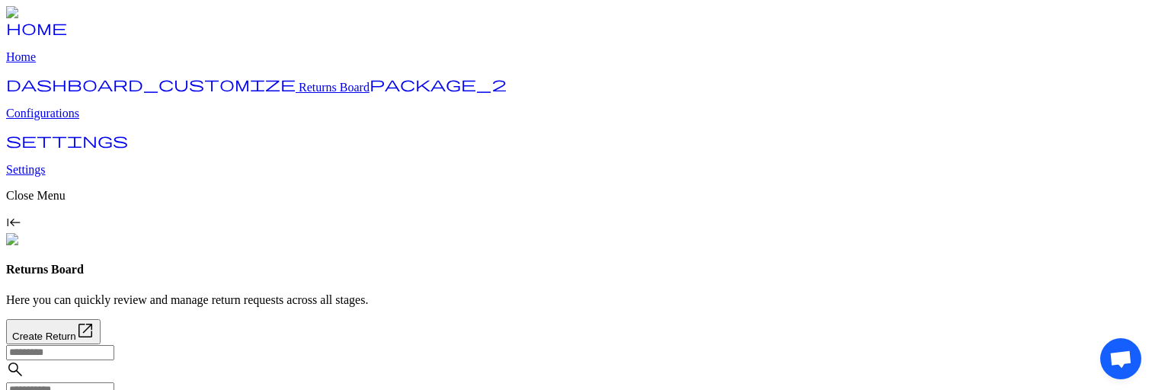
click at [585, 345] on div "search calendar_month filter_list" at bounding box center [576, 393] width 1140 height 96
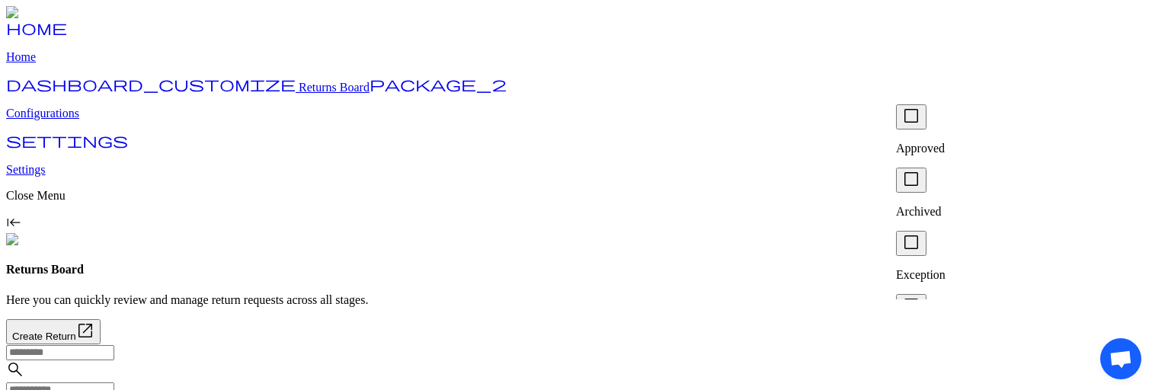
click at [921, 125] on span "check_box_outline_blank" at bounding box center [911, 116] width 18 height 18
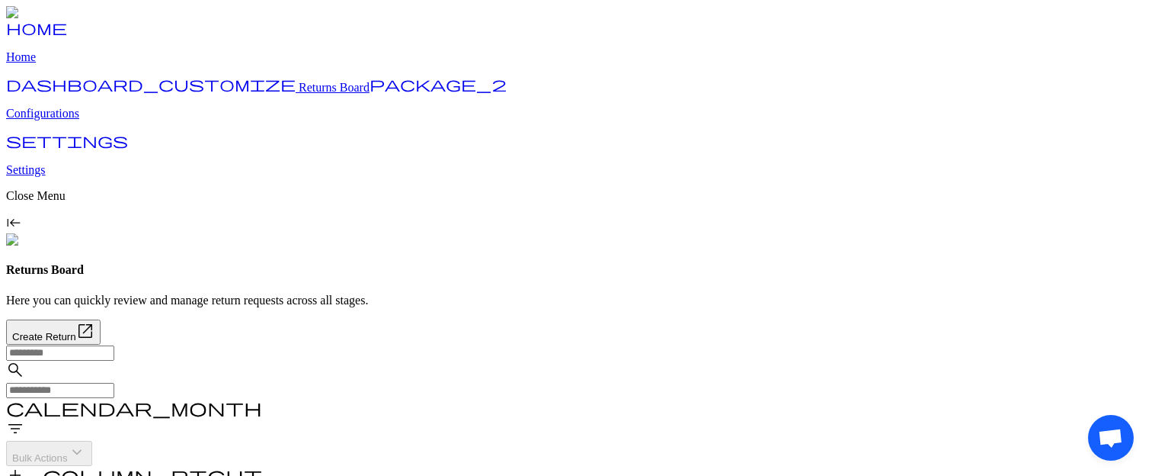
click at [24, 419] on span "filter_list" at bounding box center [15, 428] width 18 height 18
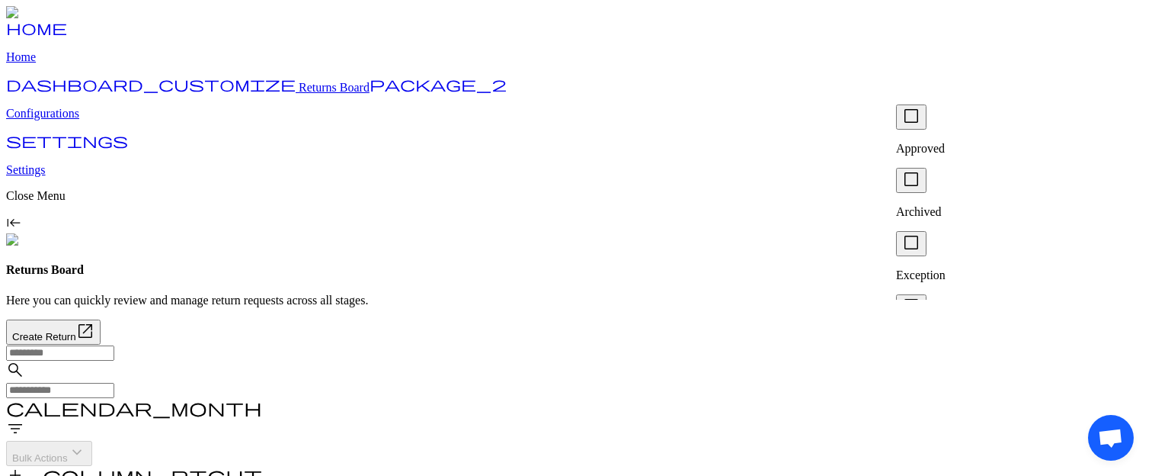
click at [921, 125] on span "check_box_outline_blank" at bounding box center [911, 116] width 18 height 18
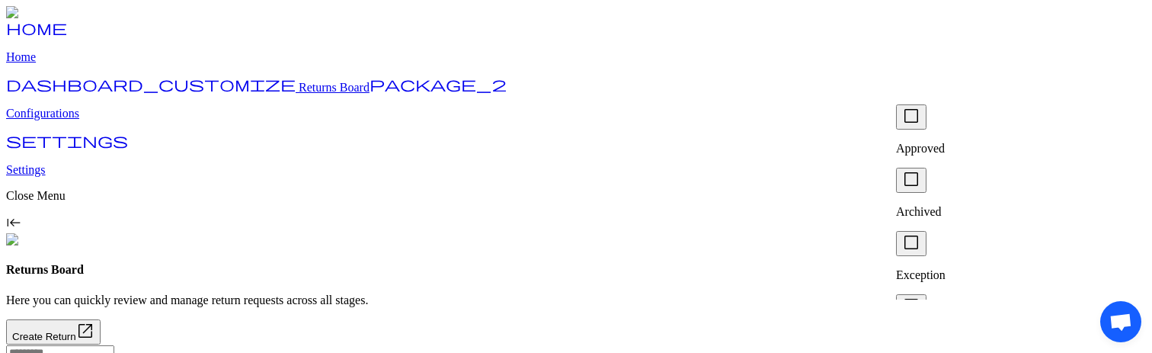
click at [920, 125] on span "check_box_outline_blank" at bounding box center [911, 116] width 18 height 18
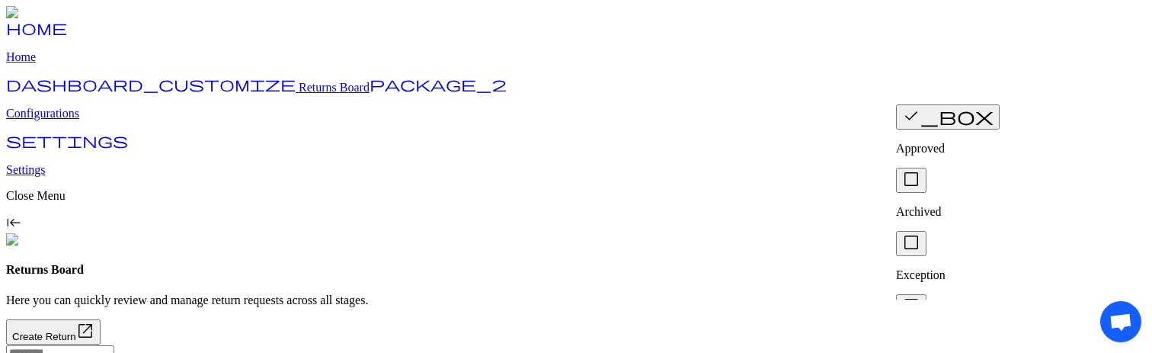
click at [919, 164] on span "check_box_outline_blank" at bounding box center [911, 242] width 18 height 18
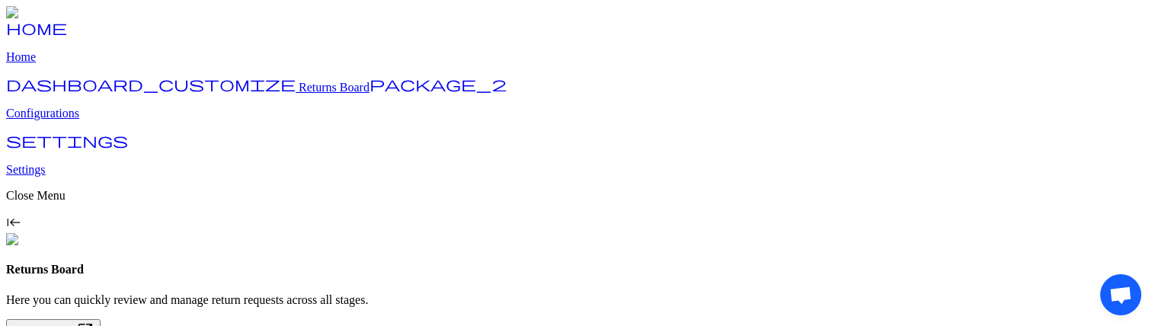
scroll to position [24, 0]
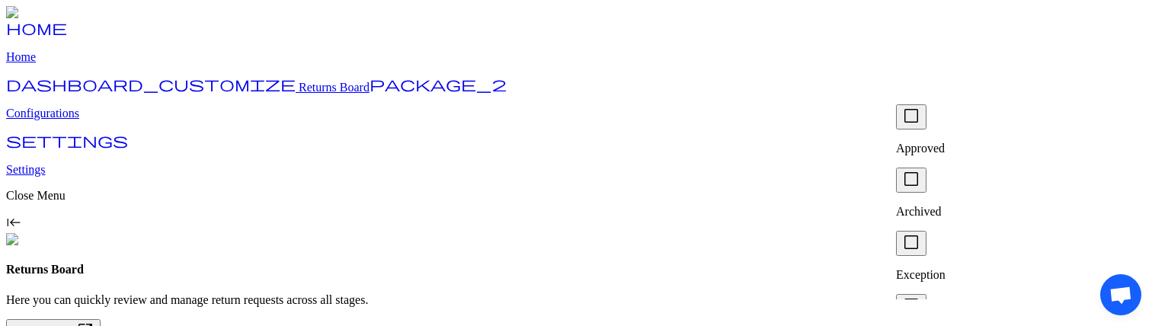
click at [917, 125] on span "check_box_outline_blank" at bounding box center [911, 116] width 18 height 18
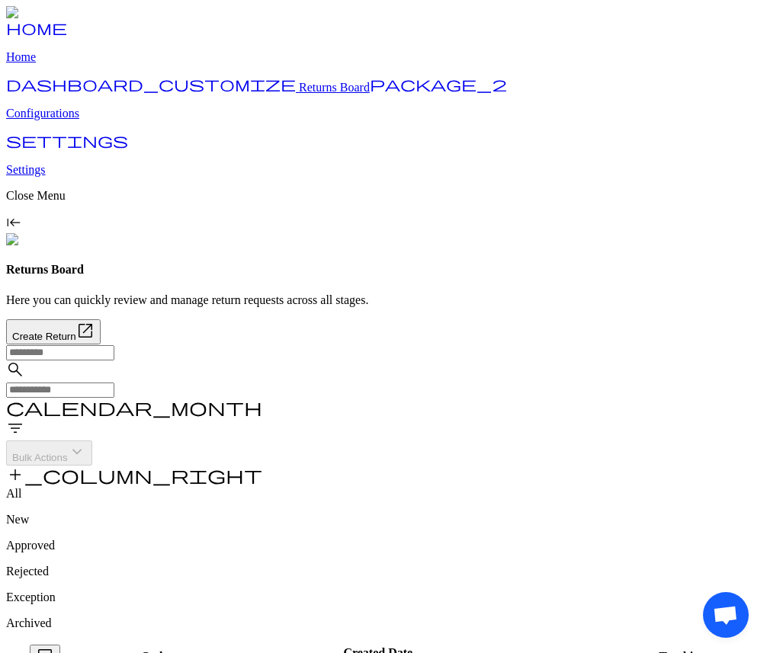
click span "filter_list"
click p "Filter Return Status"
click span "check_box_outline_blank"
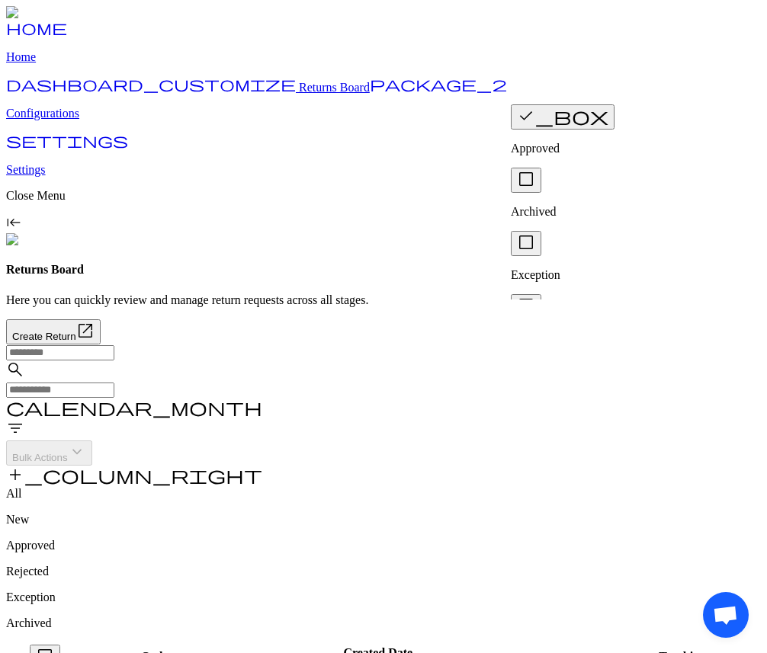
click button "Apply"
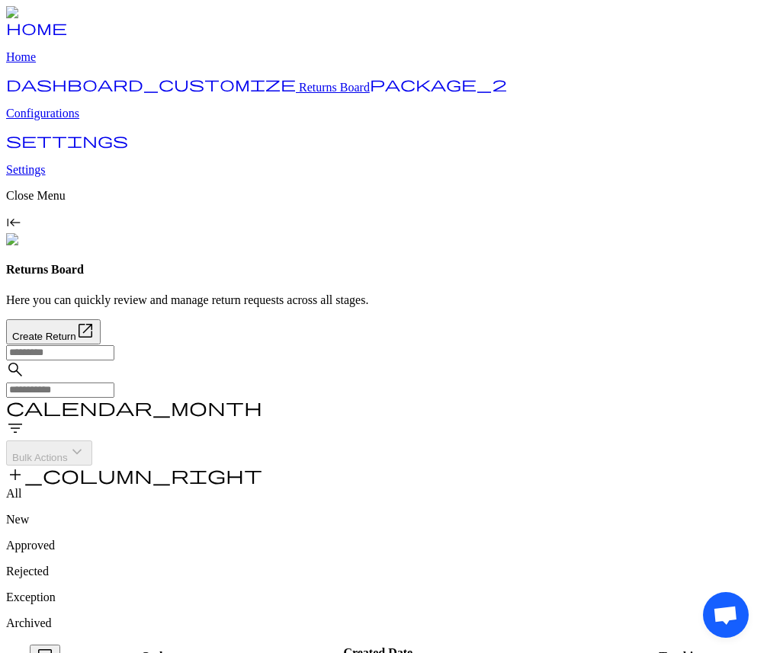
click at [24, 419] on span "filter_list" at bounding box center [15, 428] width 18 height 18
click at [535, 125] on span "check_box_outline_blank" at bounding box center [526, 116] width 18 height 18
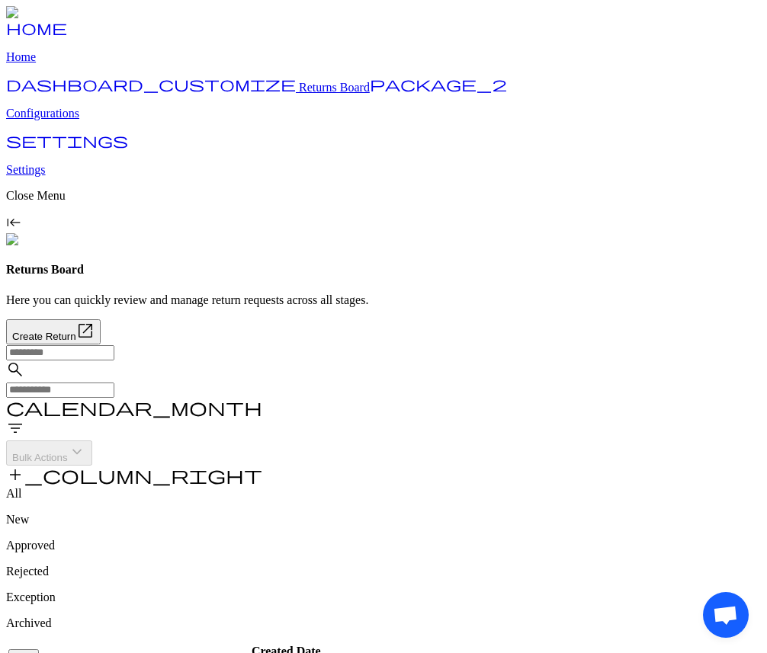
click at [24, 419] on span "filter_list" at bounding box center [15, 428] width 18 height 18
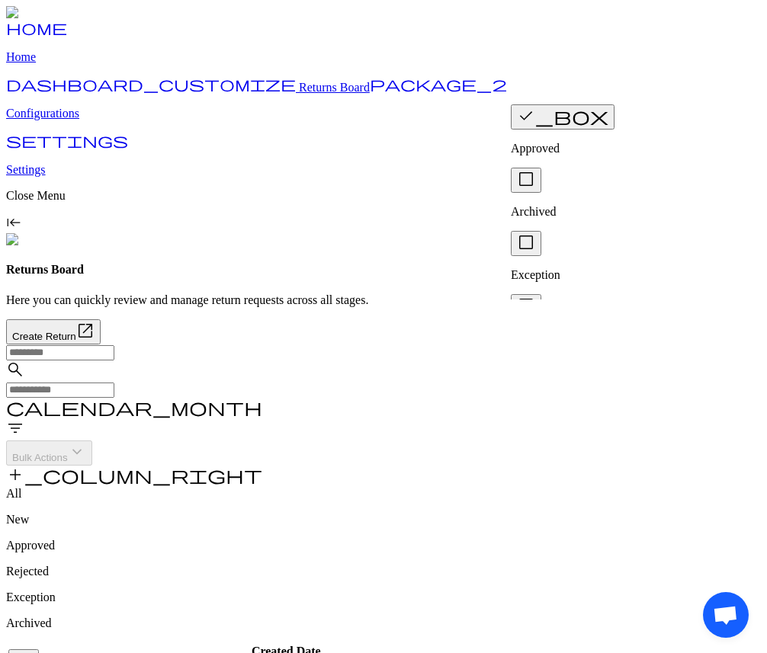
click at [563, 205] on p "Archived" at bounding box center [633, 212] width 244 height 14
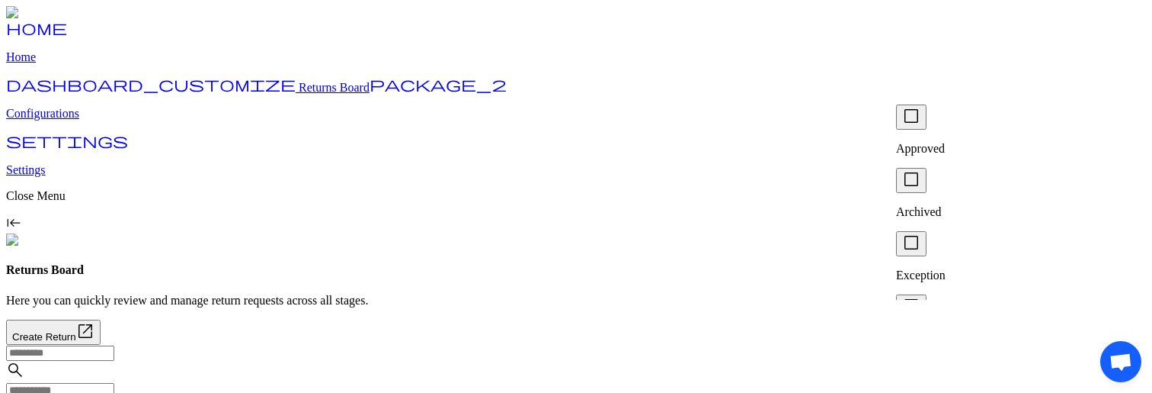
click at [915, 125] on span "check_box_outline_blank" at bounding box center [911, 116] width 18 height 18
click at [924, 172] on button "check_box_outline_blank" at bounding box center [911, 180] width 30 height 25
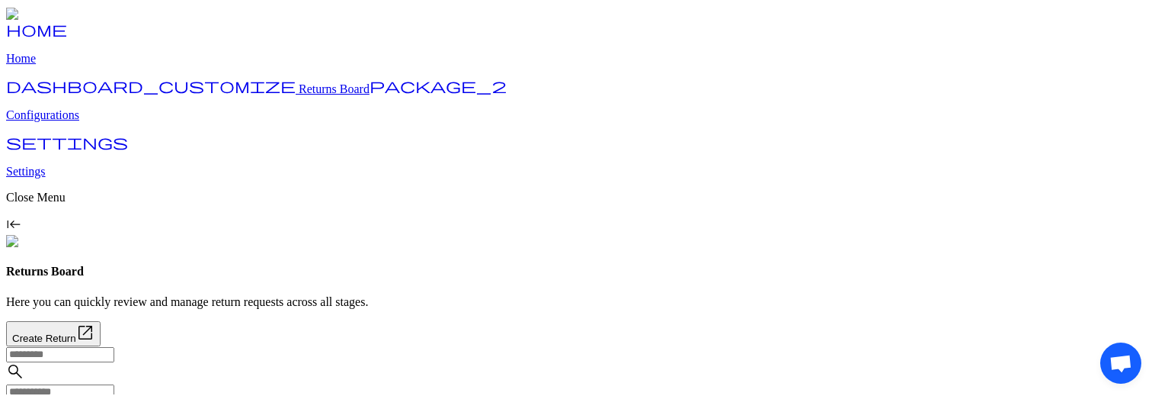
scroll to position [59, 0]
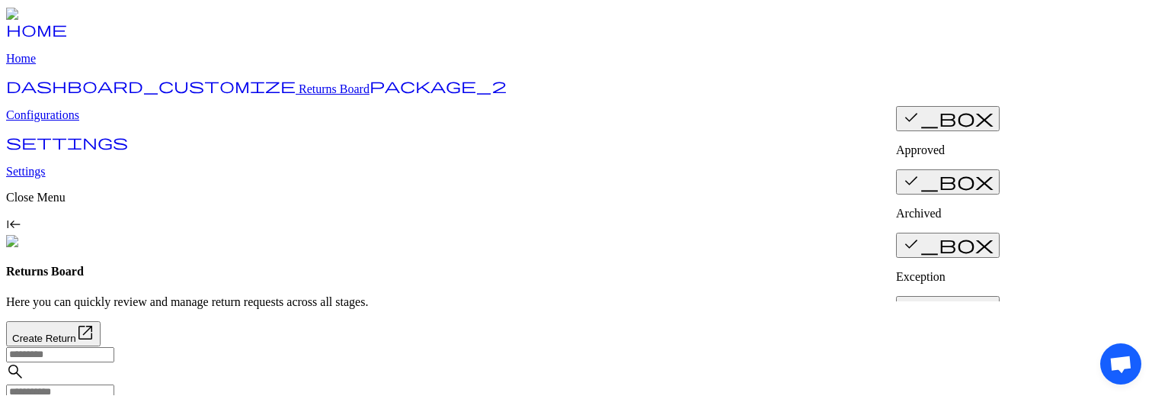
scroll to position [57, 0]
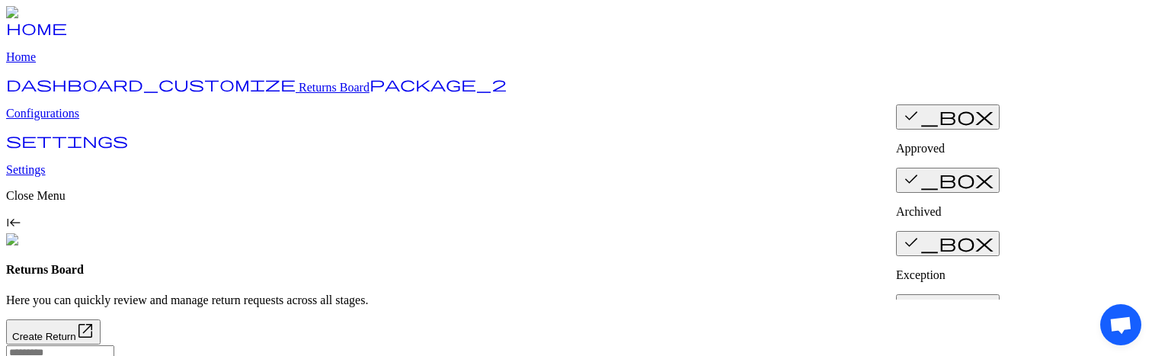
click at [917, 296] on span "check_box" at bounding box center [947, 305] width 91 height 18
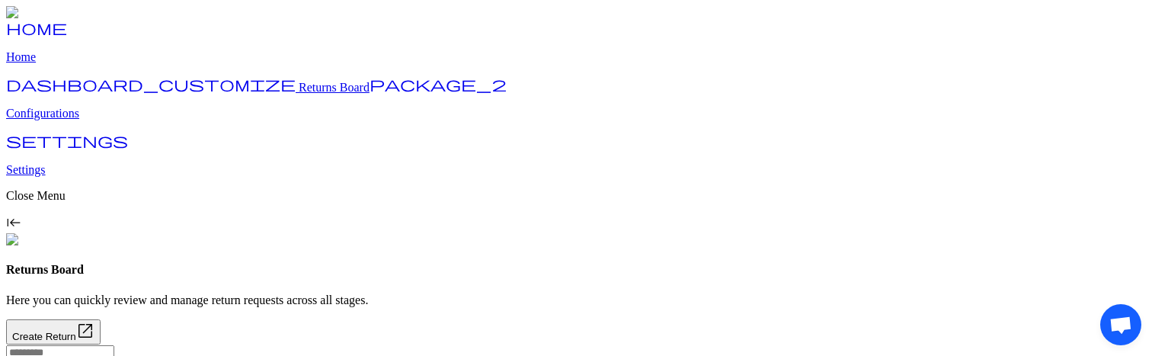
drag, startPoint x: 857, startPoint y: 355, endPoint x: 899, endPoint y: 508, distance: 157.9
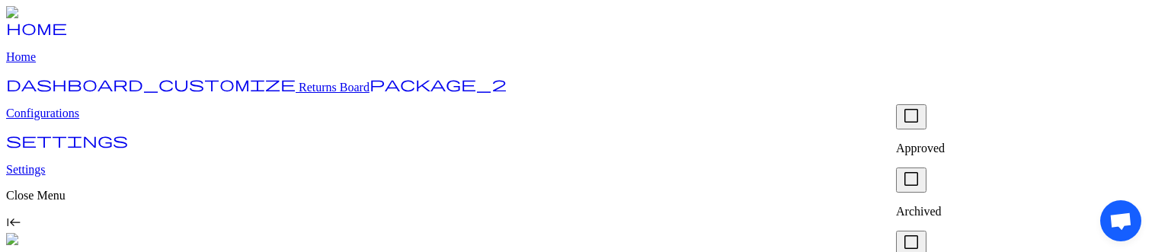
click at [918, 125] on span "check_box_outline_blank" at bounding box center [911, 116] width 18 height 18
click at [918, 170] on span "check_box_outline_blank" at bounding box center [911, 179] width 18 height 18
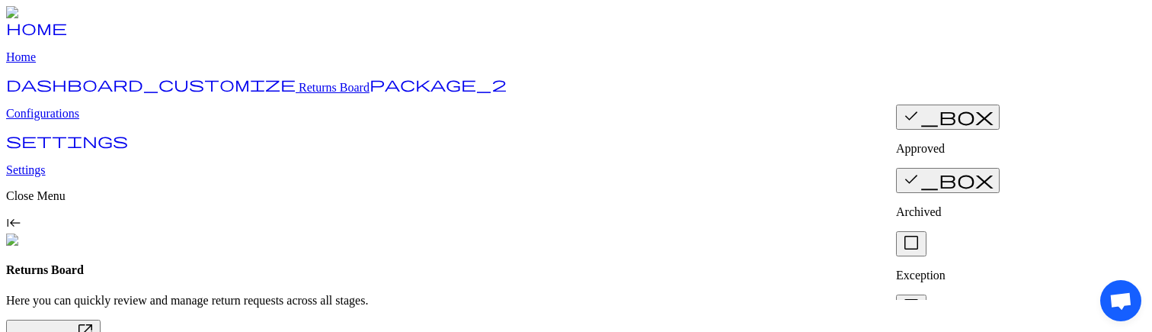
click at [918, 296] on span "check_box_outline_blank" at bounding box center [911, 305] width 18 height 18
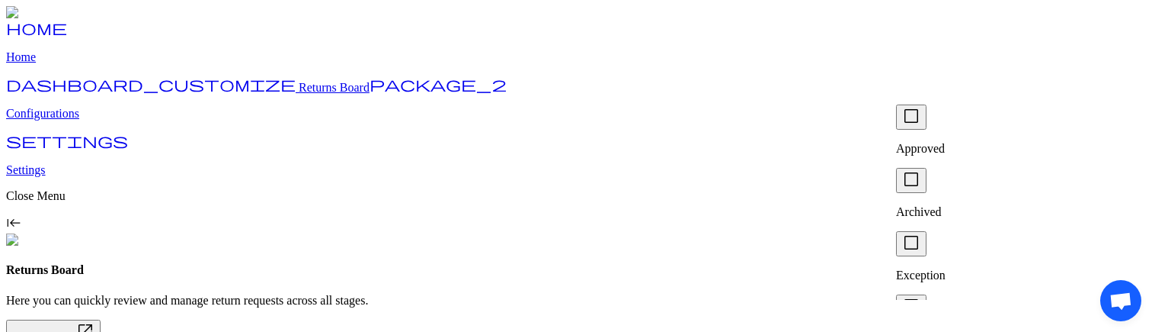
click at [917, 233] on span "check_box_outline_blank" at bounding box center [911, 242] width 18 height 18
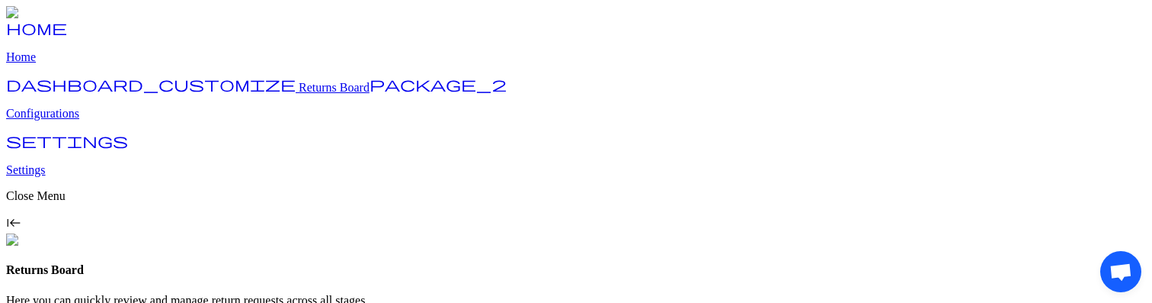
scroll to position [37, 0]
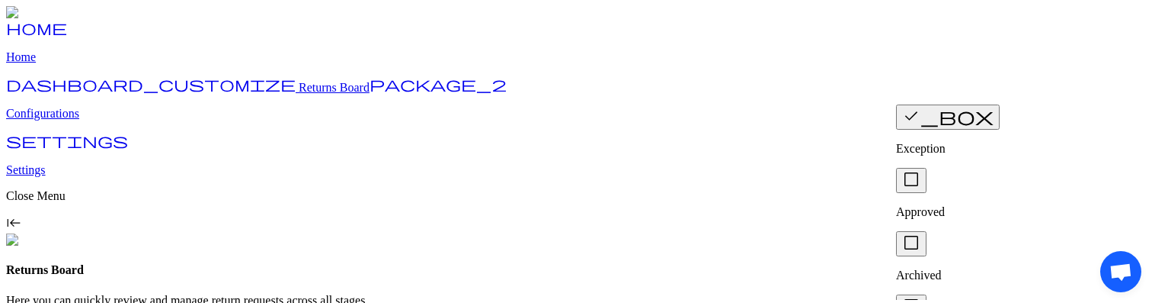
click at [919, 125] on span "check_box" at bounding box center [947, 116] width 91 height 18
click at [918, 125] on span "check_box_outline_blank" at bounding box center [911, 116] width 18 height 18
click at [915, 172] on span "check_box_outline_blank" at bounding box center [911, 179] width 18 height 18
click at [915, 296] on span "check_box_outline_blank" at bounding box center [911, 305] width 18 height 18
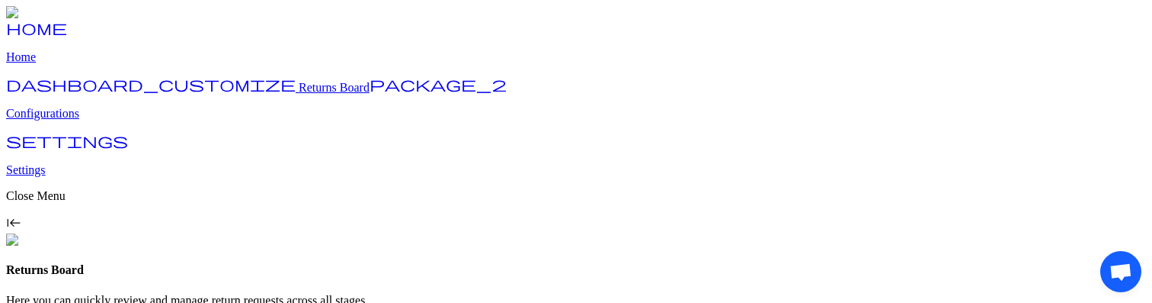
scroll to position [5, 0]
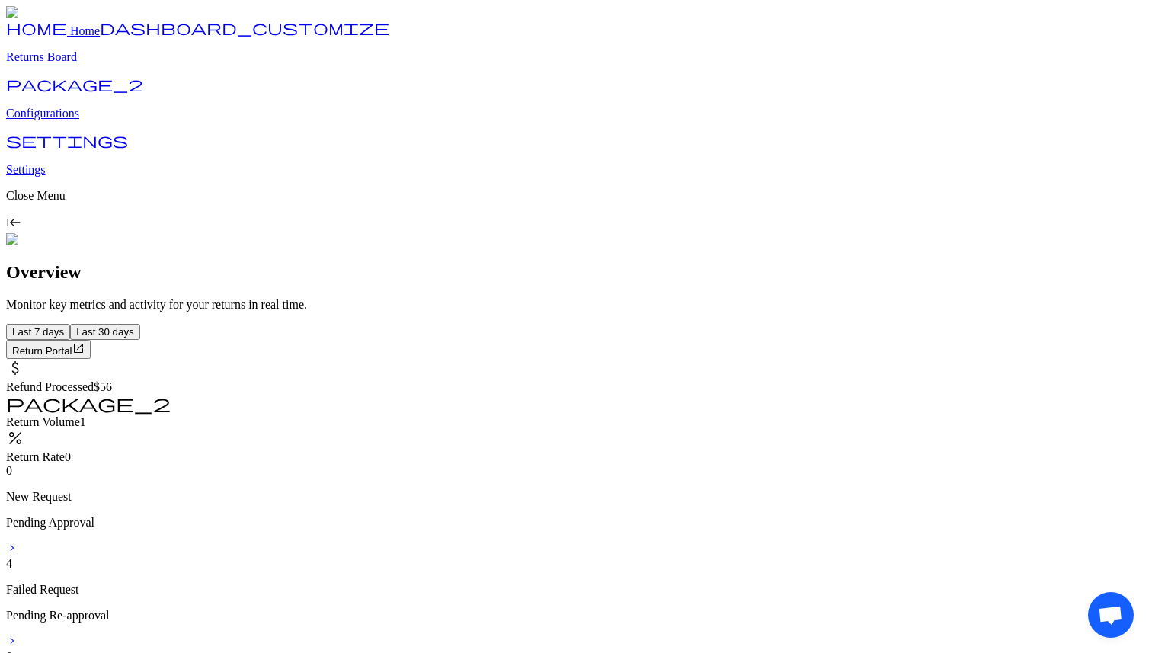
click at [94, 64] on p "Returns Board" at bounding box center [576, 57] width 1140 height 14
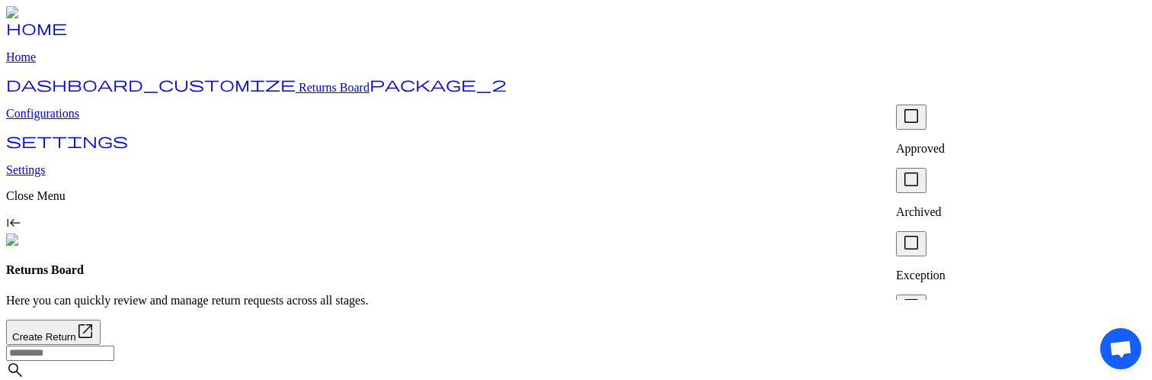
click at [940, 142] on p "Approved" at bounding box center [1018, 149] width 244 height 14
click at [917, 170] on span "check_box_outline_blank" at bounding box center [911, 179] width 18 height 18
click at [918, 296] on span "check_box_outline_blank" at bounding box center [911, 305] width 18 height 18
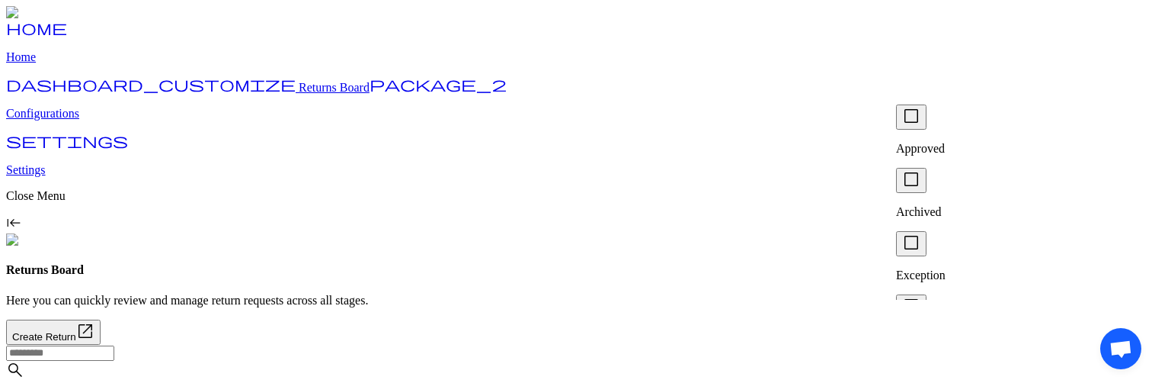
click at [915, 233] on span "check_box_outline_blank" at bounding box center [911, 242] width 18 height 18
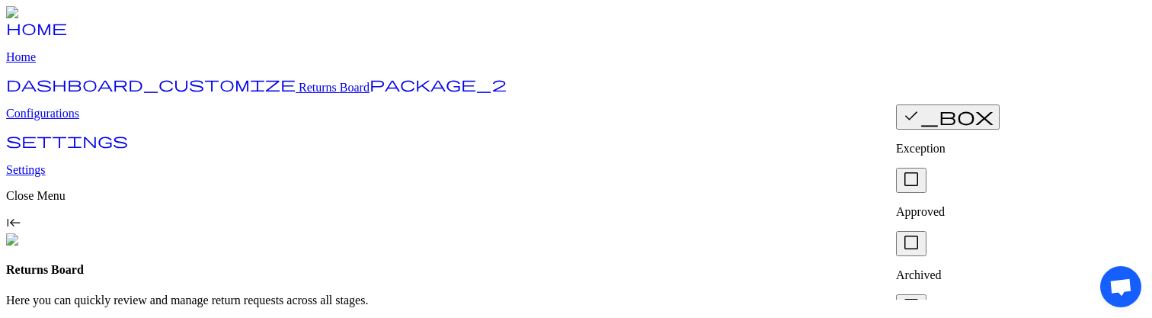
click at [917, 125] on span "check_box" at bounding box center [947, 116] width 91 height 18
click at [916, 170] on span "check_box_outline_blank" at bounding box center [911, 179] width 18 height 18
click at [918, 171] on span "check_box_outline_blank" at bounding box center [911, 179] width 18 height 18
click at [920, 296] on span "check_box_outline_blank" at bounding box center [911, 305] width 18 height 18
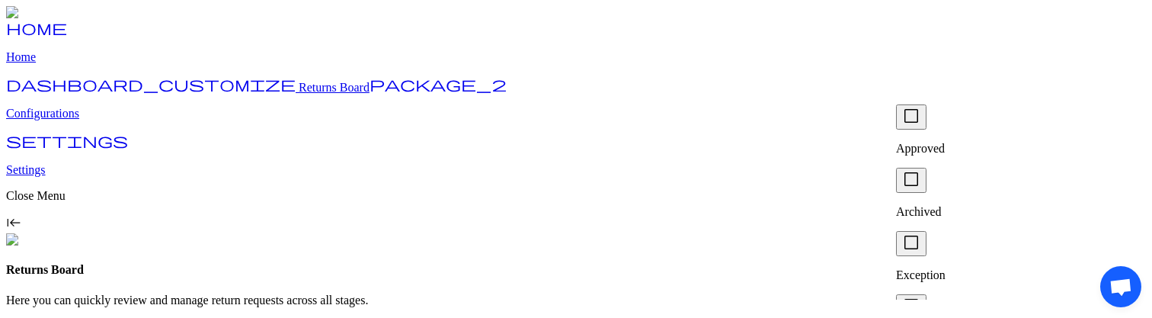
click at [913, 233] on span "check_box_outline_blank" at bounding box center [911, 242] width 18 height 18
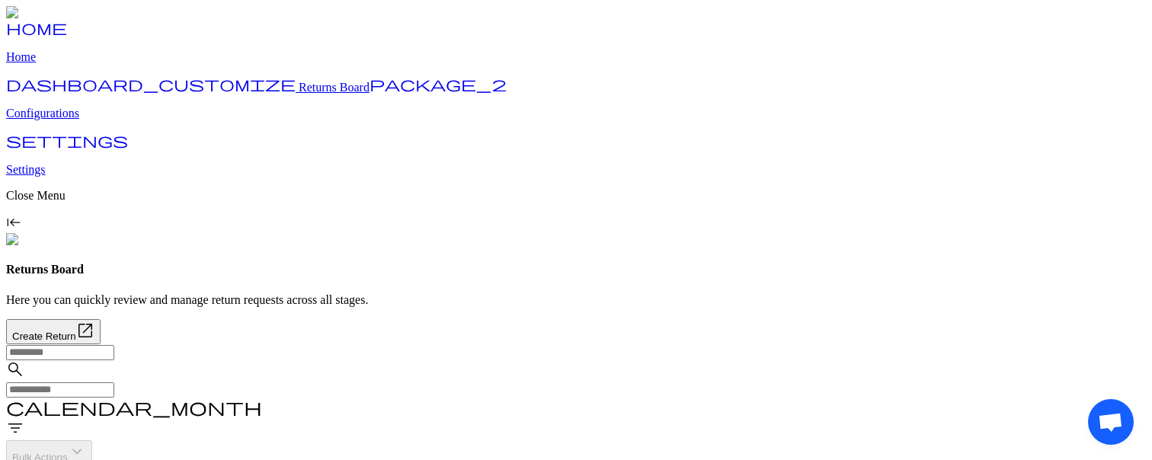
click at [84, 120] on p "Configurations" at bounding box center [576, 114] width 1140 height 14
click at [79, 120] on p "Configurations" at bounding box center [576, 114] width 1140 height 14
click at [73, 120] on p "Configurations" at bounding box center [576, 114] width 1140 height 14
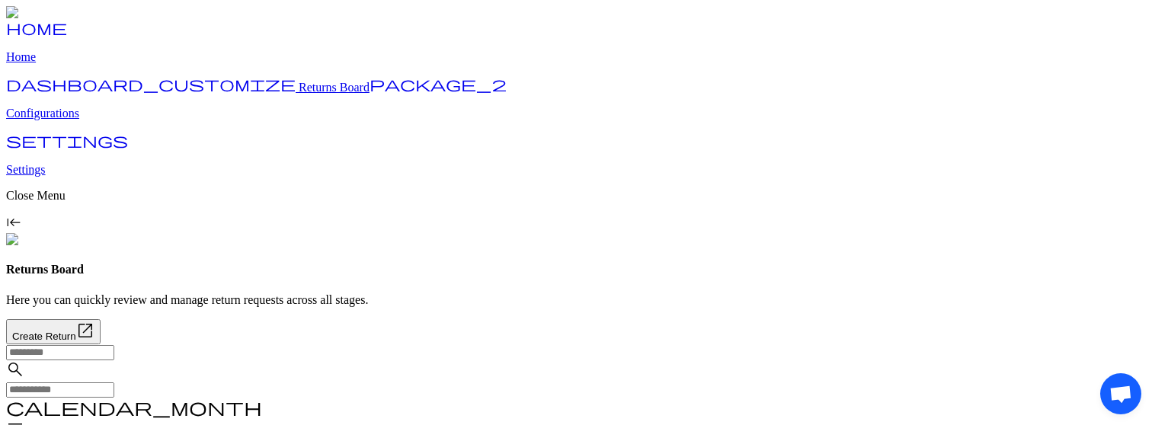
click at [88, 120] on p "Configurations" at bounding box center [576, 114] width 1140 height 14
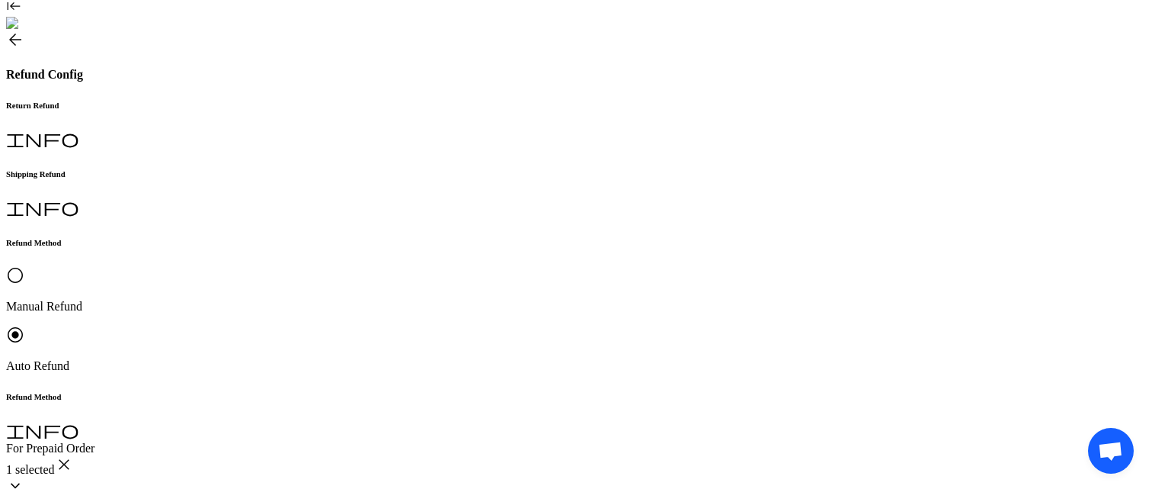
scroll to position [237, 0]
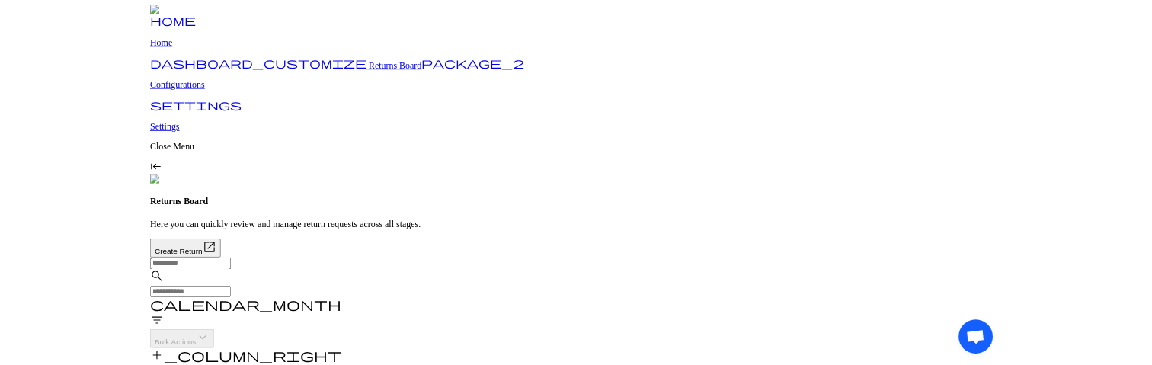
scroll to position [73, 0]
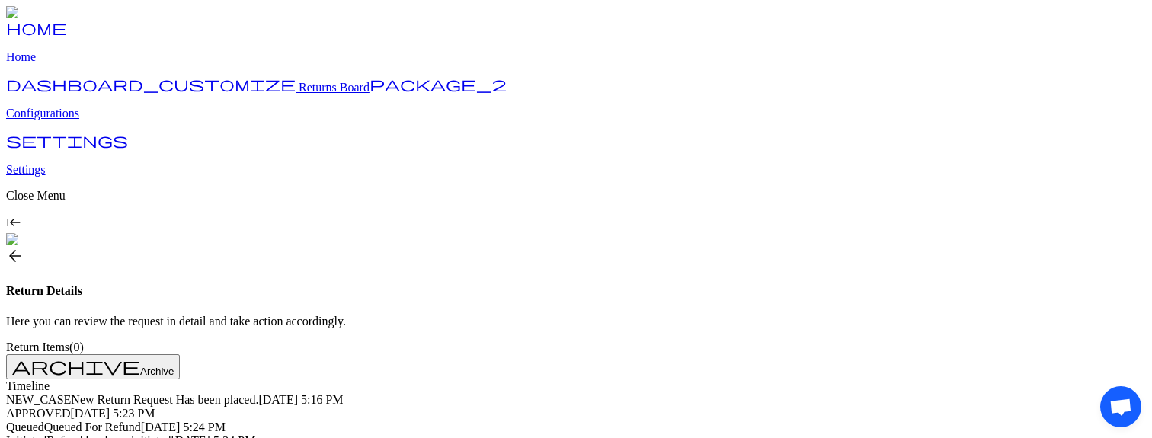
click at [66, 120] on link "package_2 Configurations" at bounding box center [576, 101] width 1140 height 40
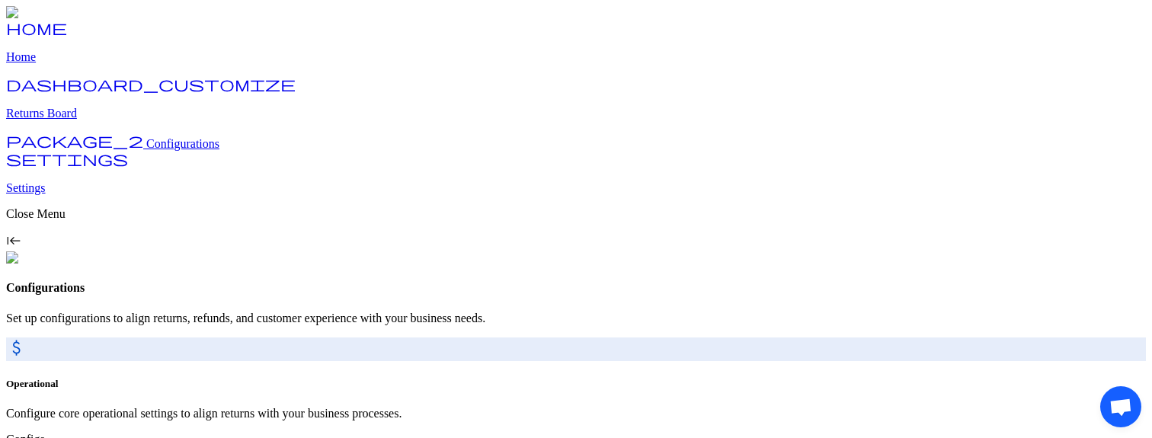
click at [104, 120] on p "Returns Board" at bounding box center [576, 114] width 1140 height 14
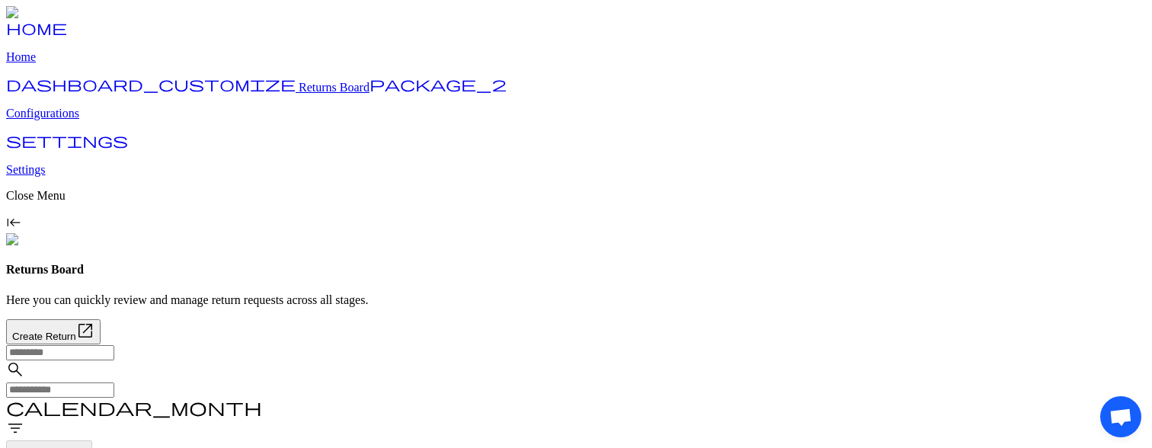
click at [24, 377] on span "filter_list" at bounding box center [15, 428] width 18 height 18
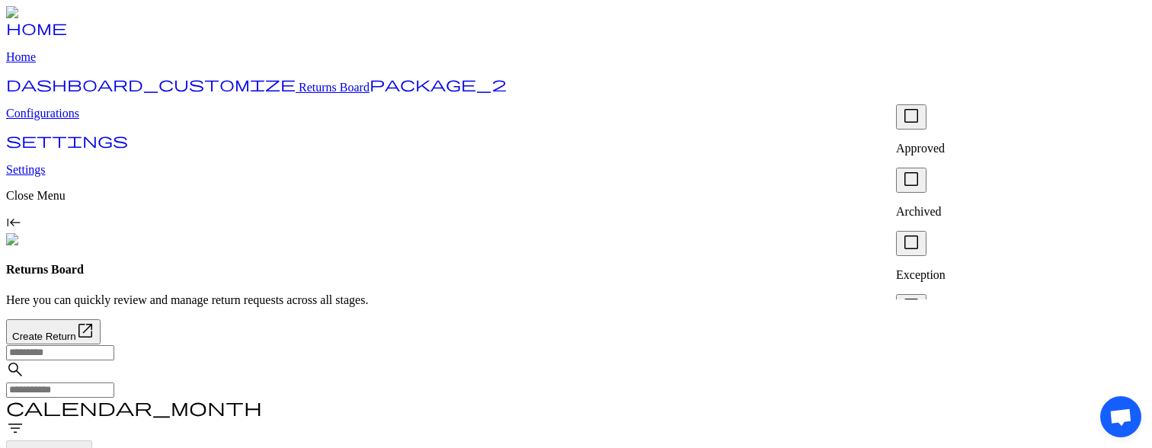
click at [916, 233] on span "check_box_outline_blank" at bounding box center [911, 242] width 18 height 18
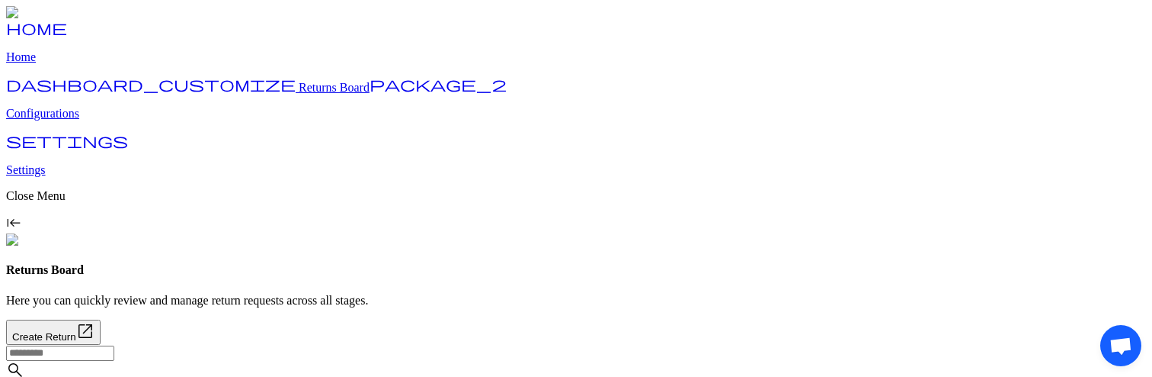
click at [427, 263] on div "Returns Board" at bounding box center [576, 270] width 1140 height 14
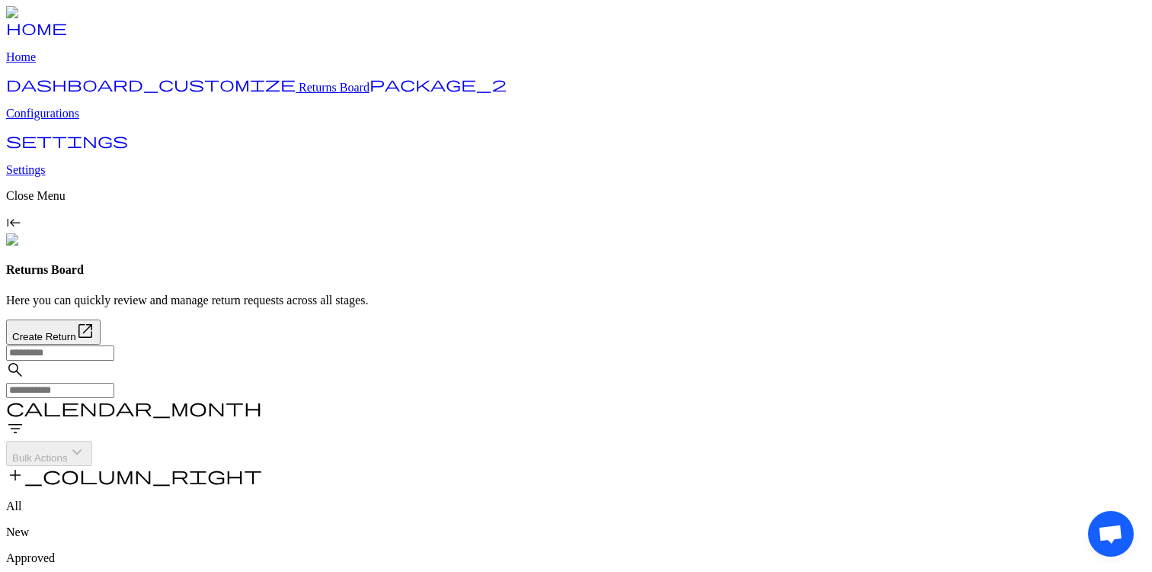
click at [24, 377] on span "filter_list" at bounding box center [15, 428] width 18 height 18
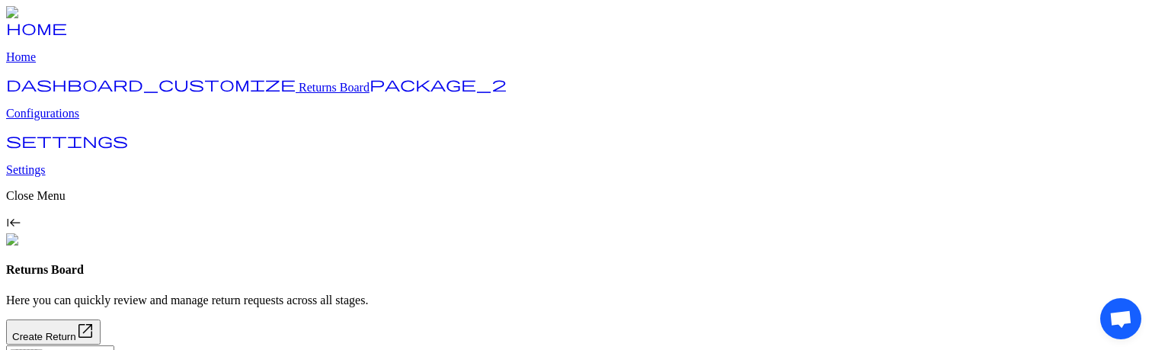
click at [1123, 322] on span "Open chat" at bounding box center [1121, 320] width 24 height 20
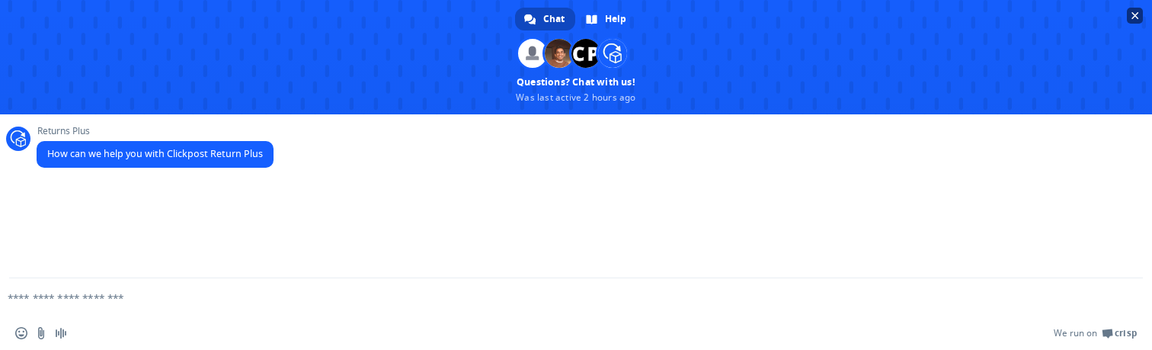
click at [1134, 12] on span "Close chat" at bounding box center [1136, 16] width 8 height 8
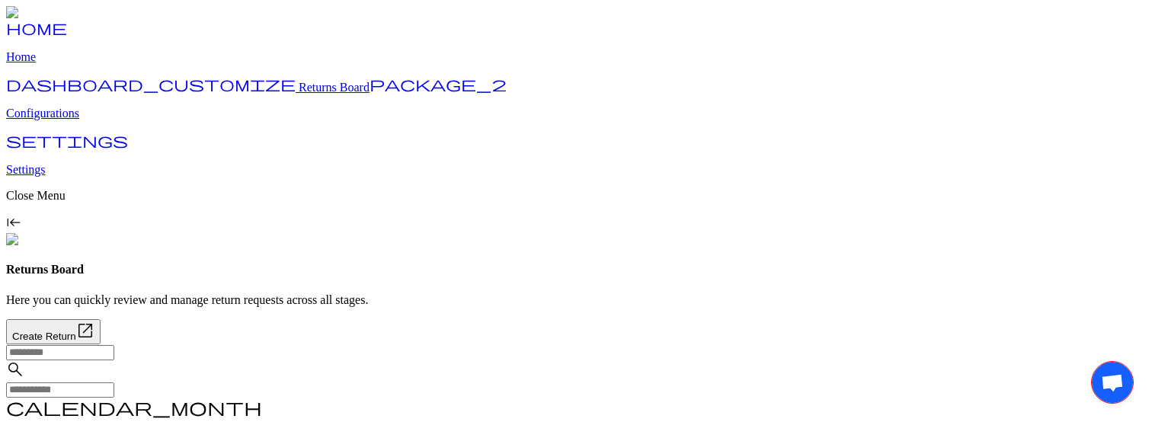
drag, startPoint x: 1121, startPoint y: 365, endPoint x: 1042, endPoint y: 364, distance: 79.3
drag, startPoint x: 42, startPoint y: 53, endPoint x: 42, endPoint y: 178, distance: 125.0
drag, startPoint x: 42, startPoint y: 394, endPoint x: 156, endPoint y: 415, distance: 116.3
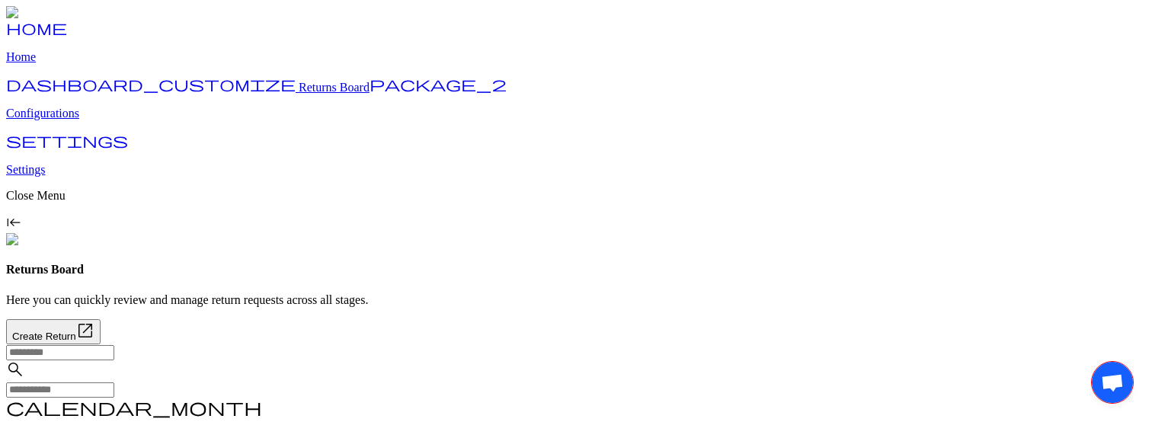
drag, startPoint x: 1106, startPoint y: 370, endPoint x: 990, endPoint y: 315, distance: 128.2
click at [43, 40] on span "Open chat" at bounding box center [39, 41] width 24 height 20
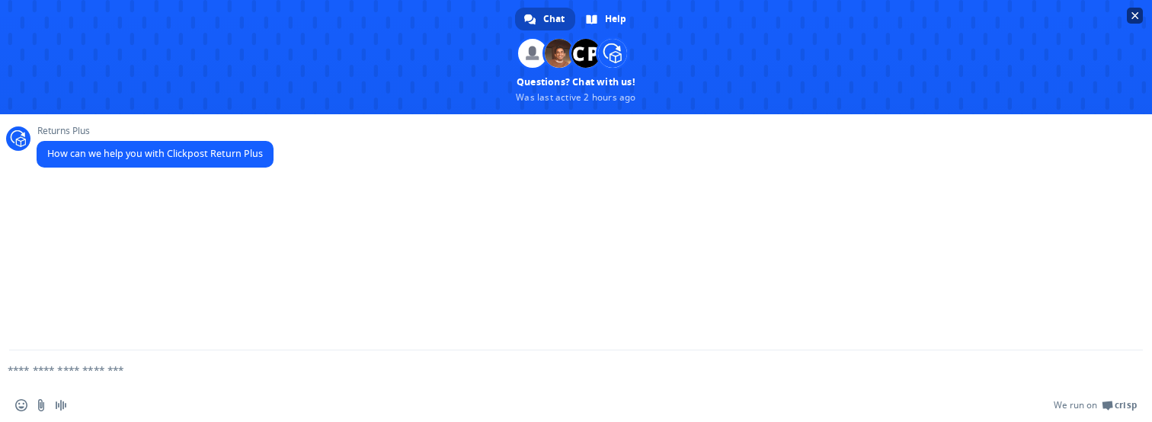
click at [1143, 11] on span "Close chat" at bounding box center [1135, 16] width 16 height 16
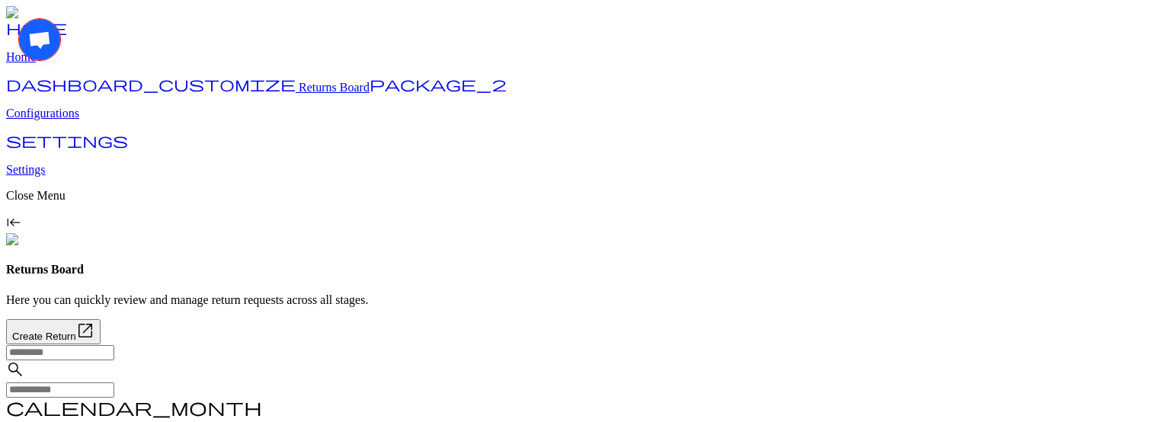
drag, startPoint x: 46, startPoint y: 46, endPoint x: 27, endPoint y: 198, distance: 152.9
drag, startPoint x: 43, startPoint y: 395, endPoint x: 163, endPoint y: 398, distance: 120.5
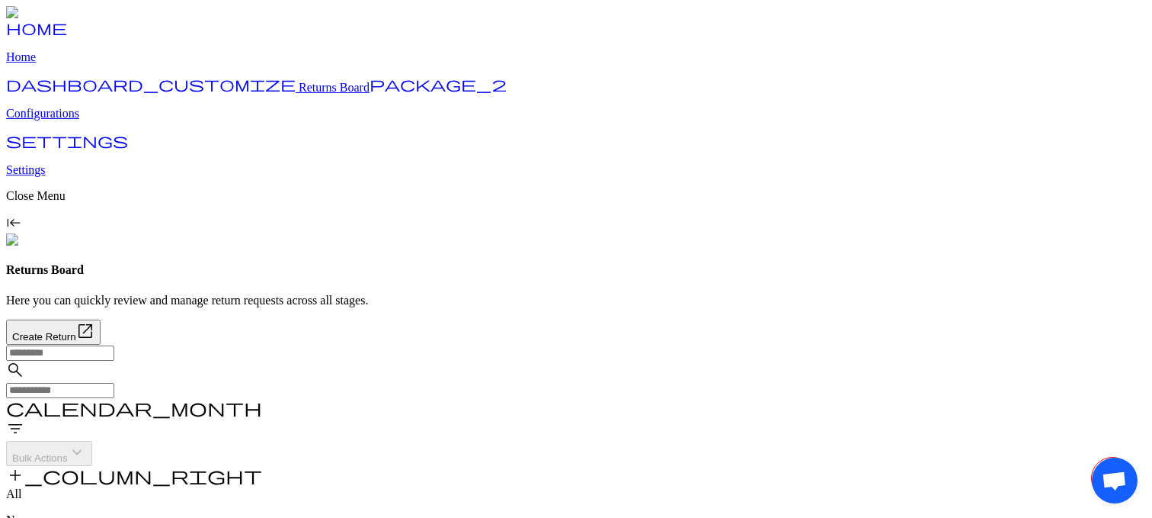
drag, startPoint x: 1122, startPoint y: 466, endPoint x: 1051, endPoint y: 445, distance: 73.8
drag, startPoint x: 43, startPoint y: 52, endPoint x: 37, endPoint y: 139, distance: 87.9
drag, startPoint x: 48, startPoint y: 482, endPoint x: 107, endPoint y: 457, distance: 64.6
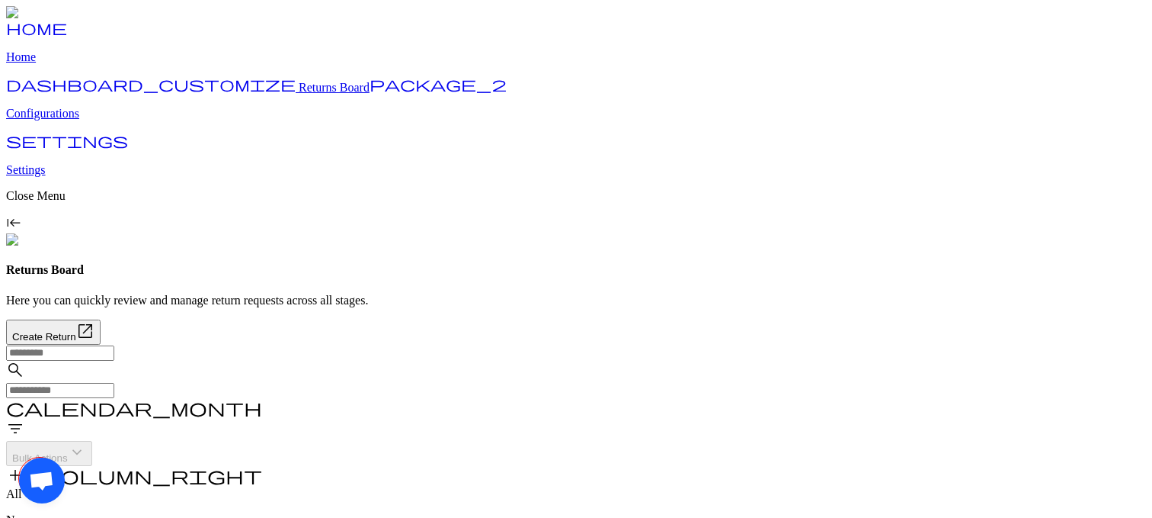
click at [1107, 44] on span "Open chat" at bounding box center [1114, 43] width 25 height 21
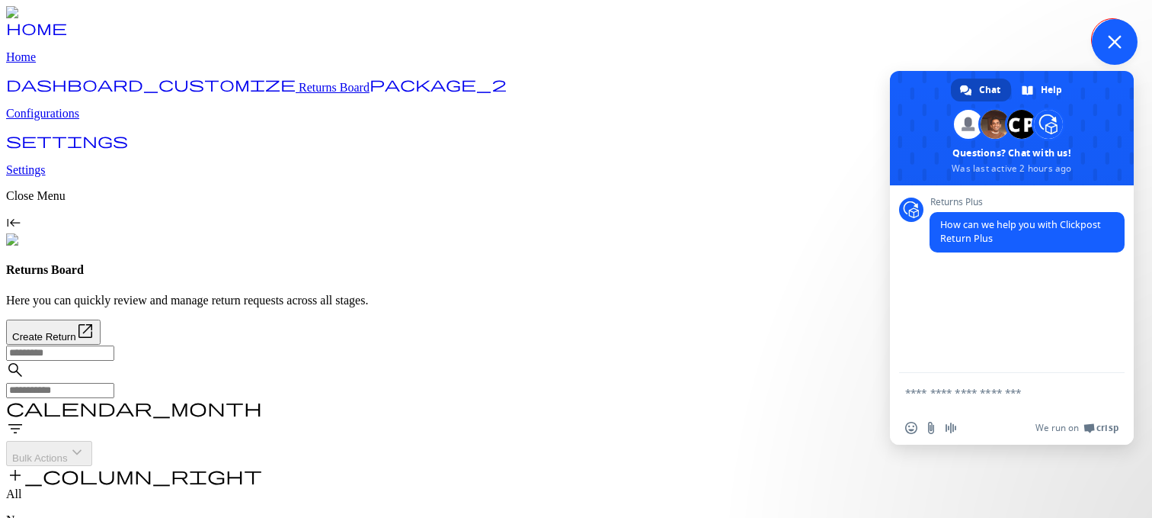
click at [1114, 46] on span "Close chat" at bounding box center [1115, 42] width 14 height 14
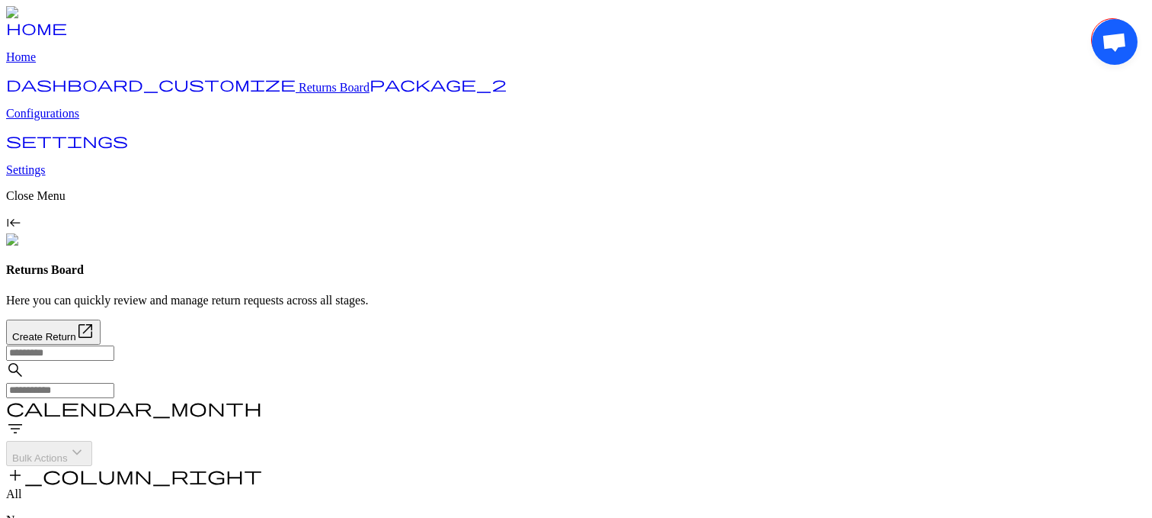
drag, startPoint x: 1114, startPoint y: 46, endPoint x: 1002, endPoint y: 84, distance: 117.4
drag, startPoint x: 52, startPoint y: 483, endPoint x: 170, endPoint y: 453, distance: 121.8
drag, startPoint x: 1120, startPoint y: 58, endPoint x: 1073, endPoint y: 74, distance: 49.2
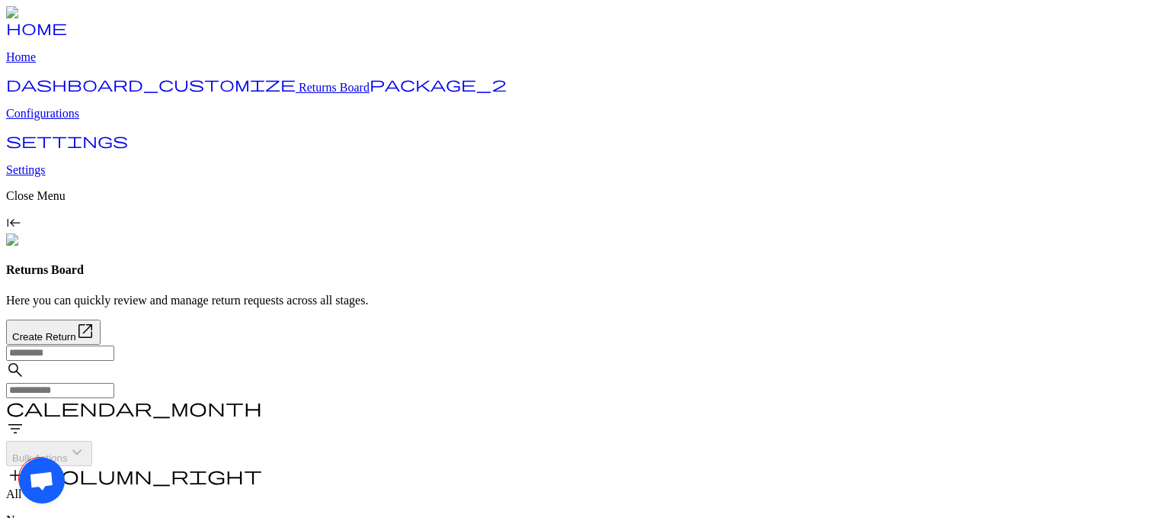
drag, startPoint x: 47, startPoint y: 489, endPoint x: 248, endPoint y: 519, distance: 203.4
drag, startPoint x: 1117, startPoint y: 461, endPoint x: 1039, endPoint y: 411, distance: 92.6
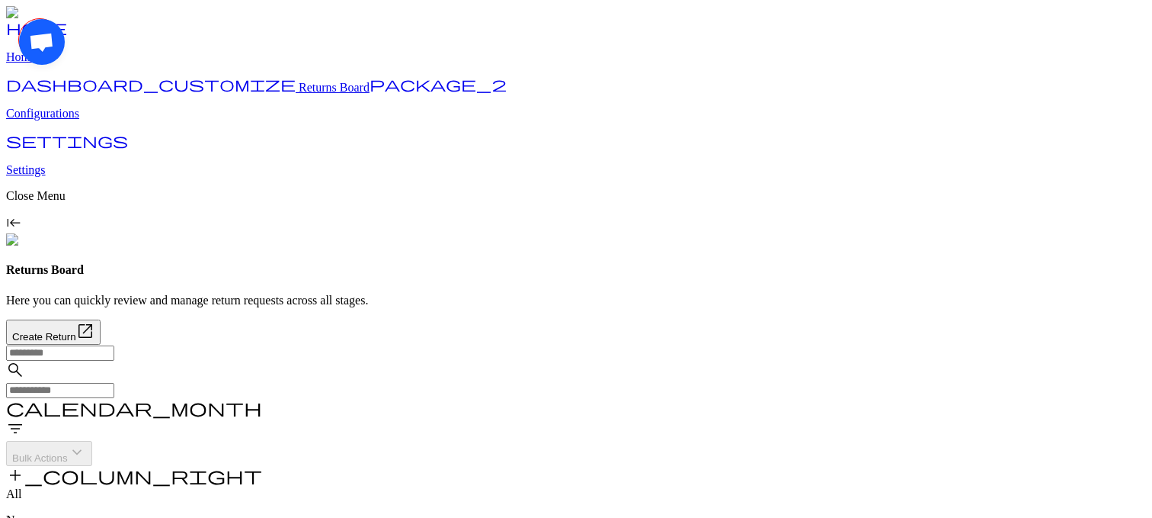
click at [60, 16] on div "home Home dashboard_customize Returns Board package_2 Configurations settings S…" at bounding box center [576, 119] width 1140 height 227
drag, startPoint x: 44, startPoint y: 49, endPoint x: 236, endPoint y: 184, distance: 235.2
drag, startPoint x: 1114, startPoint y: 463, endPoint x: 953, endPoint y: 460, distance: 160.8
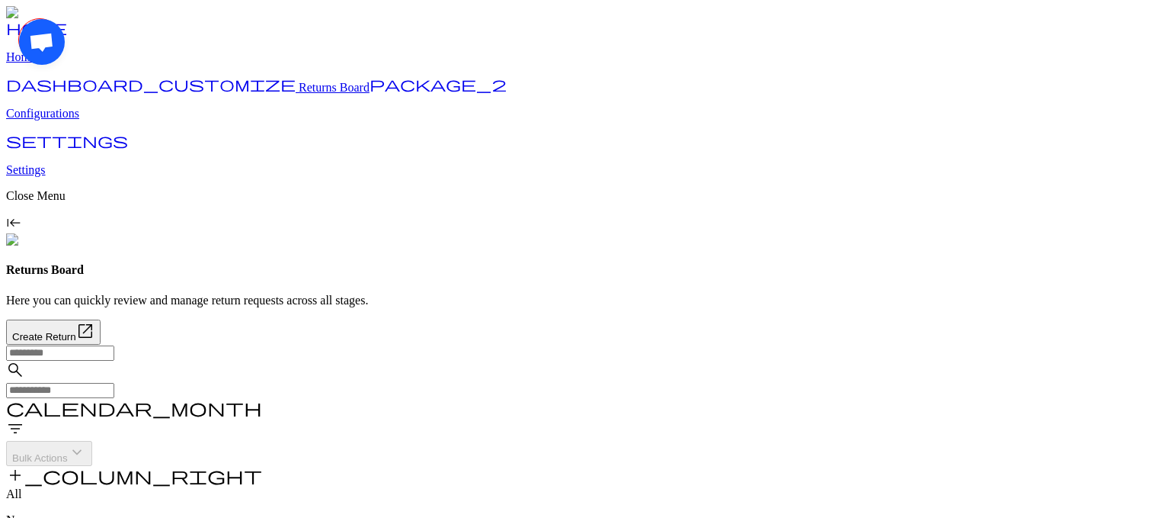
drag, startPoint x: 47, startPoint y: 56, endPoint x: 107, endPoint y: 325, distance: 275.5
drag, startPoint x: 1116, startPoint y: 466, endPoint x: 1133, endPoint y: 332, distance: 135.3
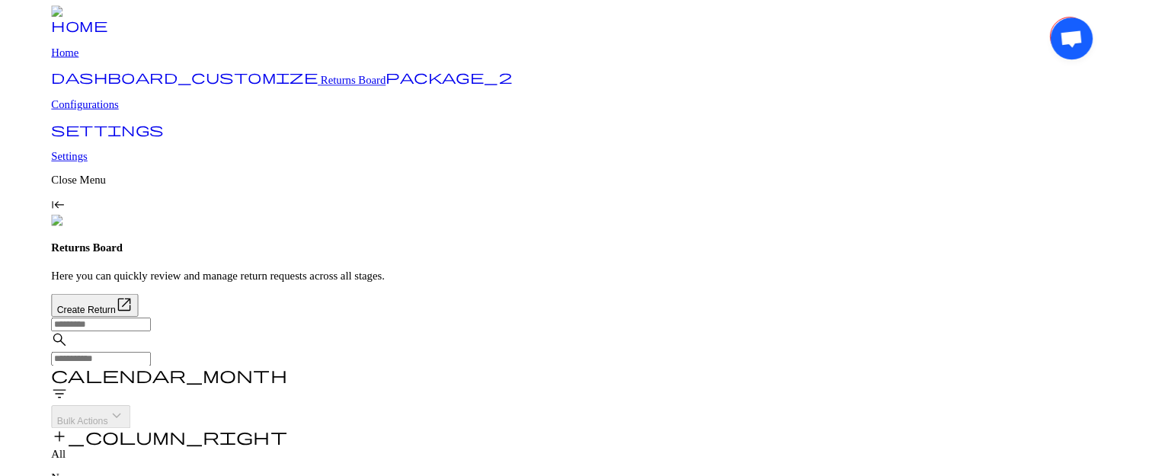
scroll to position [44, 0]
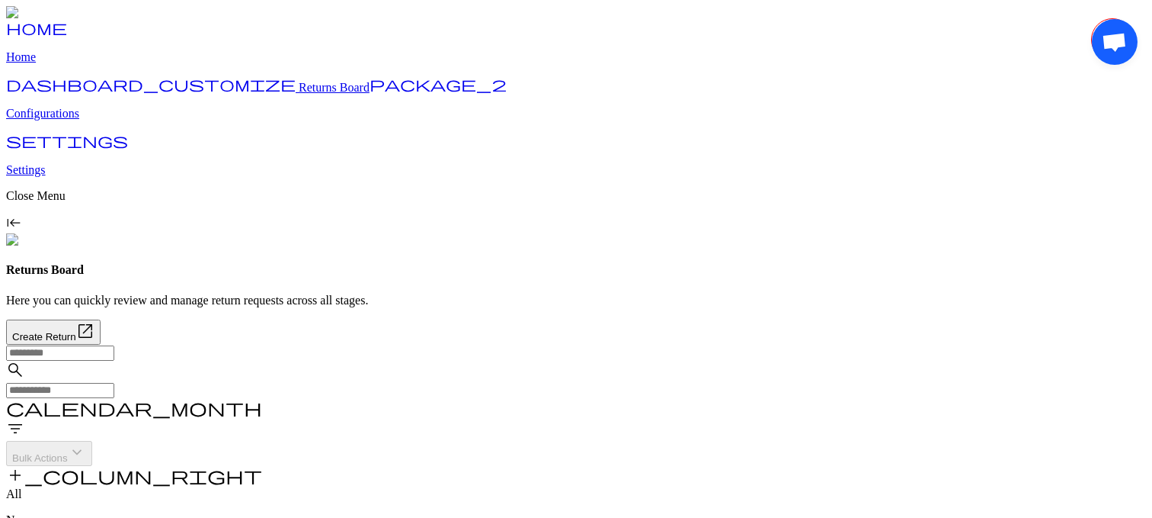
click at [24, 349] on span "filter_list" at bounding box center [15, 428] width 18 height 18
drag, startPoint x: 1102, startPoint y: 36, endPoint x: 1091, endPoint y: 305, distance: 269.3
drag, startPoint x: 46, startPoint y: 496, endPoint x: 492, endPoint y: 331, distance: 475.6
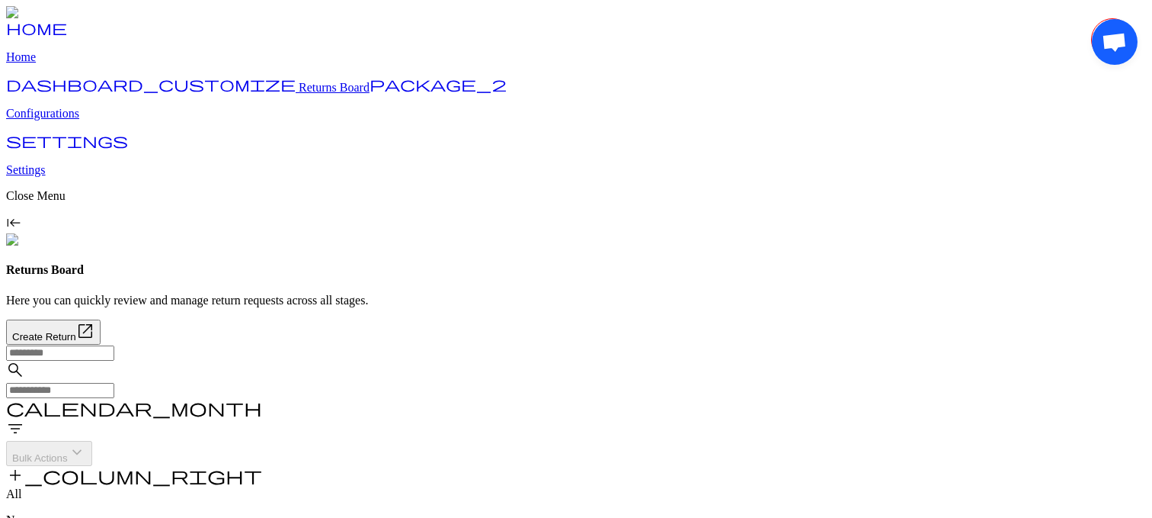
drag, startPoint x: 1103, startPoint y: 50, endPoint x: 1138, endPoint y: 326, distance: 278.1
drag, startPoint x: 1124, startPoint y: 468, endPoint x: 979, endPoint y: 408, distance: 157.5
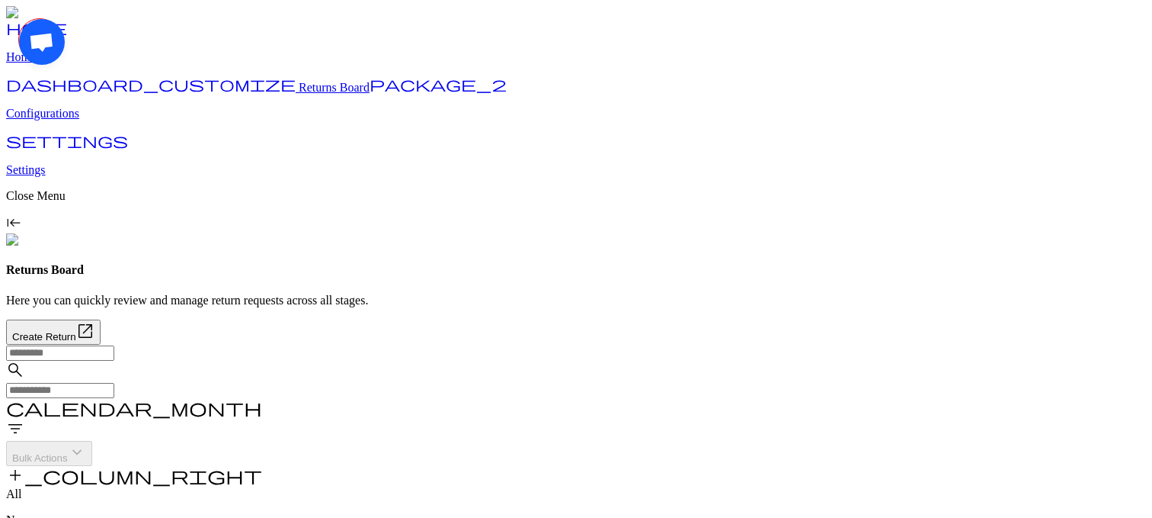
drag, startPoint x: 38, startPoint y: 60, endPoint x: 595, endPoint y: 515, distance: 719.4
drag, startPoint x: 1073, startPoint y: 468, endPoint x: 933, endPoint y: 468, distance: 140.2
drag, startPoint x: 53, startPoint y: 495, endPoint x: 280, endPoint y: 487, distance: 227.3
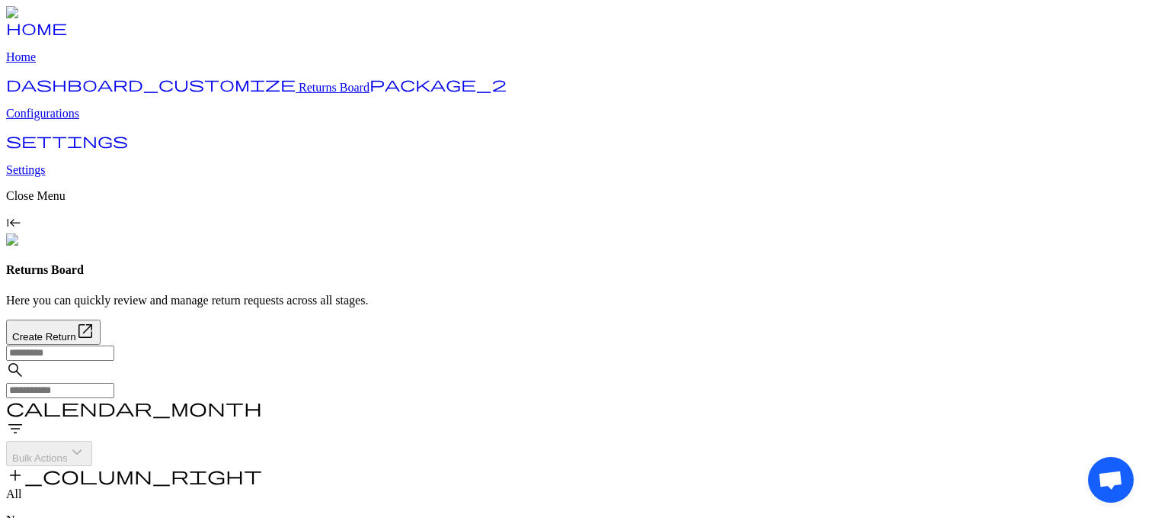
click at [1118, 39] on span "Open chat" at bounding box center [1114, 43] width 25 height 21
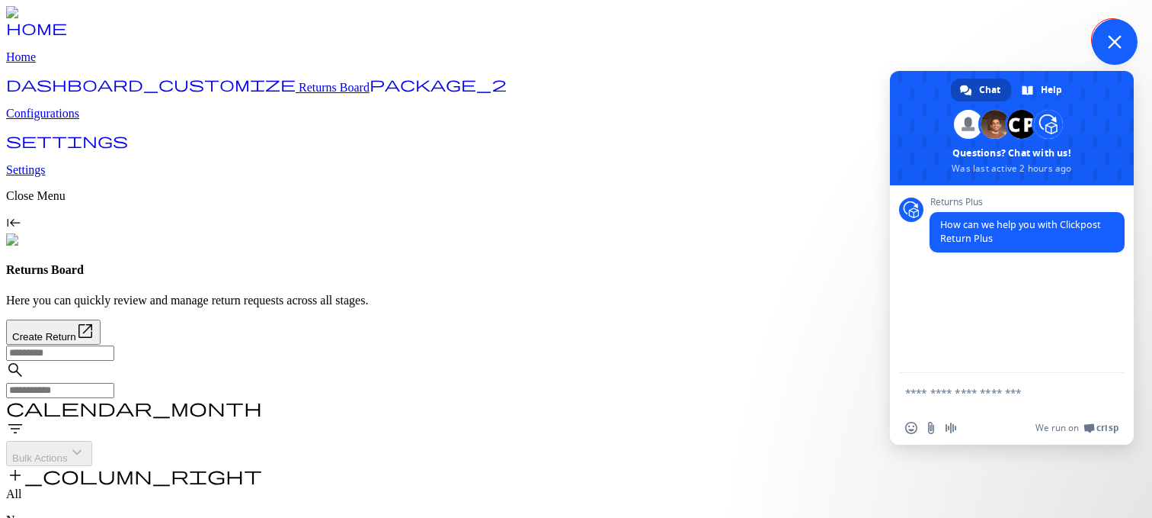
click at [1117, 46] on span "Close chat" at bounding box center [1115, 42] width 14 height 14
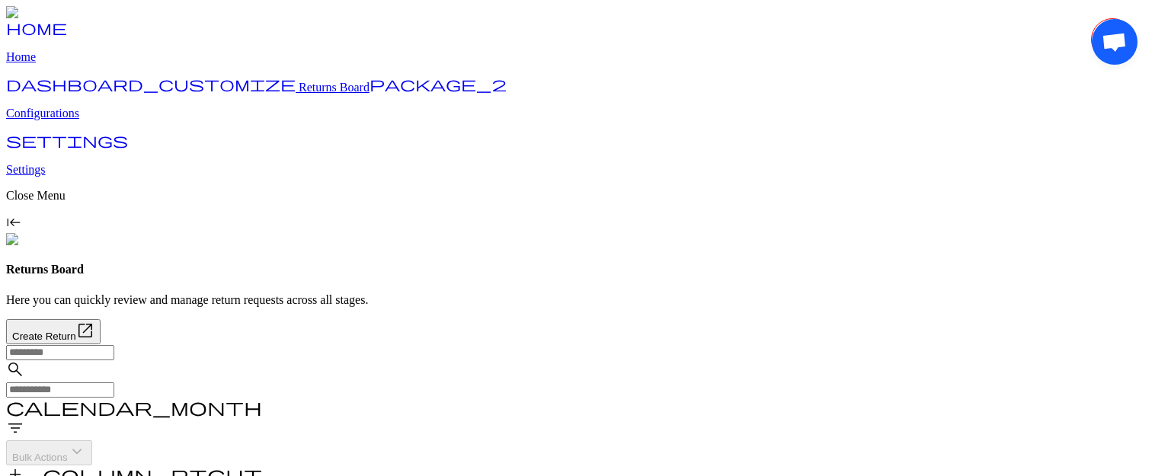
scroll to position [0, 0]
click at [120, 120] on link "package_2 Configurations" at bounding box center [576, 101] width 1140 height 40
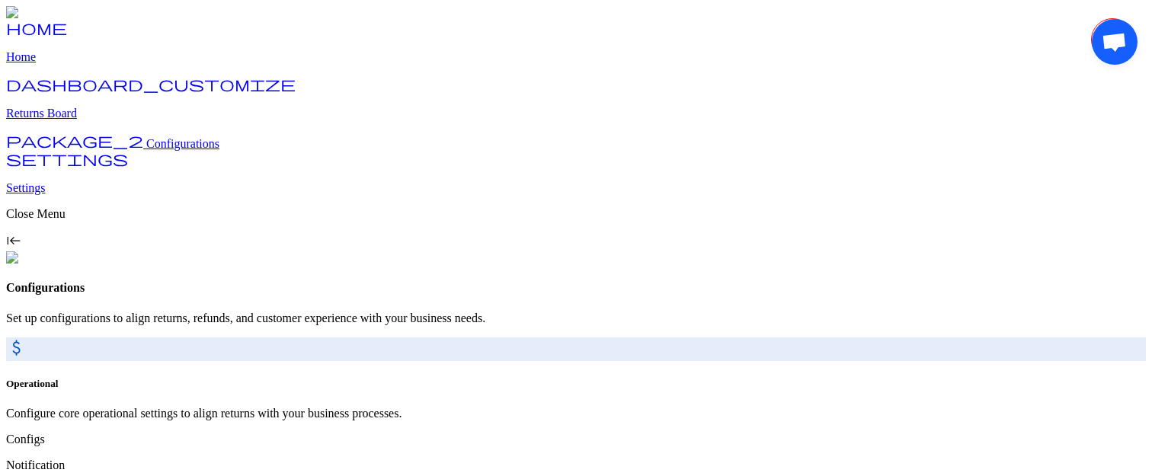
scroll to position [69, 0]
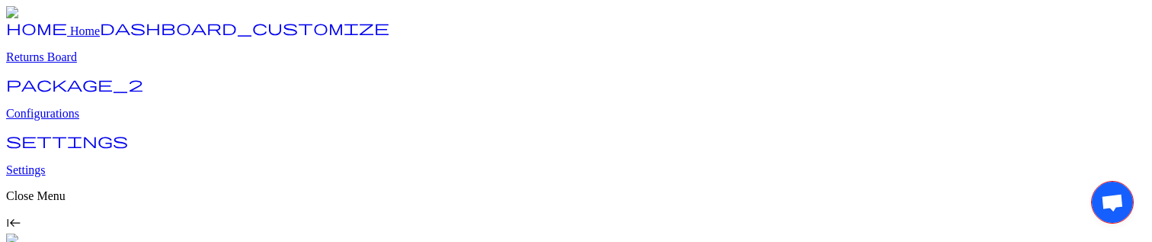
drag, startPoint x: 1106, startPoint y: 191, endPoint x: 877, endPoint y: 140, distance: 235.0
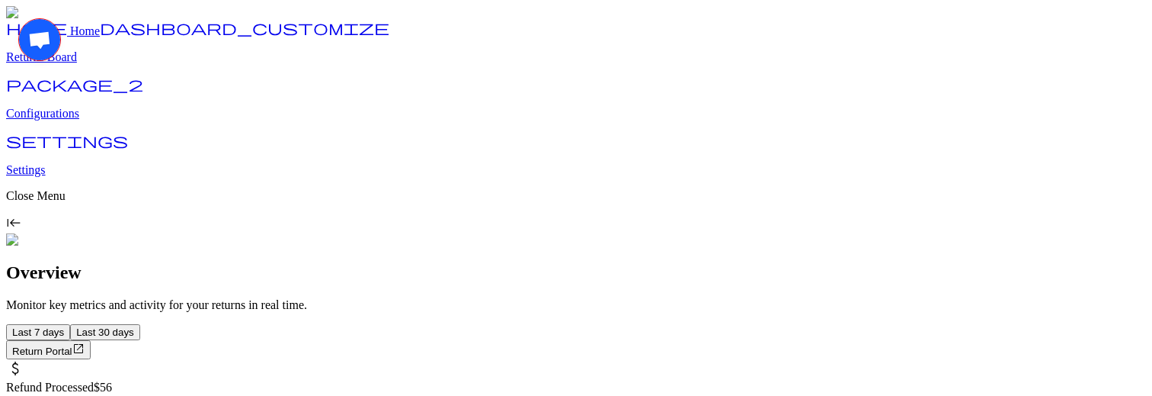
click at [66, 64] on p "Returns Board" at bounding box center [576, 57] width 1140 height 14
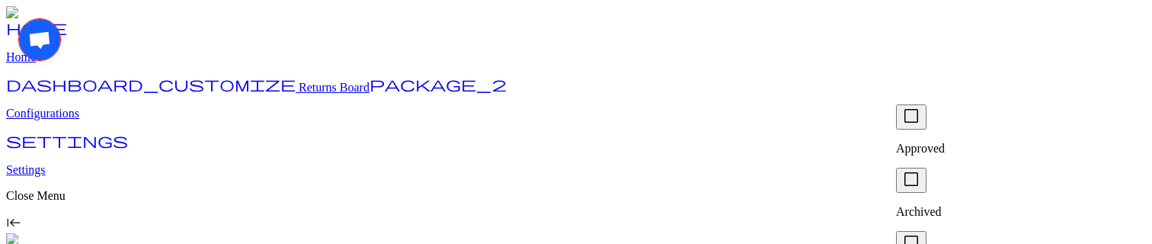
click at [932, 127] on div "check_box_outline_blank Approved" at bounding box center [1018, 129] width 244 height 51
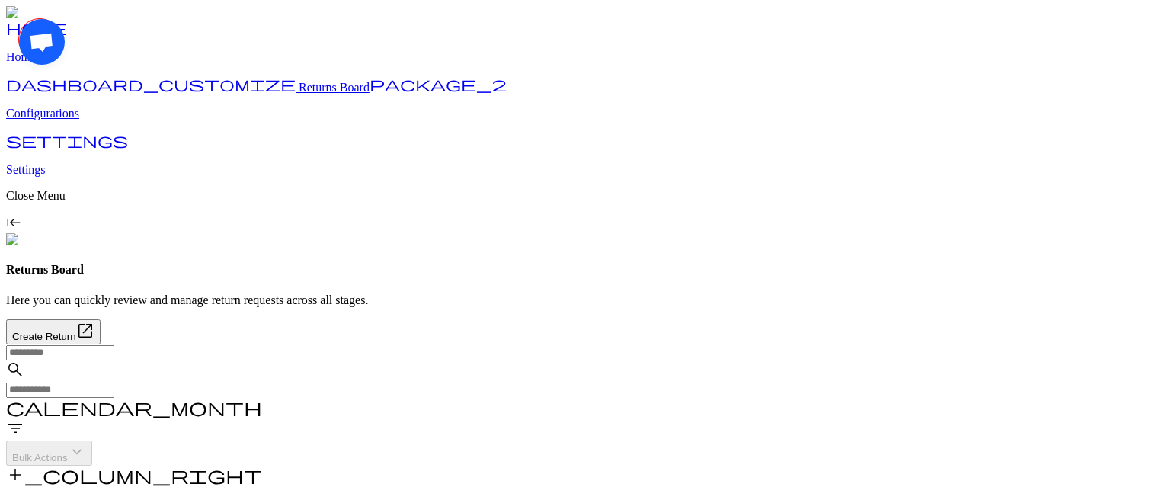
click at [24, 241] on span "filter_list" at bounding box center [15, 428] width 18 height 18
